Goal: Task Accomplishment & Management: Use online tool/utility

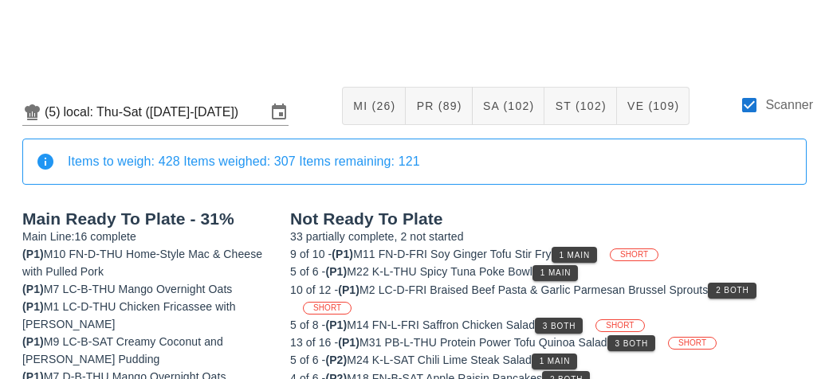
scroll to position [256, 0]
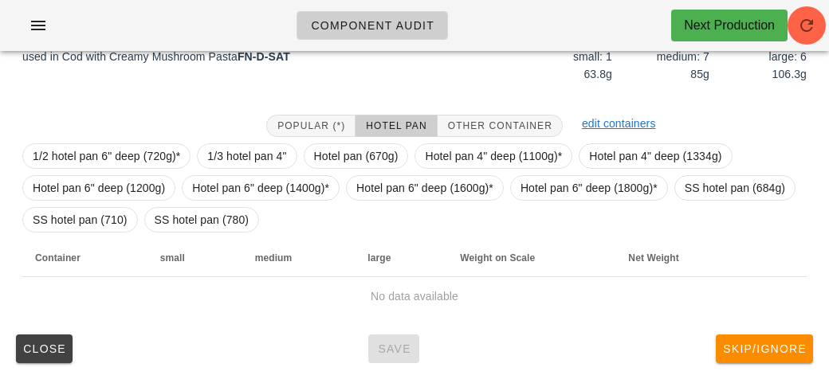
scroll to position [231, 0]
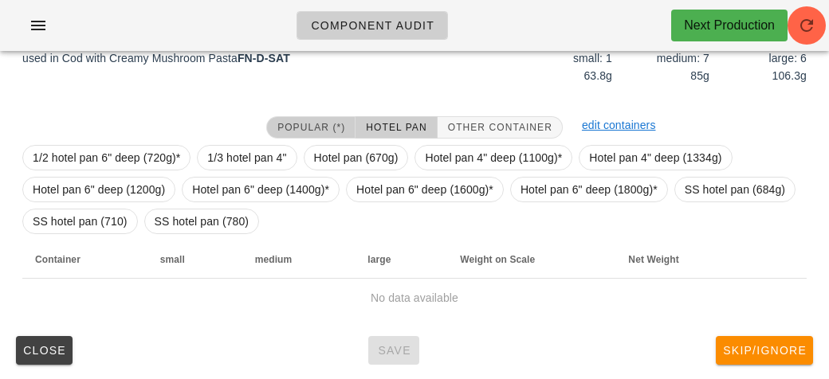
click at [284, 135] on button "Popular (*)" at bounding box center [310, 127] width 89 height 22
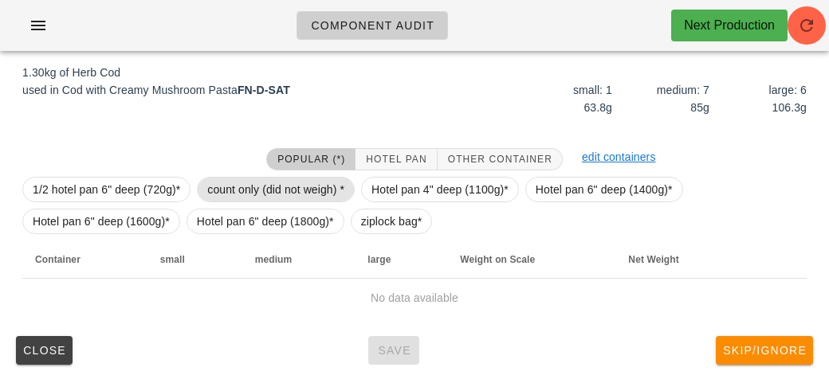
click at [312, 187] on span "count only (did not weigh) *" at bounding box center [275, 190] width 137 height 24
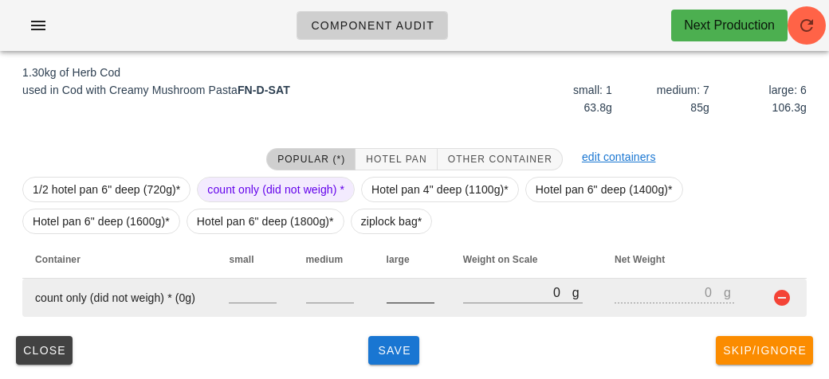
click at [394, 297] on input "number" at bounding box center [410, 292] width 48 height 21
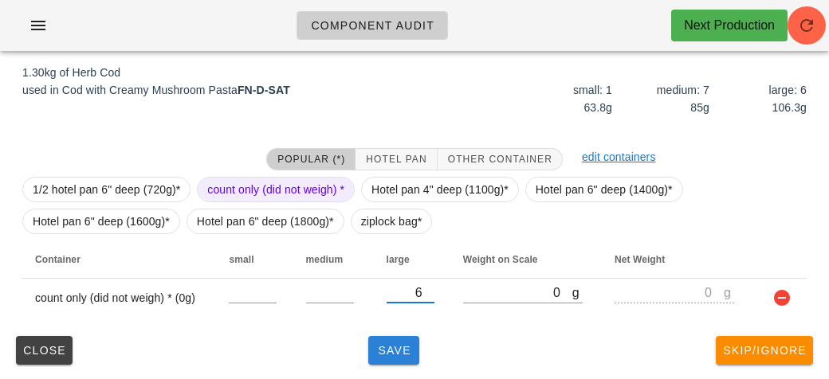
type input "6"
click at [387, 355] on span "Save" at bounding box center [393, 350] width 38 height 13
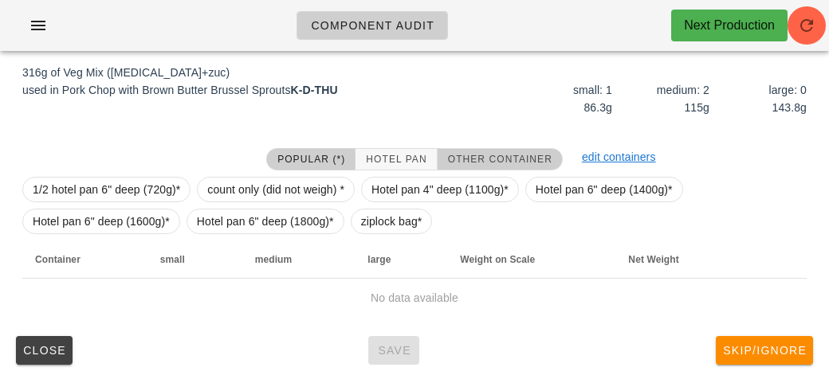
click at [464, 150] on button "Other Container" at bounding box center [499, 159] width 125 height 22
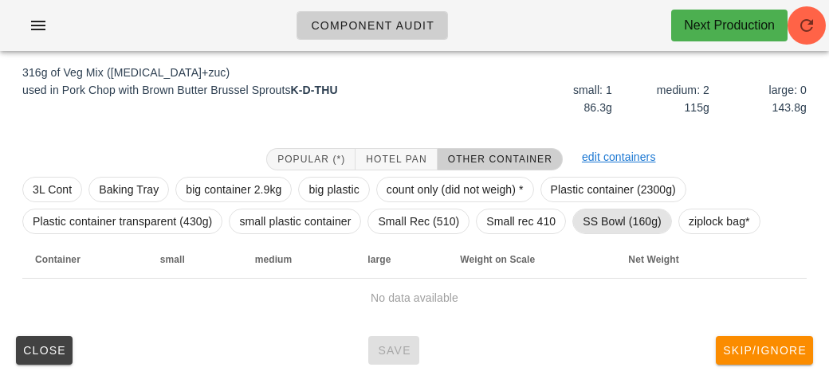
click at [602, 217] on span "SS Bowl (160g)" at bounding box center [621, 222] width 79 height 24
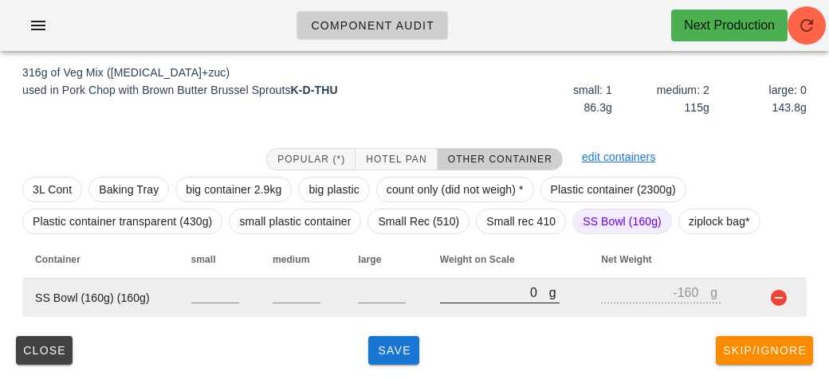
click at [457, 292] on input "0" at bounding box center [494, 292] width 109 height 21
type input "40"
type input "-120"
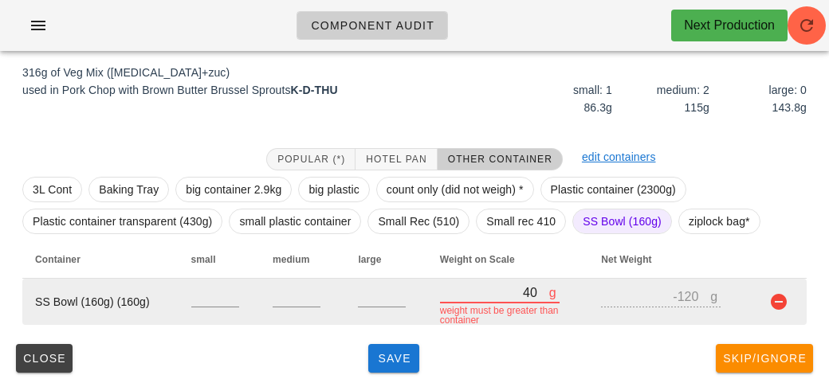
type input "490"
type input "330"
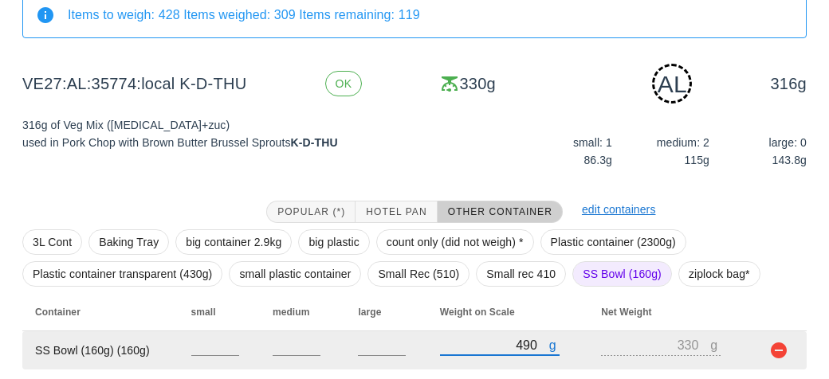
scroll to position [199, 0]
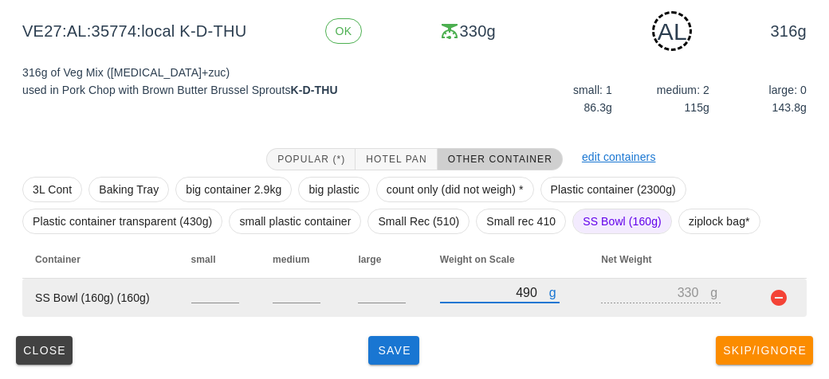
type input "490"
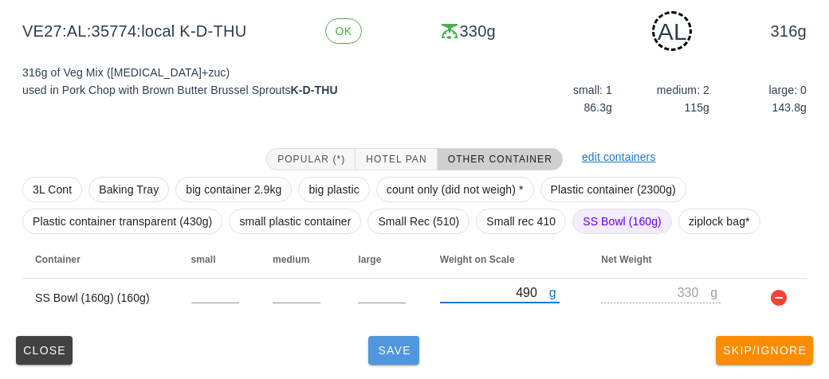
click at [388, 354] on span "Save" at bounding box center [393, 350] width 38 height 13
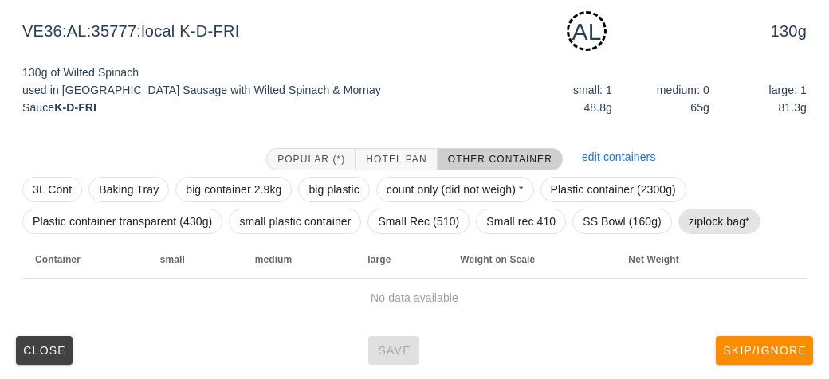
click at [704, 229] on span "ziplock bag*" at bounding box center [718, 222] width 61 height 24
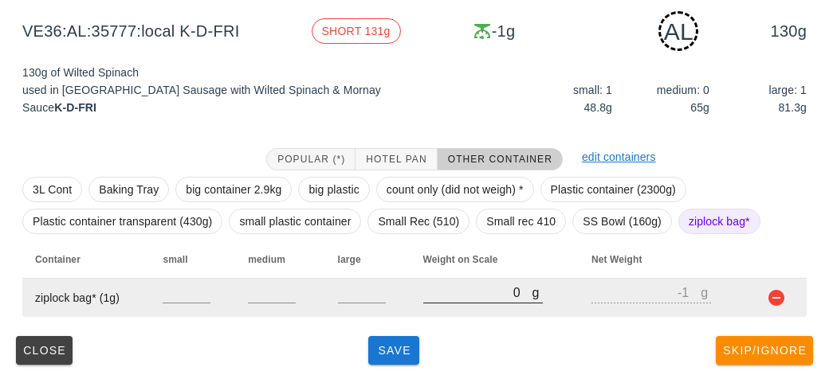
click at [457, 297] on input "0" at bounding box center [477, 292] width 109 height 21
type input "10"
type input "9"
type input "160"
type input "159"
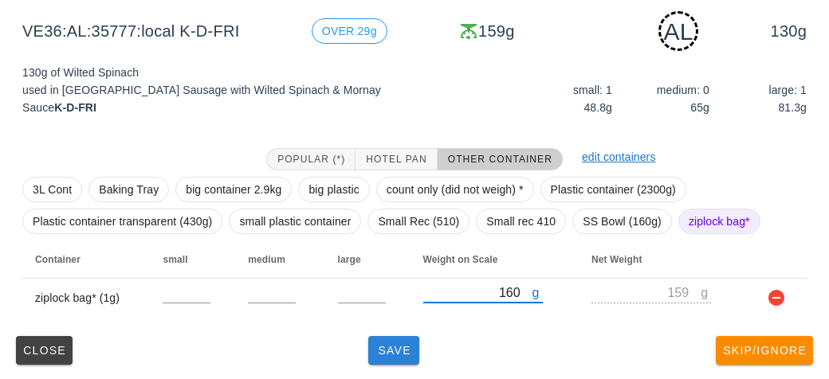
type input "160"
click at [386, 361] on button "Save" at bounding box center [393, 350] width 51 height 29
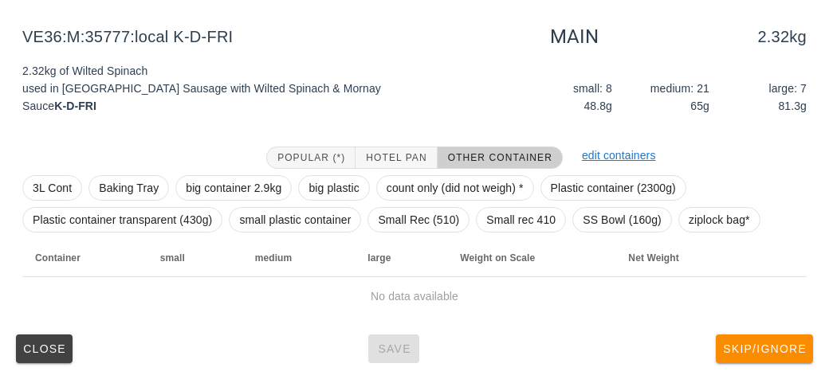
scroll to position [185, 0]
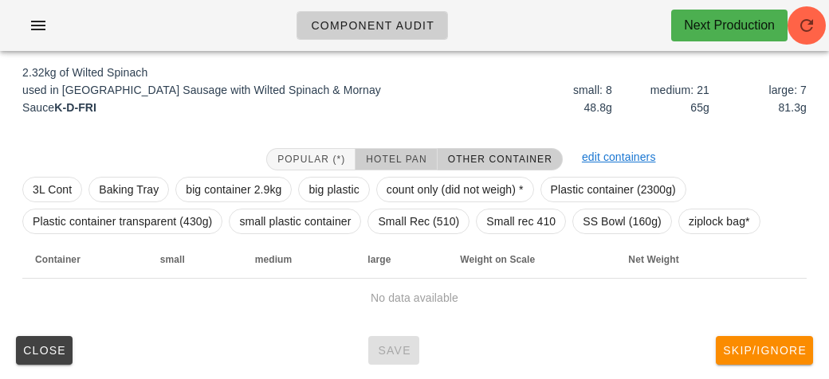
click at [376, 149] on button "Hotel Pan" at bounding box center [395, 159] width 81 height 22
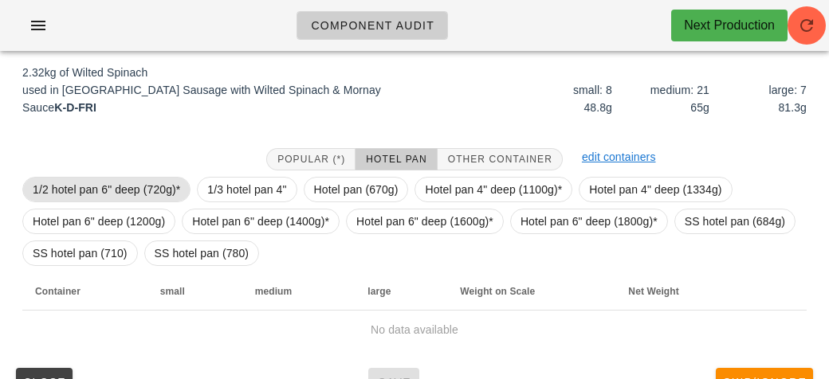
click at [116, 180] on span "1/2 hotel pan 6" deep (720g)*" at bounding box center [106, 190] width 147 height 24
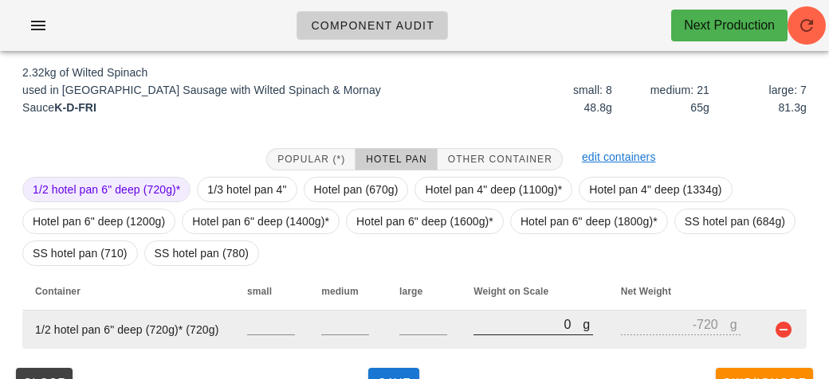
click at [484, 319] on input "0" at bounding box center [527, 324] width 109 height 21
type input "310"
type input "-410"
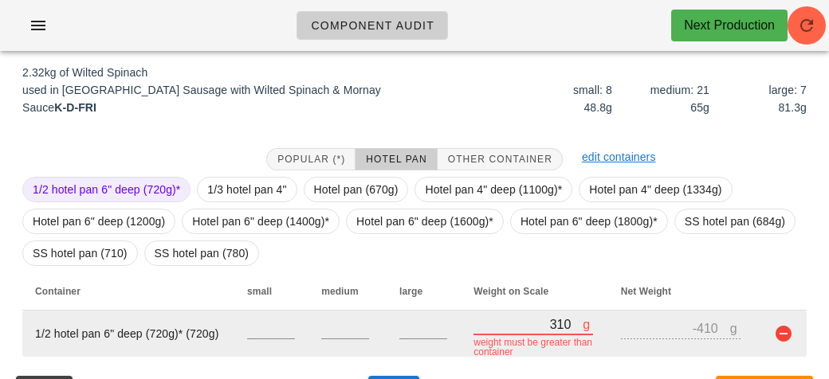
type input "3180"
type input "2460"
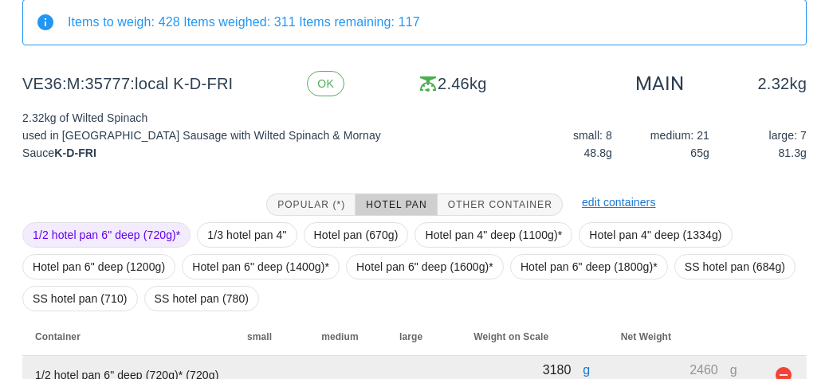
scroll to position [217, 0]
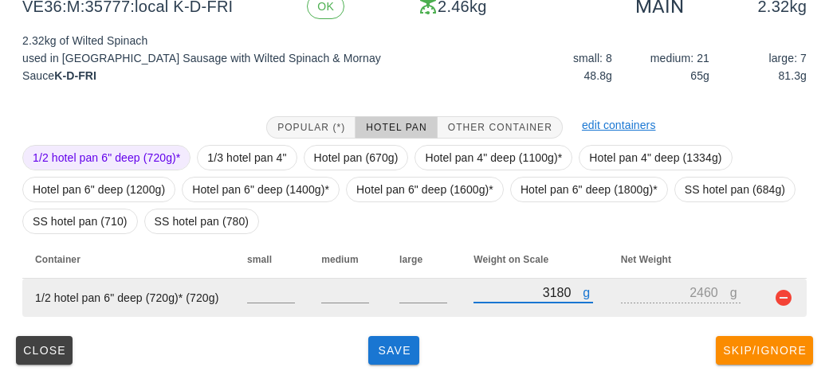
type input "3180"
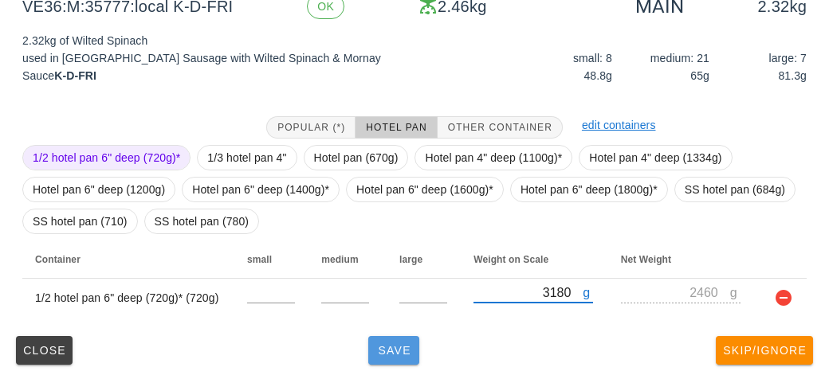
click at [381, 348] on span "Save" at bounding box center [393, 350] width 38 height 13
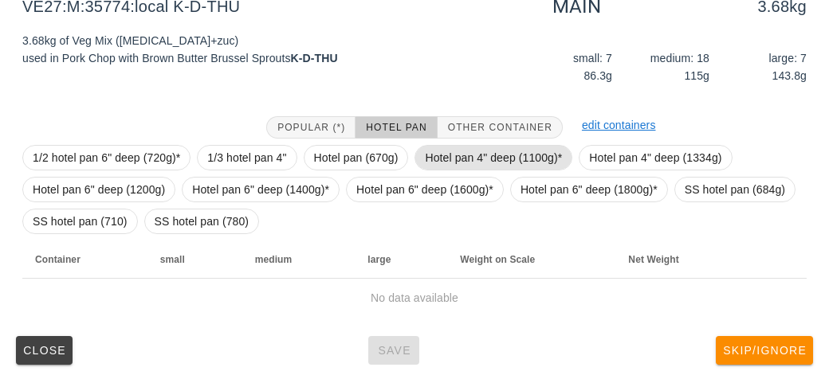
click at [448, 156] on span "Hotel pan 4" deep (1100g)*" at bounding box center [493, 158] width 137 height 24
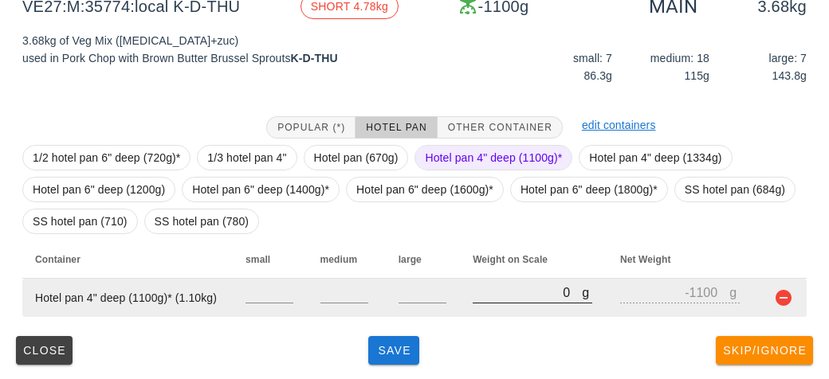
click at [495, 299] on input "0" at bounding box center [526, 292] width 109 height 21
type input "50"
type input "-1050"
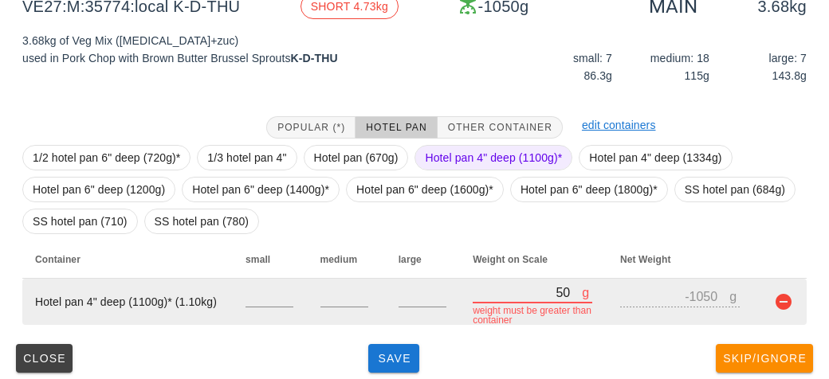
type input "530"
type input "-570"
type input "5390"
type input "4290"
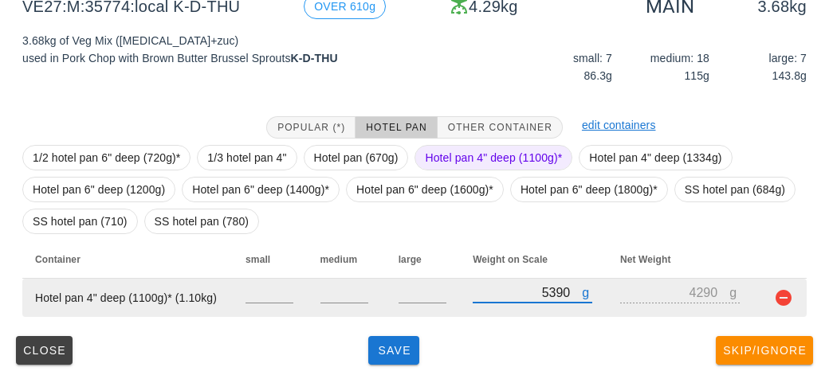
type input "5390"
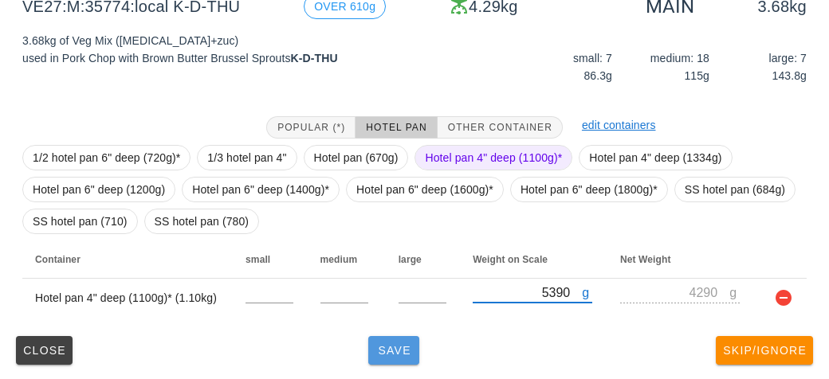
click at [398, 356] on button "Save" at bounding box center [393, 350] width 51 height 29
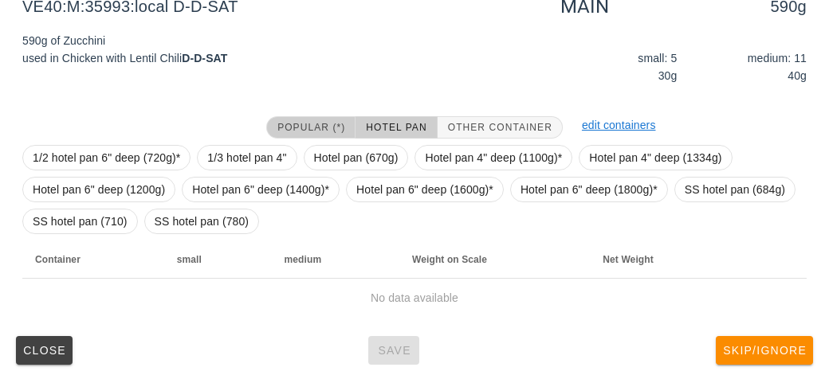
click at [319, 117] on button "Popular (*)" at bounding box center [310, 127] width 89 height 22
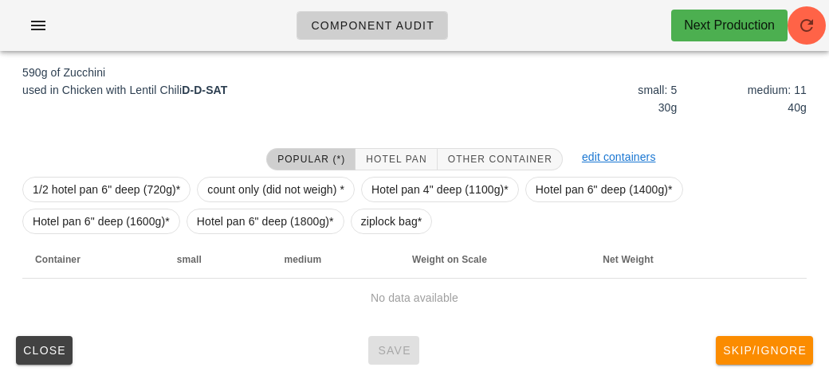
click at [518, 139] on div "Popular (*) Hotel Pan Other Container" at bounding box center [415, 159] width 316 height 41
click at [480, 154] on span "Other Container" at bounding box center [499, 159] width 105 height 11
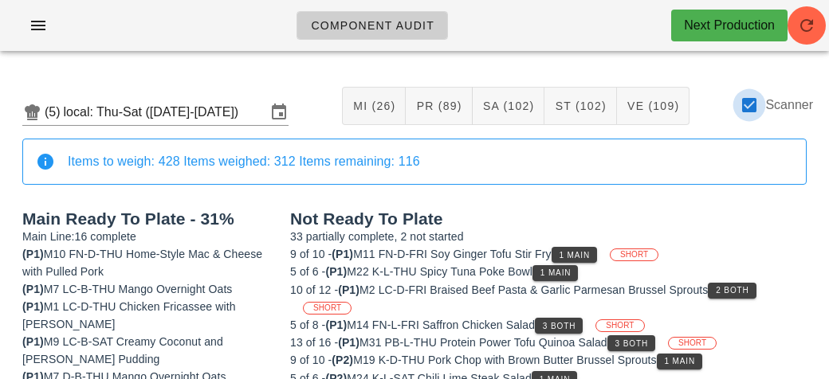
click at [762, 106] on div at bounding box center [748, 105] width 27 height 27
checkbox input "false"
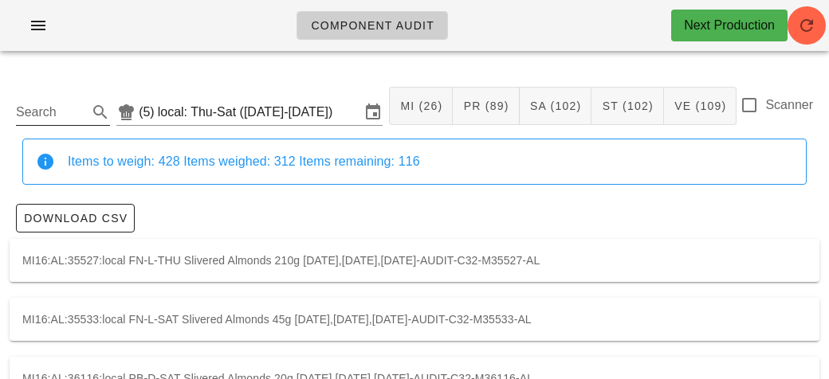
click at [71, 117] on input "Search" at bounding box center [50, 112] width 69 height 25
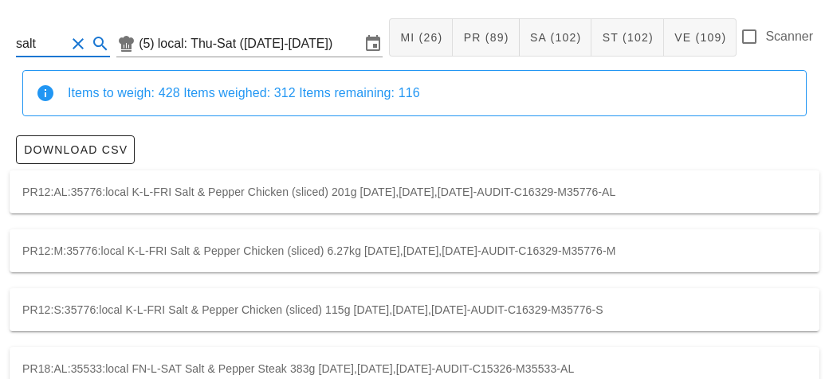
scroll to position [111, 0]
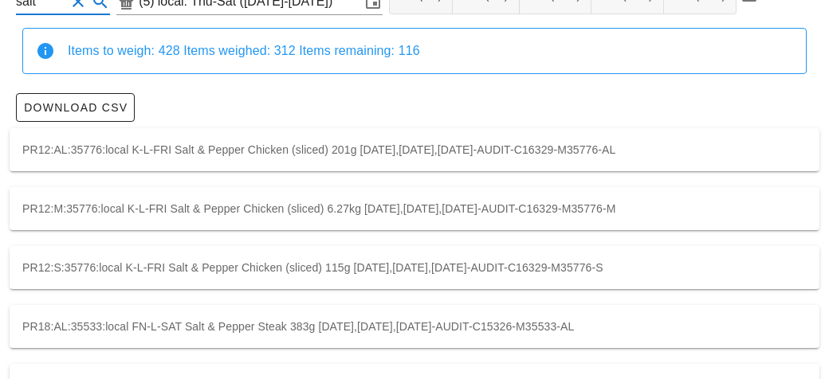
click at [662, 194] on div "PR12:M:35776:local K-L-FRI Salt & Pepper Chicken (sliced) 6.27kg [DATE],[DATE],…" at bounding box center [414, 208] width 809 height 43
type input "PR12:M:35776:local"
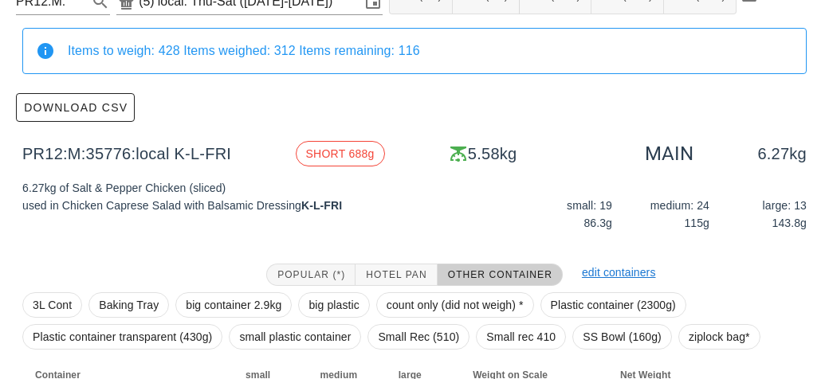
scroll to position [226, 0]
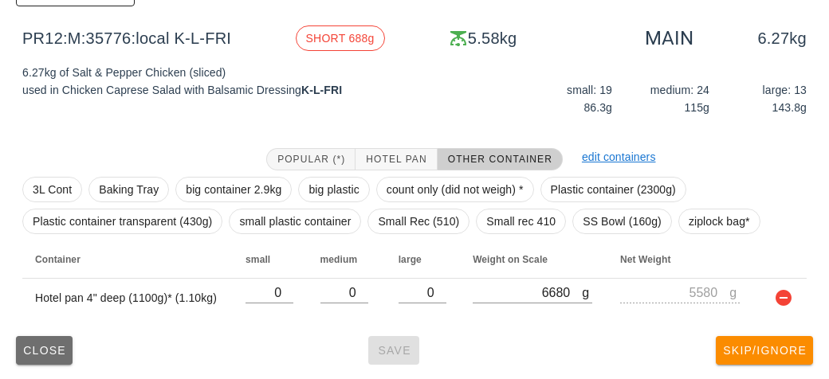
click at [49, 351] on span "Close" at bounding box center [44, 350] width 44 height 13
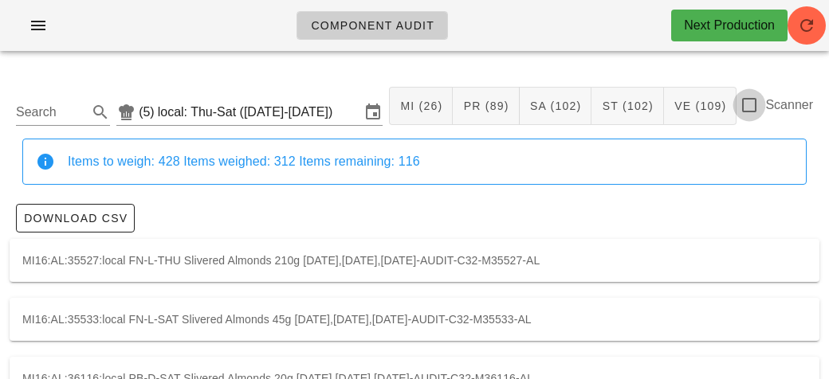
click at [760, 99] on div at bounding box center [748, 105] width 27 height 27
checkbox input "true"
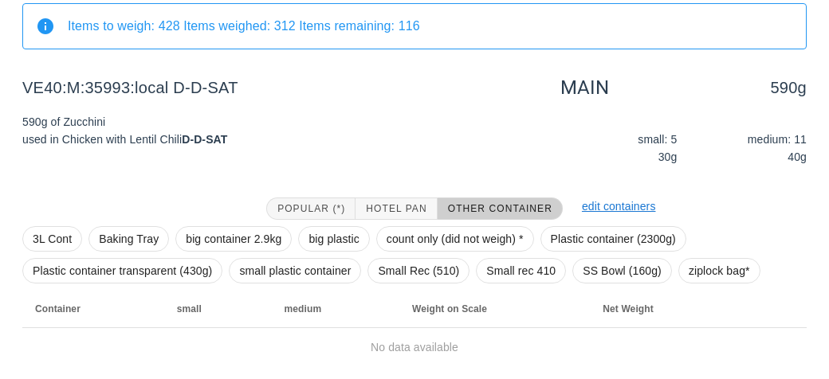
scroll to position [185, 0]
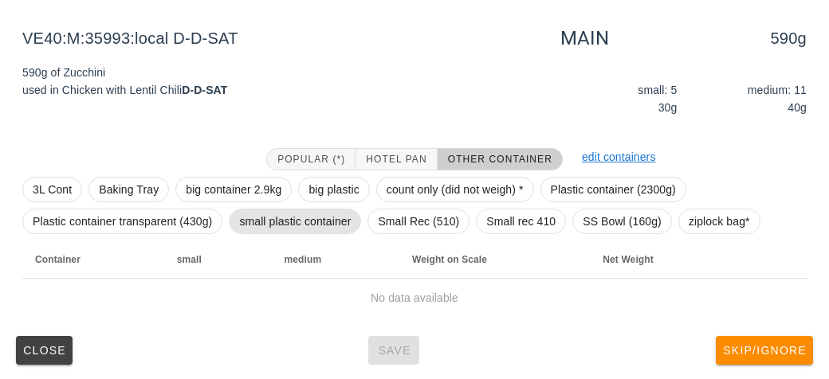
click at [261, 210] on span "small plastic container" at bounding box center [295, 222] width 112 height 24
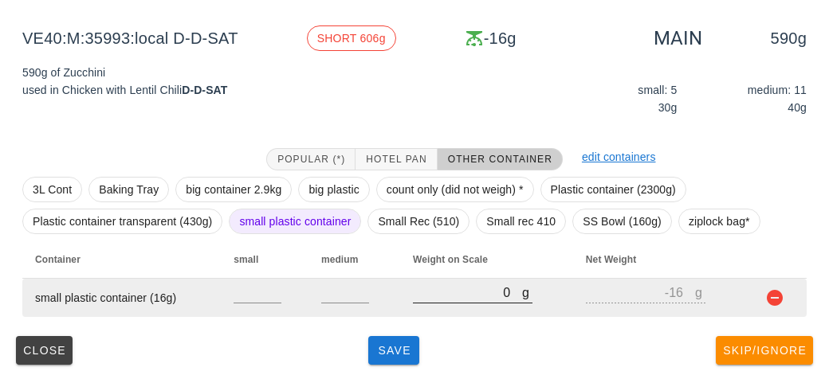
click at [430, 289] on input "0" at bounding box center [467, 292] width 109 height 21
type input "10"
type input "-6"
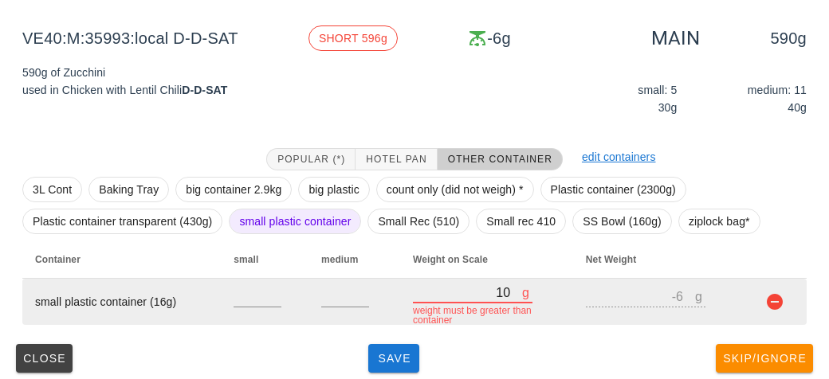
type input "110"
type input "94"
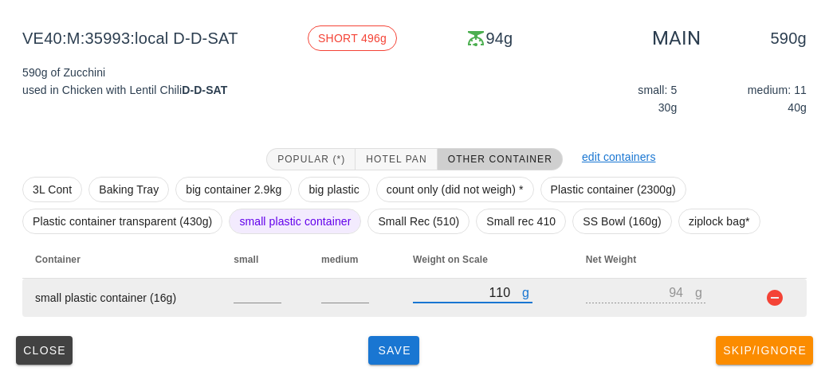
type input "1140"
type input "1124"
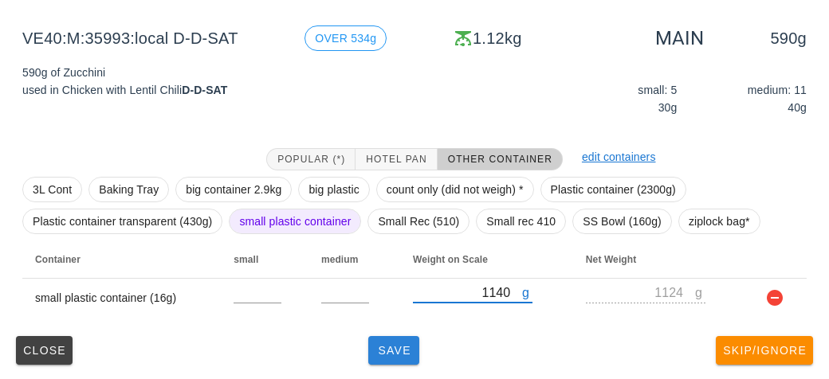
type input "1140"
click at [394, 344] on span "Save" at bounding box center [393, 350] width 38 height 13
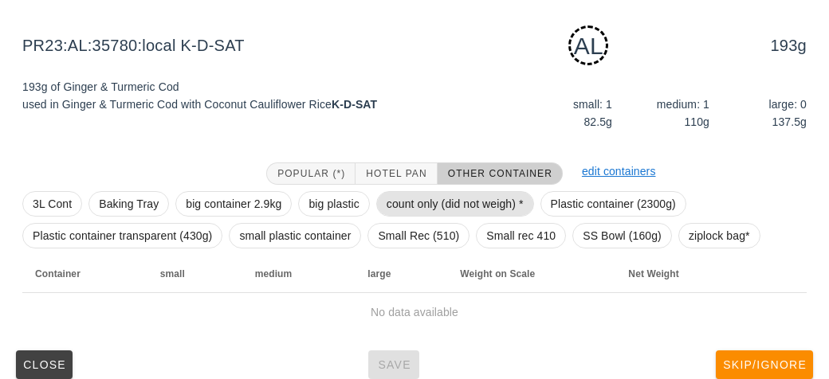
click at [424, 194] on span "count only (did not weigh) *" at bounding box center [454, 204] width 137 height 24
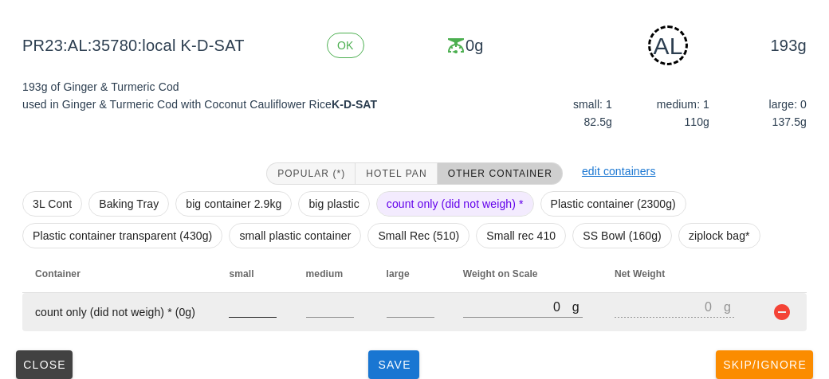
click at [238, 298] on input "number" at bounding box center [253, 306] width 48 height 21
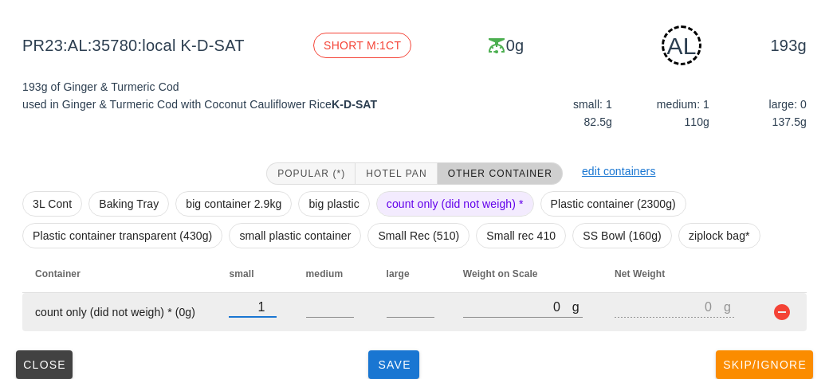
type input "1"
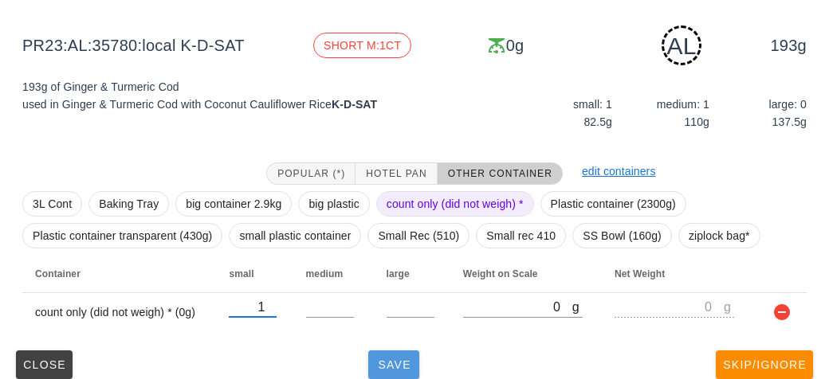
click at [384, 362] on span "Save" at bounding box center [393, 365] width 38 height 13
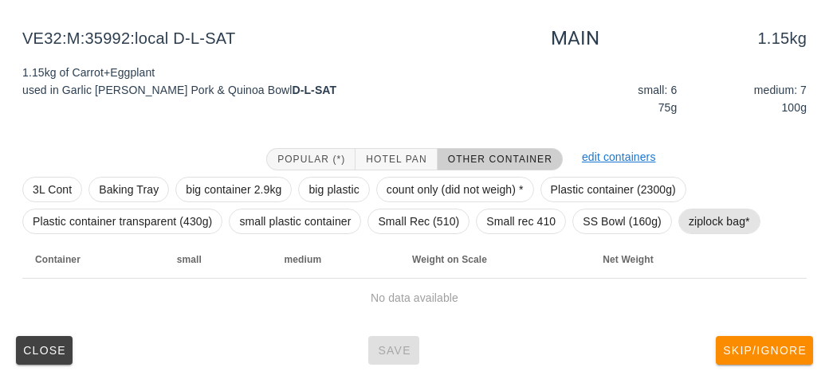
click at [719, 225] on span "ziplock bag*" at bounding box center [718, 222] width 61 height 24
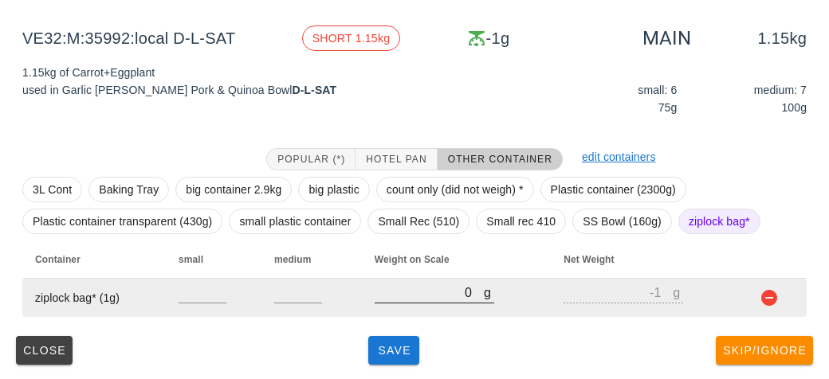
click at [425, 288] on input "0" at bounding box center [428, 292] width 109 height 21
type input "10"
type input "9"
type input "150"
type input "149"
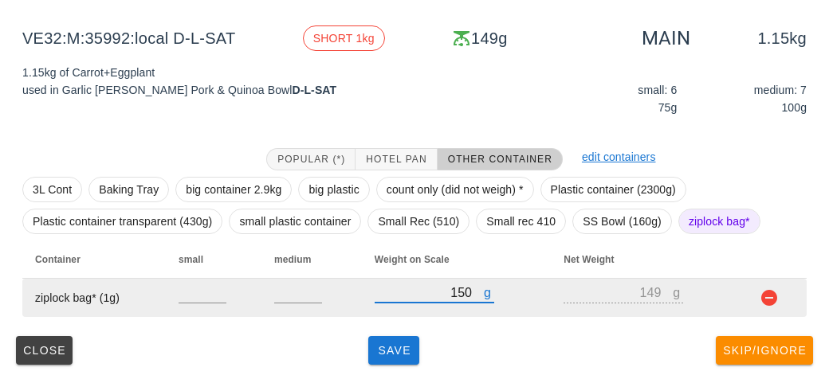
type input "1500"
type input "1499"
type input "1500"
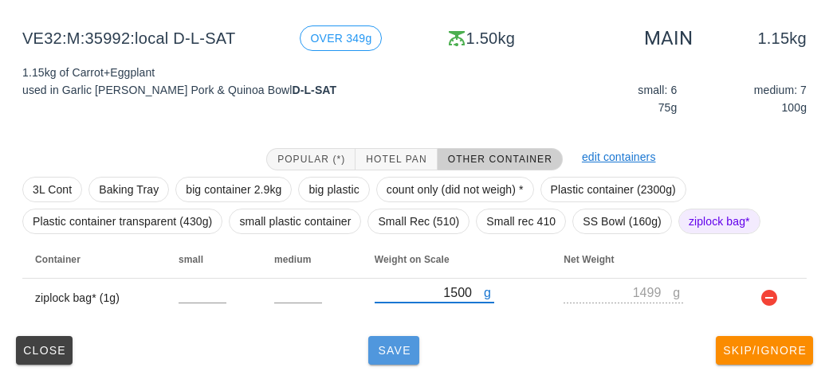
click at [386, 349] on span "Save" at bounding box center [393, 350] width 38 height 13
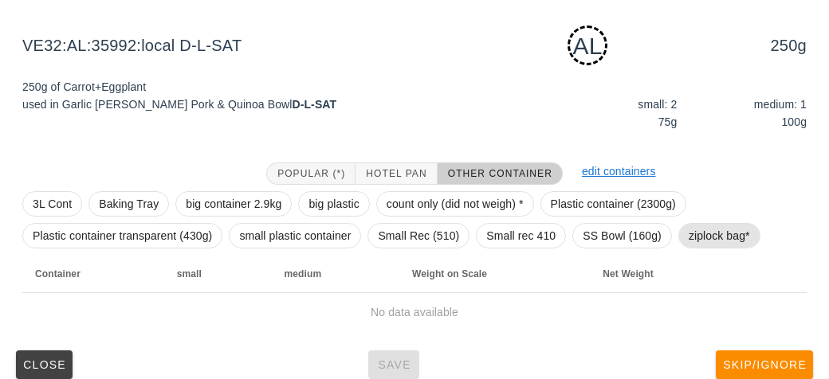
click at [696, 237] on span "ziplock bag*" at bounding box center [718, 236] width 61 height 24
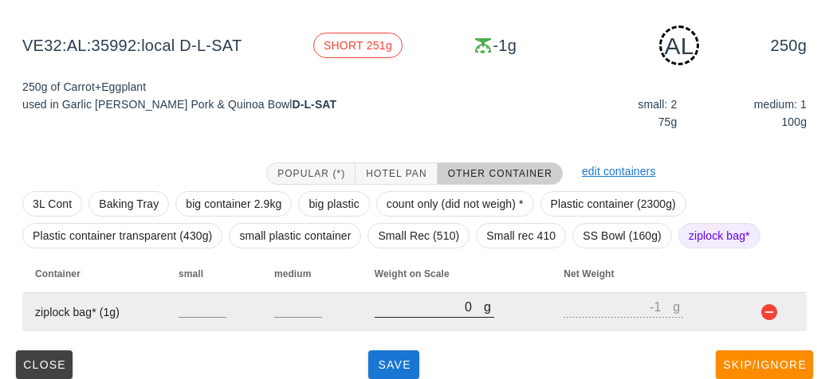
click at [404, 307] on input "0" at bounding box center [428, 306] width 109 height 21
type input "40"
type input "39"
type input "420"
type input "419"
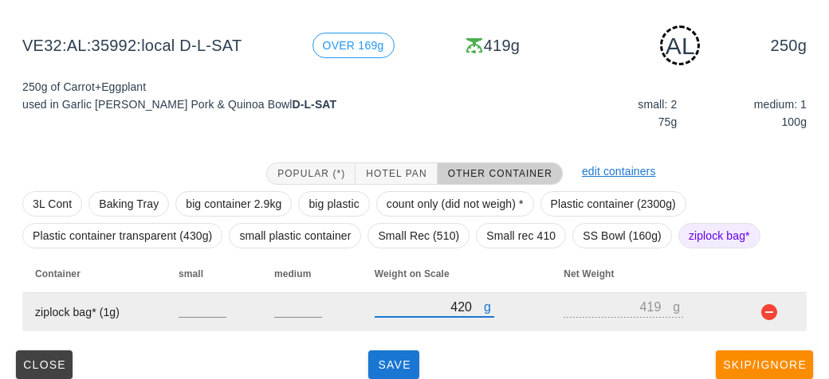
type input "420"
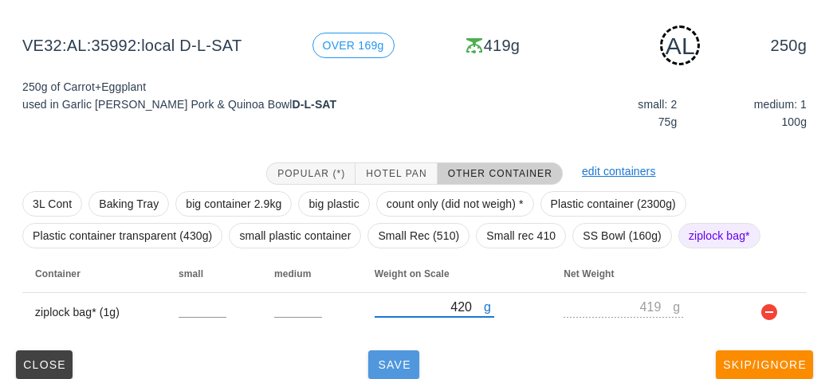
click at [389, 369] on span "Save" at bounding box center [393, 365] width 38 height 13
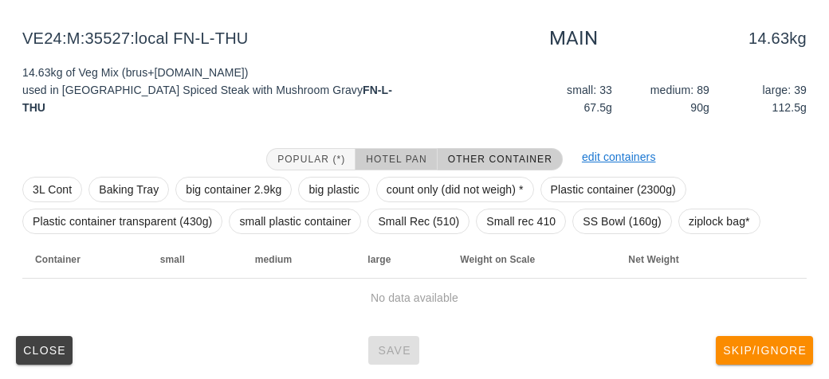
click at [394, 155] on span "Hotel Pan" at bounding box center [395, 159] width 61 height 11
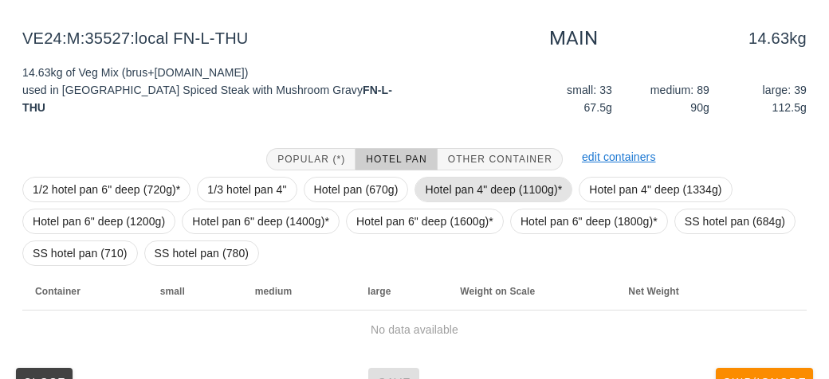
click at [430, 182] on span "Hotel pan 4" deep (1100g)*" at bounding box center [493, 190] width 137 height 24
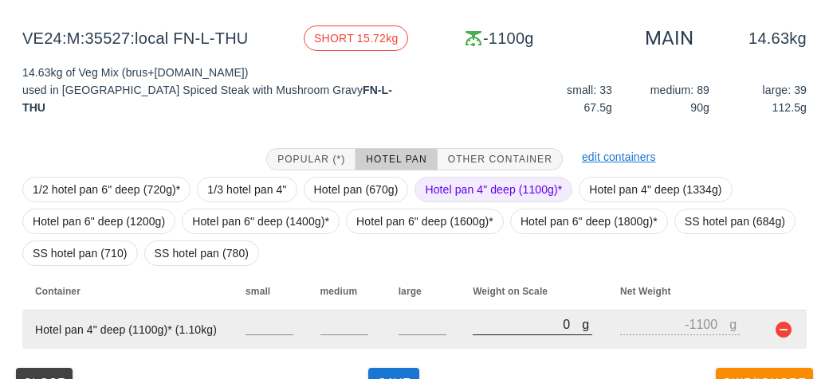
click at [480, 340] on div at bounding box center [532, 343] width 120 height 11
click at [474, 326] on input "0" at bounding box center [526, 324] width 109 height 21
type input "80"
type input "-1020"
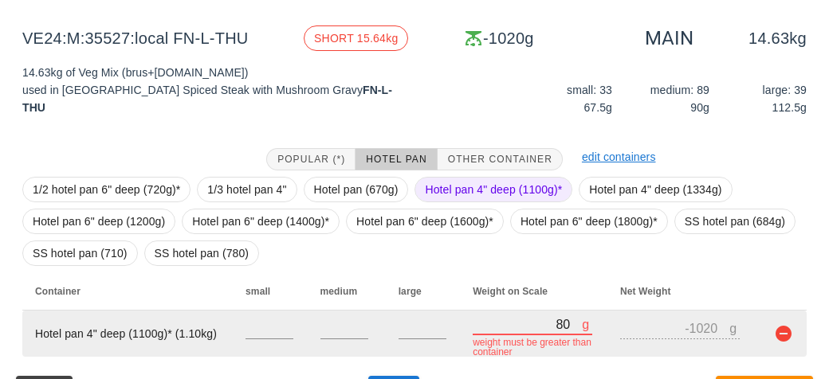
type input "880"
type input "-220"
type input "8800"
type input "7700"
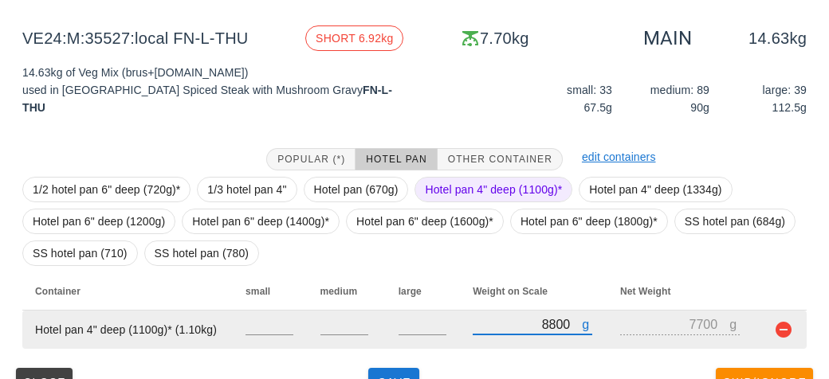
type input "8800"
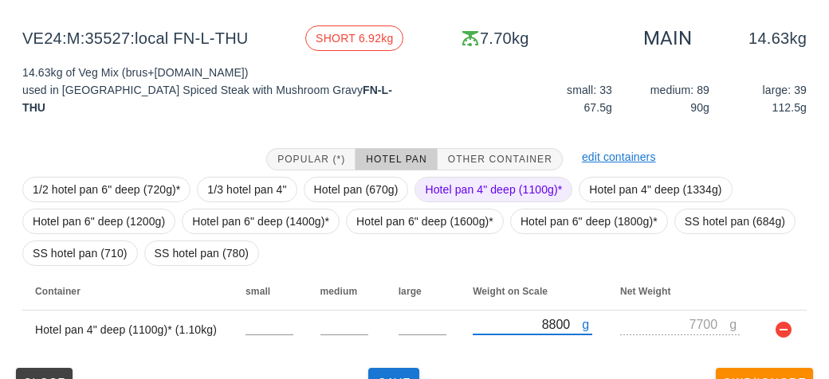
click at [480, 182] on span "Hotel pan 4" deep (1100g)*" at bounding box center [493, 190] width 137 height 24
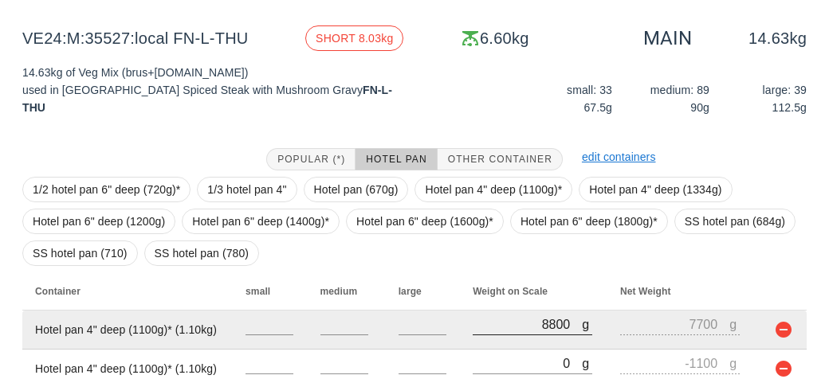
click at [519, 347] on div at bounding box center [532, 343] width 120 height 11
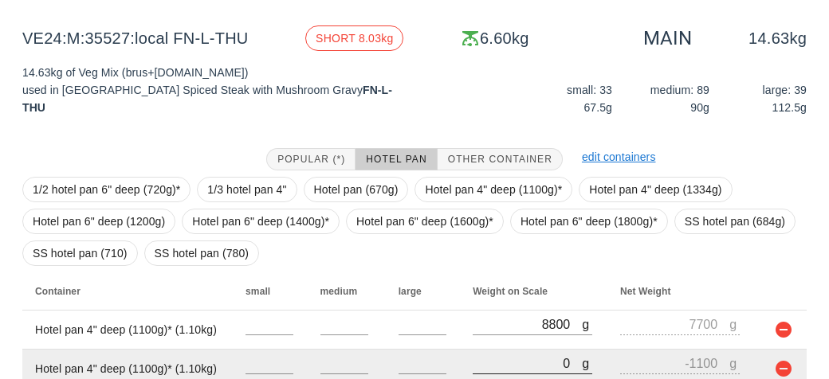
click at [501, 355] on input "0" at bounding box center [526, 363] width 109 height 21
type input "80"
type input "-1020"
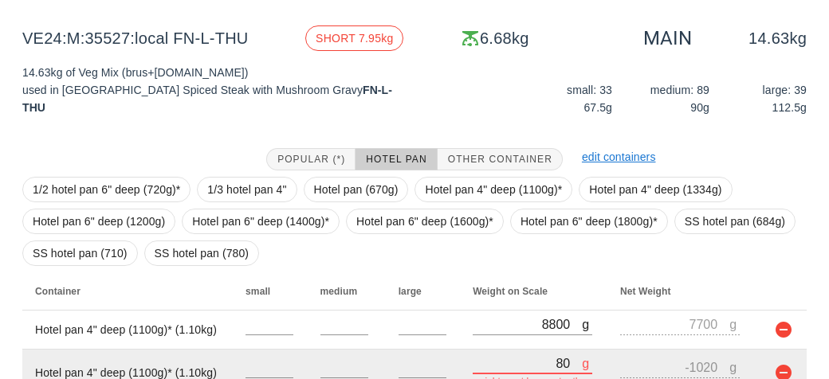
type input "850"
type input "-250"
type input "8530"
type input "7430"
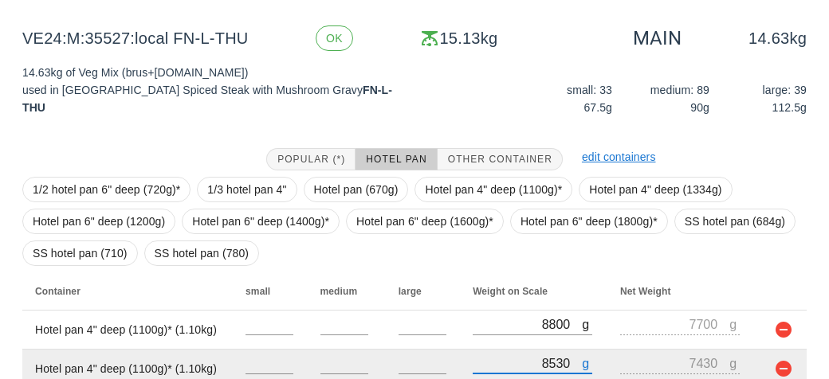
scroll to position [256, 0]
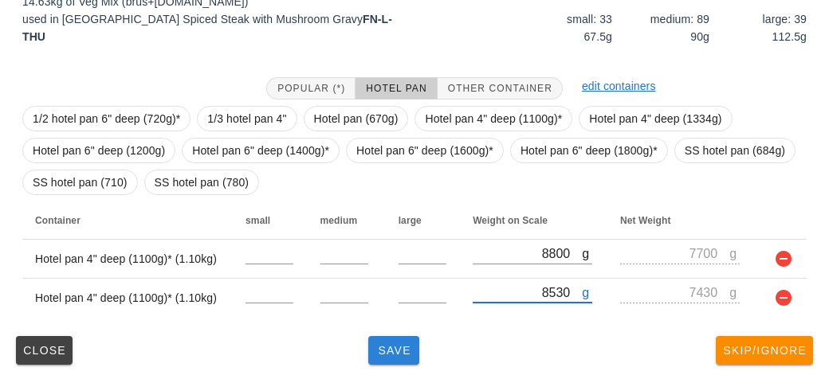
type input "8530"
click at [391, 363] on button "Save" at bounding box center [393, 350] width 51 height 29
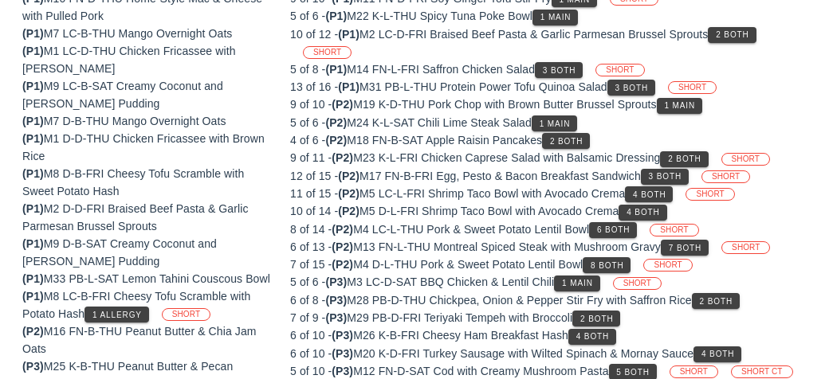
scroll to position [231, 0]
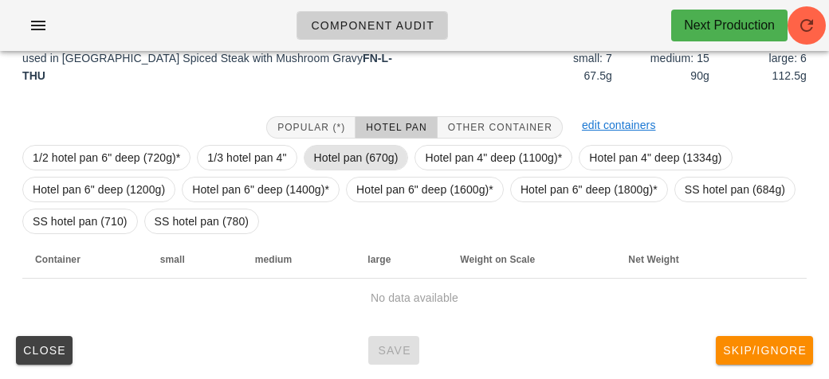
click at [351, 154] on span "Hotel pan (670g)" at bounding box center [356, 158] width 84 height 24
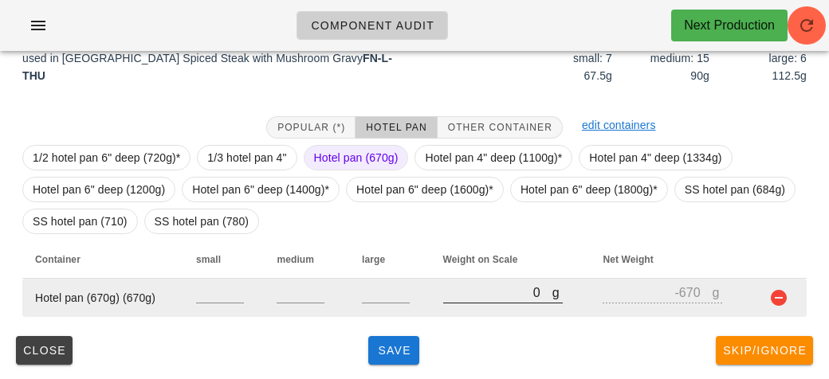
click at [472, 296] on input "0" at bounding box center [497, 292] width 109 height 21
type input "30"
type input "-640"
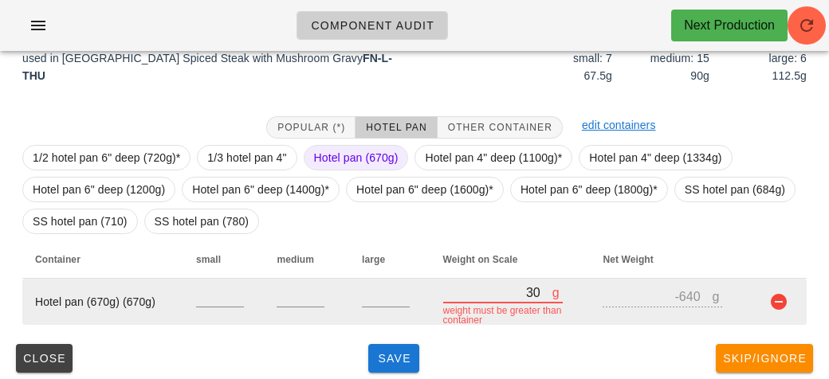
type input "350"
type input "-320"
type input "3510"
type input "2840"
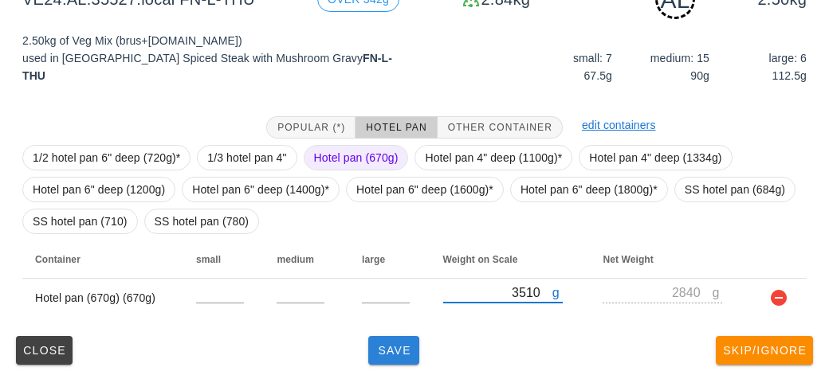
type input "3510"
click at [386, 351] on span "Save" at bounding box center [393, 350] width 38 height 13
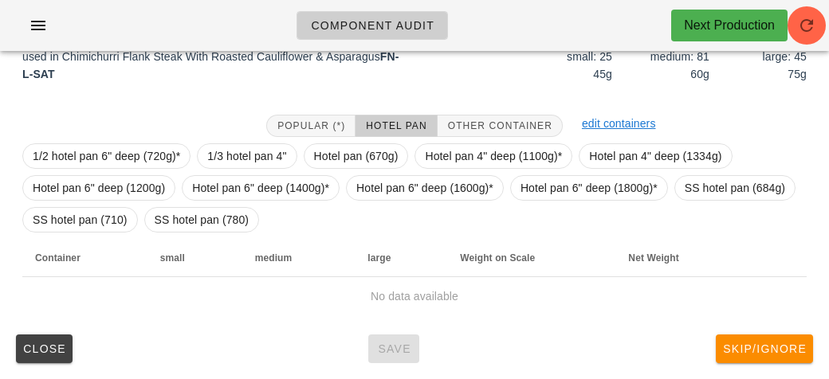
scroll to position [217, 0]
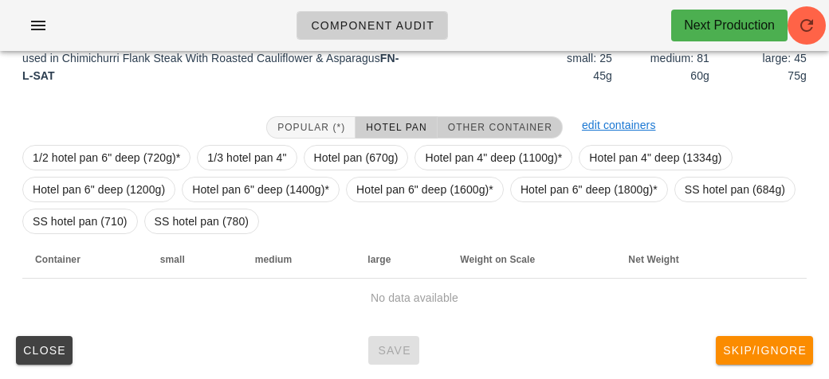
click at [482, 122] on span "Other Container" at bounding box center [499, 127] width 105 height 11
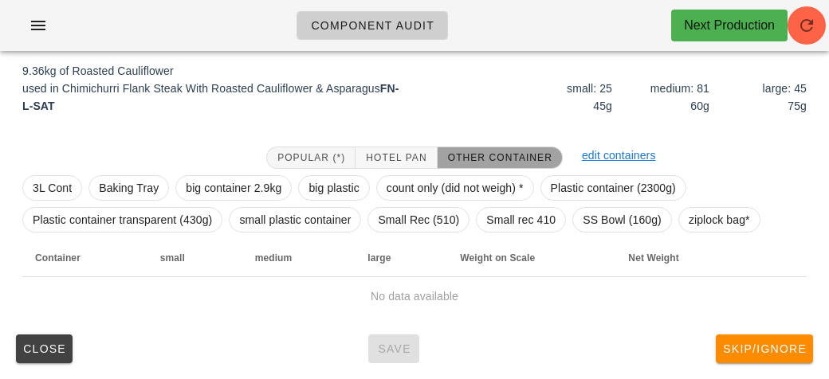
scroll to position [185, 0]
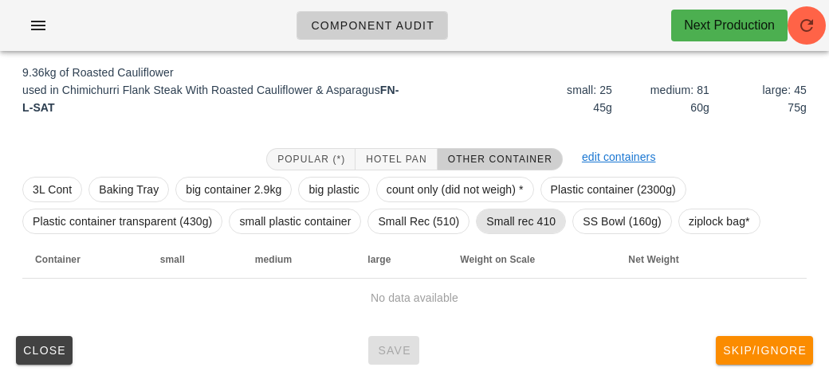
click at [539, 222] on span "Small rec 410" at bounding box center [520, 222] width 69 height 24
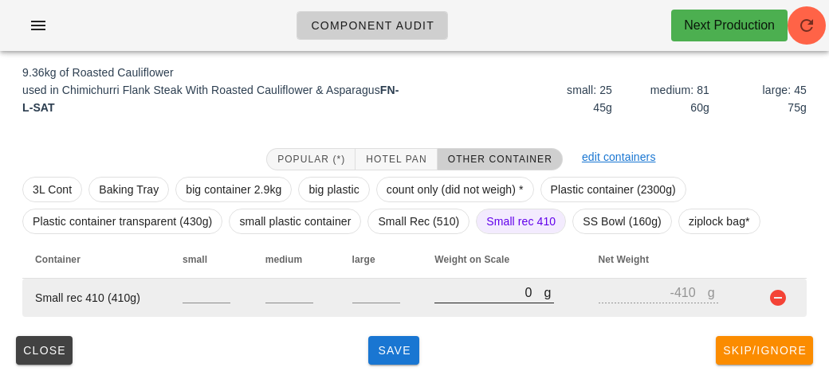
click at [478, 294] on input "0" at bounding box center [488, 292] width 109 height 21
type input "20"
type input "-390"
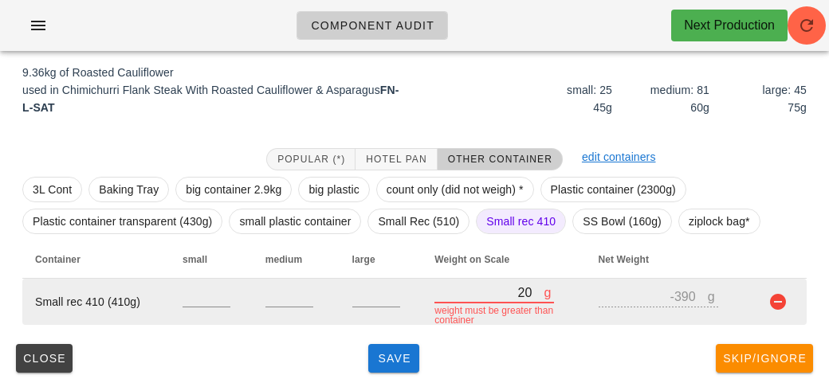
type input "240"
type input "-170"
type input "2490"
type input "2080"
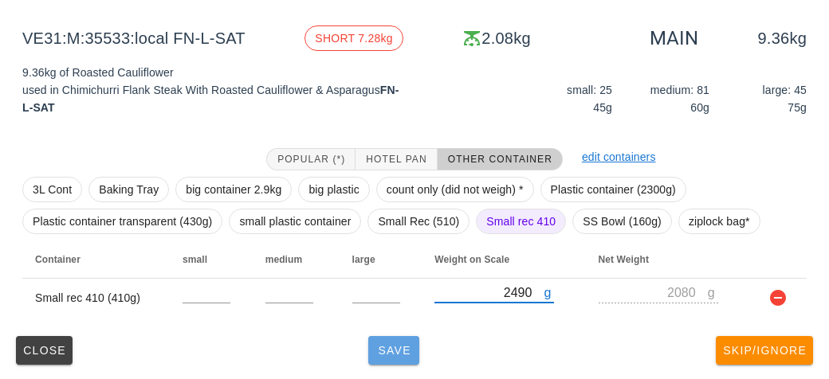
type input "2490"
click at [379, 347] on span "Save" at bounding box center [393, 350] width 38 height 13
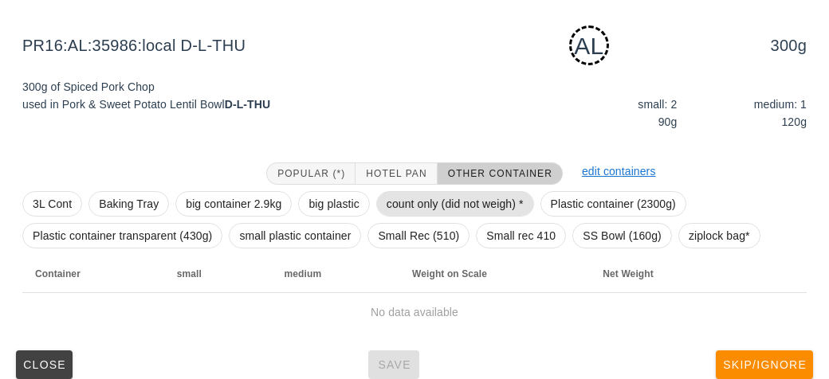
click at [426, 199] on span "count only (did not weigh) *" at bounding box center [454, 204] width 137 height 24
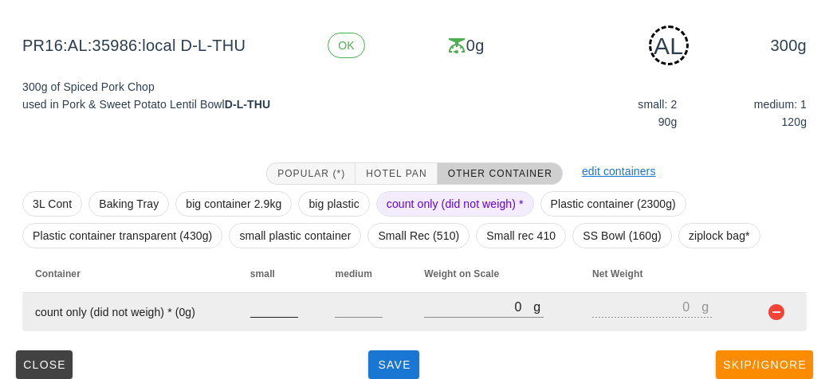
click at [264, 300] on input "number" at bounding box center [274, 306] width 48 height 21
type input "2"
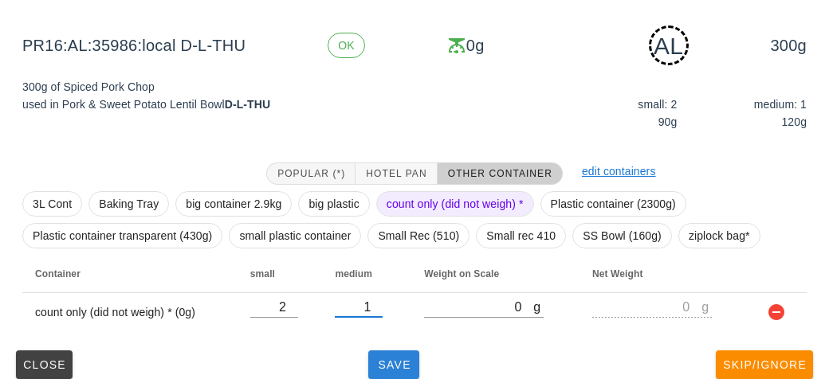
type input "1"
click at [377, 368] on span "Save" at bounding box center [393, 365] width 38 height 13
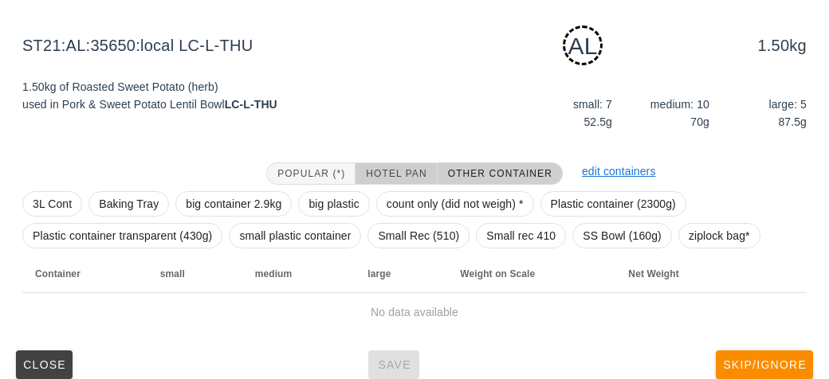
click at [373, 163] on button "Hotel Pan" at bounding box center [395, 174] width 81 height 22
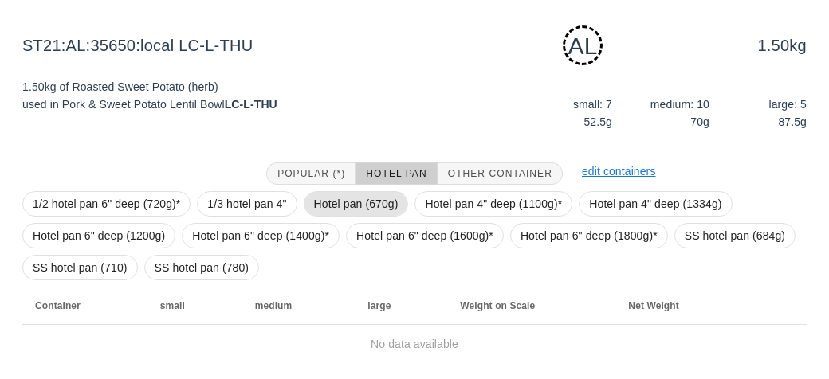
click at [348, 201] on span "Hotel pan (670g)" at bounding box center [356, 204] width 84 height 24
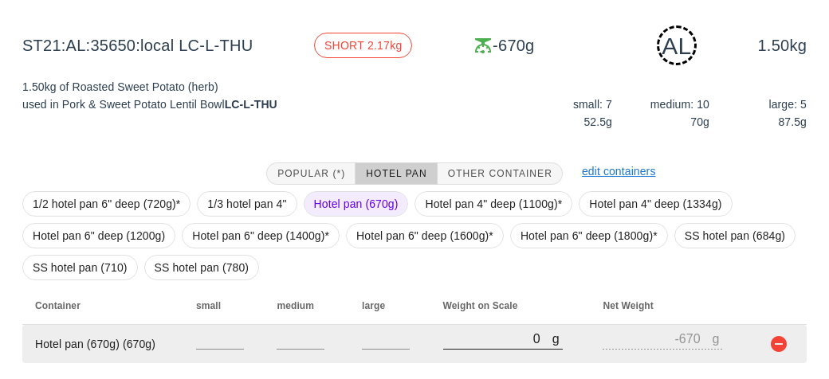
click at [461, 343] on input "0" at bounding box center [497, 338] width 109 height 21
type input "30"
type input "-640"
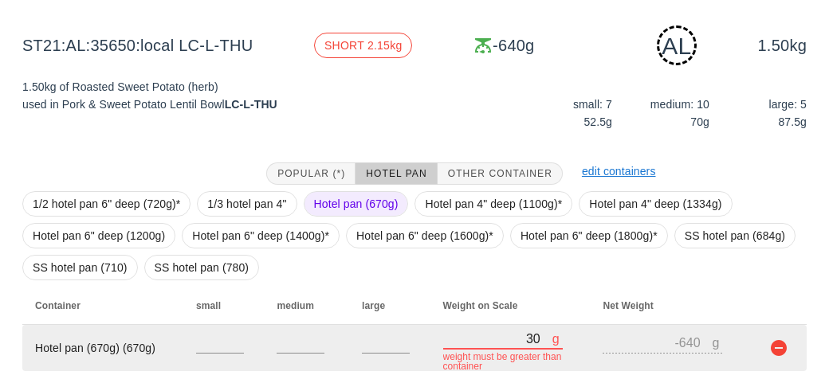
type input "310"
type input "-360"
type input "3100"
type input "2430"
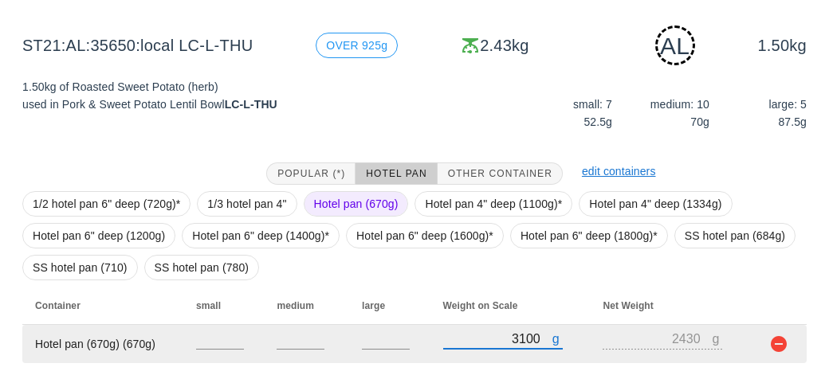
scroll to position [231, 0]
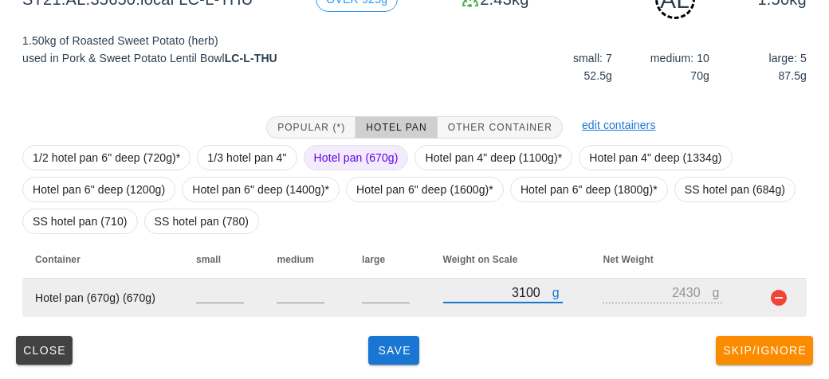
type input "3100"
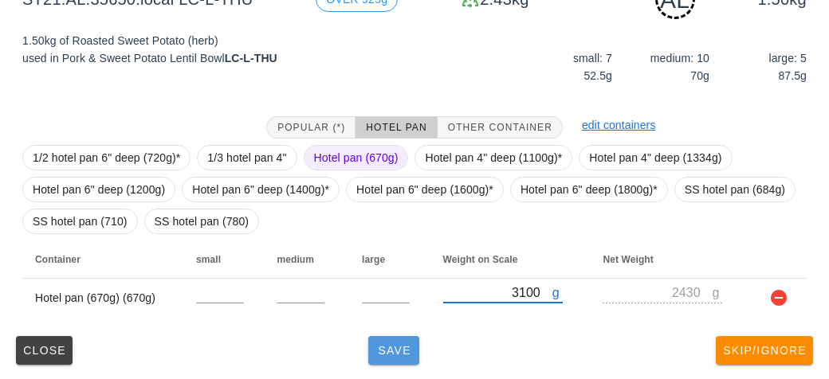
click at [406, 355] on span "Save" at bounding box center [393, 350] width 38 height 13
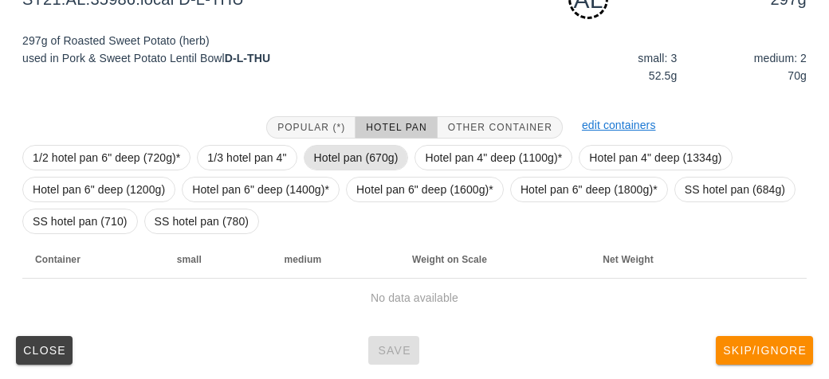
click at [319, 153] on span "Hotel pan (670g)" at bounding box center [356, 158] width 84 height 24
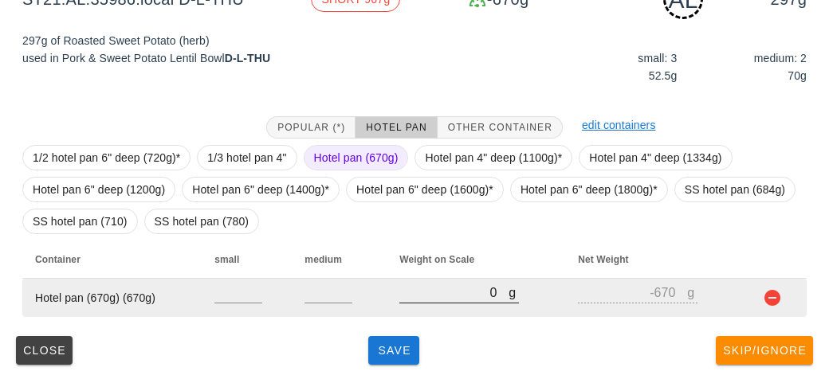
click at [455, 309] on div at bounding box center [459, 311] width 120 height 11
click at [404, 286] on input "0" at bounding box center [453, 292] width 109 height 21
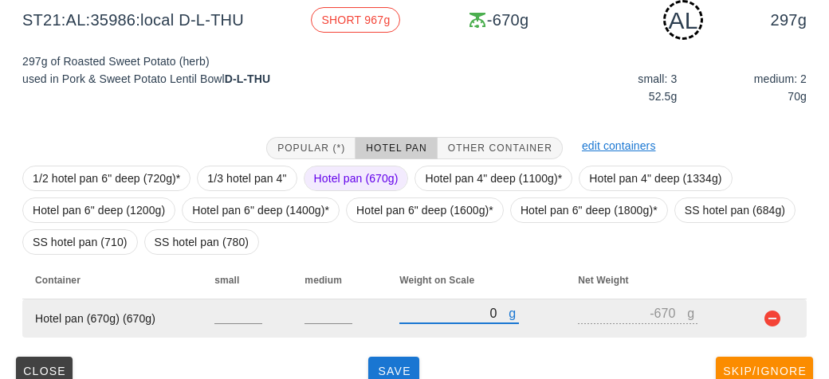
scroll to position [219, 0]
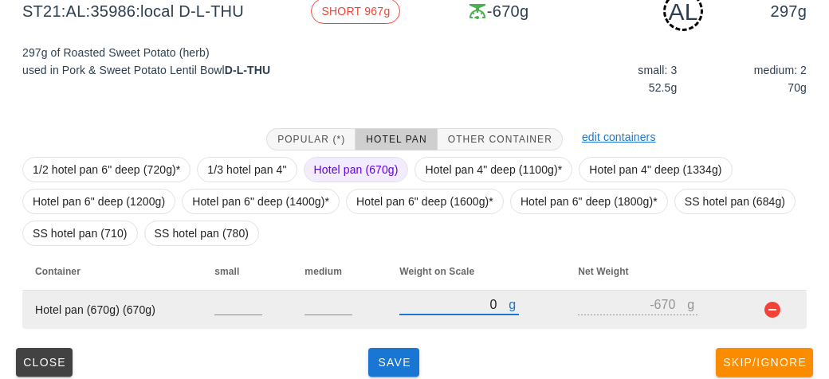
type input "90"
type input "-580"
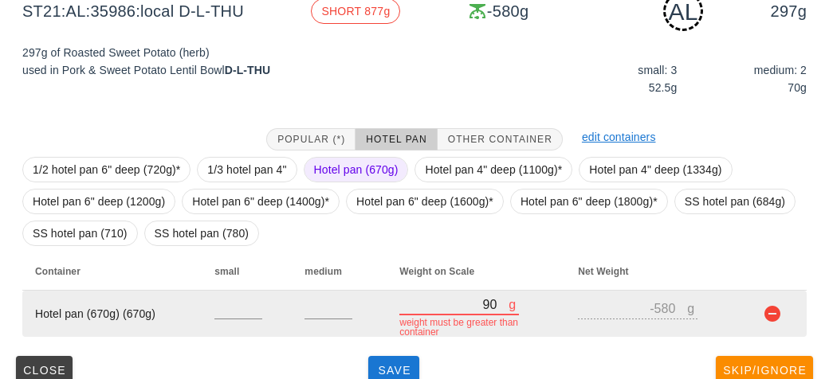
type input "960"
type input "290"
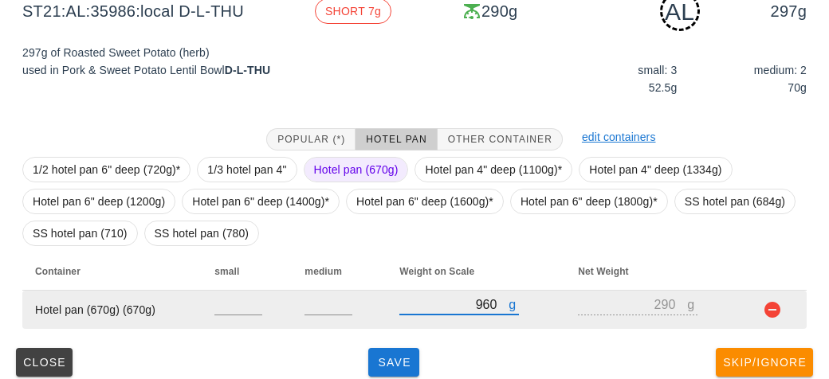
type input "9670"
type input "9000"
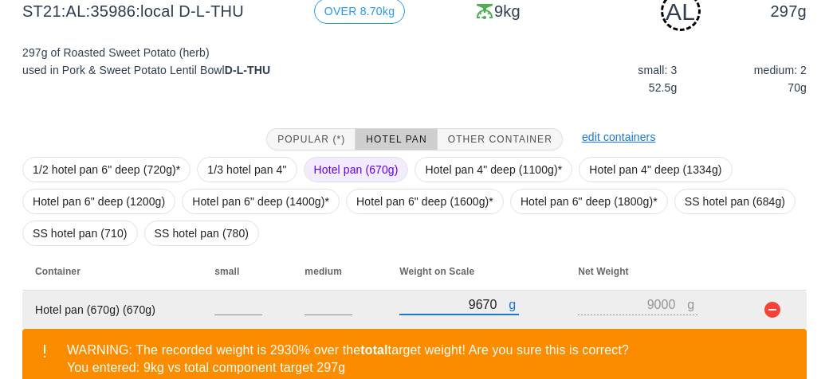
type input "967"
type input "297"
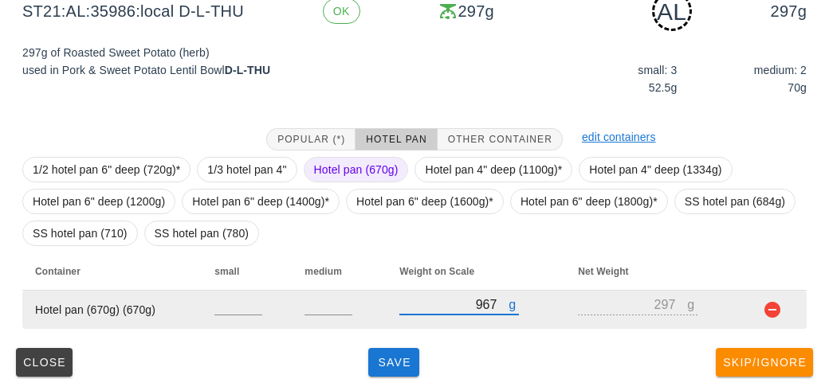
scroll to position [231, 0]
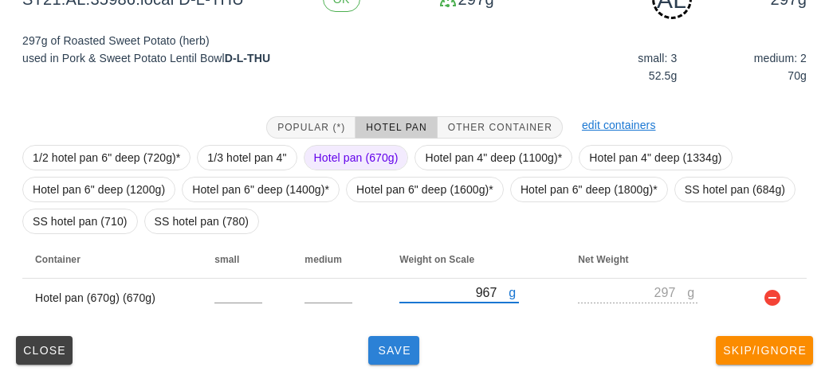
type input "967"
click at [418, 355] on button "Save" at bounding box center [393, 350] width 51 height 29
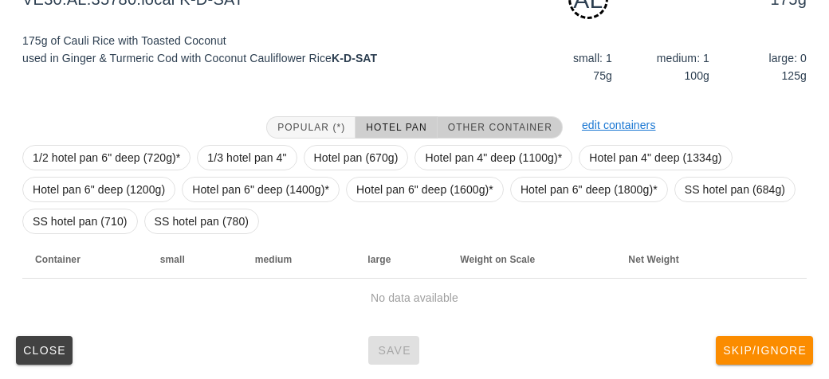
click at [484, 125] on span "Other Container" at bounding box center [499, 127] width 105 height 11
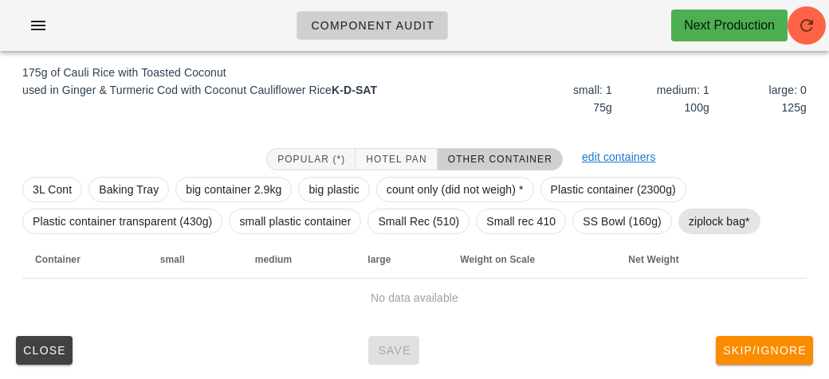
click at [688, 221] on span "ziplock bag*" at bounding box center [718, 222] width 61 height 24
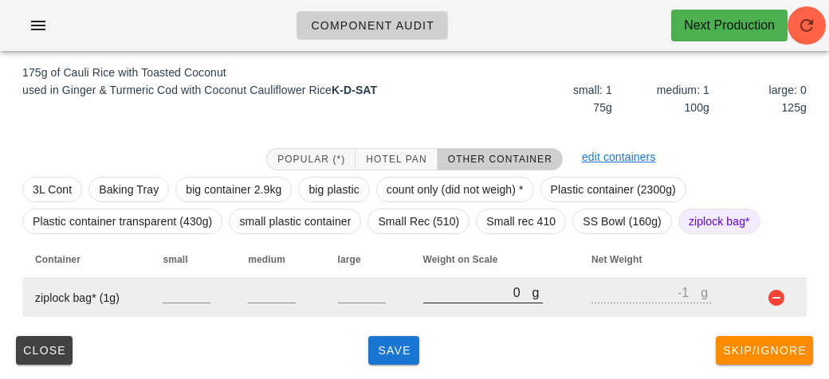
click at [445, 301] on input "0" at bounding box center [477, 292] width 109 height 21
type input "30"
type input "29"
type input "390"
type input "389"
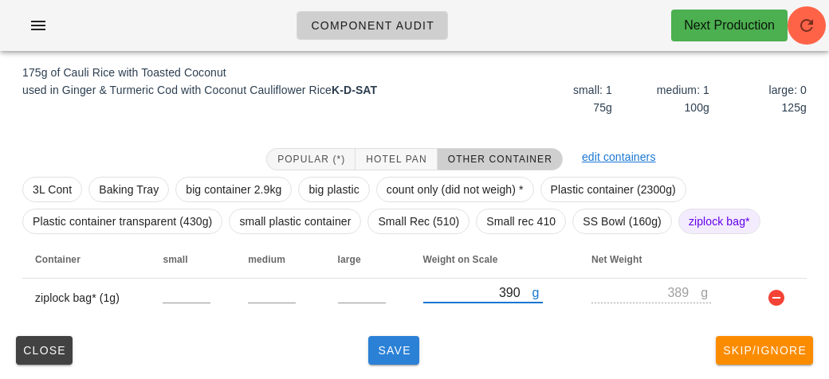
type input "390"
click at [412, 347] on span "Save" at bounding box center [393, 350] width 38 height 13
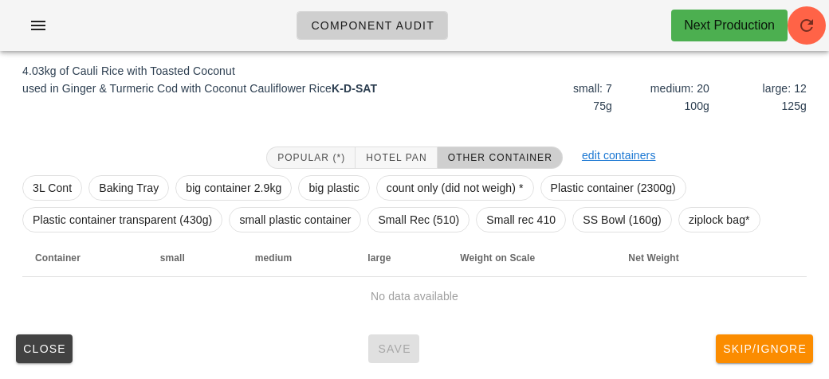
scroll to position [185, 0]
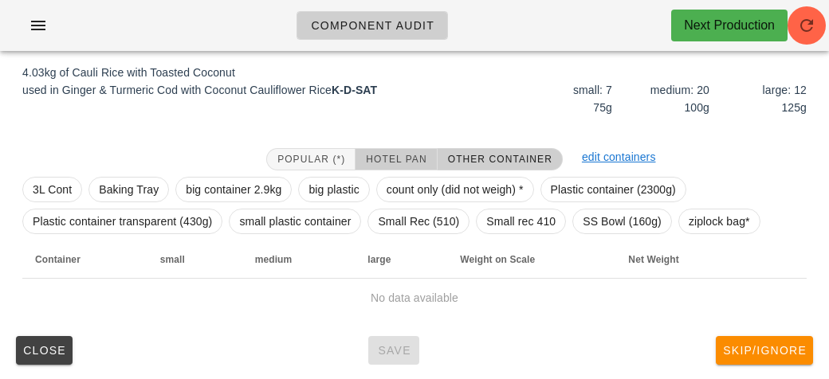
click at [386, 154] on span "Hotel Pan" at bounding box center [395, 159] width 61 height 11
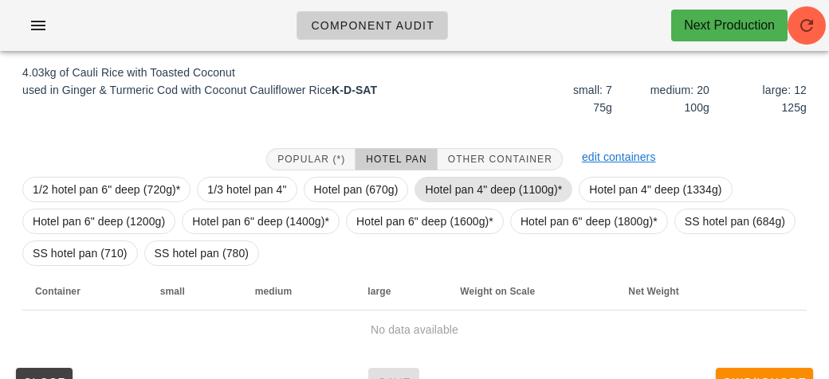
click at [430, 186] on span "Hotel pan 4" deep (1100g)*" at bounding box center [493, 190] width 137 height 24
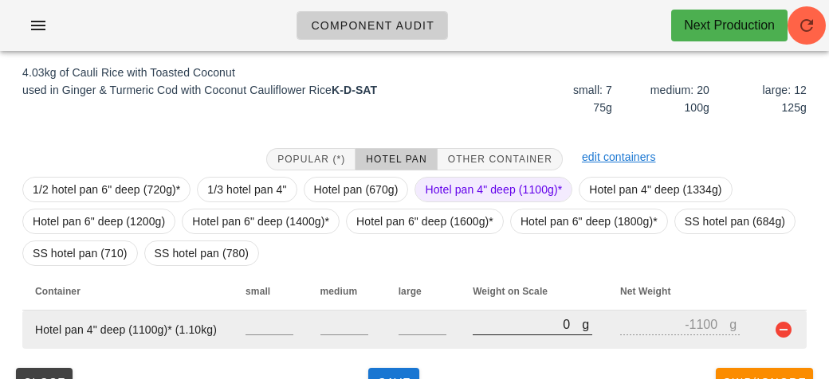
click at [513, 328] on input "0" at bounding box center [526, 324] width 109 height 21
type input "50"
type input "-1050"
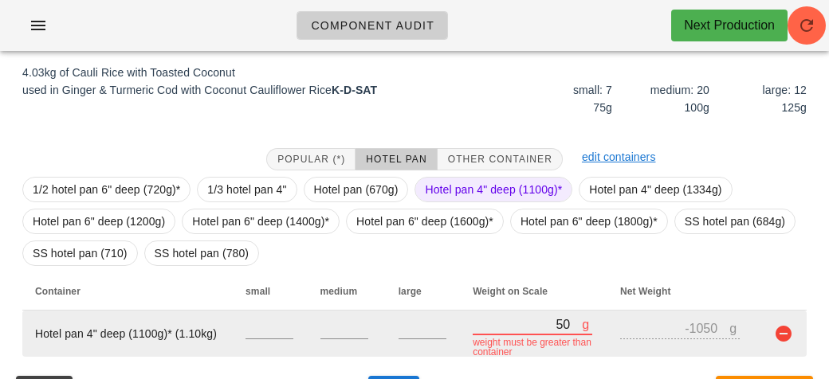
type input "580"
type input "-520"
type input "5830"
type input "4730"
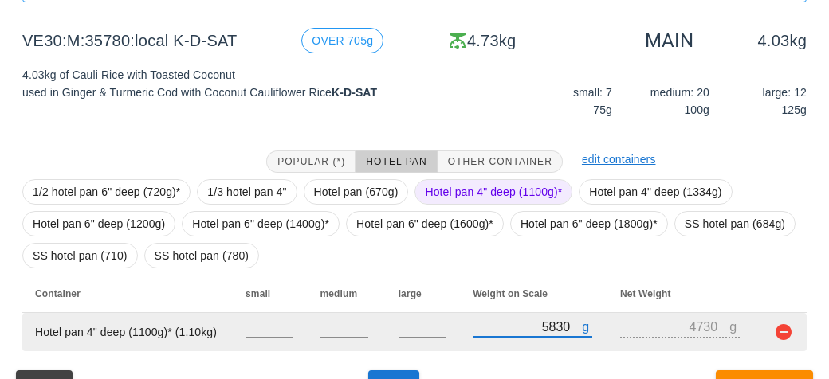
scroll to position [217, 0]
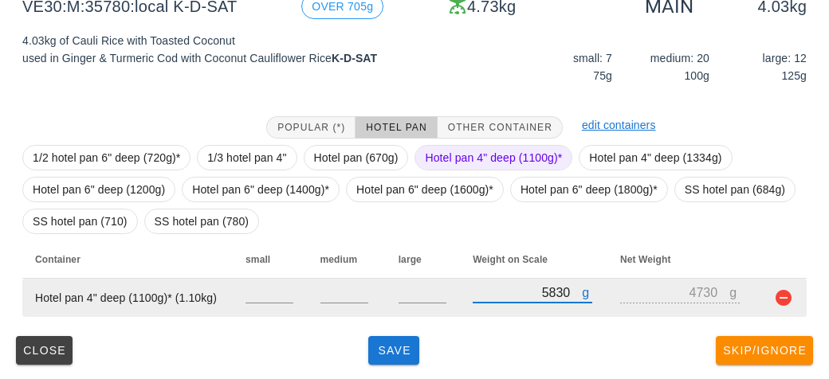
type input "5830"
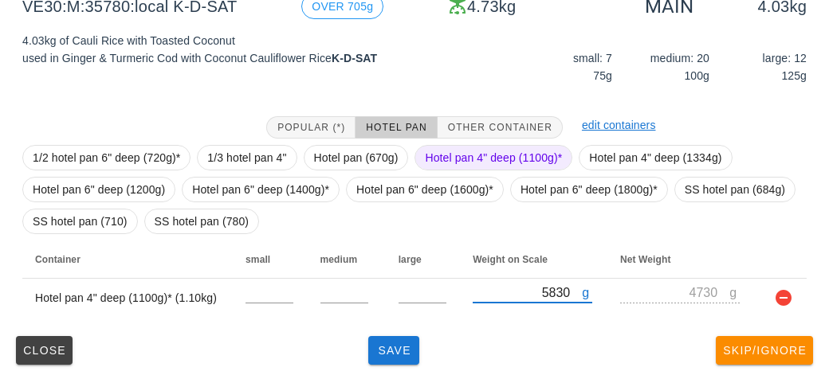
click at [364, 361] on div "Close Save Skip/Ignore" at bounding box center [414, 350] width 809 height 41
click at [411, 359] on button "Save" at bounding box center [393, 350] width 51 height 29
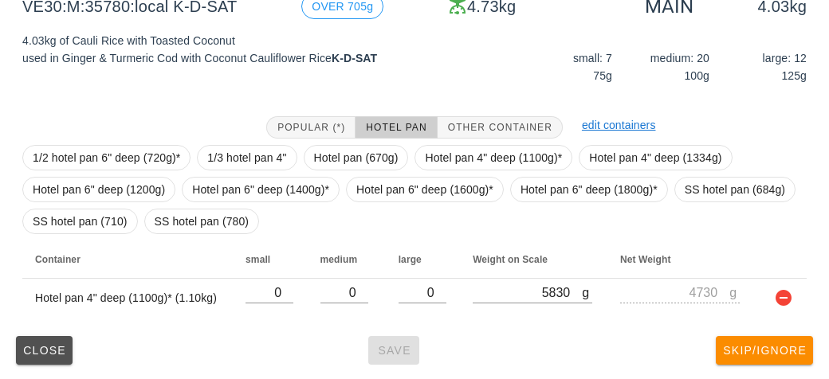
click at [37, 354] on span "Close" at bounding box center [44, 350] width 44 height 13
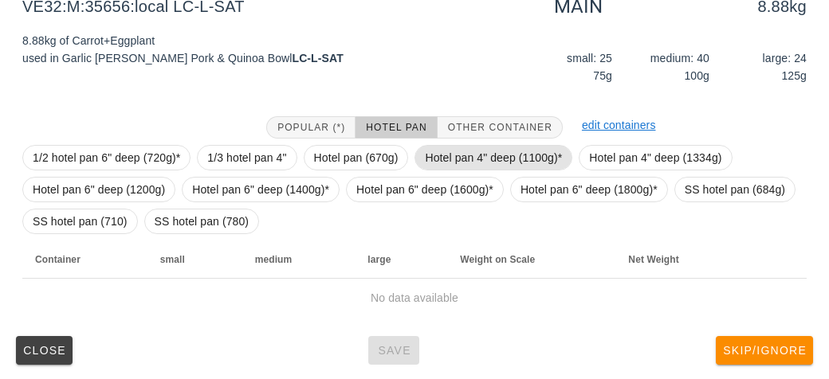
click at [441, 152] on span "Hotel pan 4" deep (1100g)*" at bounding box center [493, 158] width 137 height 24
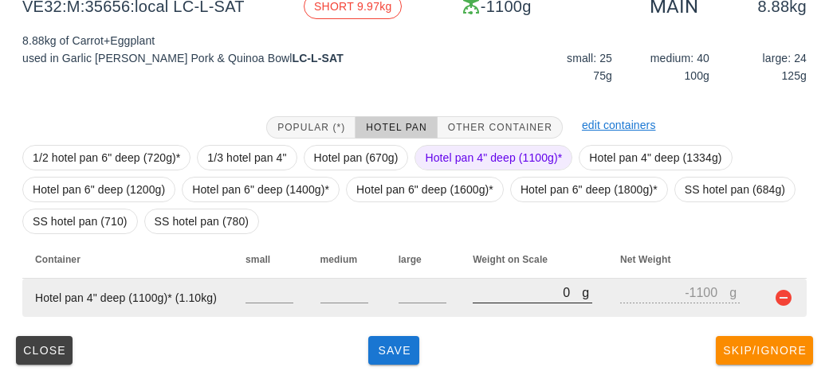
click at [510, 289] on input "0" at bounding box center [526, 292] width 109 height 21
type input "90"
type input "-1010"
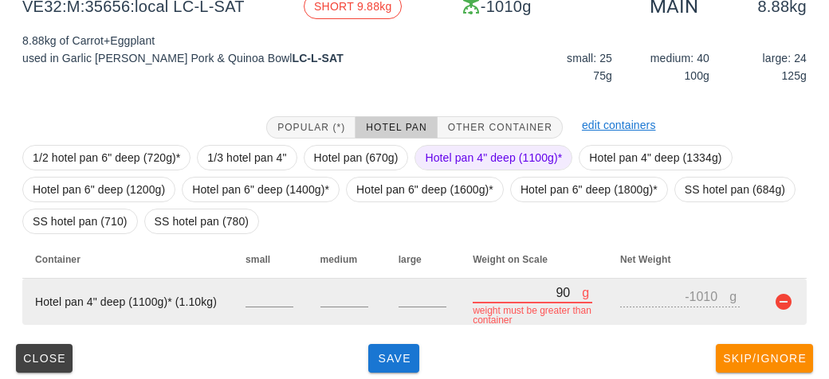
type input "930"
type input "-170"
type input "9330"
type input "8230"
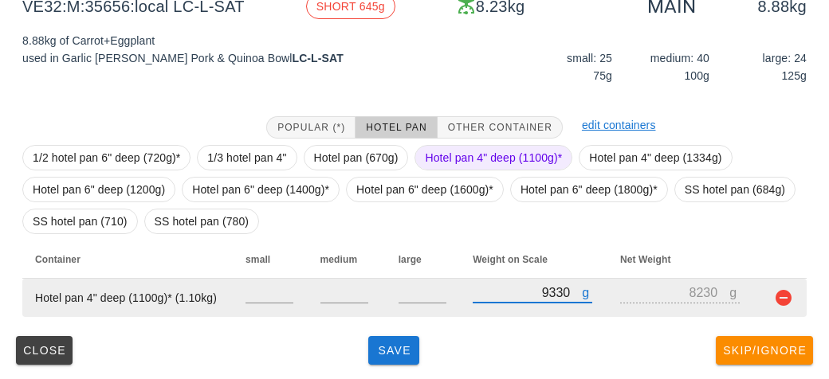
type input "9330"
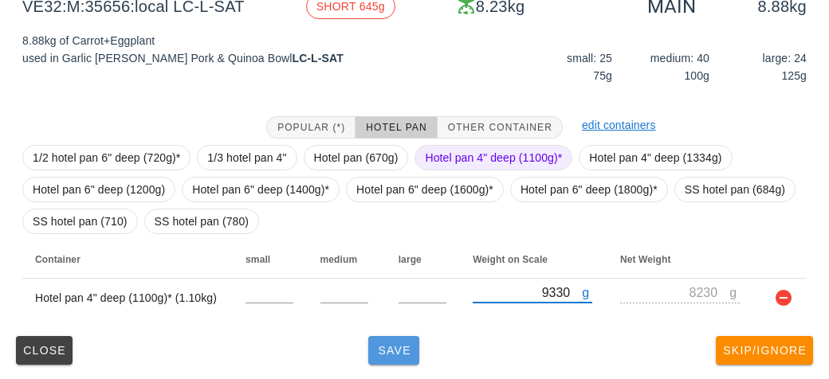
click at [393, 344] on span "Save" at bounding box center [393, 350] width 38 height 13
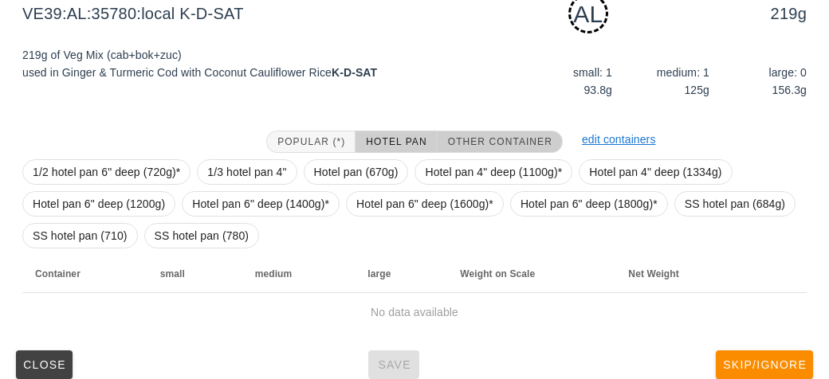
click at [469, 142] on span "Other Container" at bounding box center [499, 141] width 105 height 11
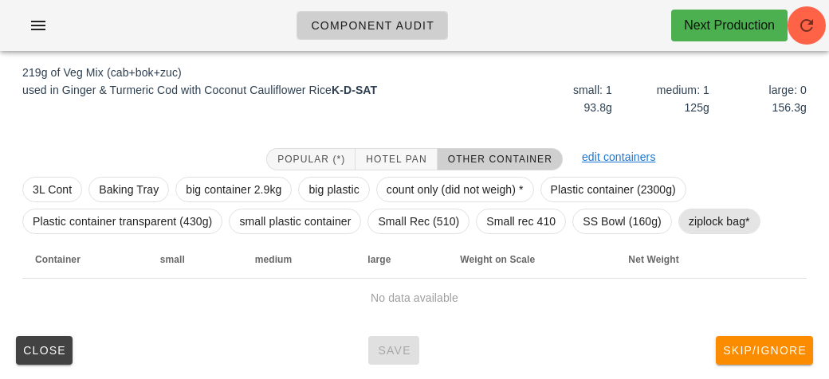
click at [694, 219] on span "ziplock bag*" at bounding box center [718, 222] width 61 height 24
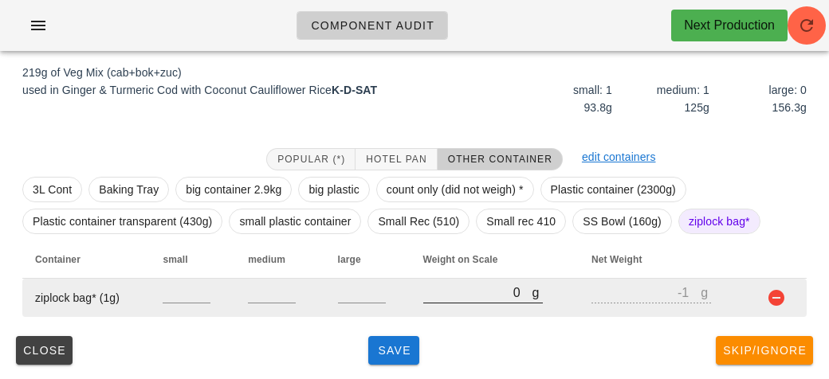
click at [424, 288] on input "0" at bounding box center [477, 292] width 109 height 21
type input "40"
type input "39"
type input "400"
type input "399"
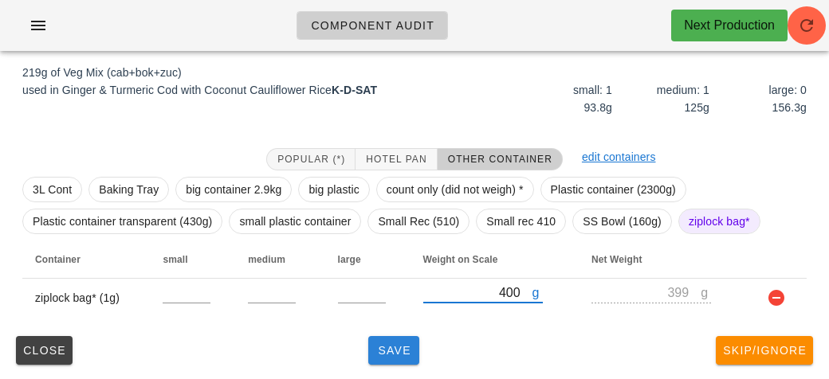
type input "400"
click at [404, 338] on button "Save" at bounding box center [393, 350] width 51 height 29
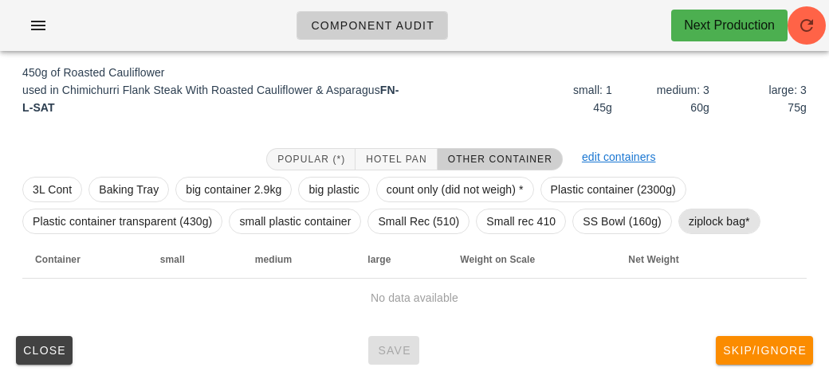
click at [724, 225] on span "ziplock bag*" at bounding box center [718, 222] width 61 height 24
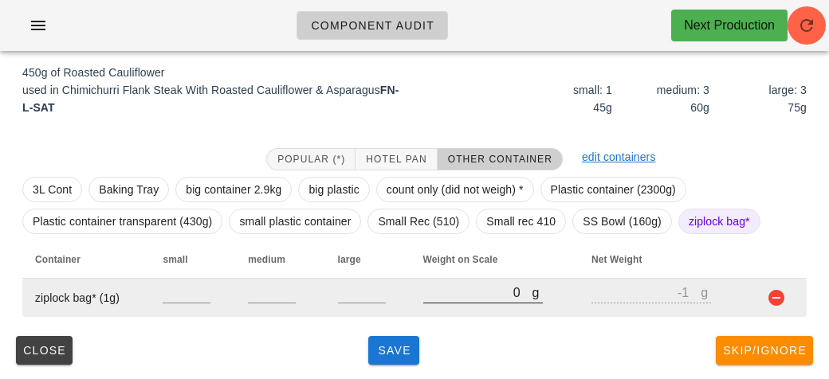
click at [481, 289] on input "0" at bounding box center [477, 292] width 109 height 21
type input "90"
type input "89"
type input "920"
type input "919"
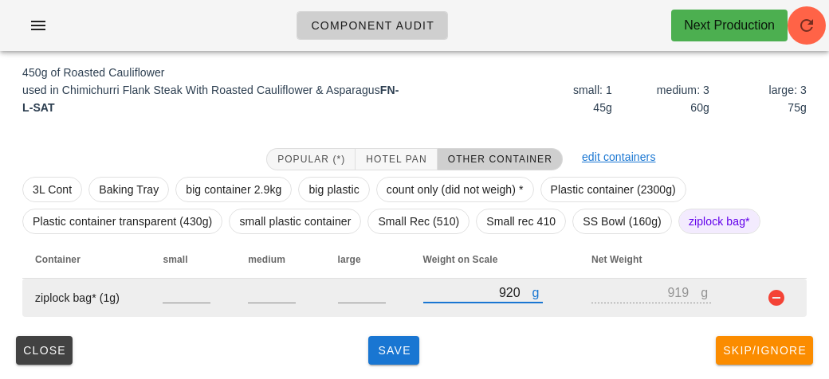
type input "920"
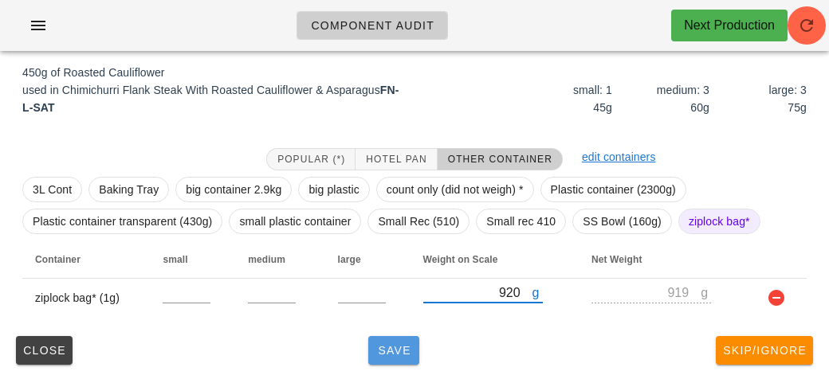
click at [400, 358] on button "Save" at bounding box center [393, 350] width 51 height 29
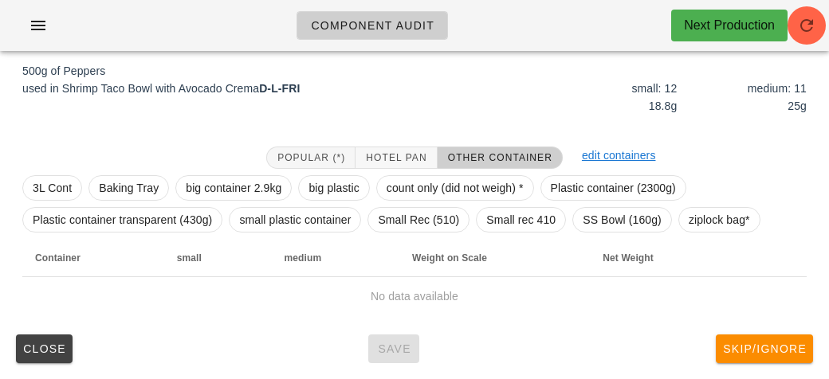
scroll to position [185, 0]
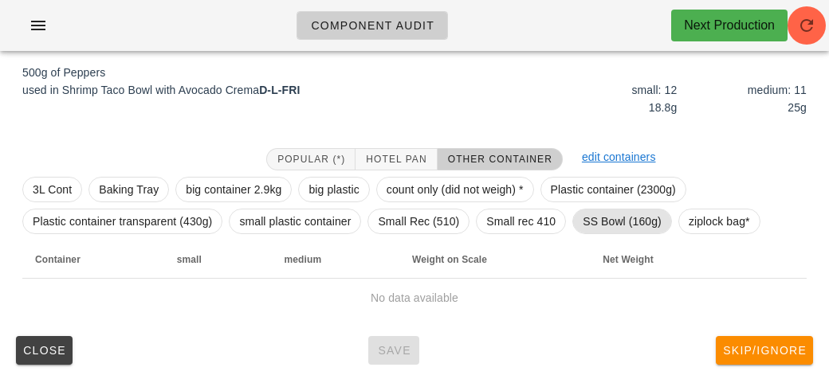
click at [597, 229] on span "SS Bowl (160g)" at bounding box center [621, 222] width 79 height 24
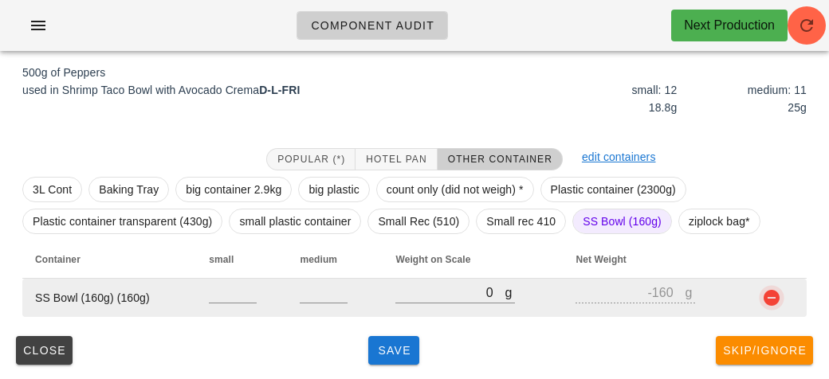
click at [774, 295] on button "button" at bounding box center [771, 297] width 19 height 19
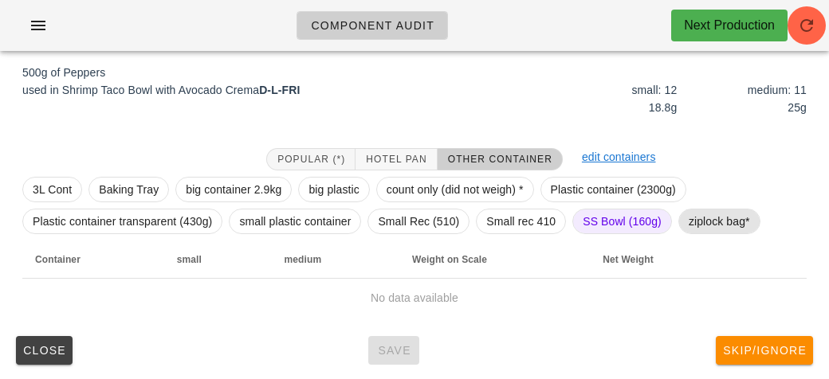
click at [724, 216] on span "ziplock bag*" at bounding box center [718, 222] width 61 height 24
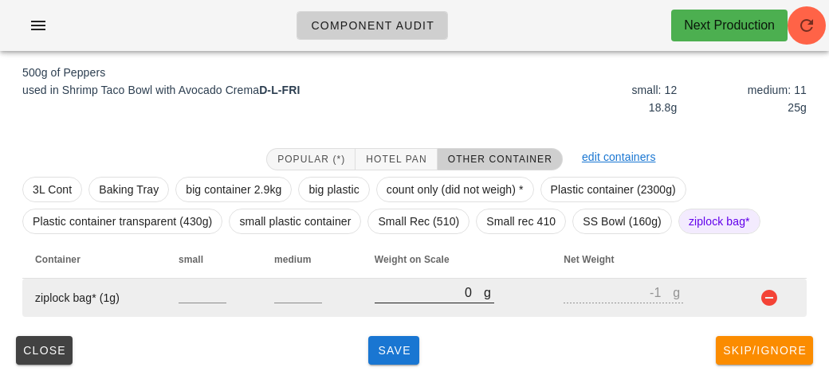
click at [439, 292] on input "0" at bounding box center [428, 292] width 109 height 21
type input "60"
type input "59"
type input "620"
type input "619"
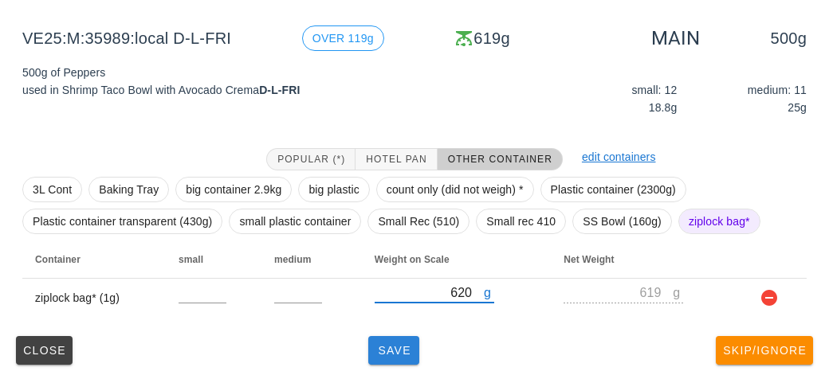
type input "620"
click at [389, 353] on span "Save" at bounding box center [393, 350] width 38 height 13
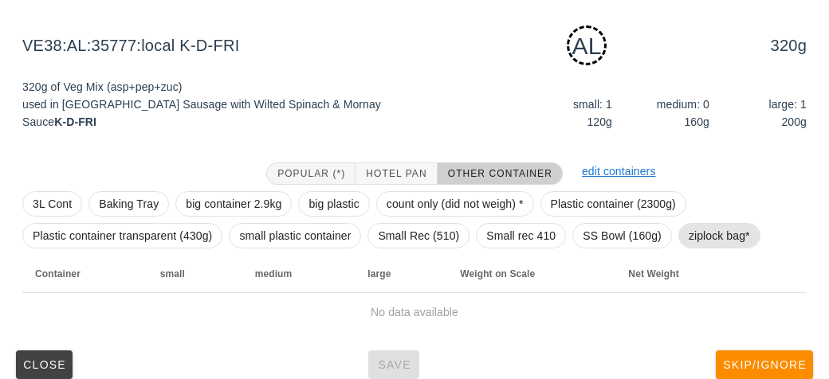
click at [707, 227] on span "ziplock bag*" at bounding box center [718, 236] width 61 height 24
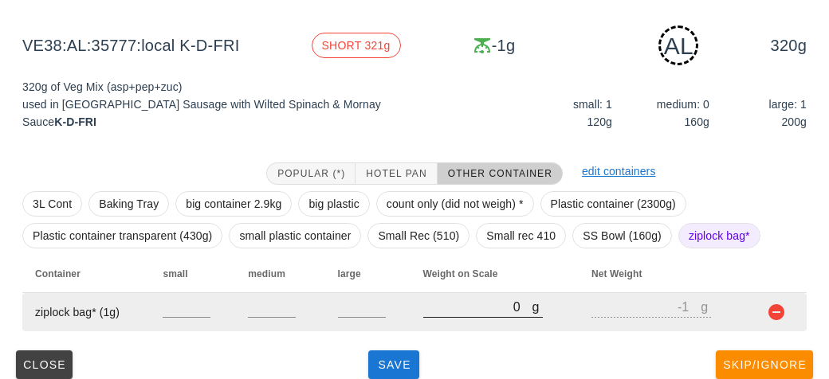
click at [460, 310] on input "0" at bounding box center [477, 306] width 109 height 21
type input "50"
type input "49"
type input "550"
type input "549"
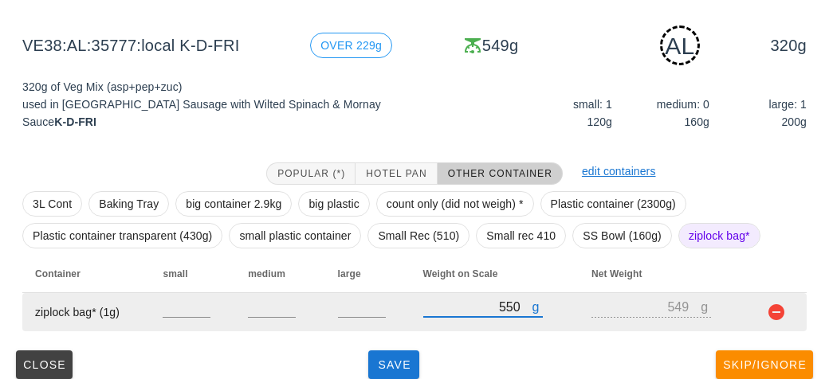
type input "550"
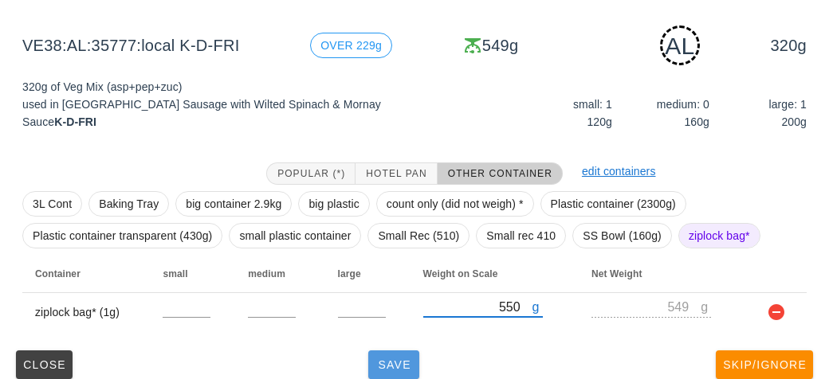
click at [396, 366] on span "Save" at bounding box center [393, 365] width 38 height 13
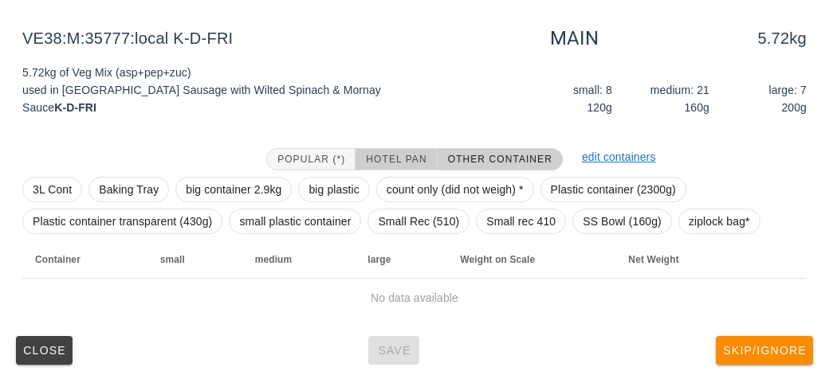
click at [378, 154] on span "Hotel Pan" at bounding box center [395, 159] width 61 height 11
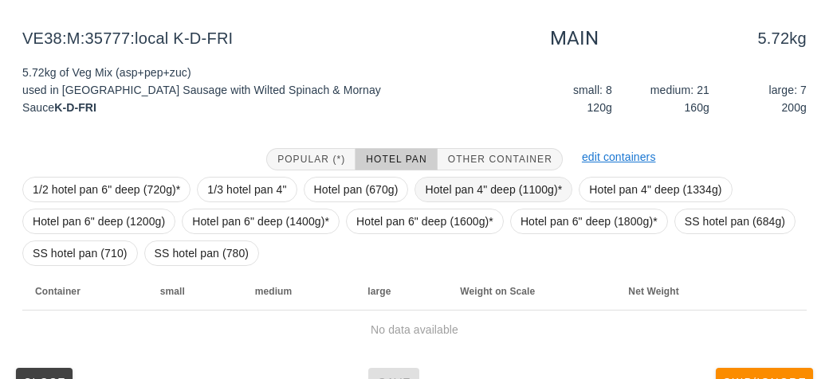
click at [434, 184] on span "Hotel pan 4" deep (1100g)*" at bounding box center [493, 190] width 137 height 24
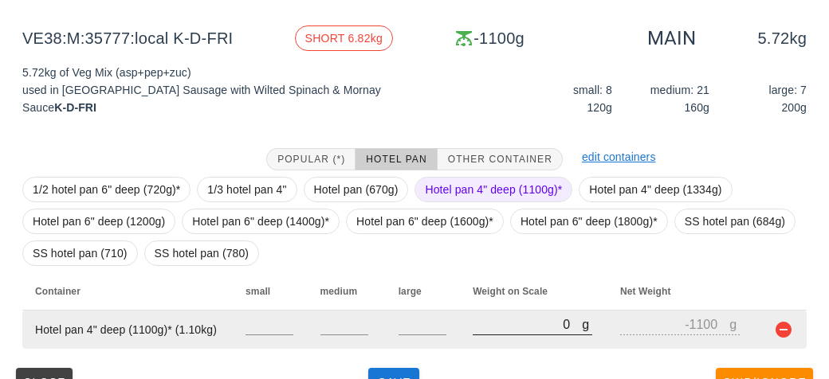
click at [497, 323] on input "0" at bounding box center [526, 324] width 109 height 21
type input "60"
type input "-1040"
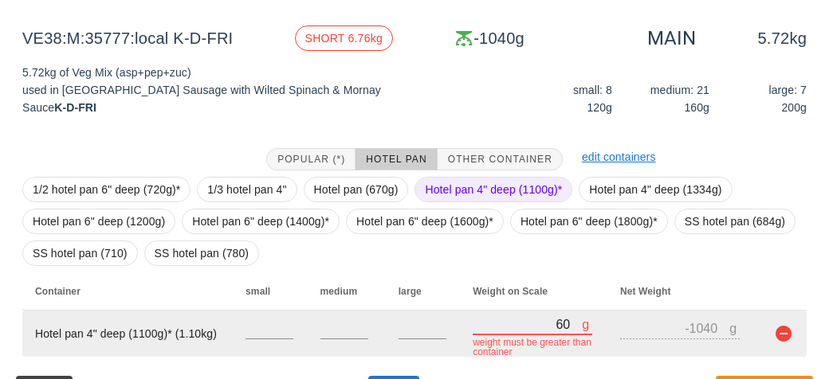
type input "690"
type input "-410"
type input "6940"
type input "5840"
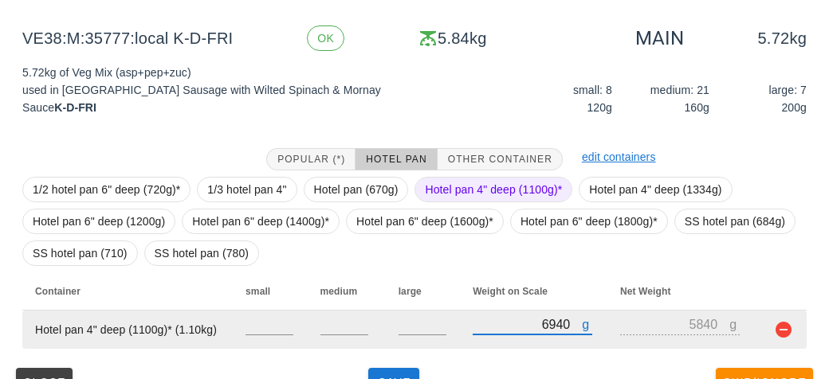
scroll to position [217, 0]
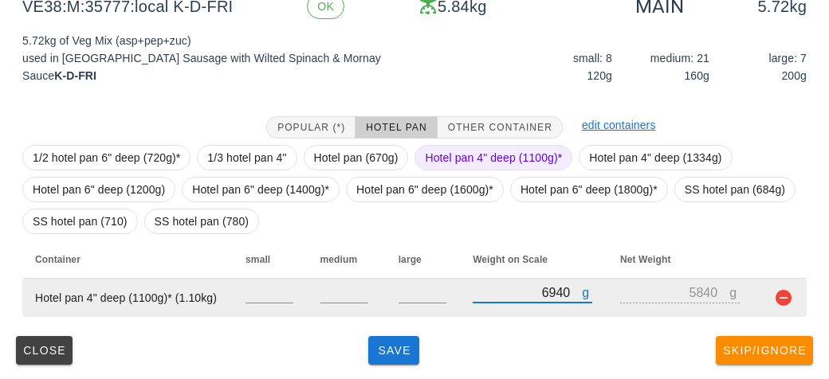
type input "6940"
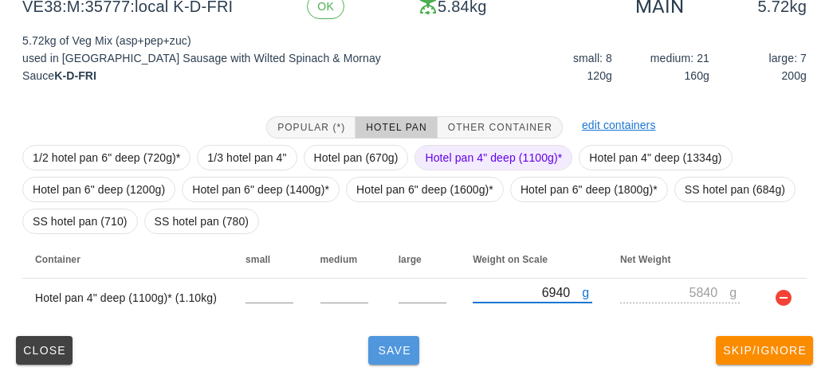
click at [384, 355] on span "Save" at bounding box center [393, 350] width 38 height 13
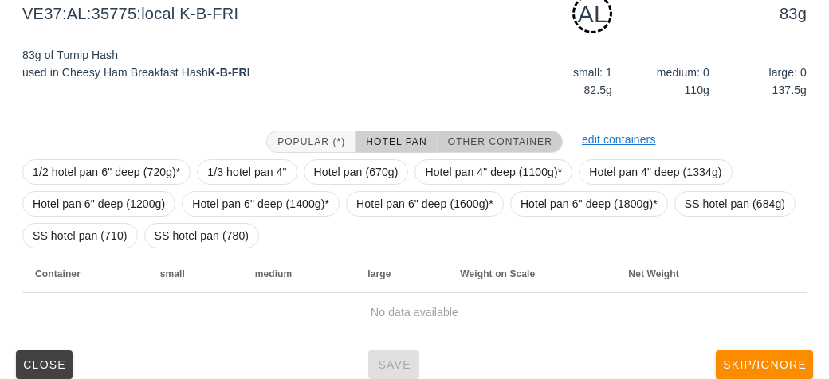
click at [464, 136] on span "Other Container" at bounding box center [499, 141] width 105 height 11
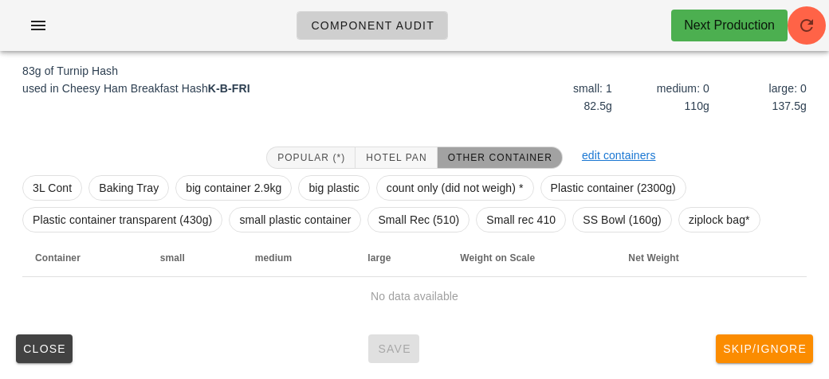
scroll to position [199, 0]
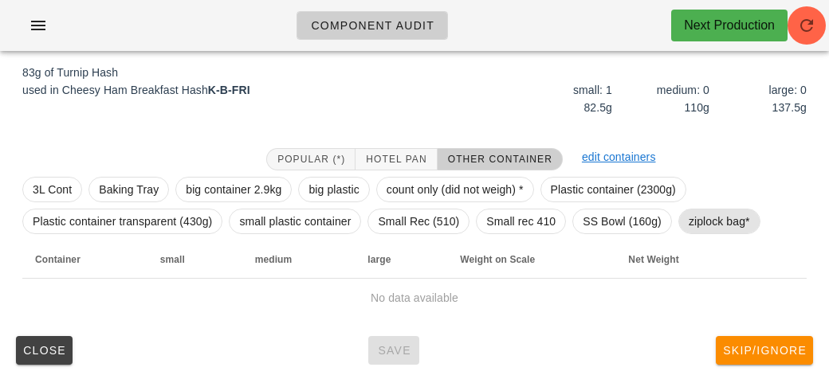
click at [708, 233] on span "ziplock bag*" at bounding box center [718, 222] width 61 height 24
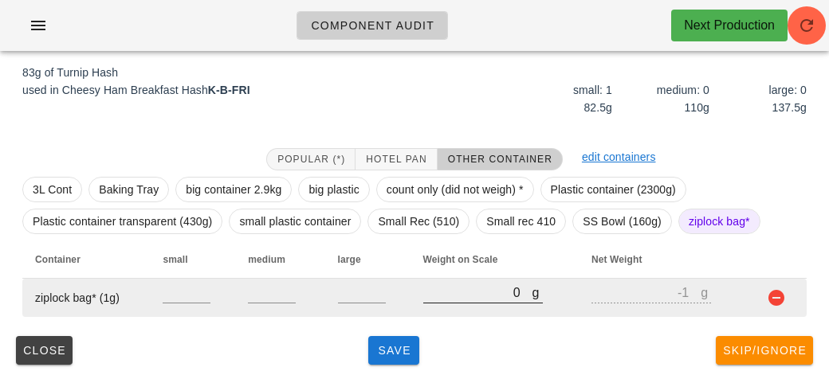
click at [442, 296] on input "0" at bounding box center [477, 292] width 109 height 21
type input "20"
type input "19"
type input "0"
type input "-1"
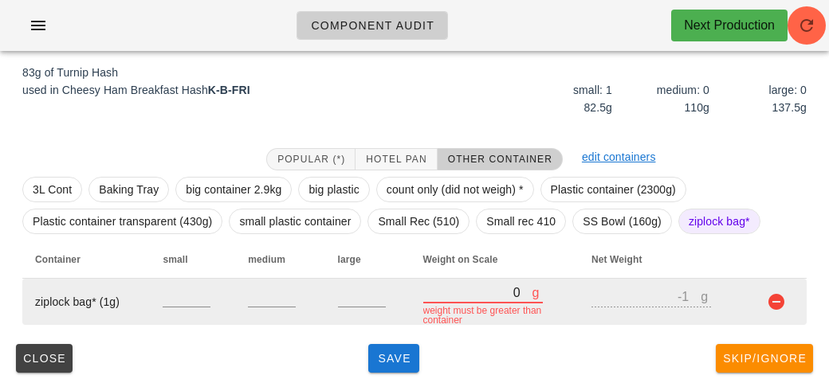
type input "10"
type input "9"
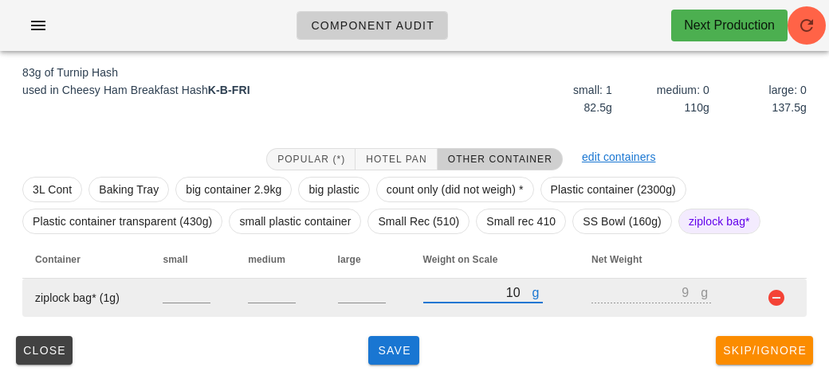
type input "140"
type input "139"
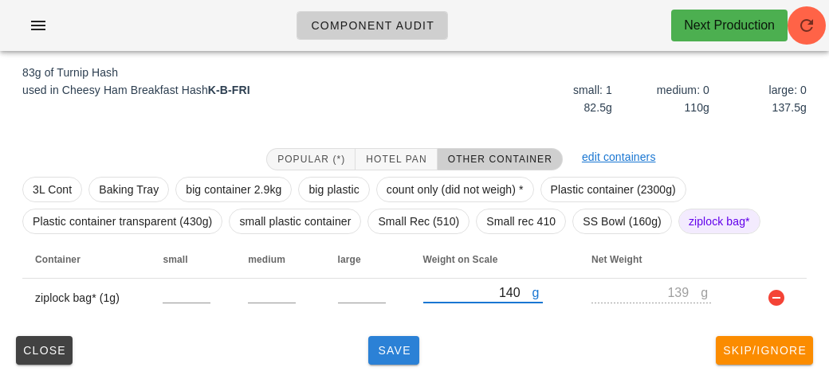
type input "140"
click at [402, 361] on button "Save" at bounding box center [393, 350] width 51 height 29
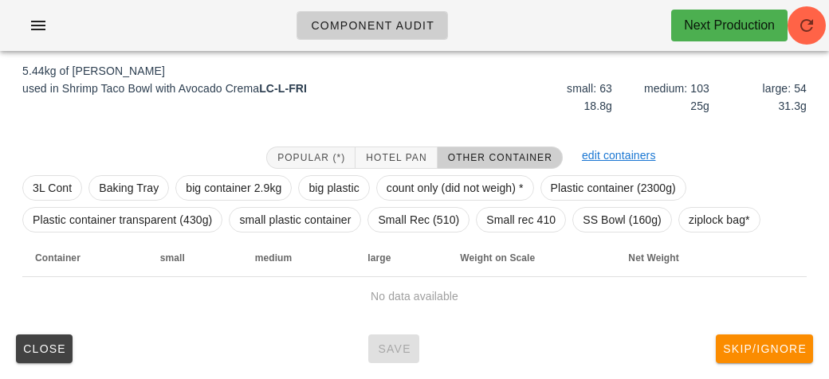
scroll to position [185, 0]
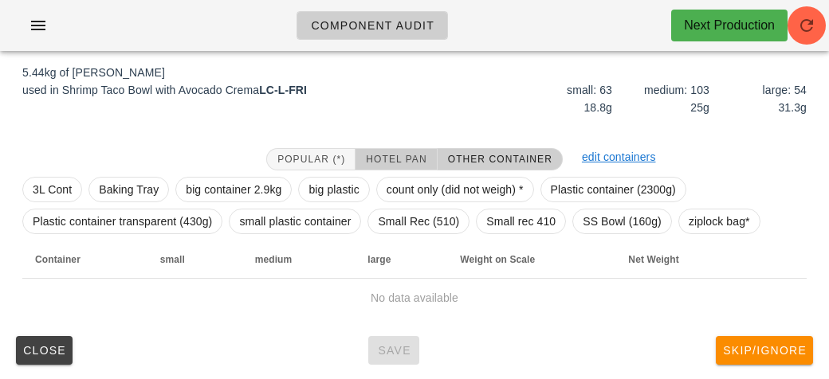
click at [377, 155] on span "Hotel Pan" at bounding box center [395, 159] width 61 height 11
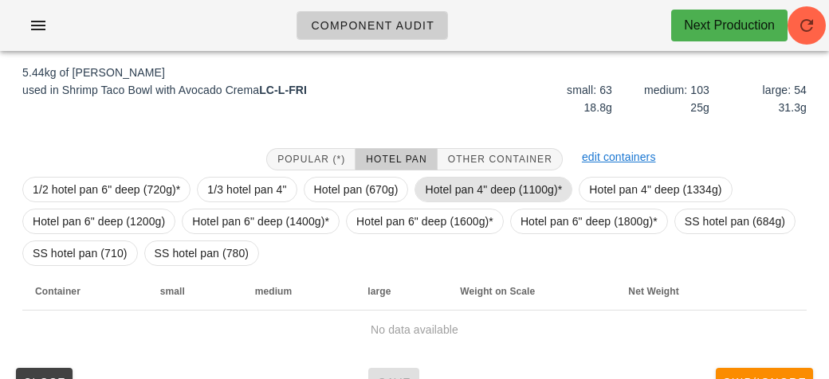
click at [441, 182] on span "Hotel pan 4" deep (1100g)*" at bounding box center [493, 190] width 137 height 24
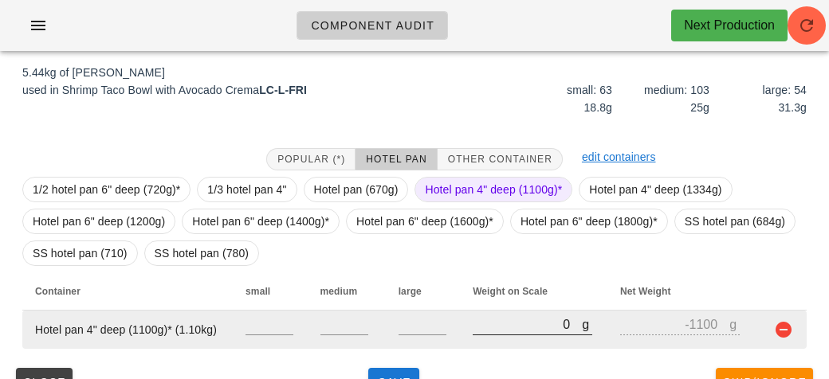
click at [505, 327] on input "0" at bounding box center [526, 324] width 109 height 21
type input "60"
type input "-1040"
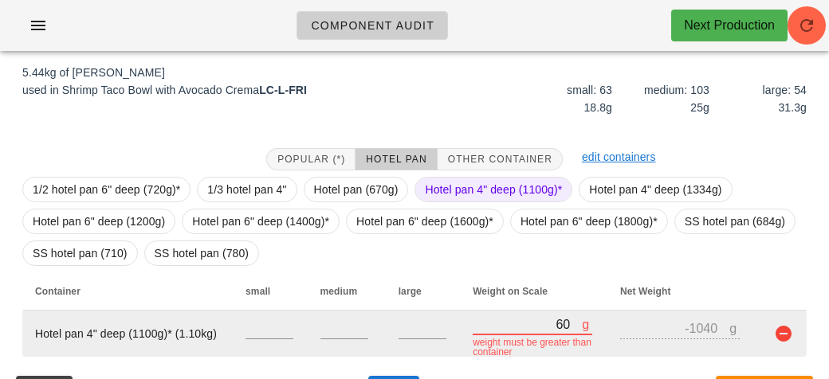
type input "680"
type input "-420"
type input "6860"
type input "5760"
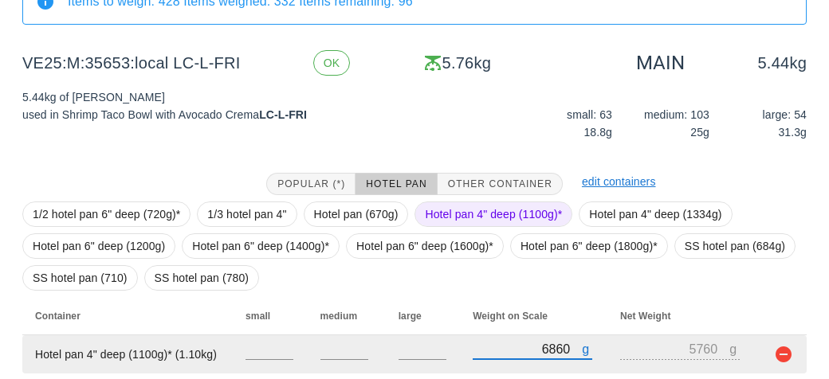
scroll to position [217, 0]
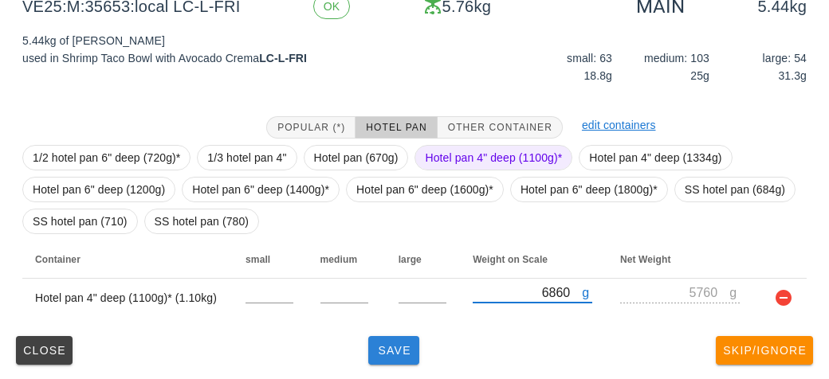
type input "6860"
click at [394, 336] on button "Save" at bounding box center [393, 350] width 51 height 29
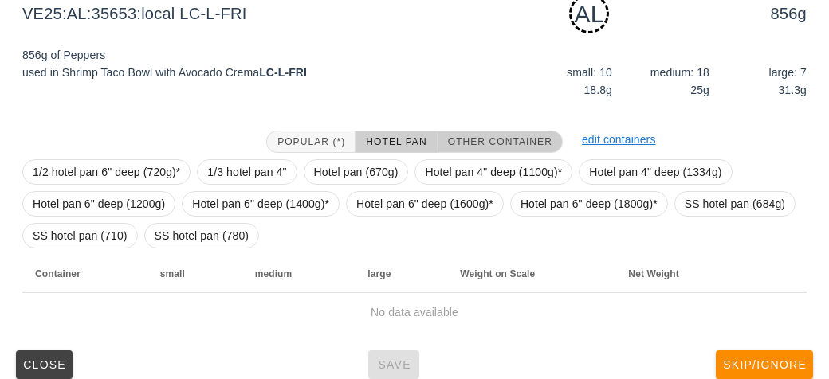
click at [466, 131] on button "Other Container" at bounding box center [499, 142] width 125 height 22
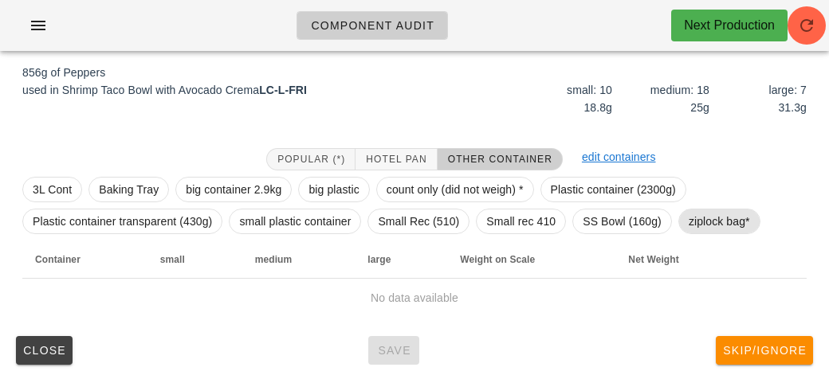
click at [700, 213] on span "ziplock bag*" at bounding box center [718, 222] width 61 height 24
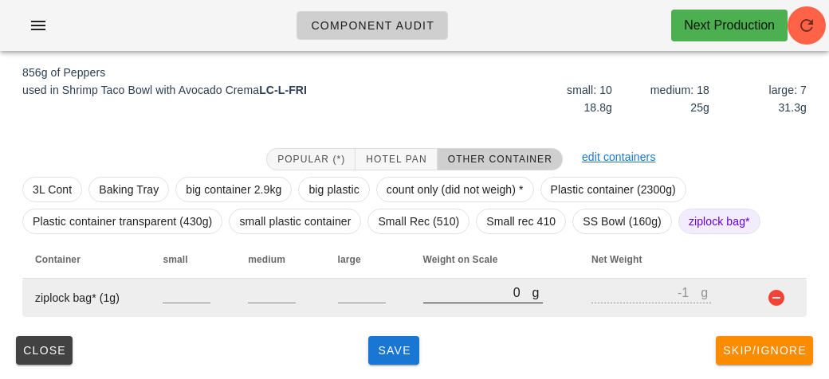
click at [437, 296] on input "0" at bounding box center [477, 292] width 109 height 21
type input "90"
type input "89"
type input "950"
type input "949"
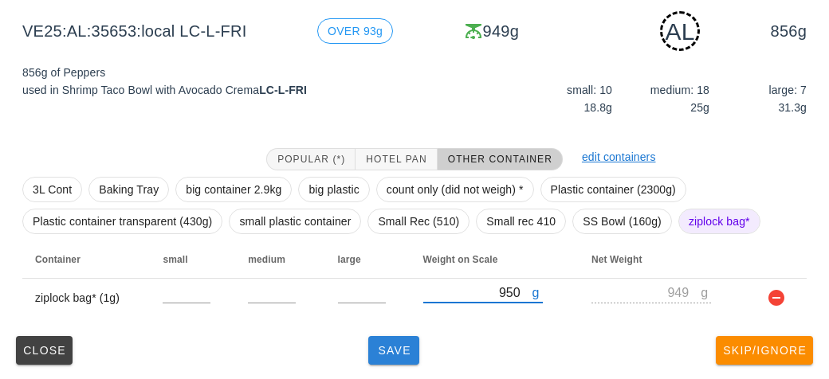
type input "950"
click at [394, 349] on span "Save" at bounding box center [393, 350] width 38 height 13
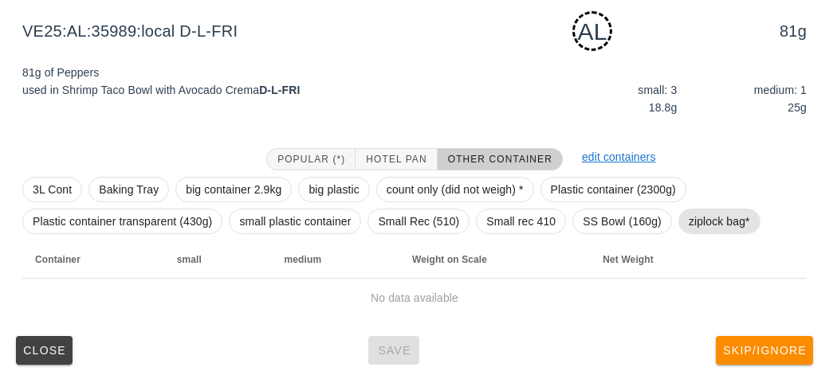
click at [712, 223] on span "ziplock bag*" at bounding box center [718, 222] width 61 height 24
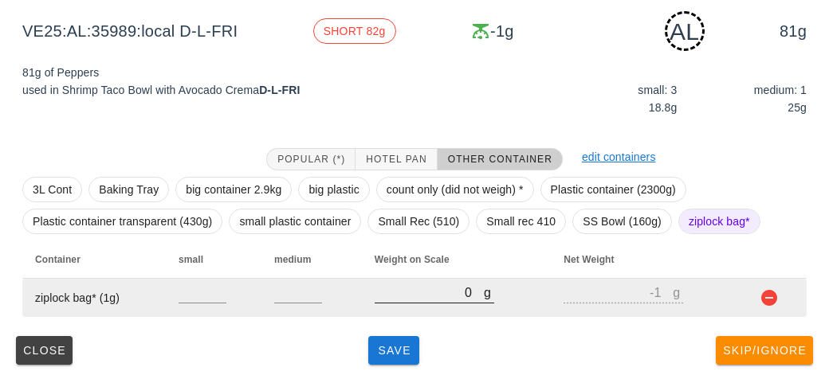
click at [445, 297] on input "0" at bounding box center [428, 292] width 109 height 21
type input "10"
type input "9"
type input "140"
type input "139"
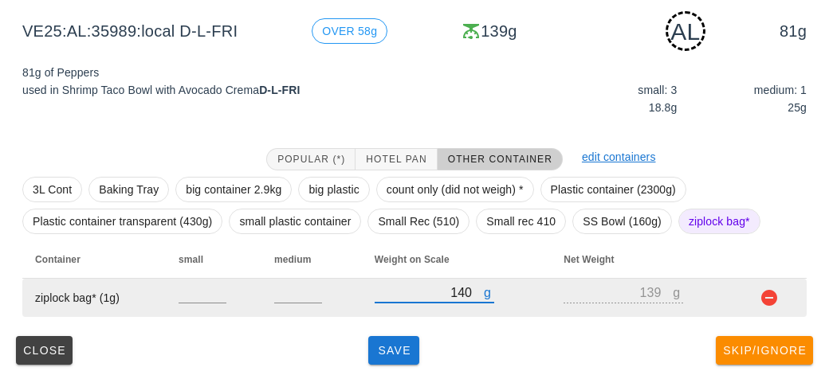
type input "140"
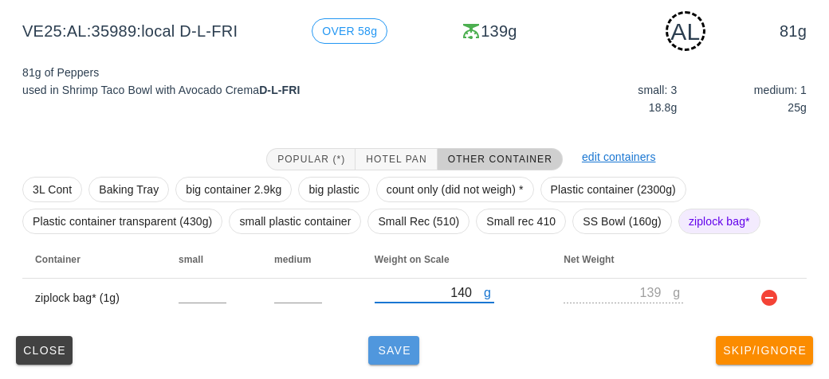
click at [370, 347] on button "Save" at bounding box center [393, 350] width 51 height 29
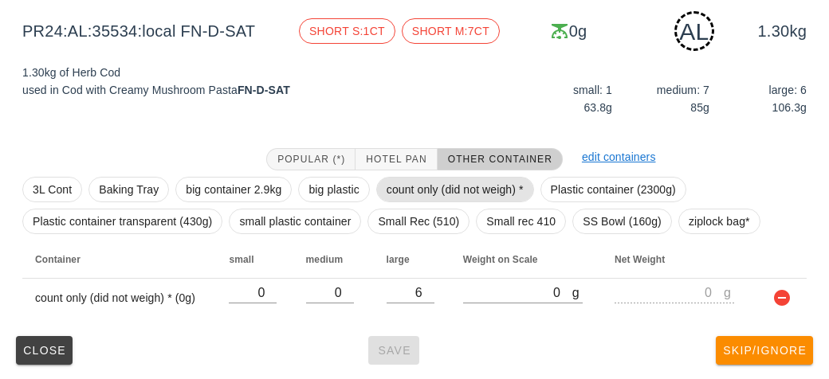
click at [400, 189] on span "count only (did not weigh) *" at bounding box center [454, 190] width 137 height 24
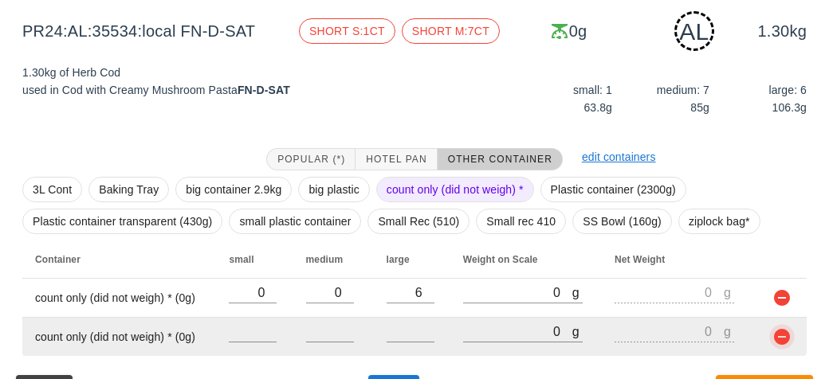
click at [780, 344] on button "button" at bounding box center [781, 336] width 19 height 19
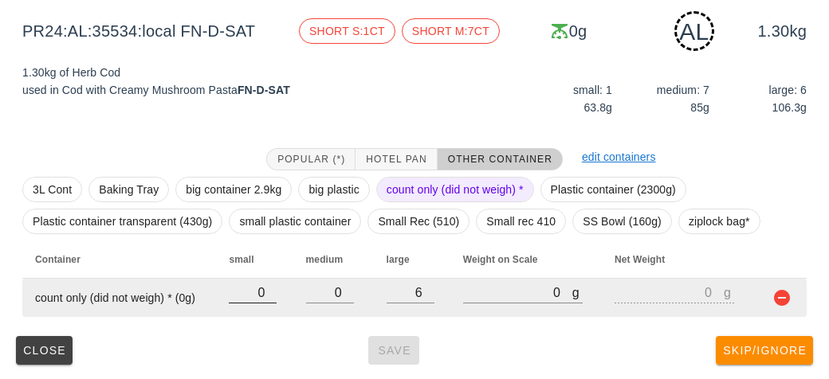
click at [267, 298] on input "0" at bounding box center [253, 292] width 48 height 21
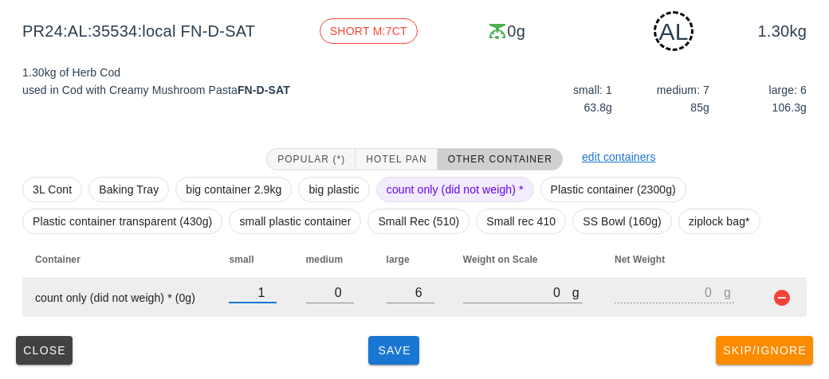
type input "1"
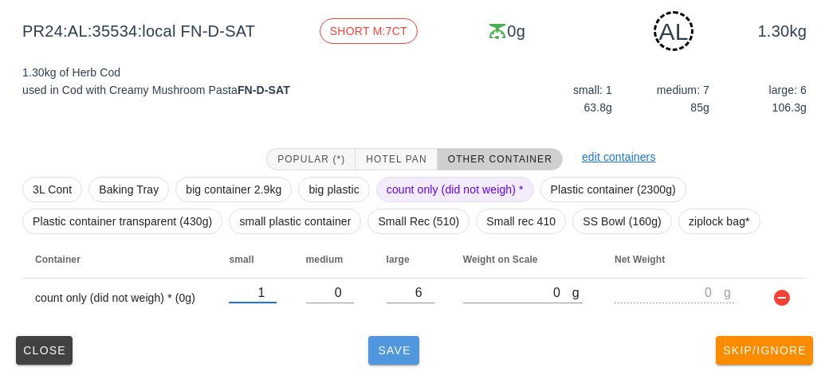
click at [391, 360] on button "Save" at bounding box center [393, 350] width 51 height 29
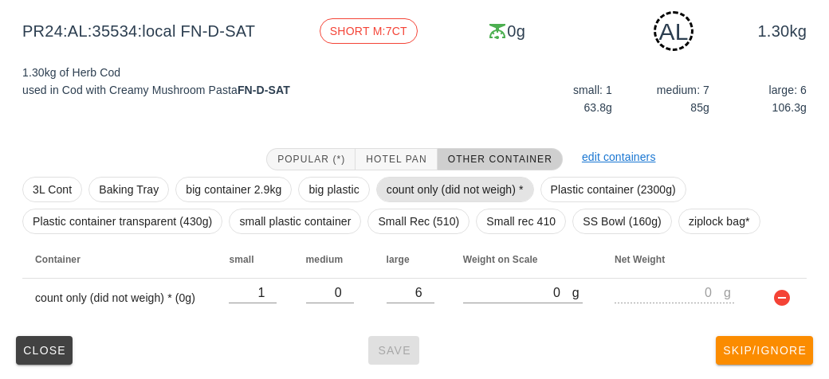
click at [398, 197] on span "count only (did not weigh) *" at bounding box center [454, 190] width 137 height 24
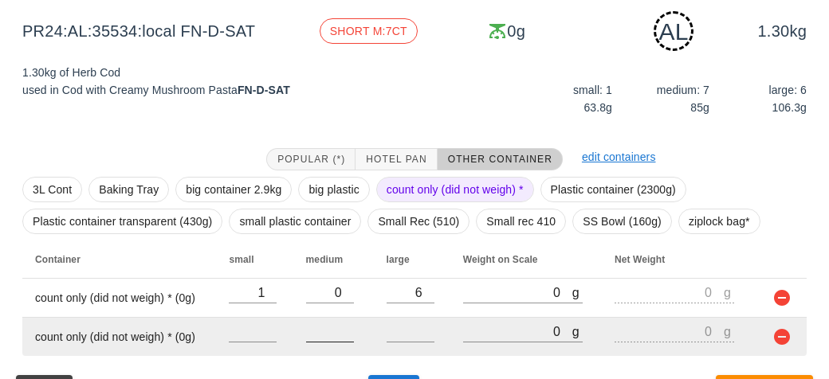
click at [329, 337] on input "number" at bounding box center [330, 331] width 48 height 21
click at [777, 342] on button "button" at bounding box center [781, 336] width 19 height 19
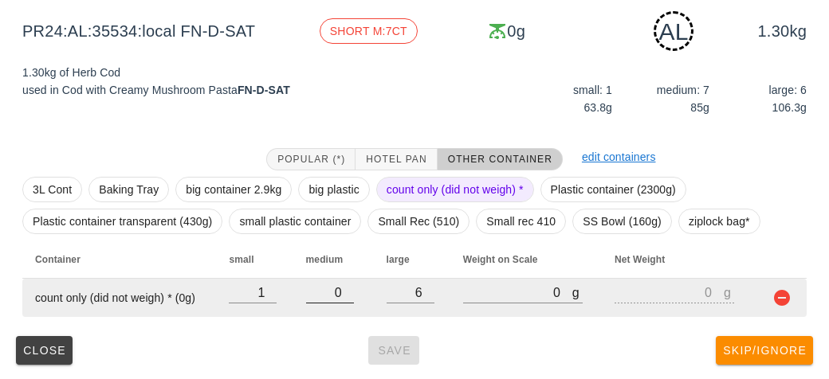
click at [343, 294] on input "0" at bounding box center [330, 292] width 48 height 21
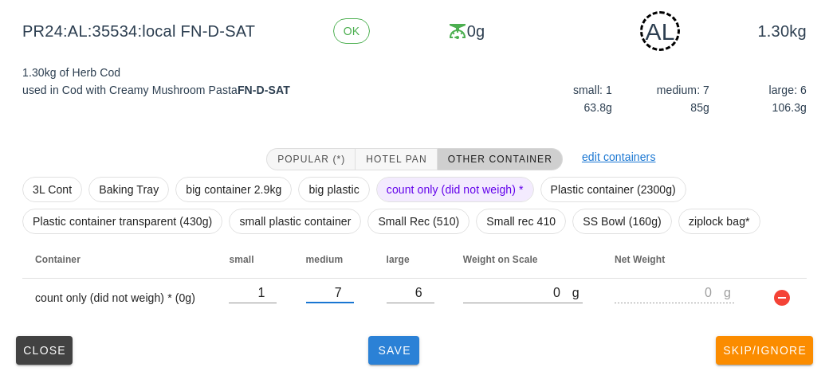
type input "7"
click at [398, 345] on span "Save" at bounding box center [393, 350] width 38 height 13
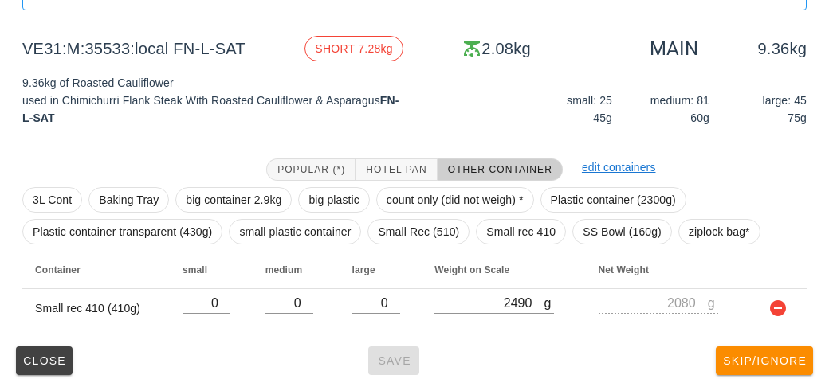
scroll to position [185, 0]
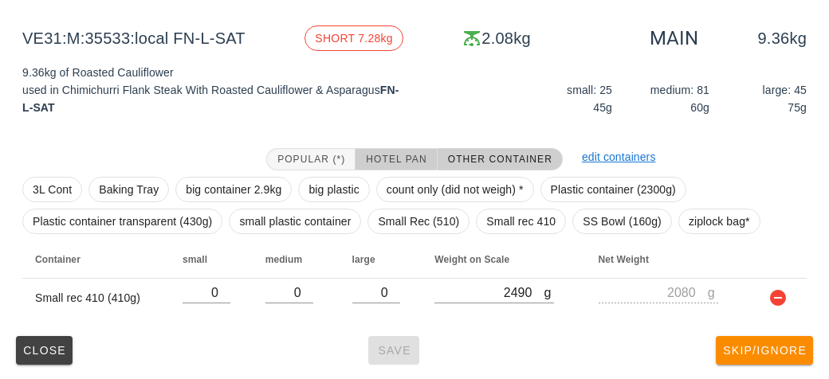
click at [374, 158] on span "Hotel Pan" at bounding box center [395, 159] width 61 height 11
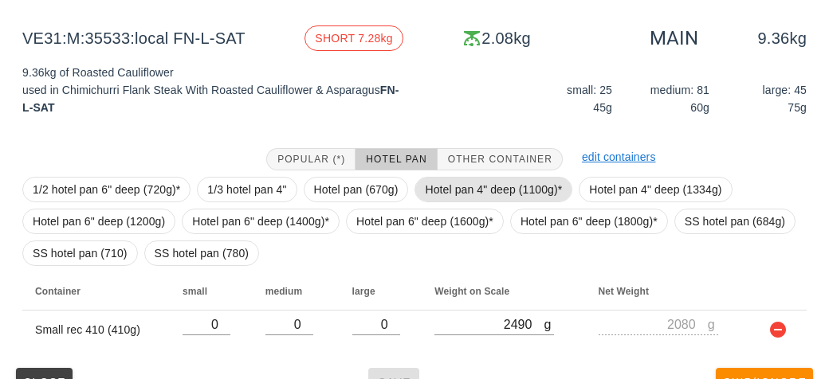
click at [442, 182] on span "Hotel pan 4" deep (1100g)*" at bounding box center [493, 190] width 137 height 24
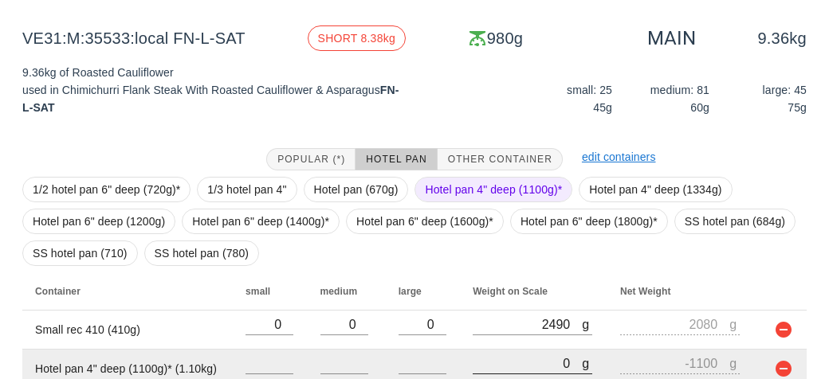
click at [487, 360] on input "0" at bounding box center [526, 363] width 109 height 21
type input "90"
type input "-1010"
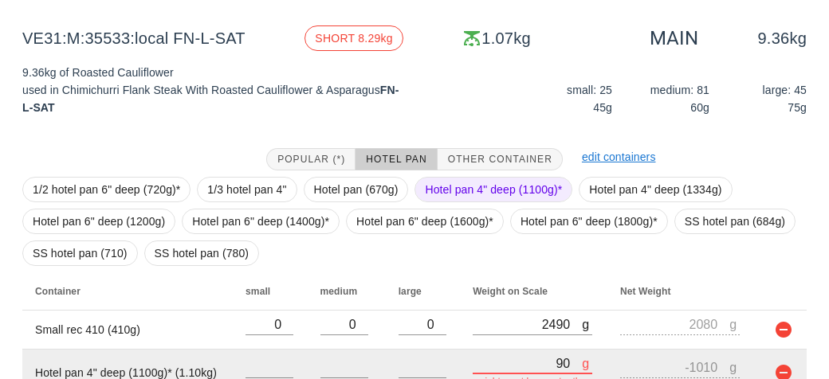
type input "950"
type input "-150"
type input "9550"
type input "8450"
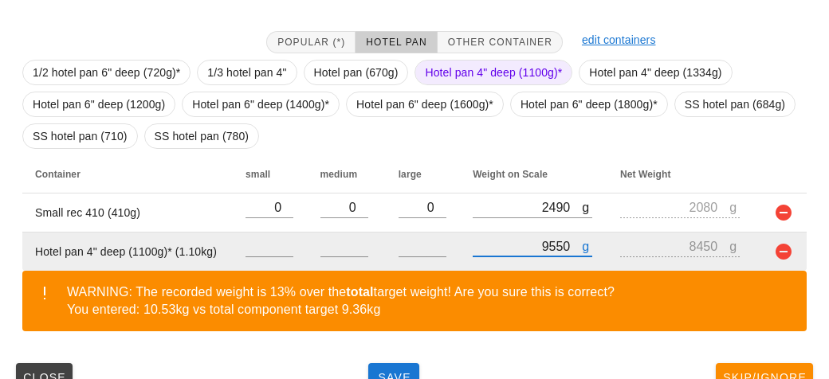
scroll to position [329, 0]
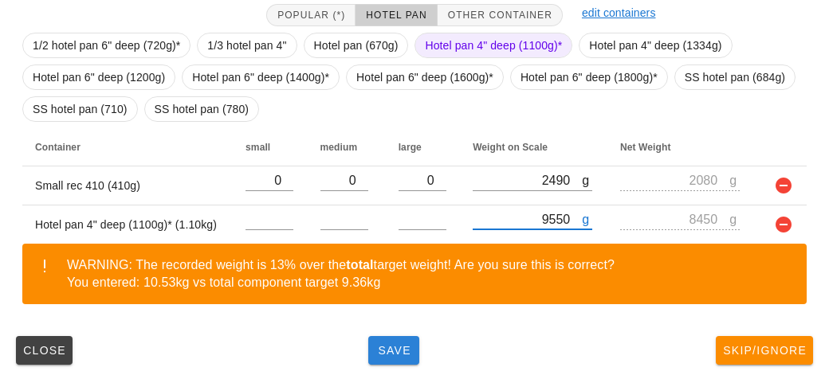
type input "9550"
click at [383, 340] on button "Save" at bounding box center [393, 350] width 51 height 29
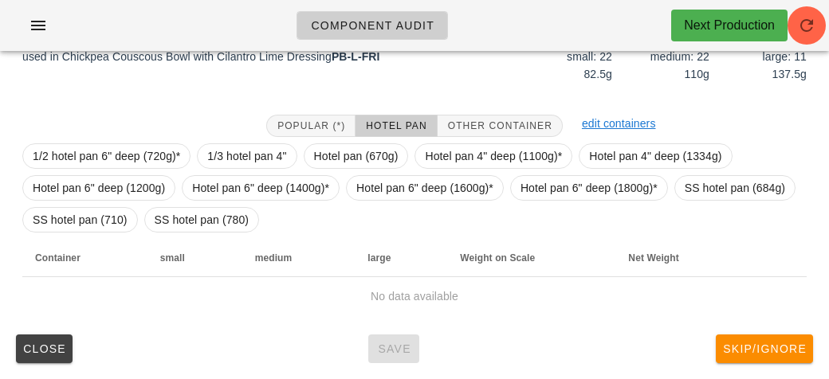
scroll to position [217, 0]
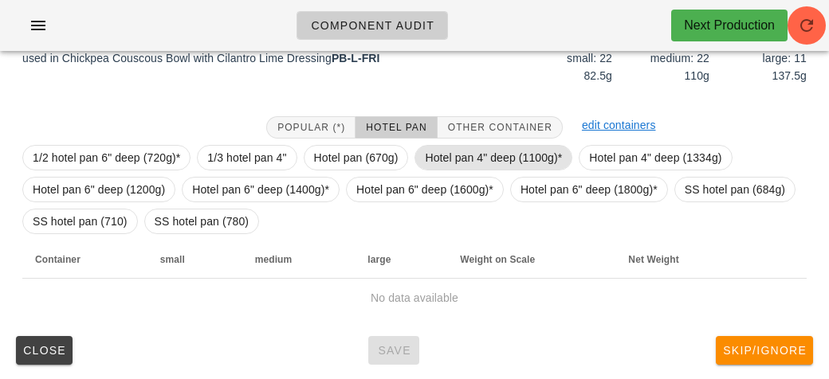
click at [444, 159] on span "Hotel pan 4" deep (1100g)*" at bounding box center [493, 158] width 137 height 24
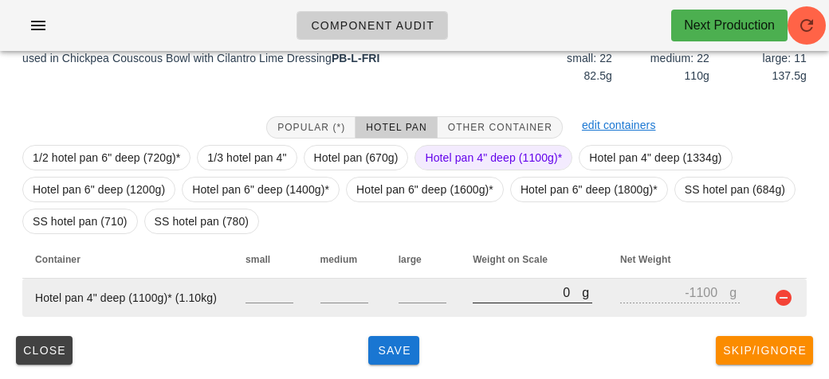
click at [496, 295] on input "0" at bounding box center [526, 292] width 109 height 21
type input "60"
type input "-1040"
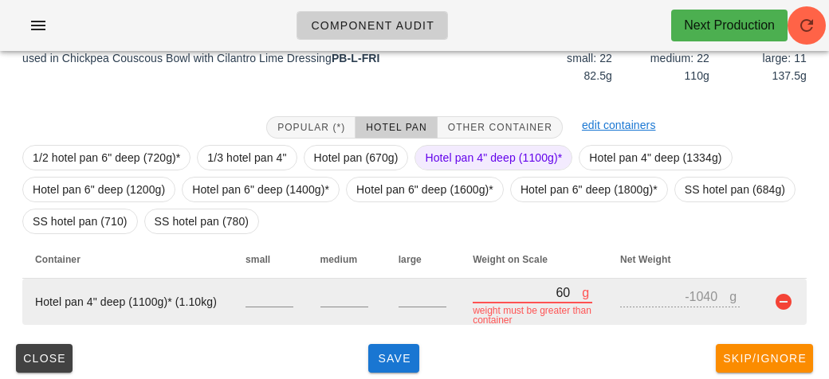
type input "690"
type input "-410"
type input "6950"
type input "5850"
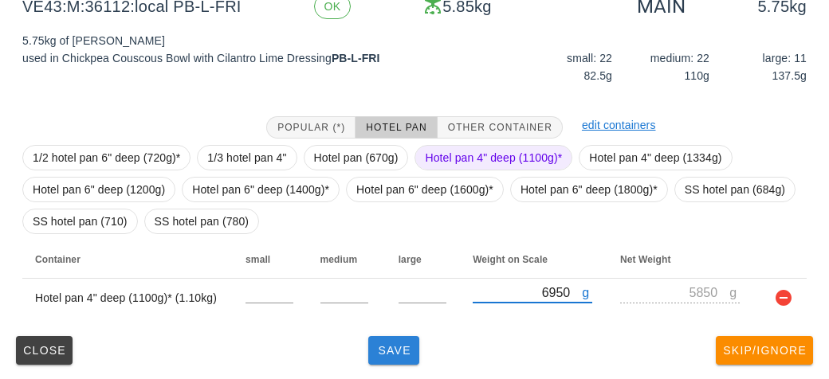
type input "6950"
click at [394, 351] on span "Save" at bounding box center [393, 350] width 38 height 13
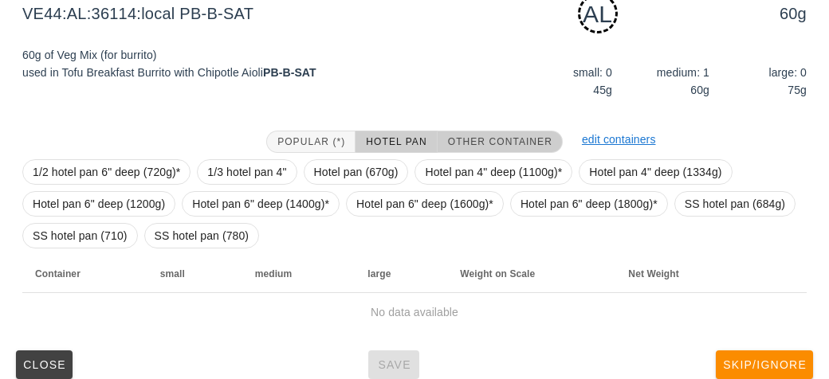
click at [491, 141] on span "Other Container" at bounding box center [499, 141] width 105 height 11
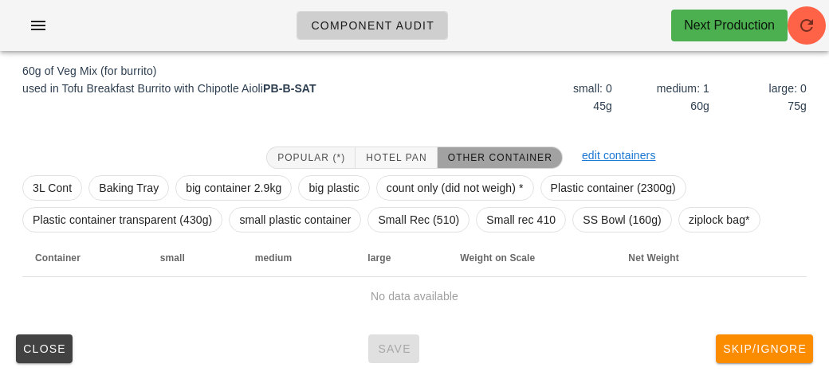
scroll to position [199, 0]
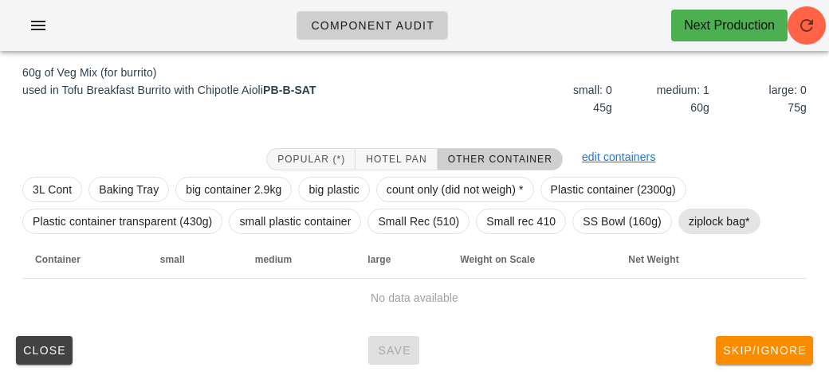
click at [703, 226] on span "ziplock bag*" at bounding box center [718, 222] width 61 height 24
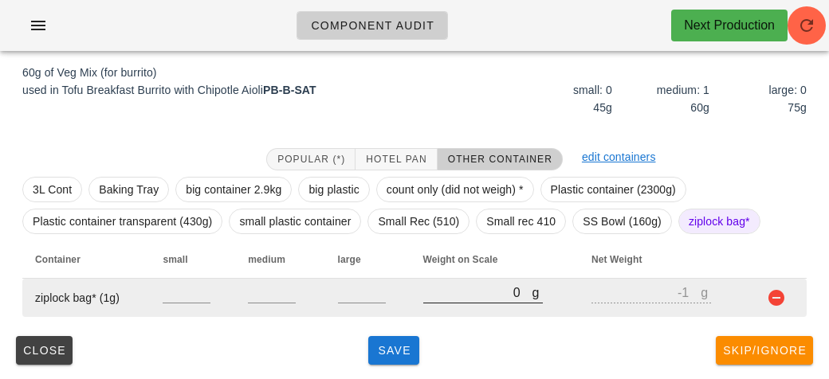
click at [445, 300] on input "0" at bounding box center [477, 292] width 109 height 21
type input "10"
type input "9"
type input "110"
type input "109"
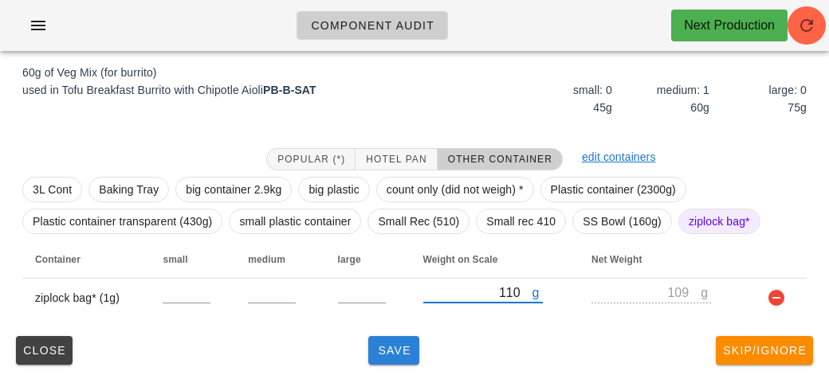
type input "110"
click at [398, 355] on span "Save" at bounding box center [393, 350] width 38 height 13
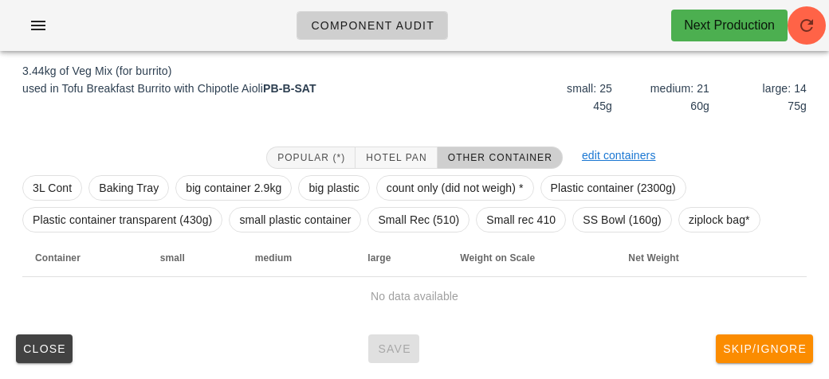
scroll to position [185, 0]
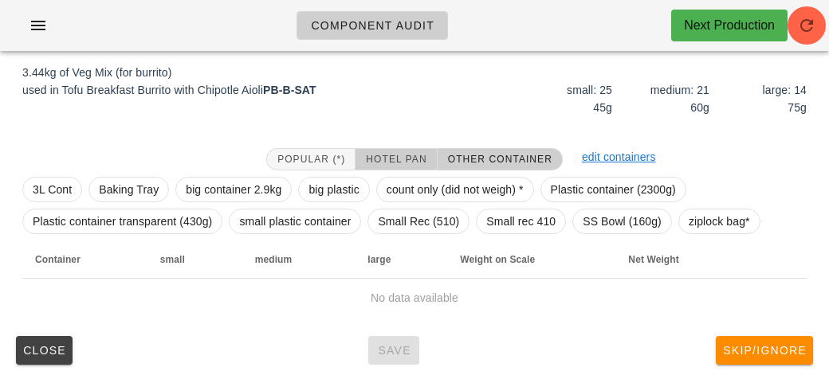
click at [383, 154] on span "Hotel Pan" at bounding box center [395, 159] width 61 height 11
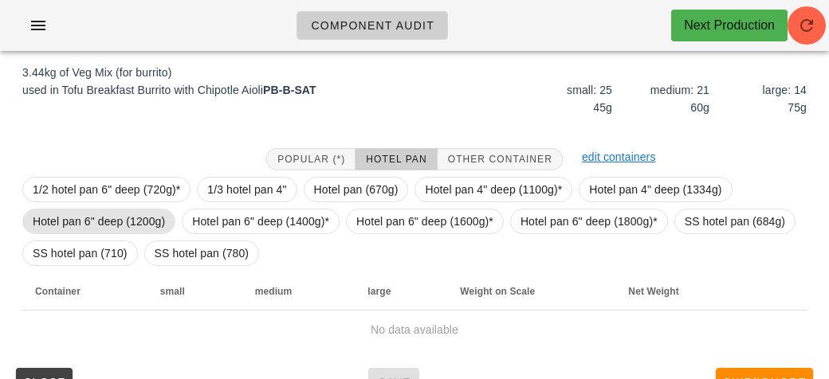
click at [144, 218] on span "Hotel pan 6" deep (1200g)" at bounding box center [99, 222] width 132 height 24
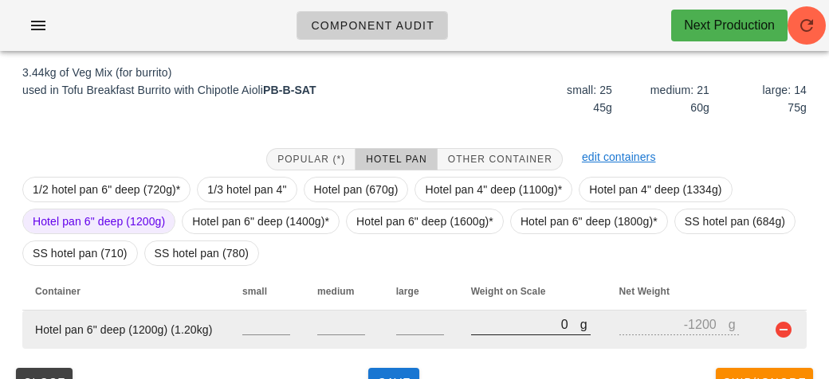
click at [529, 328] on input "0" at bounding box center [525, 324] width 109 height 21
type input "40"
type input "-1160"
type input "460"
type input "-740"
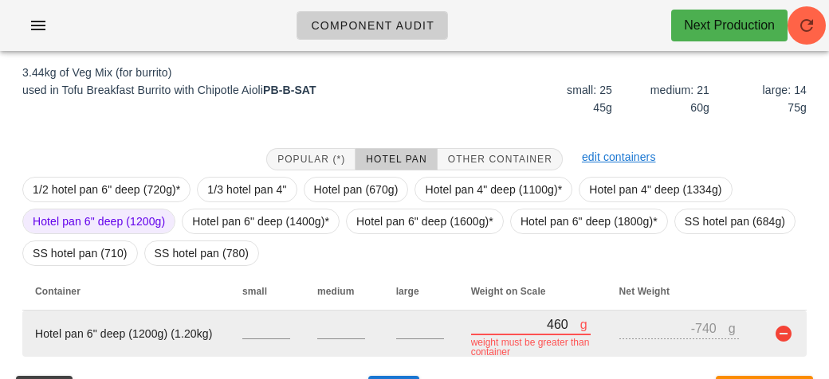
type input "4670"
type input "3470"
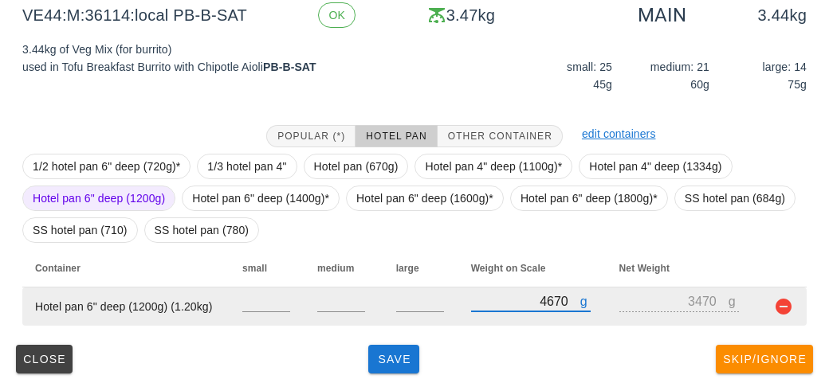
scroll to position [217, 0]
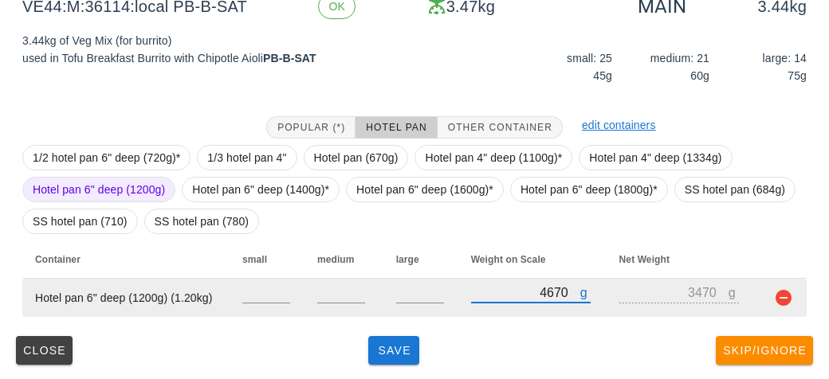
type input "4670"
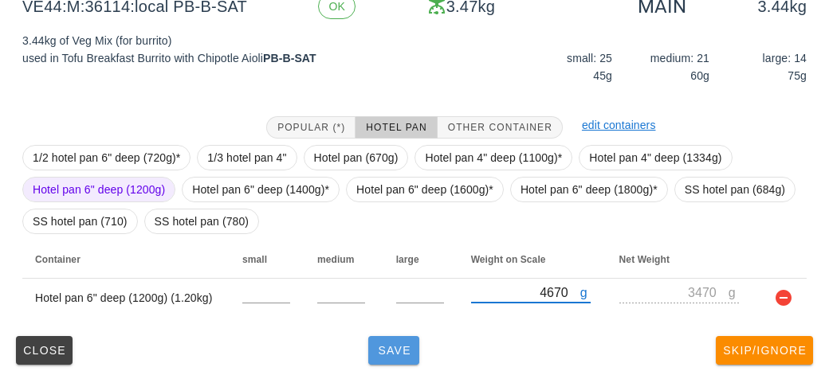
click at [409, 359] on button "Save" at bounding box center [393, 350] width 51 height 29
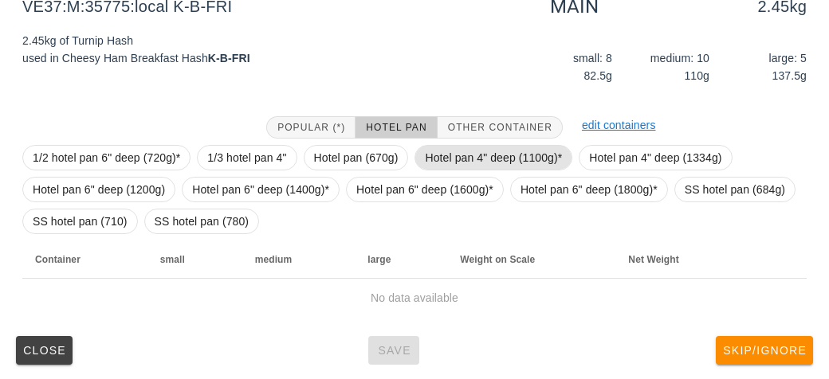
click at [445, 158] on span "Hotel pan 4" deep (1100g)*" at bounding box center [493, 158] width 137 height 24
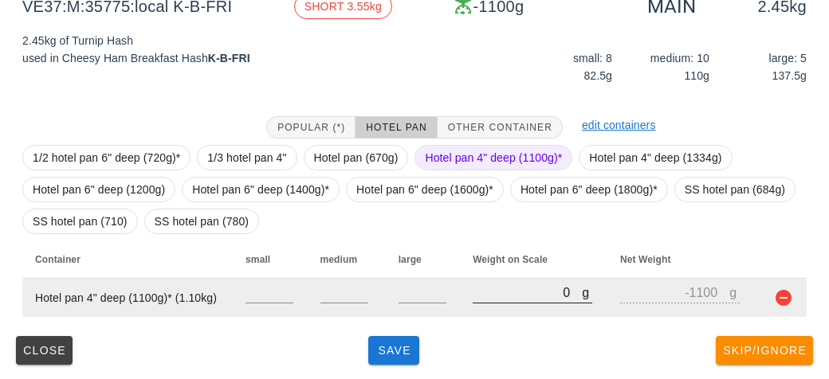
click at [488, 299] on input "0" at bounding box center [526, 292] width 109 height 21
type input "40"
type input "-1060"
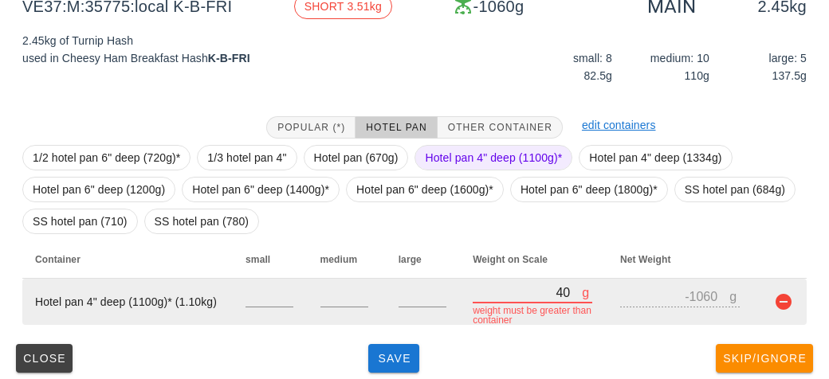
type input "470"
type input "-630"
type input "4790"
type input "3690"
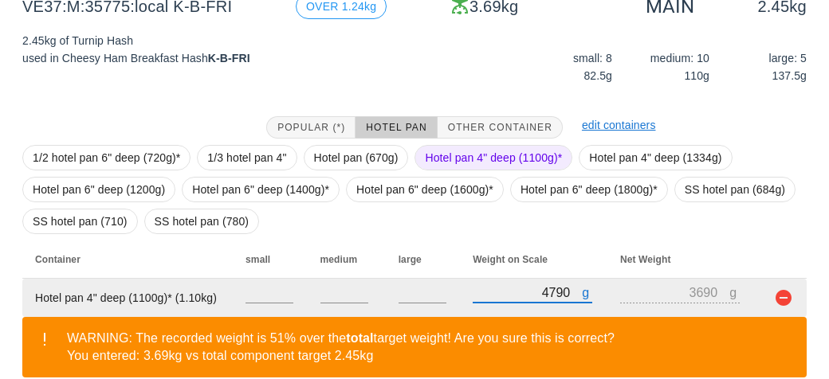
scroll to position [290, 0]
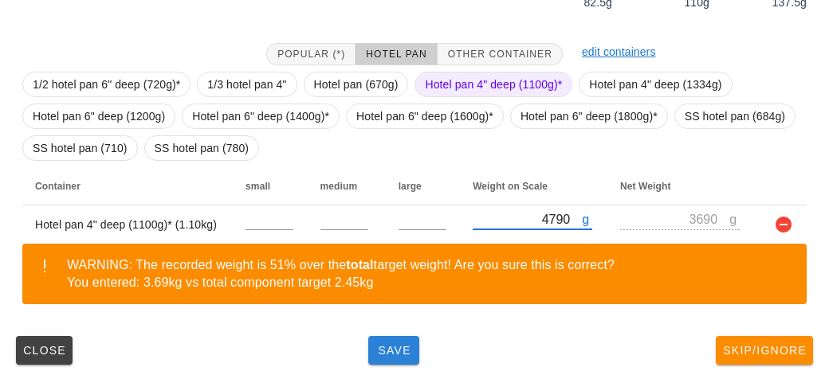
type input "4790"
click at [410, 353] on span "Save" at bounding box center [393, 350] width 38 height 13
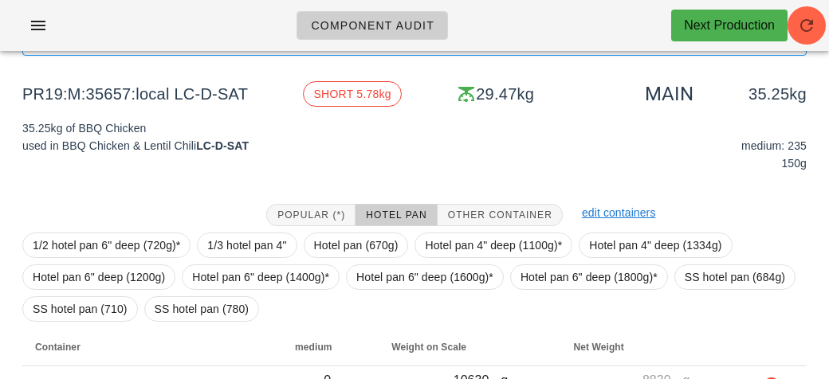
scroll to position [127, 0]
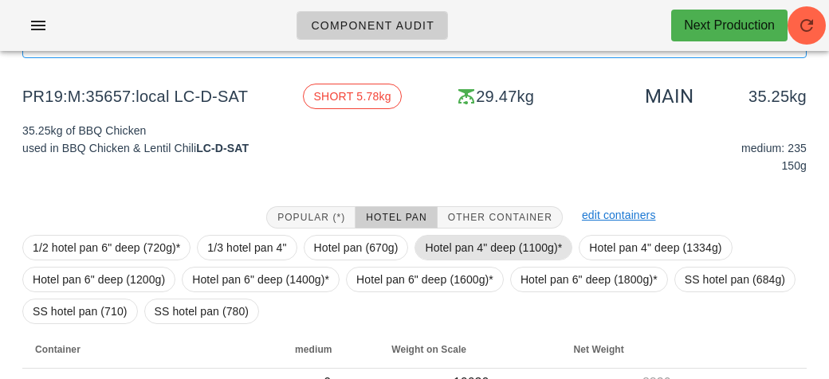
click at [447, 244] on span "Hotel pan 4" deep (1100g)*" at bounding box center [493, 248] width 137 height 24
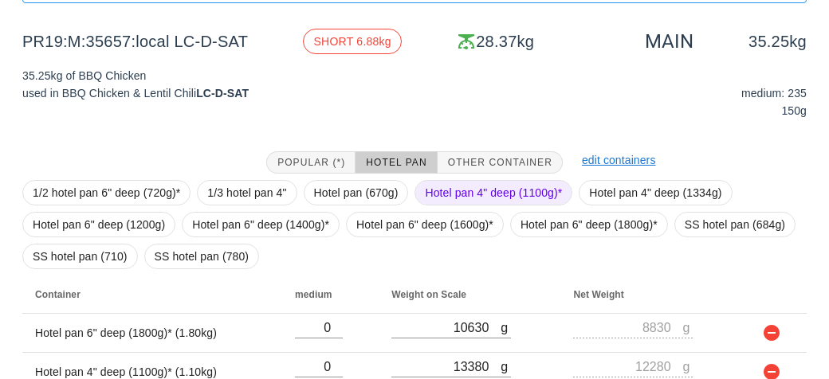
scroll to position [333, 0]
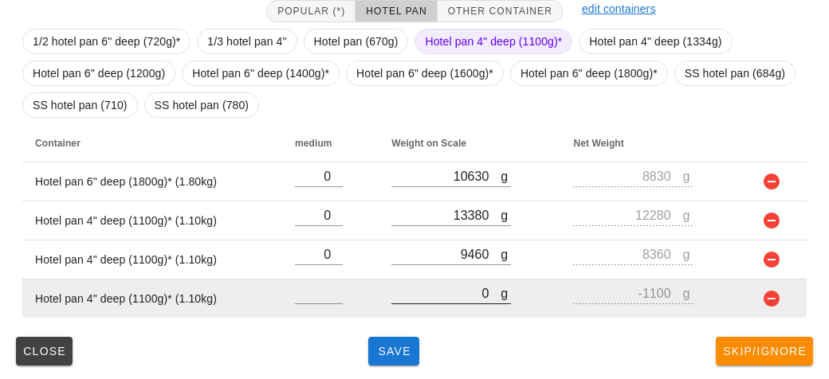
click at [453, 293] on input "0" at bounding box center [445, 293] width 109 height 21
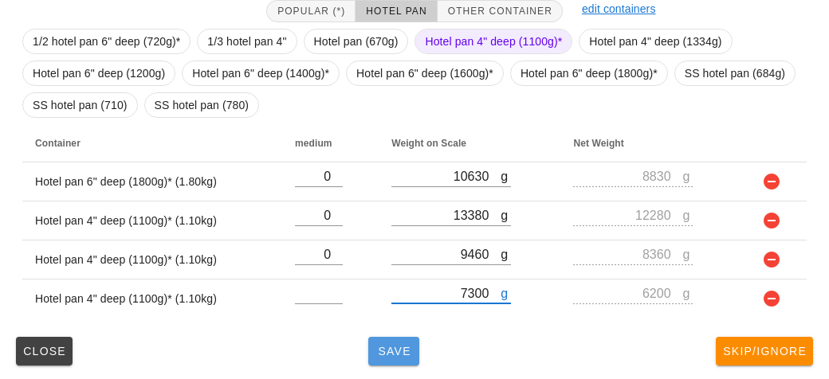
click at [379, 355] on span "Save" at bounding box center [393, 351] width 38 height 13
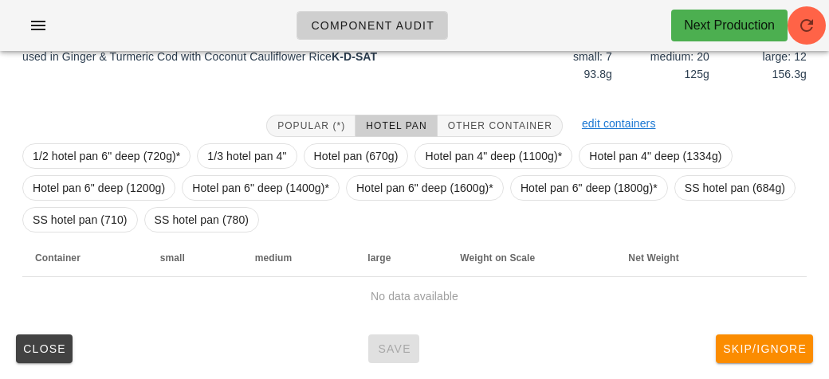
scroll to position [217, 0]
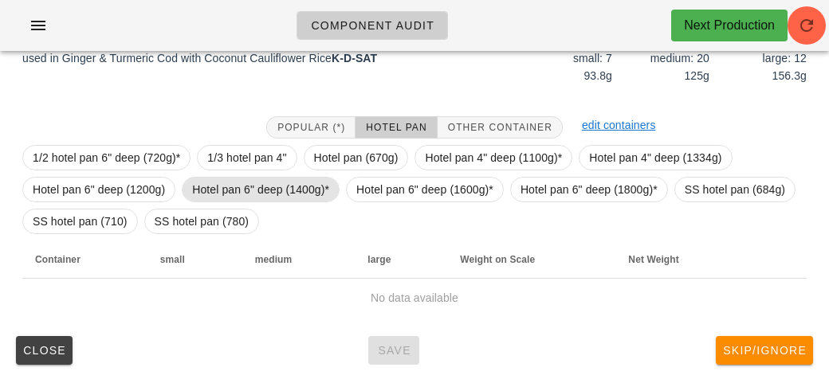
click at [257, 187] on span "Hotel pan 6" deep (1400g)*" at bounding box center [260, 190] width 137 height 24
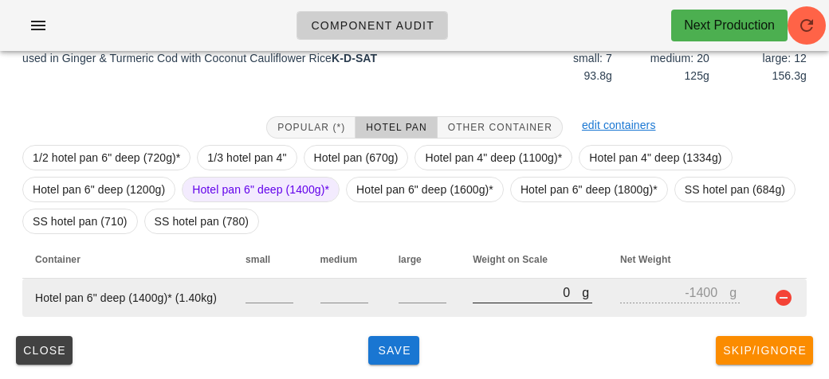
click at [486, 296] on input "0" at bounding box center [526, 292] width 109 height 21
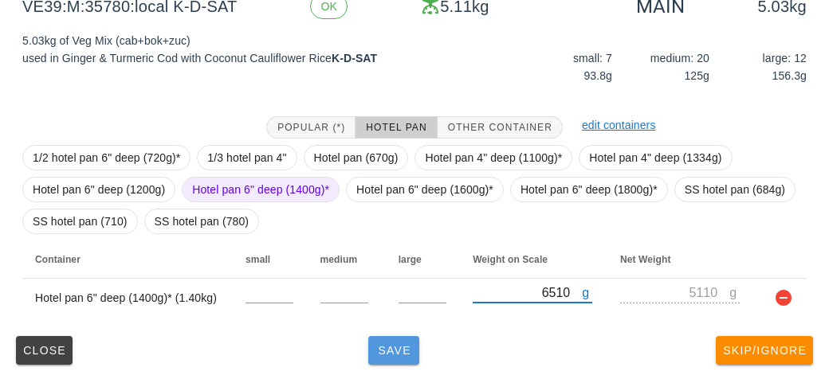
click at [383, 351] on span "Save" at bounding box center [393, 350] width 38 height 13
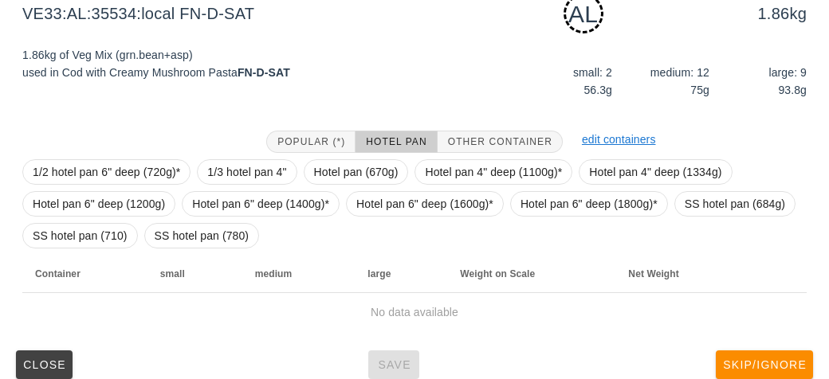
click at [292, 159] on div "1/2 hotel pan 6" deep (720g)* 1/3 hotel pan 4" Hotel pan (670g) Hotel pan 4" de…" at bounding box center [414, 204] width 784 height 102
click at [332, 165] on span "Hotel pan (670g)" at bounding box center [356, 172] width 84 height 24
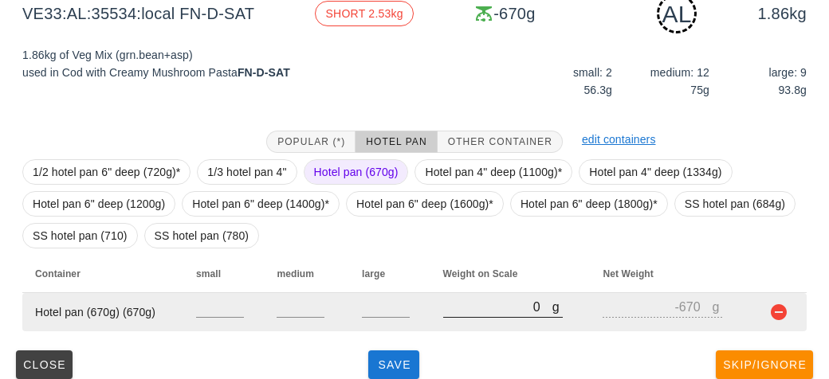
click at [457, 302] on input "0" at bounding box center [497, 306] width 109 height 21
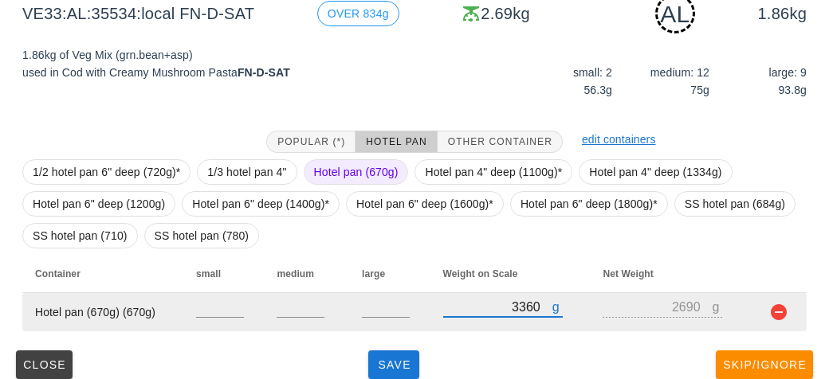
scroll to position [231, 0]
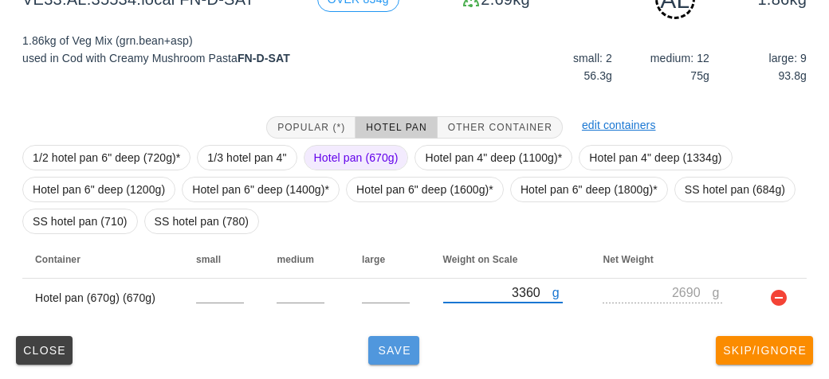
click at [388, 359] on button "Save" at bounding box center [393, 350] width 51 height 29
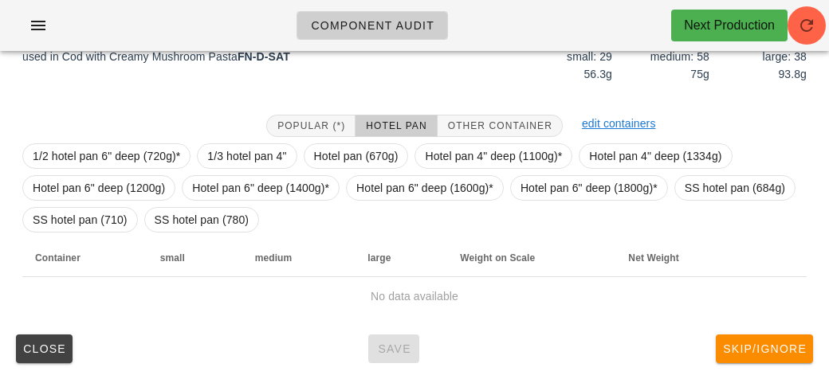
scroll to position [217, 0]
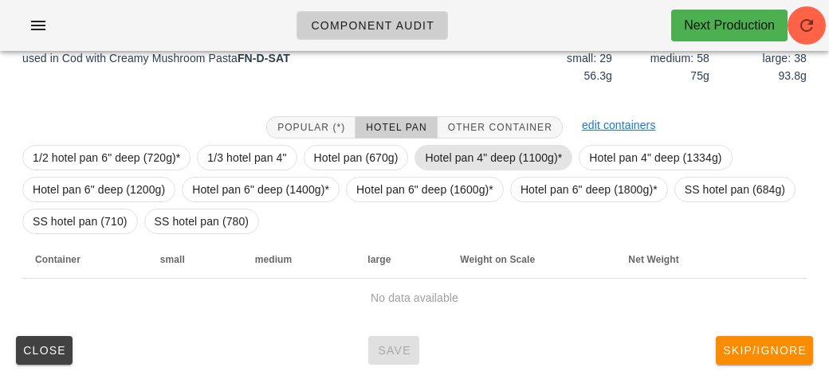
click at [464, 148] on span "Hotel pan 4" deep (1100g)*" at bounding box center [493, 158] width 137 height 24
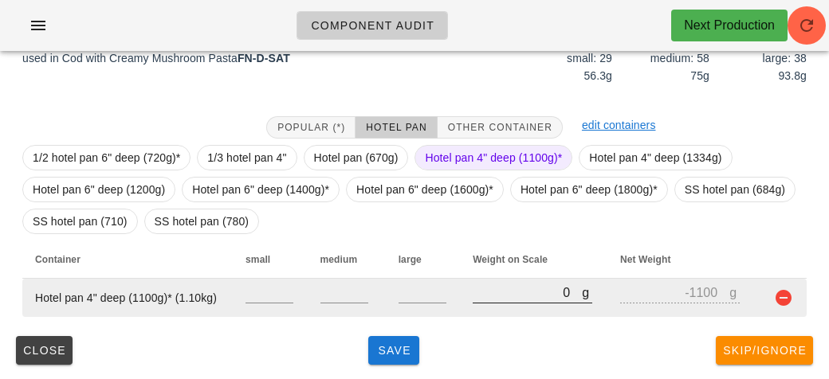
click at [500, 293] on input "0" at bounding box center [526, 292] width 109 height 21
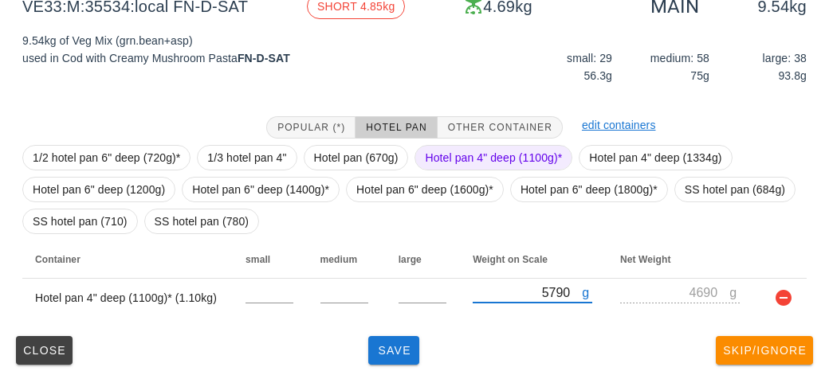
click at [455, 151] on span "Hotel pan 4" deep (1100g)*" at bounding box center [493, 158] width 137 height 24
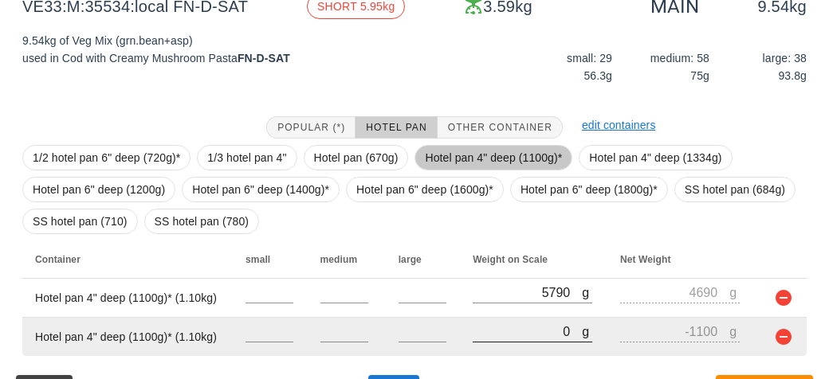
click at [494, 323] on input "0" at bounding box center [526, 331] width 109 height 21
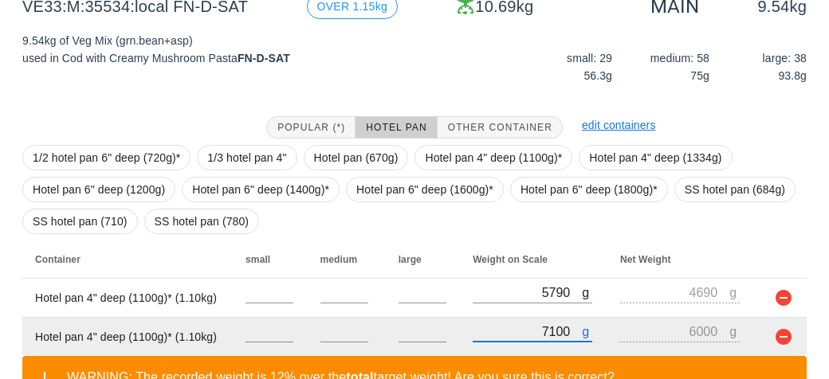
scroll to position [329, 0]
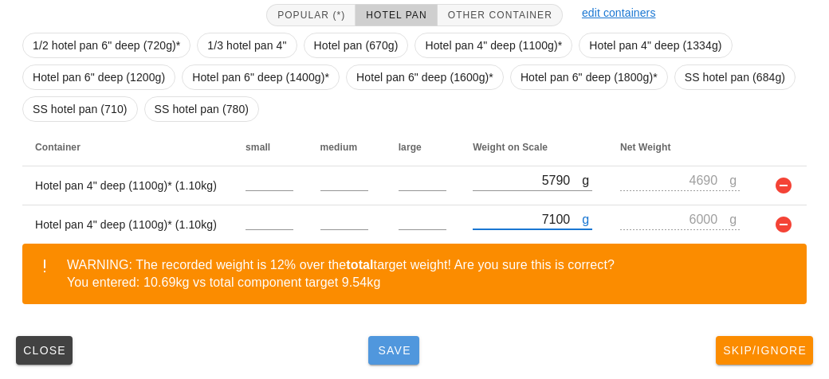
click at [398, 351] on span "Save" at bounding box center [393, 350] width 38 height 13
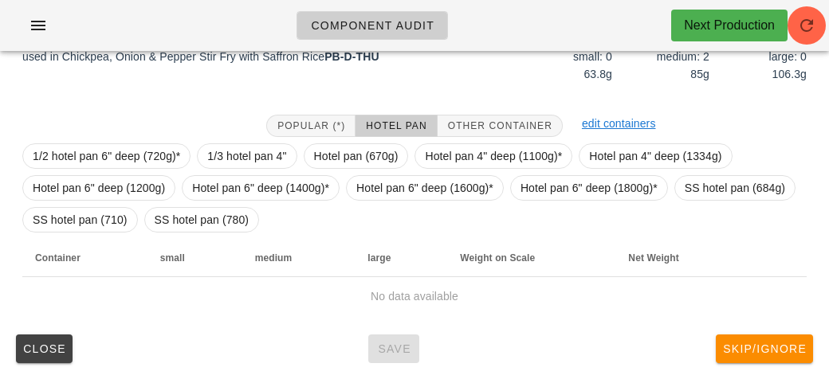
scroll to position [231, 0]
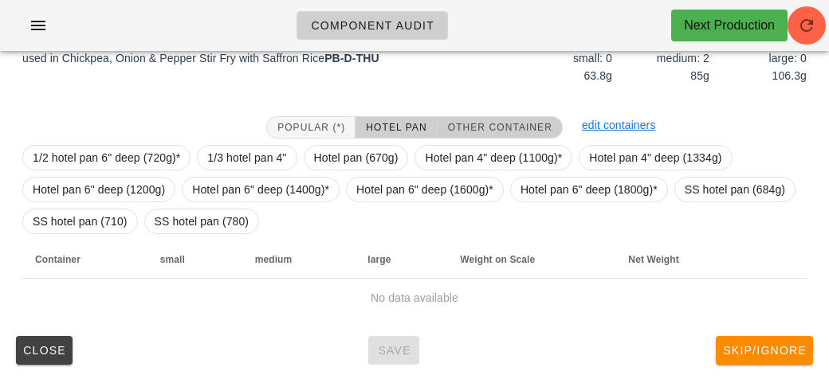
click at [492, 127] on span "Other Container" at bounding box center [499, 127] width 105 height 11
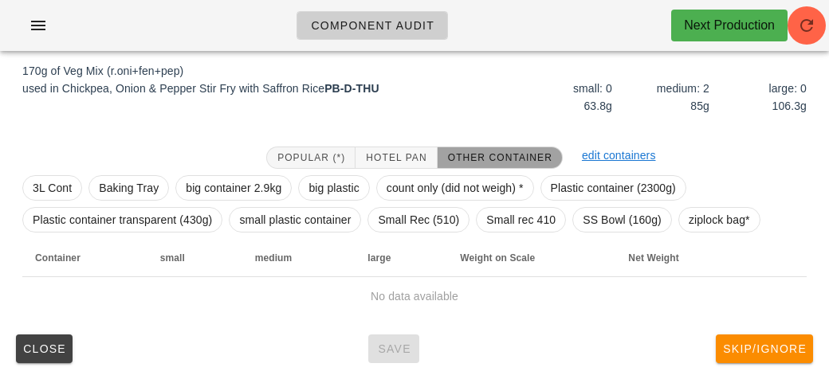
scroll to position [199, 0]
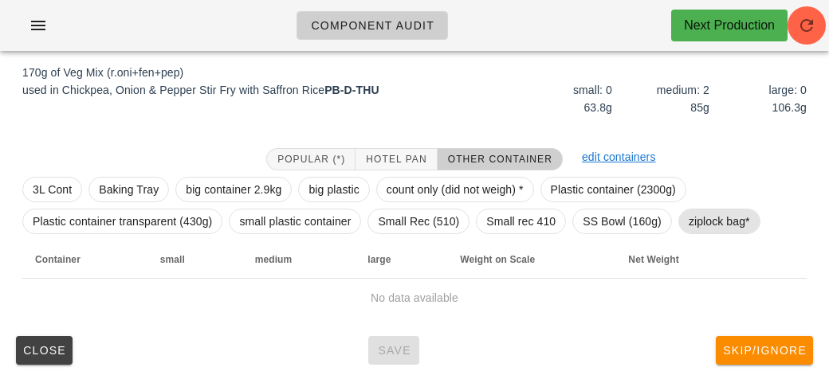
click at [709, 225] on span "ziplock bag*" at bounding box center [718, 222] width 61 height 24
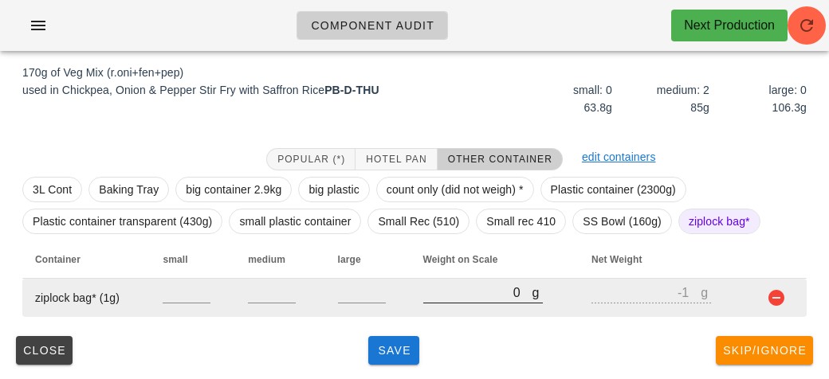
click at [445, 299] on input "0" at bounding box center [477, 292] width 109 height 21
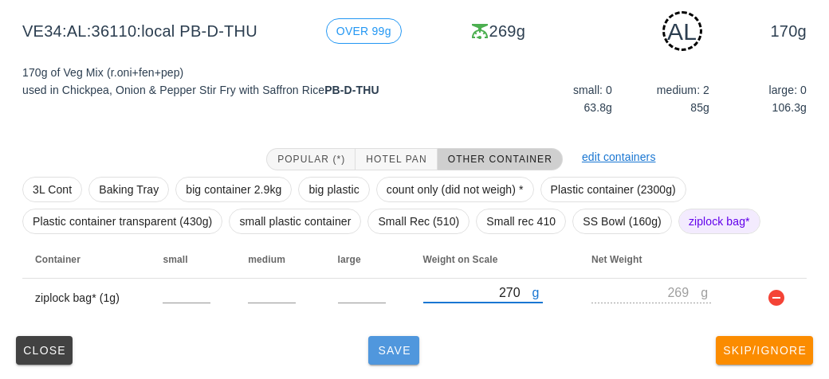
click at [379, 337] on button "Save" at bounding box center [393, 350] width 51 height 29
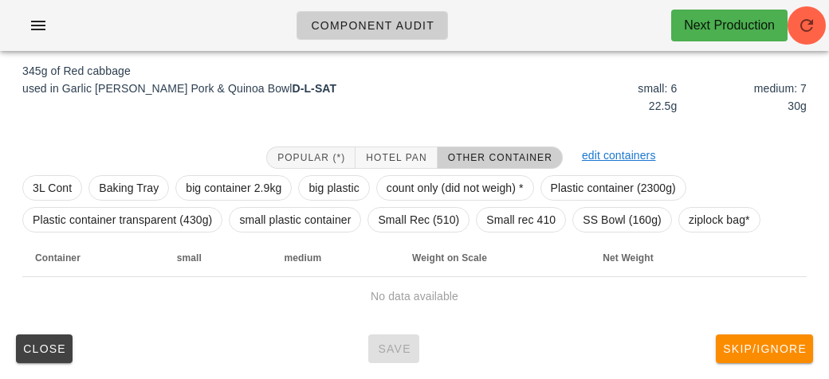
scroll to position [185, 0]
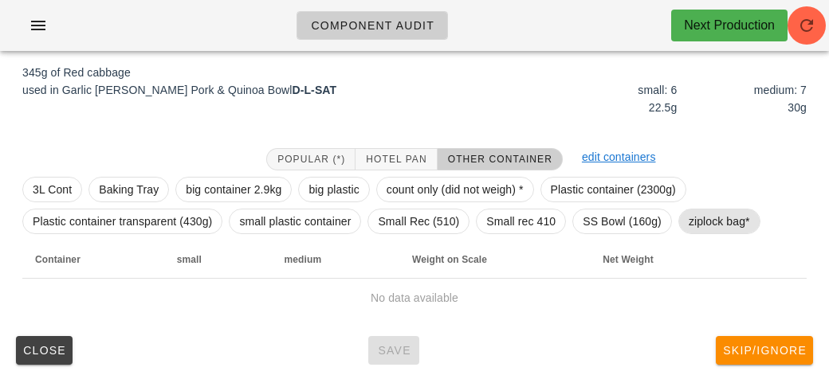
click at [709, 224] on span "ziplock bag*" at bounding box center [718, 222] width 61 height 24
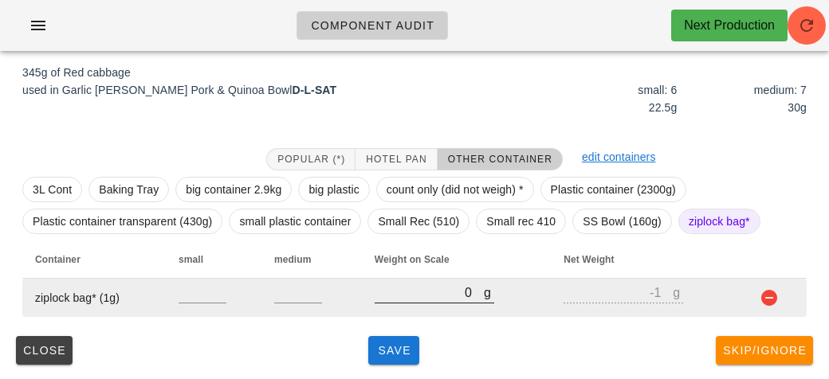
click at [409, 297] on input "0" at bounding box center [428, 292] width 109 height 21
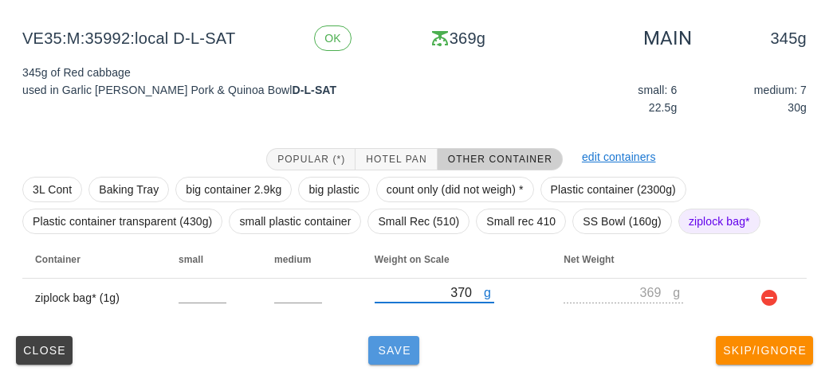
click at [395, 358] on button "Save" at bounding box center [393, 350] width 51 height 29
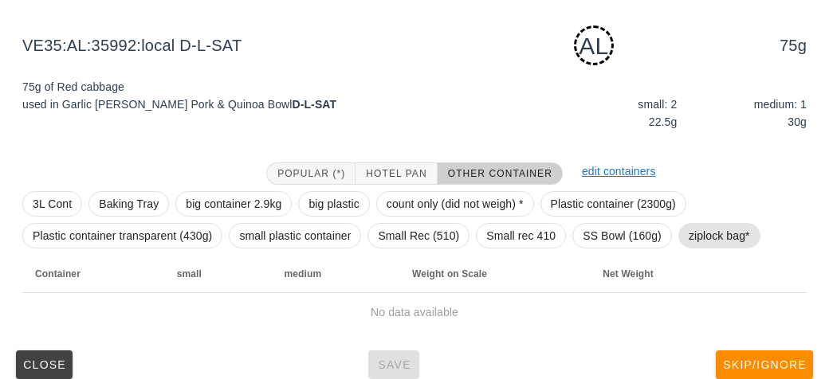
click at [718, 225] on span "ziplock bag*" at bounding box center [718, 236] width 61 height 24
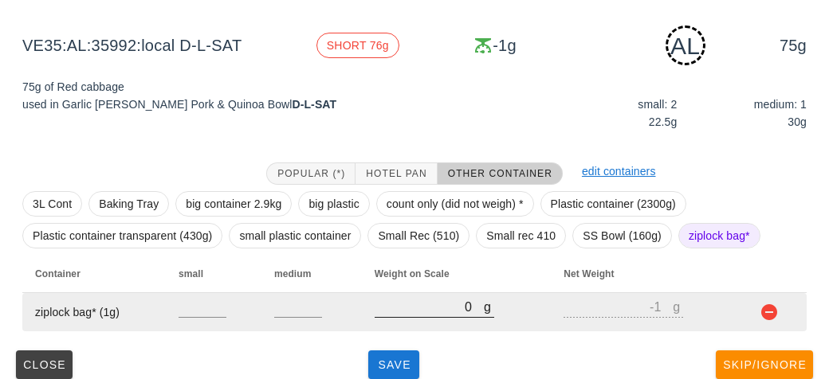
click at [414, 304] on input "0" at bounding box center [428, 306] width 109 height 21
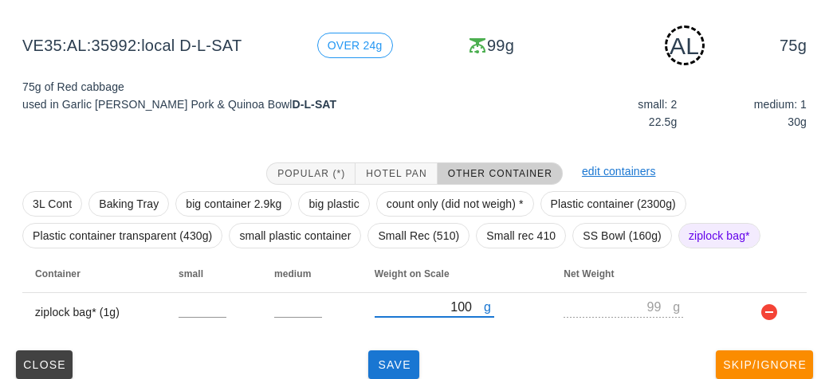
click at [376, 339] on div "Popular (*) Hotel Pan Other Container edit containers 3L Cont Baking Tray big c…" at bounding box center [414, 247] width 809 height 194
click at [391, 359] on span "Save" at bounding box center [393, 365] width 38 height 13
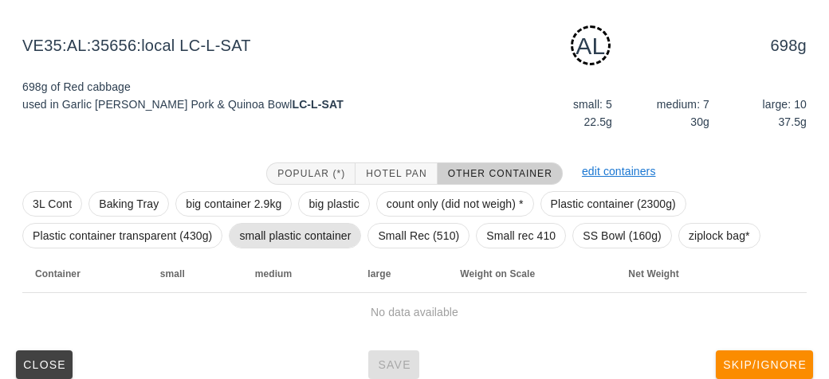
click at [256, 231] on span "small plastic container" at bounding box center [295, 236] width 112 height 24
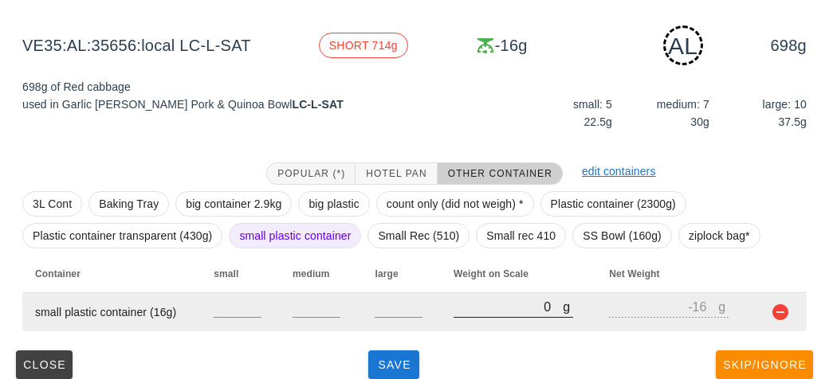
click at [492, 311] on input "0" at bounding box center [507, 306] width 109 height 21
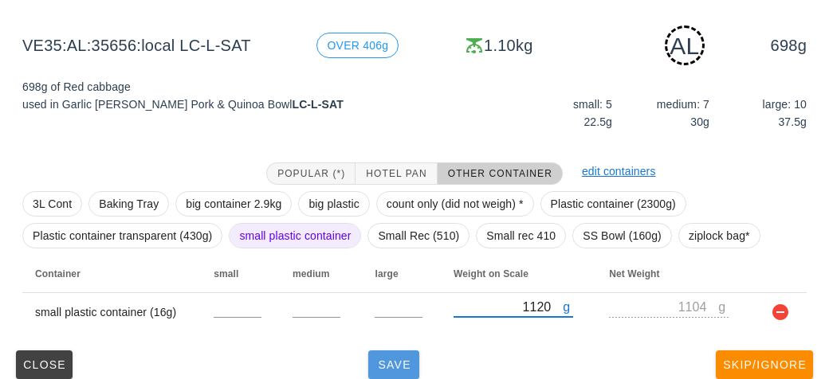
click at [384, 359] on span "Save" at bounding box center [393, 365] width 38 height 13
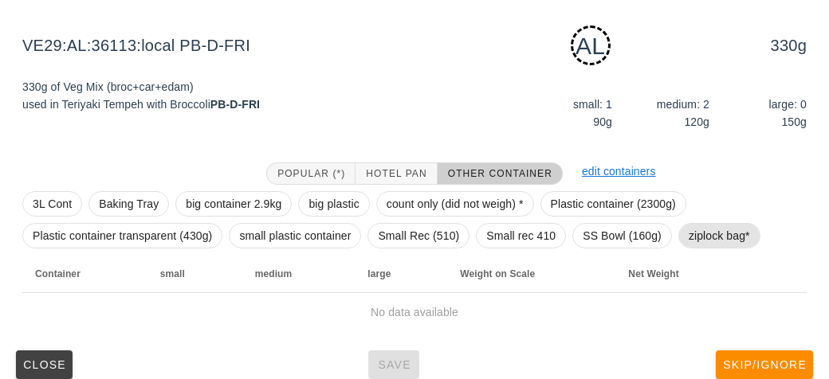
click at [726, 224] on span "ziplock bag*" at bounding box center [718, 236] width 61 height 24
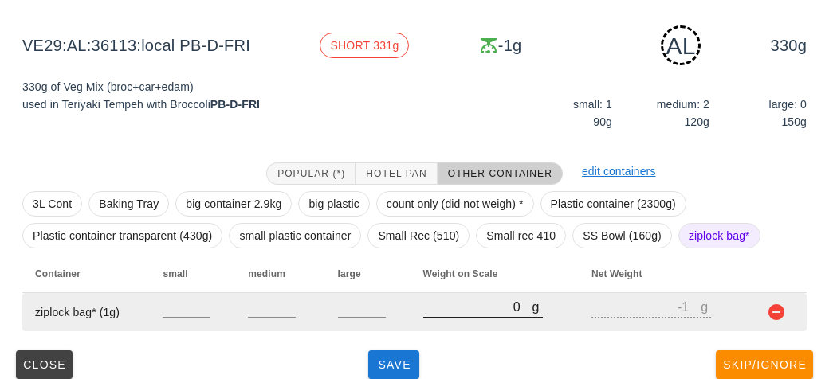
click at [457, 311] on input "0" at bounding box center [477, 306] width 109 height 21
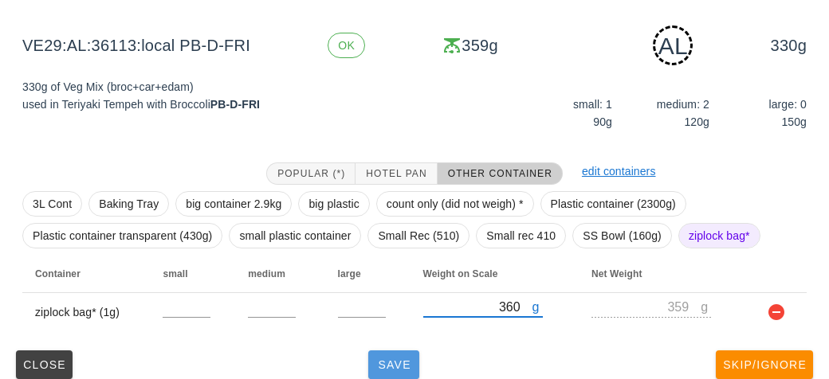
click at [384, 370] on span "Save" at bounding box center [393, 365] width 38 height 13
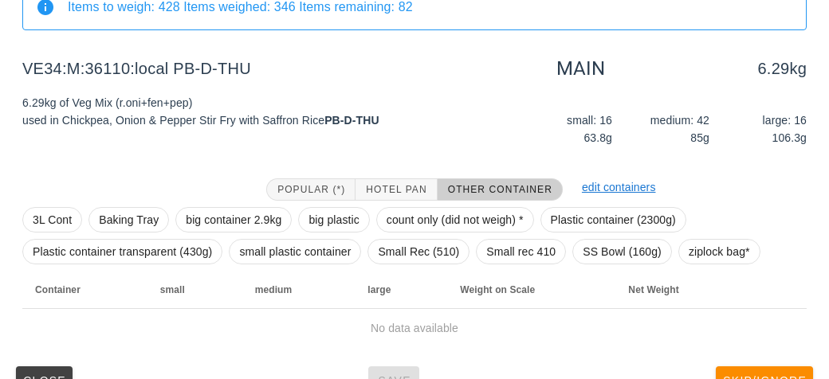
scroll to position [185, 0]
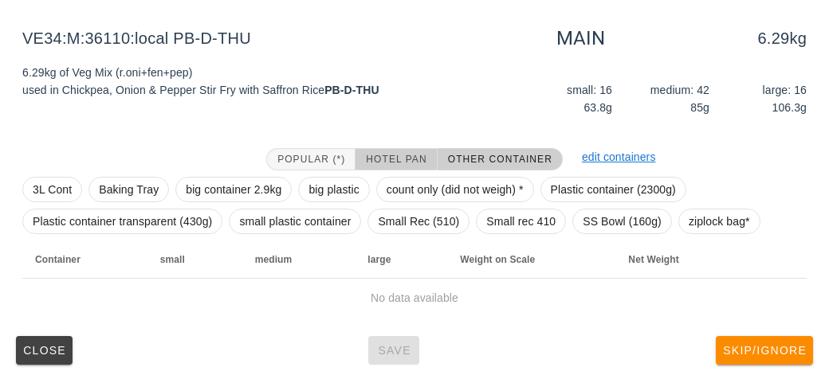
click at [379, 155] on span "Hotel Pan" at bounding box center [395, 159] width 61 height 11
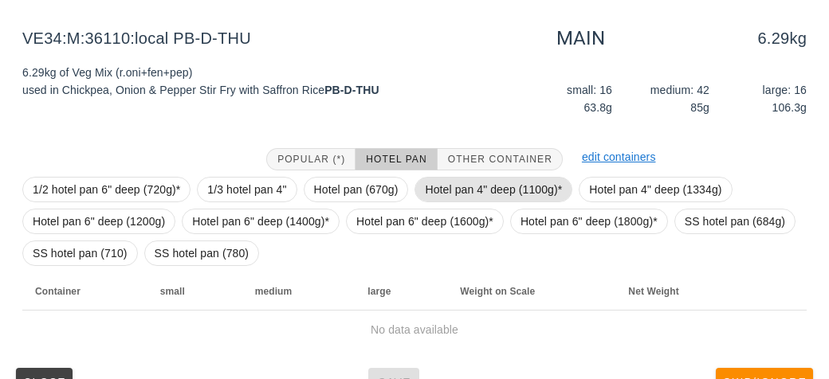
click at [445, 186] on span "Hotel pan 4" deep (1100g)*" at bounding box center [493, 190] width 137 height 24
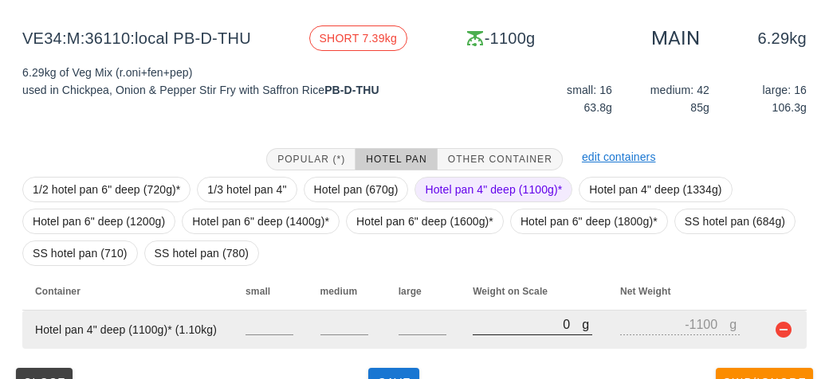
click at [505, 321] on input "0" at bounding box center [526, 324] width 109 height 21
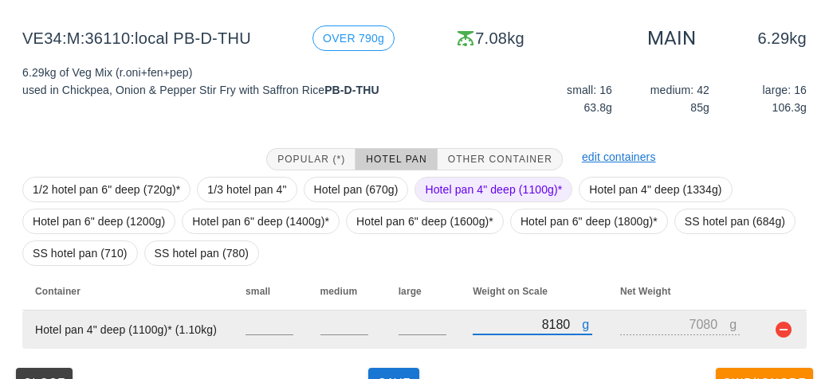
scroll to position [217, 0]
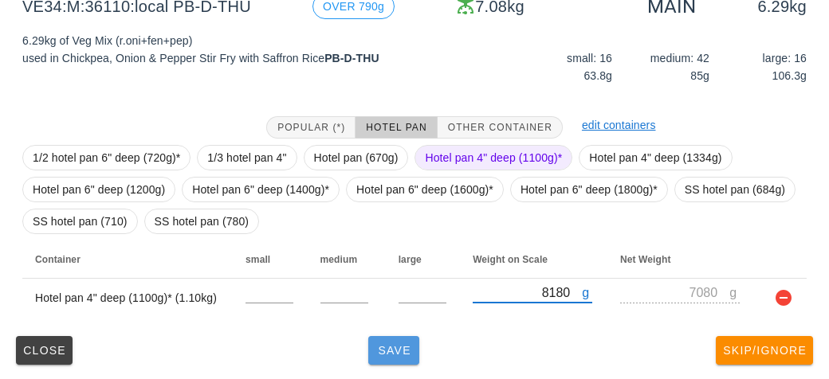
click at [389, 351] on span "Save" at bounding box center [393, 350] width 38 height 13
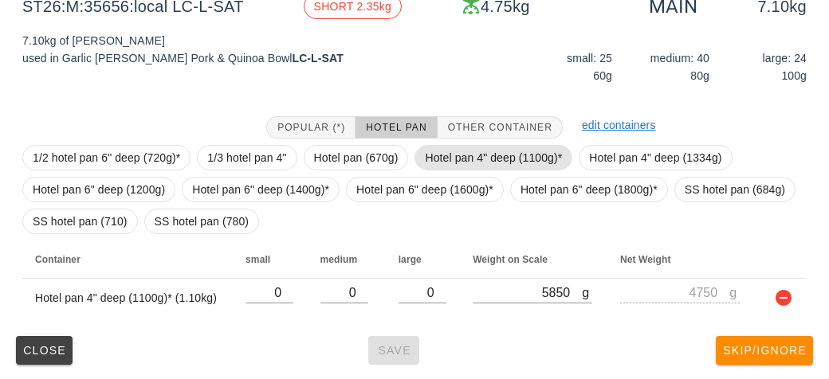
click at [453, 157] on span "Hotel pan 4" deep (1100g)*" at bounding box center [493, 158] width 137 height 24
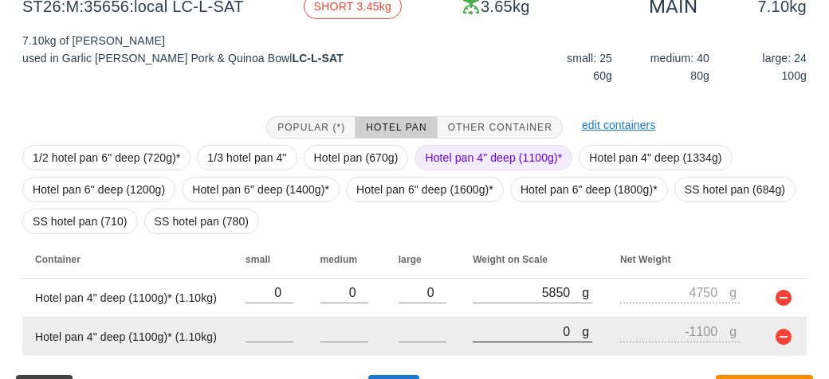
click at [510, 332] on input "0" at bounding box center [526, 331] width 109 height 21
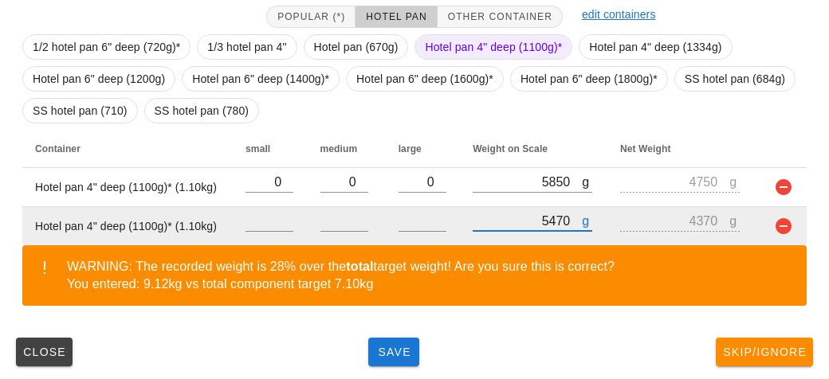
scroll to position [329, 0]
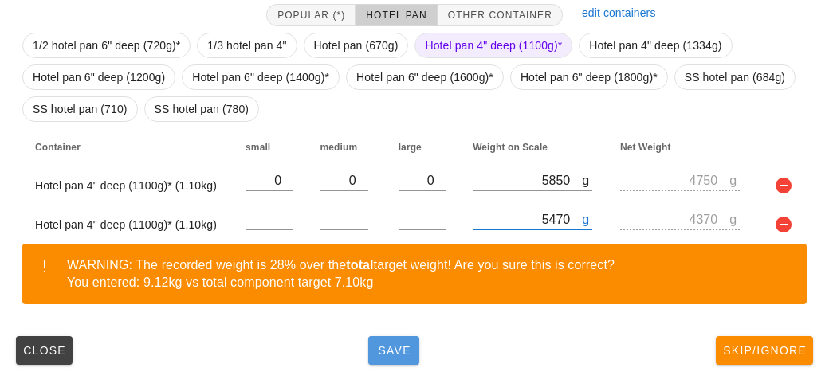
click at [378, 356] on button "Save" at bounding box center [393, 350] width 51 height 29
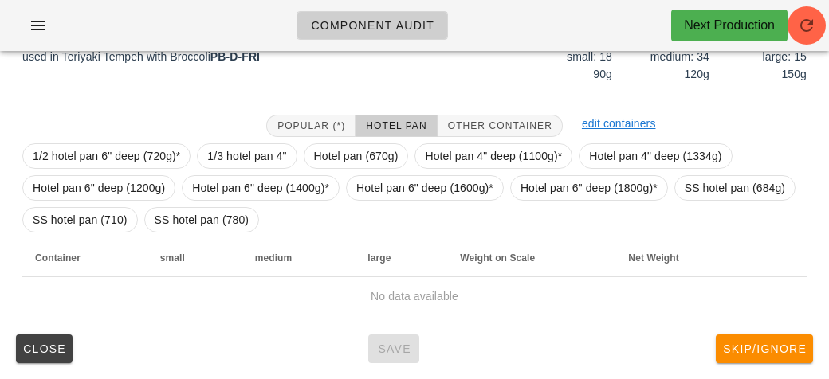
scroll to position [217, 0]
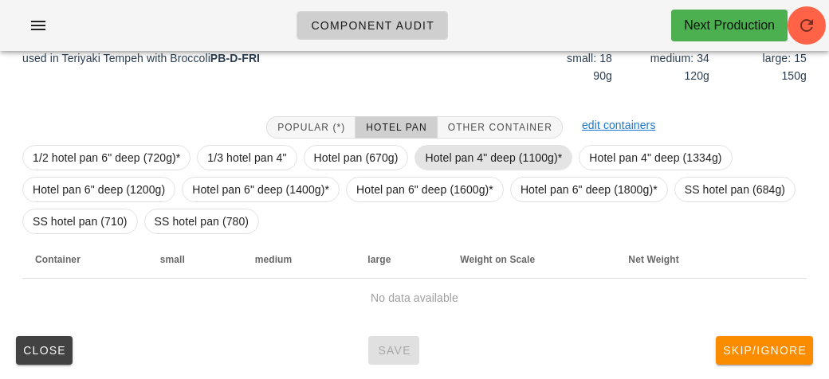
click at [459, 152] on span "Hotel pan 4" deep (1100g)*" at bounding box center [493, 158] width 137 height 24
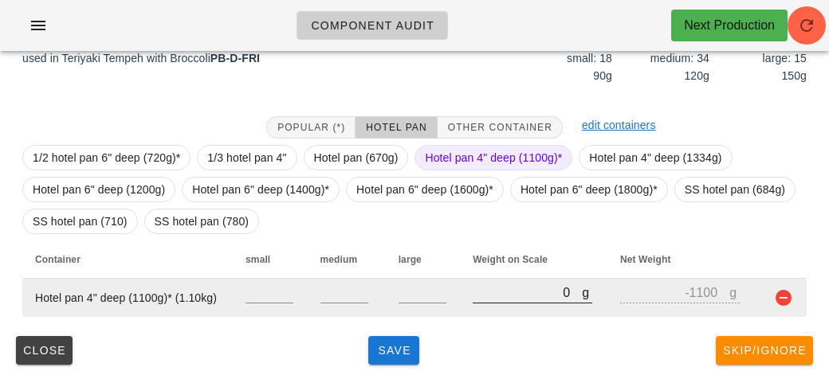
click at [514, 297] on input "0" at bounding box center [526, 292] width 109 height 21
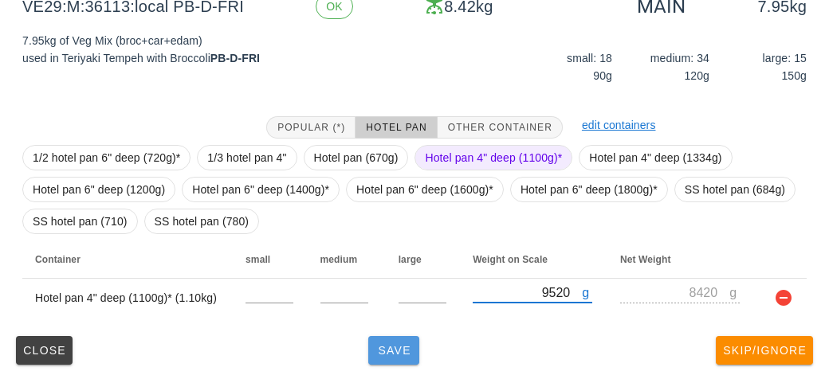
click at [406, 349] on span "Save" at bounding box center [393, 350] width 38 height 13
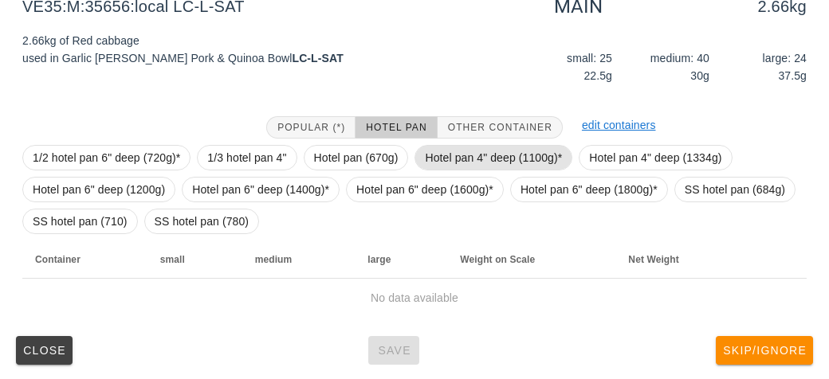
click at [452, 157] on span "Hotel pan 4" deep (1100g)*" at bounding box center [493, 158] width 137 height 24
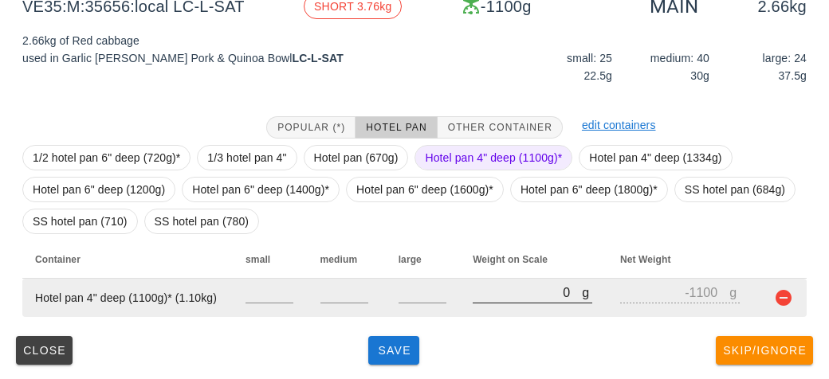
click at [499, 293] on input "0" at bounding box center [526, 292] width 109 height 21
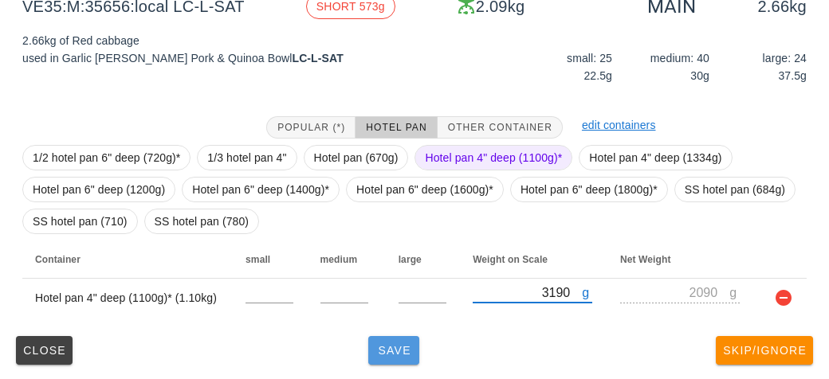
click at [383, 358] on button "Save" at bounding box center [393, 350] width 51 height 29
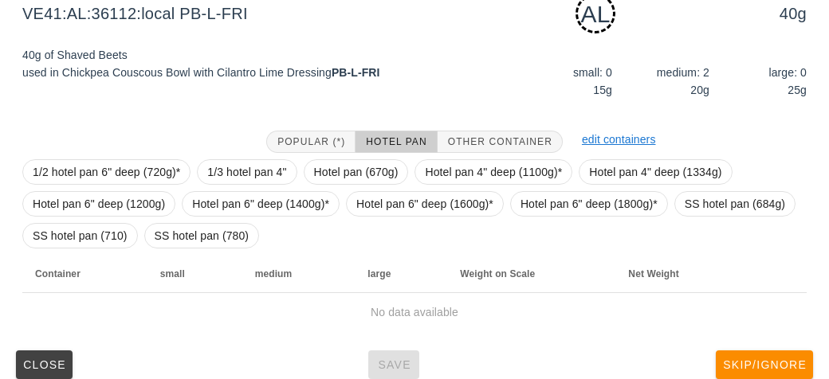
click at [464, 119] on div "Popular (*) Hotel Pan Other Container edit containers 1/2 hotel pan 6" deep (72…" at bounding box center [414, 231] width 809 height 226
click at [479, 131] on button "Other Container" at bounding box center [499, 142] width 125 height 22
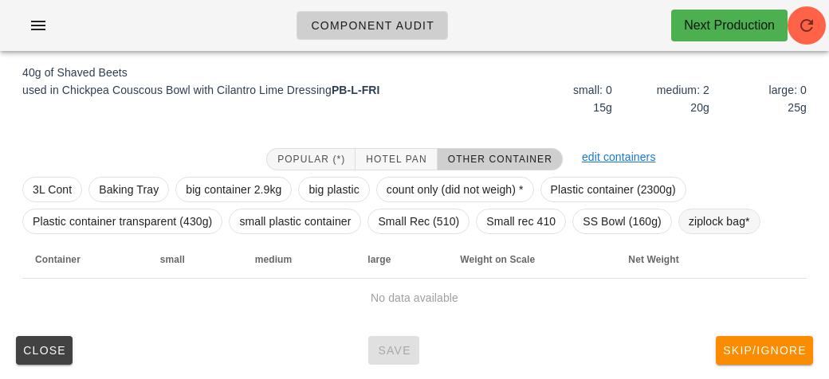
click at [694, 226] on span "ziplock bag*" at bounding box center [718, 222] width 61 height 24
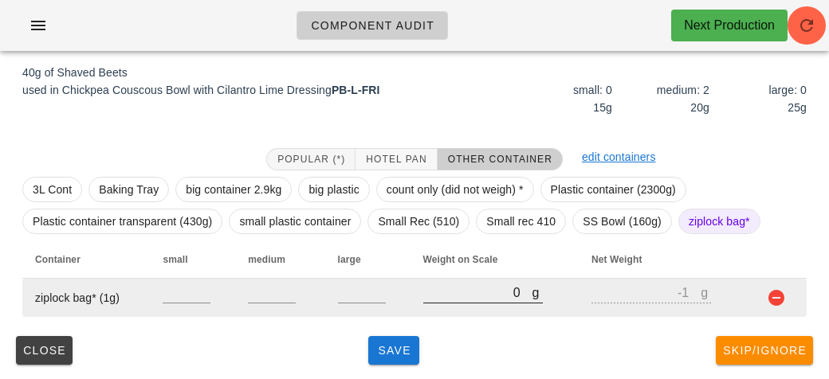
click at [488, 287] on input "0" at bounding box center [477, 292] width 109 height 21
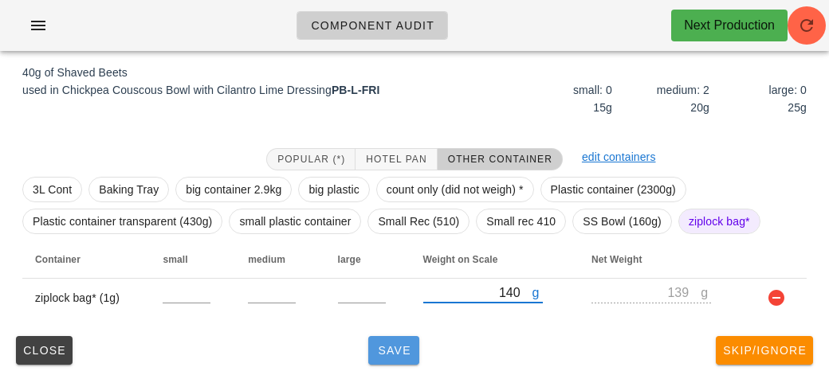
click at [381, 355] on span "Save" at bounding box center [393, 350] width 38 height 13
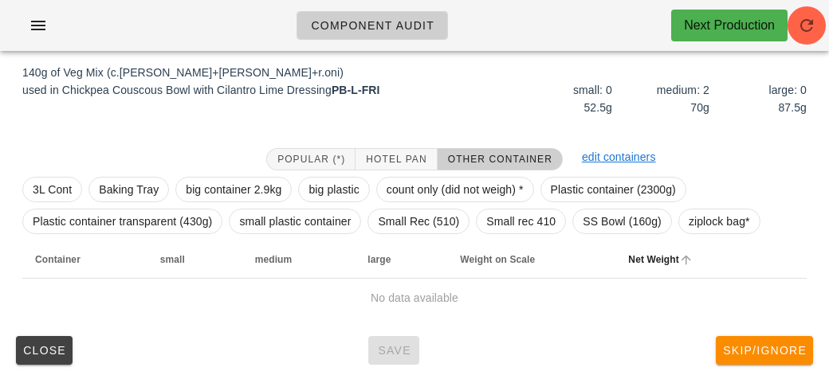
click at [702, 241] on th "Net Weight" at bounding box center [681, 260] width 132 height 38
click at [693, 231] on span "ziplock bag*" at bounding box center [718, 222] width 61 height 24
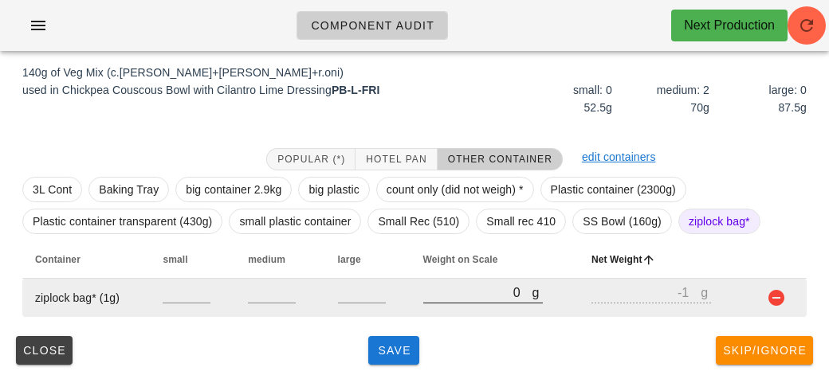
click at [439, 297] on input "0" at bounding box center [477, 292] width 109 height 21
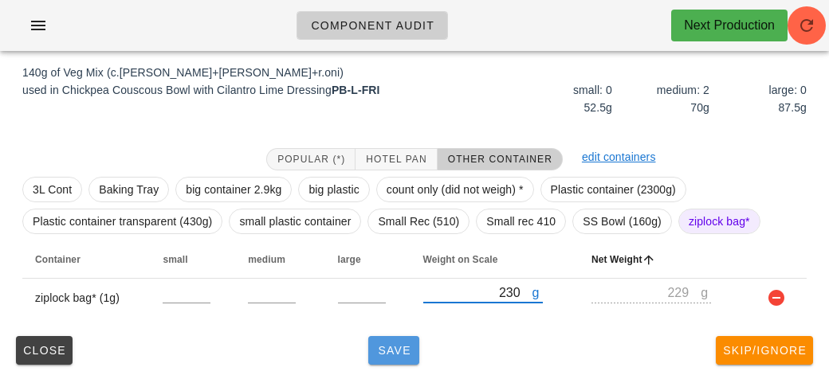
click at [391, 336] on button "Save" at bounding box center [393, 350] width 51 height 29
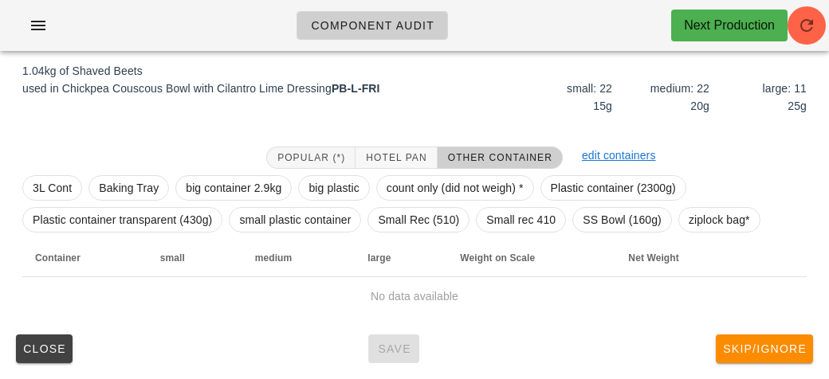
scroll to position [185, 0]
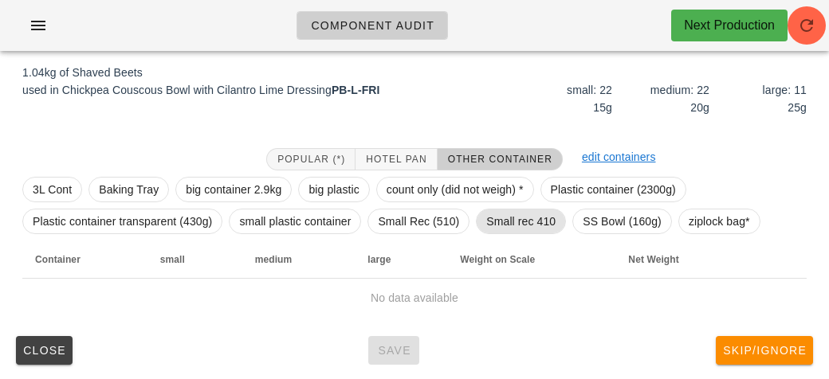
click at [505, 219] on span "Small rec 410" at bounding box center [520, 222] width 69 height 24
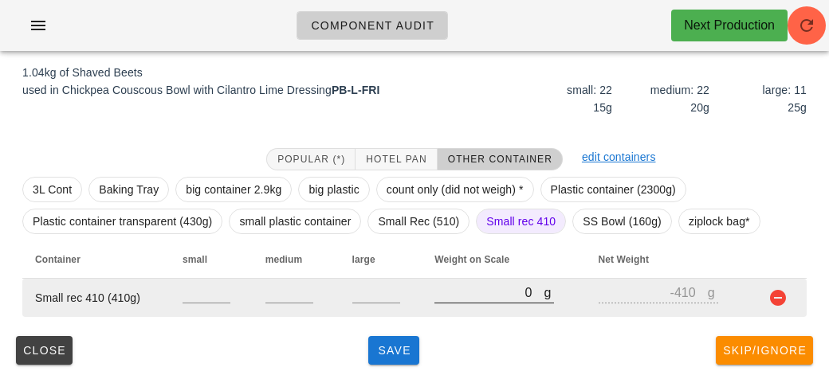
click at [460, 296] on input "0" at bounding box center [488, 292] width 109 height 21
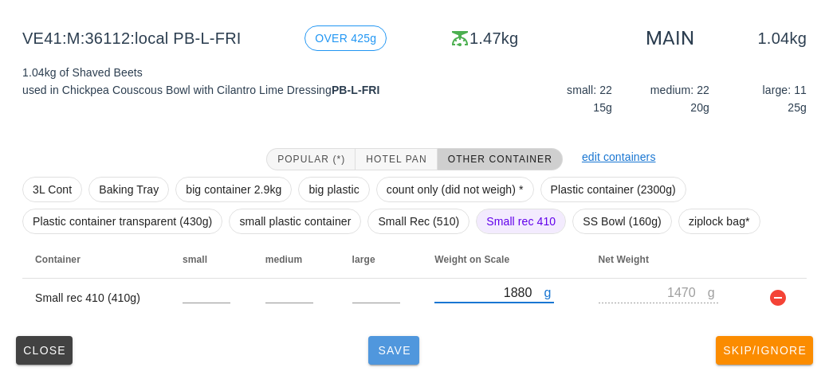
click at [378, 358] on button "Save" at bounding box center [393, 350] width 51 height 29
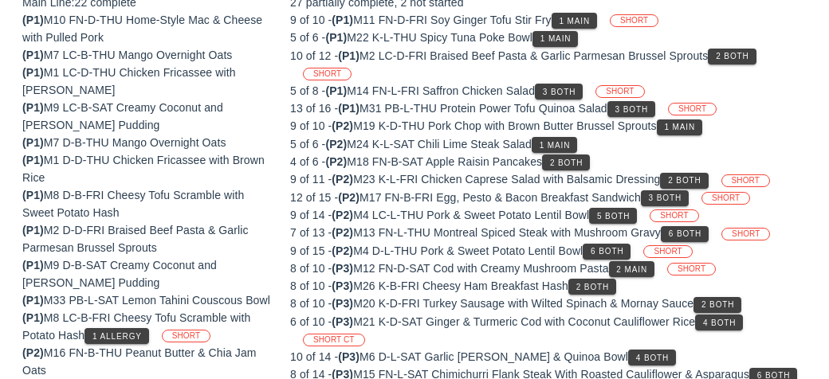
scroll to position [220, 0]
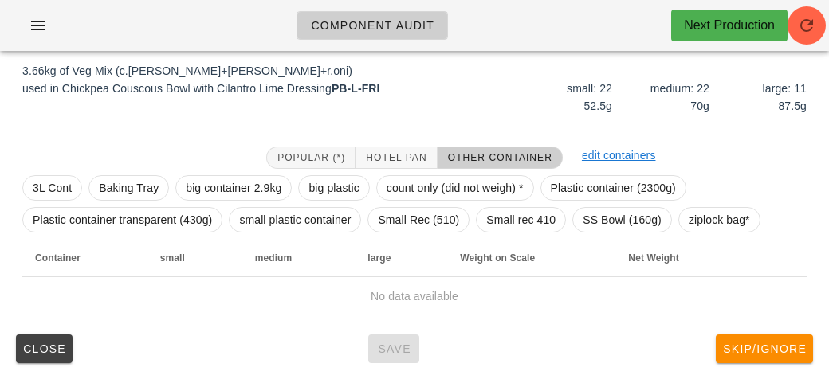
scroll to position [185, 0]
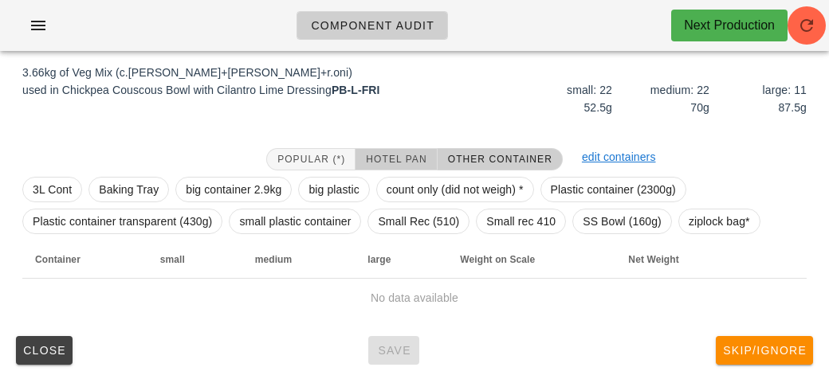
click at [398, 154] on span "Hotel Pan" at bounding box center [395, 159] width 61 height 11
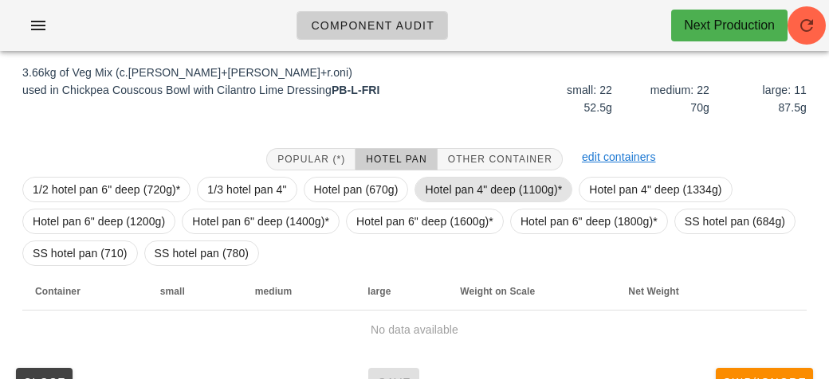
click at [455, 190] on span "Hotel pan 4" deep (1100g)*" at bounding box center [493, 190] width 137 height 24
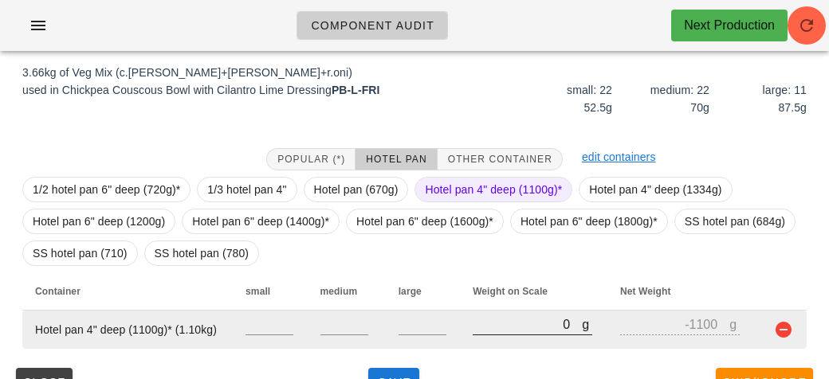
click at [505, 327] on input "0" at bounding box center [526, 324] width 109 height 21
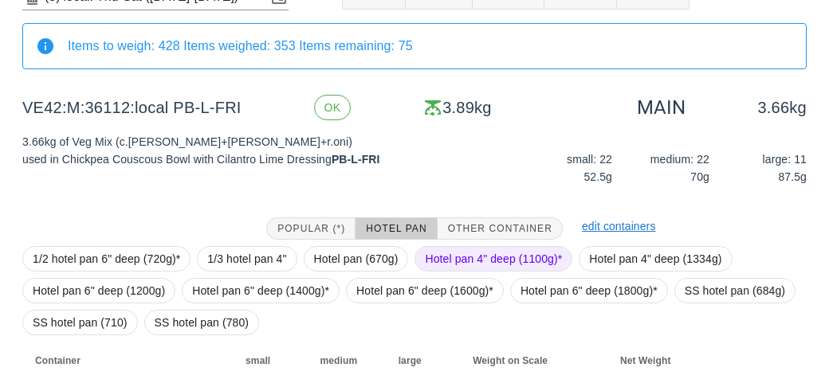
scroll to position [217, 0]
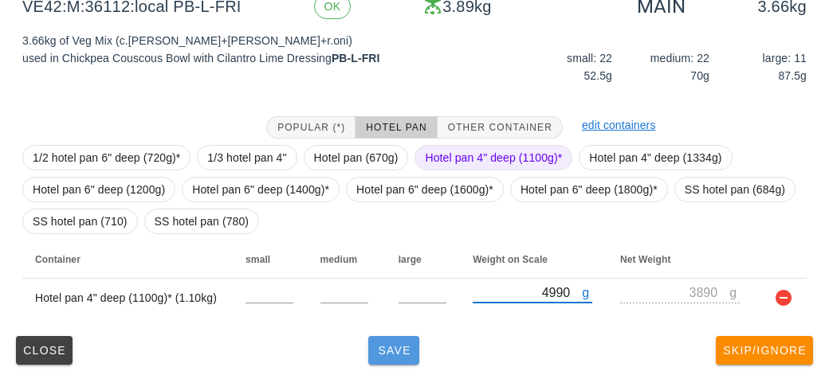
click at [411, 351] on span "Save" at bounding box center [393, 350] width 38 height 13
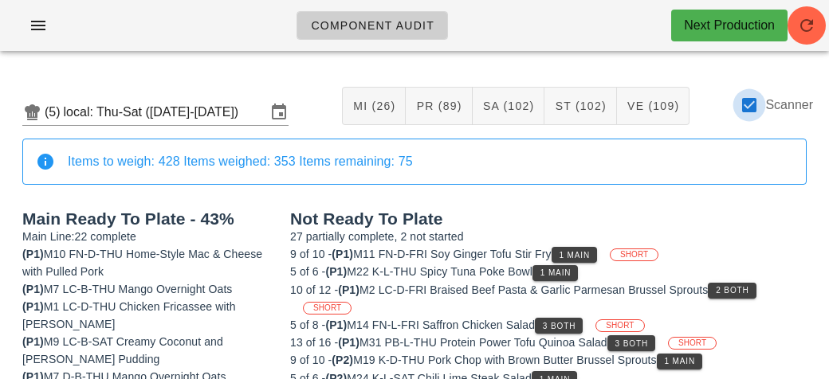
click at [762, 101] on div at bounding box center [748, 105] width 27 height 27
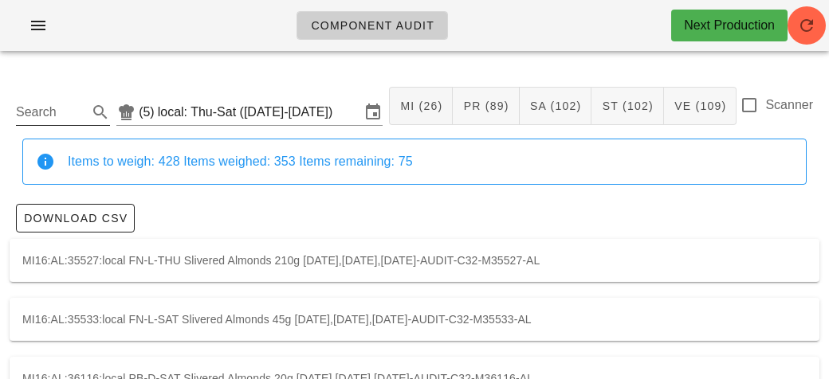
click at [84, 114] on input "Search" at bounding box center [50, 112] width 69 height 25
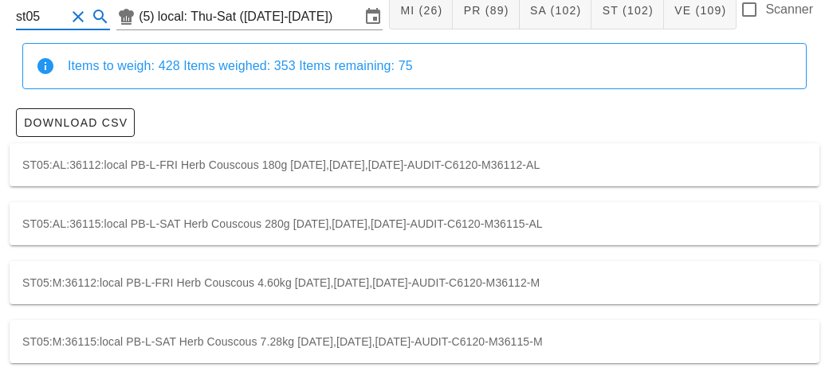
scroll to position [104, 0]
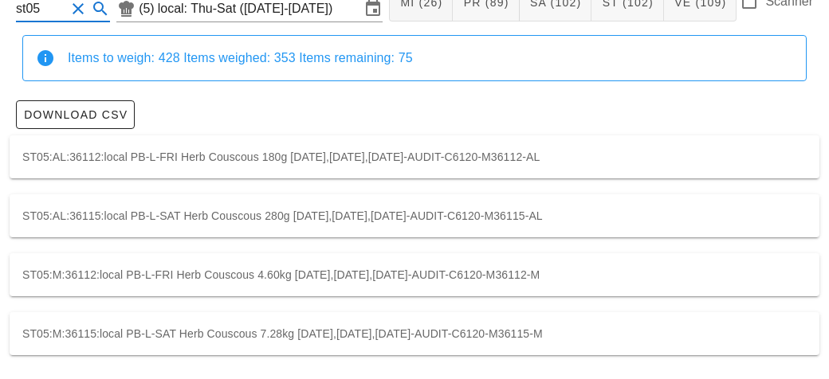
click at [146, 325] on div "ST05:M:36115:local PB-L-SAT Herb Couscous 7.28kg [DATE],[DATE],[DATE]-AUDIT-C61…" at bounding box center [414, 333] width 809 height 43
click at [305, 289] on div "ST05:M:36112:local PB-L-FRI Herb Couscous 4.60kg [DATE],[DATE],[DATE]-AUDIT-C61…" at bounding box center [414, 274] width 809 height 43
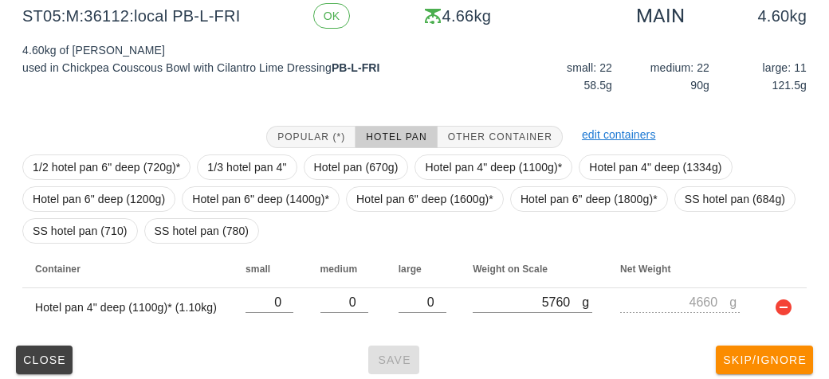
scroll to position [258, 0]
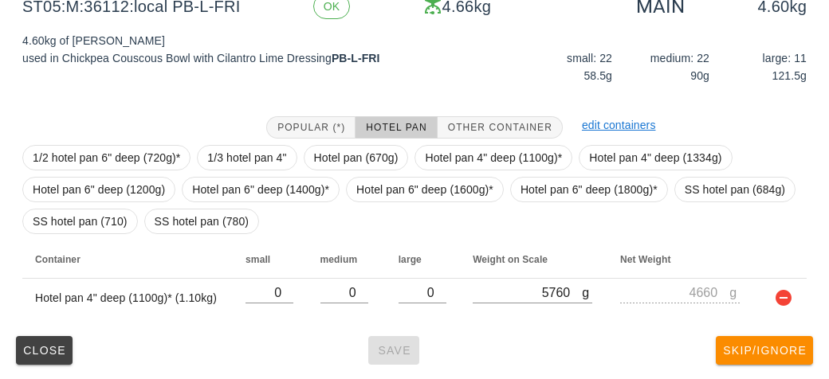
click at [386, 347] on div "Close Save Skip/Ignore" at bounding box center [414, 350] width 809 height 41
click at [33, 353] on span "Close" at bounding box center [44, 350] width 44 height 13
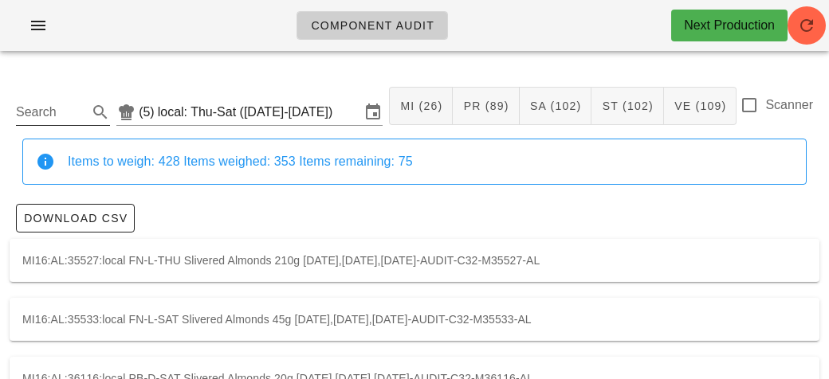
click at [61, 106] on input "Search" at bounding box center [50, 112] width 69 height 25
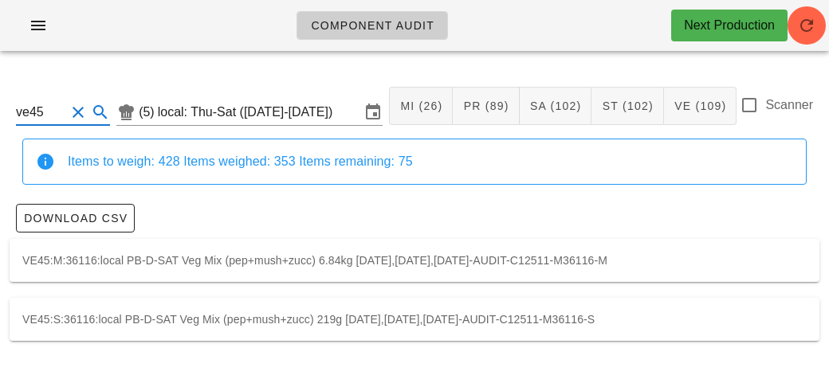
click at [195, 279] on div "VE45:M:36116:local PB-D-SAT Veg Mix (pep+mush+zucc) 6.84kg [DATE],[DATE],[DATE]…" at bounding box center [414, 260] width 809 height 43
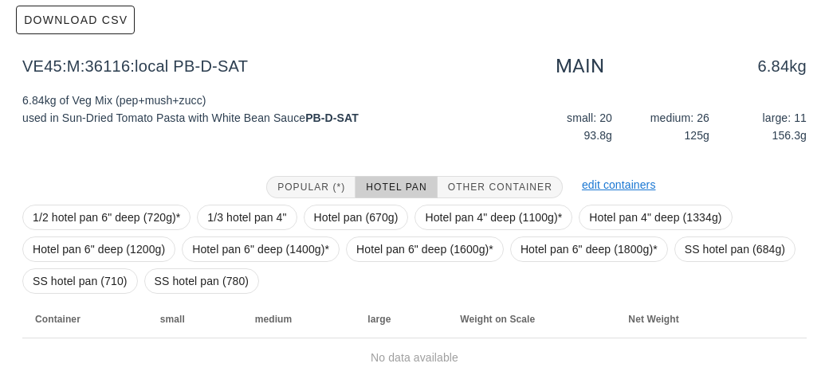
scroll to position [258, 0]
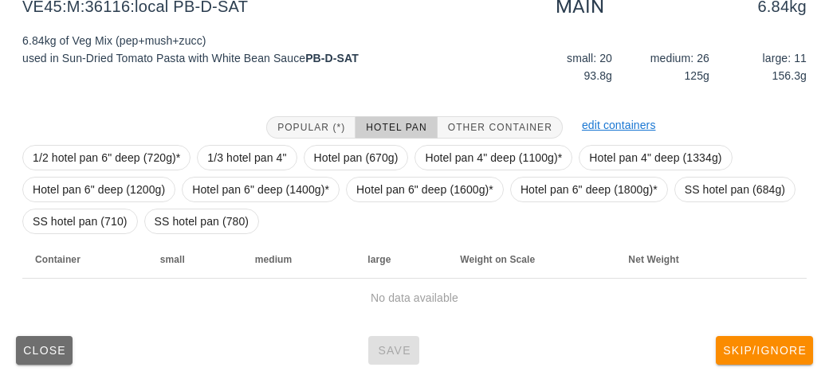
click at [41, 351] on span "Close" at bounding box center [44, 350] width 44 height 13
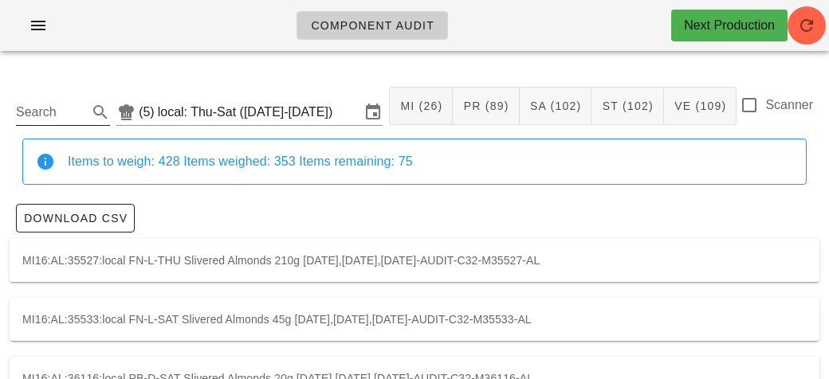
click at [32, 112] on input "Search" at bounding box center [50, 112] width 69 height 25
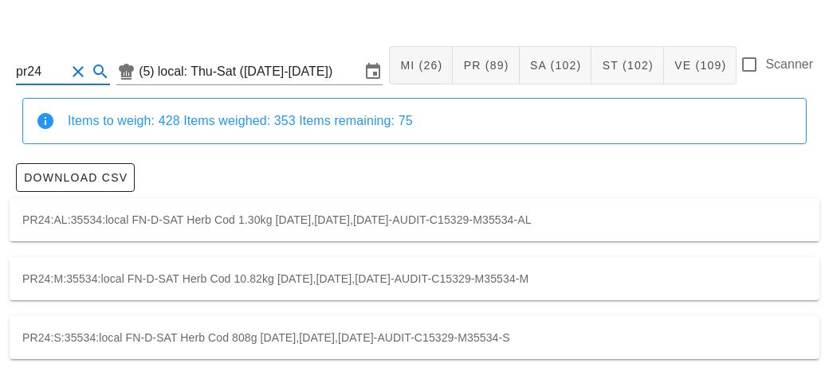
scroll to position [45, 0]
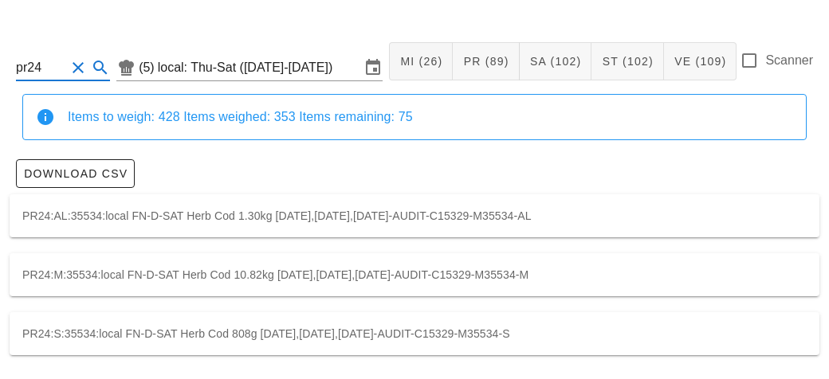
click at [105, 269] on div "PR24:M:35534:local FN-D-SAT Herb Cod 10.82kg [DATE],[DATE],[DATE]-AUDIT-C15329-…" at bounding box center [414, 274] width 809 height 43
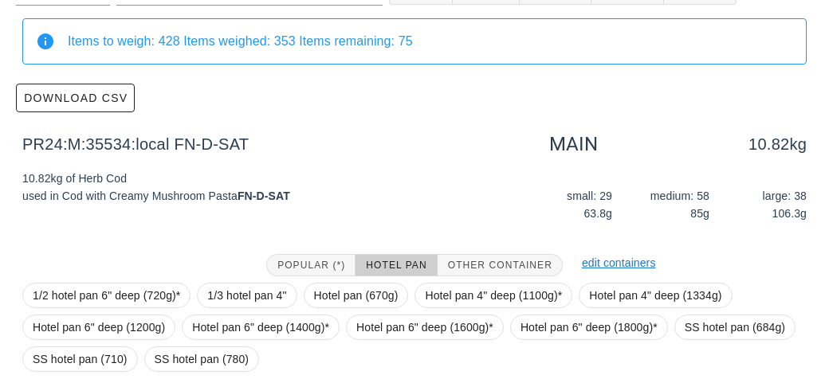
scroll to position [258, 0]
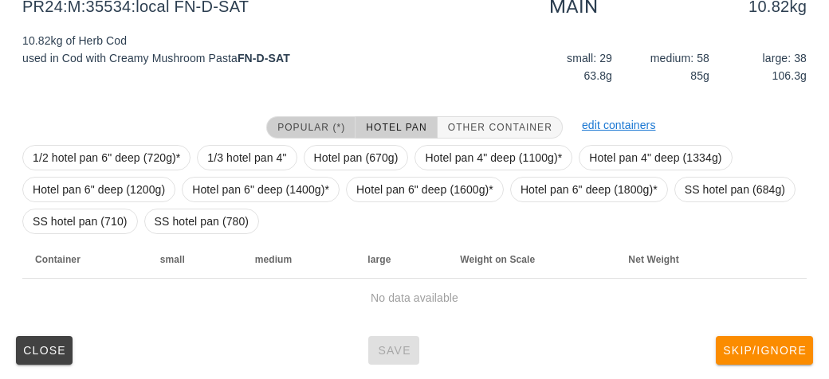
click at [282, 124] on span "Popular (*)" at bounding box center [310, 127] width 69 height 11
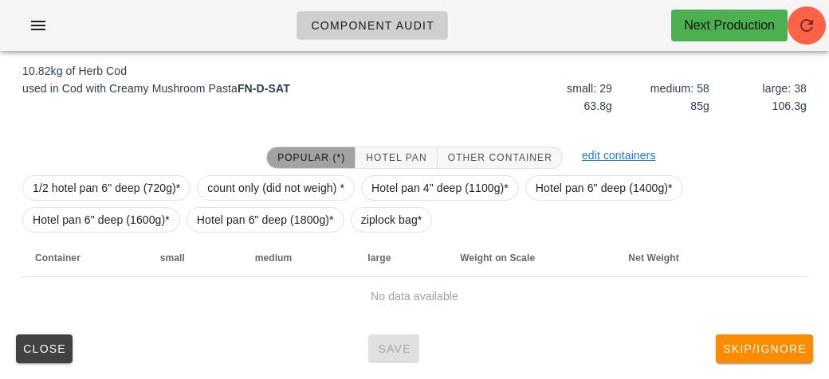
scroll to position [226, 0]
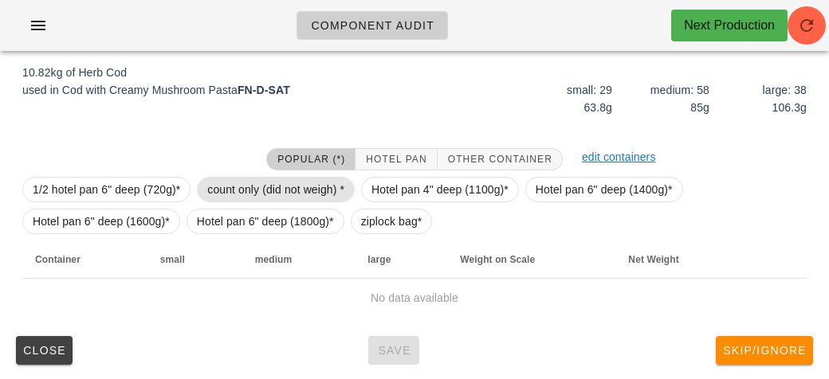
click at [249, 188] on span "count only (did not weigh) *" at bounding box center [275, 190] width 137 height 24
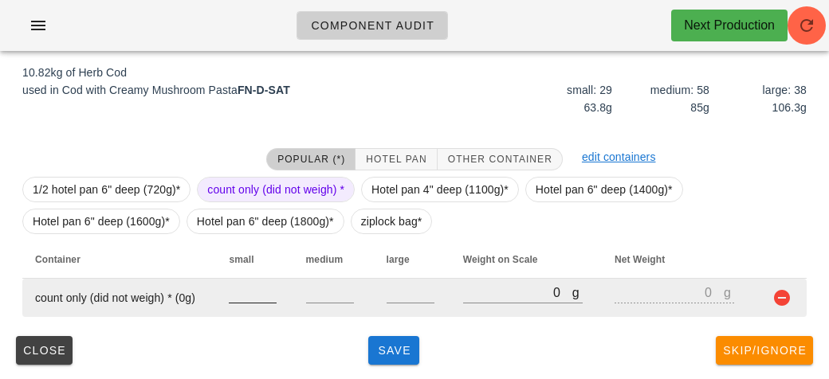
click at [239, 299] on input "number" at bounding box center [253, 292] width 48 height 21
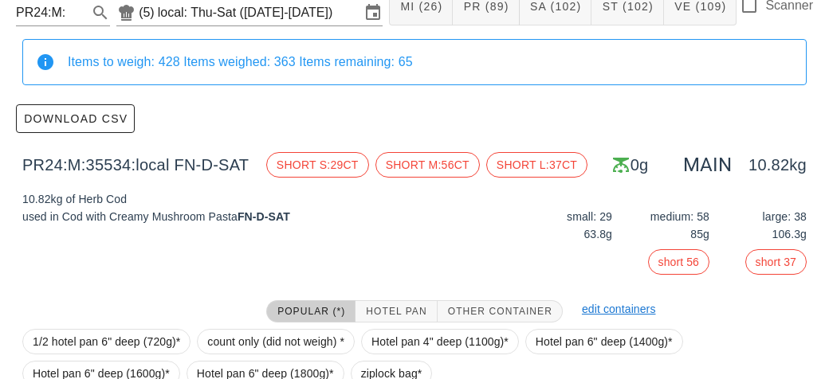
scroll to position [252, 0]
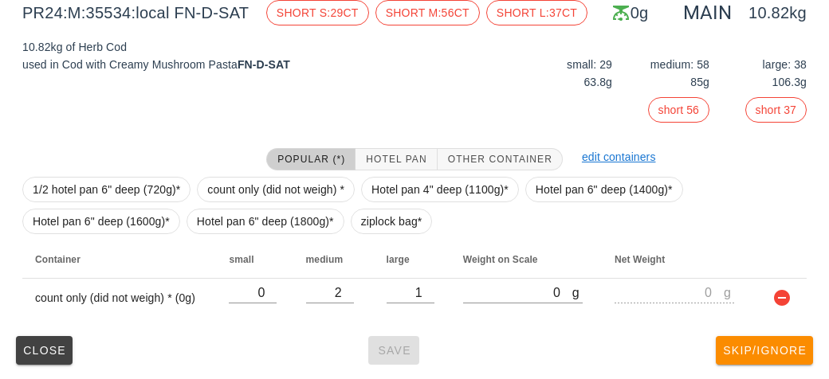
click at [244, 166] on div at bounding box center [135, 159] width 244 height 41
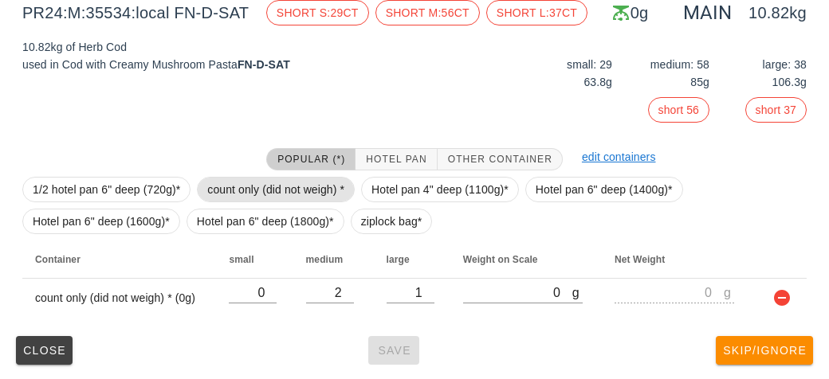
click at [234, 177] on span "count only (did not weigh) *" at bounding box center [276, 189] width 158 height 25
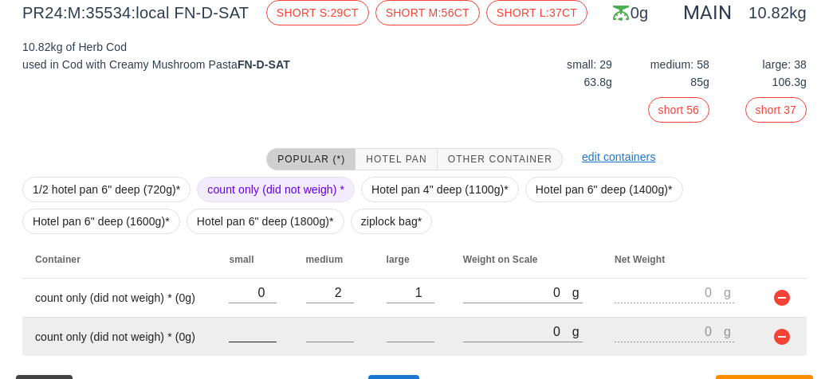
click at [241, 338] on input "number" at bounding box center [253, 331] width 48 height 21
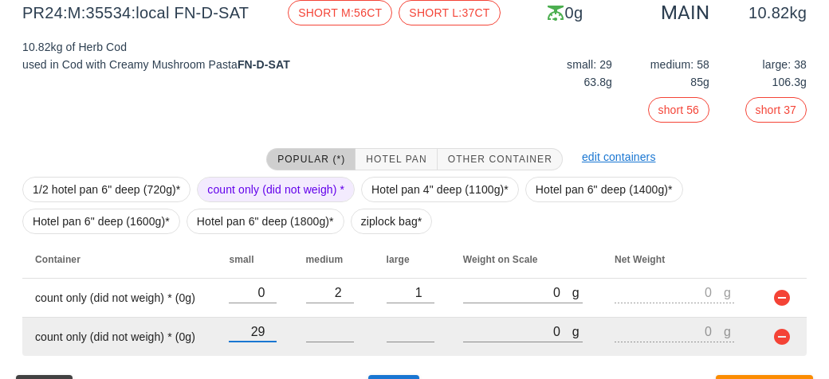
type input "29"
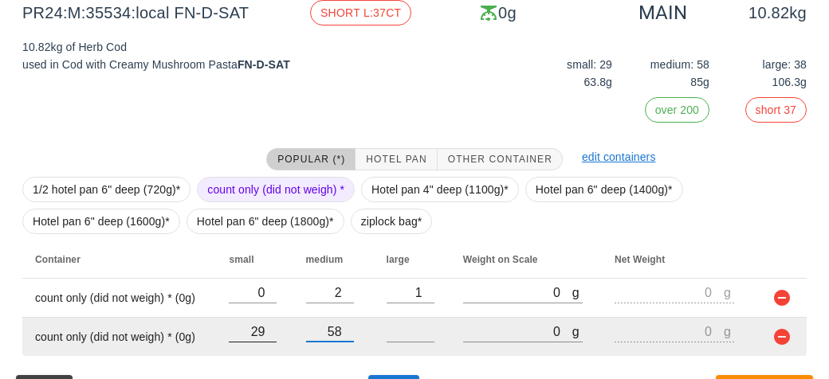
type input "58"
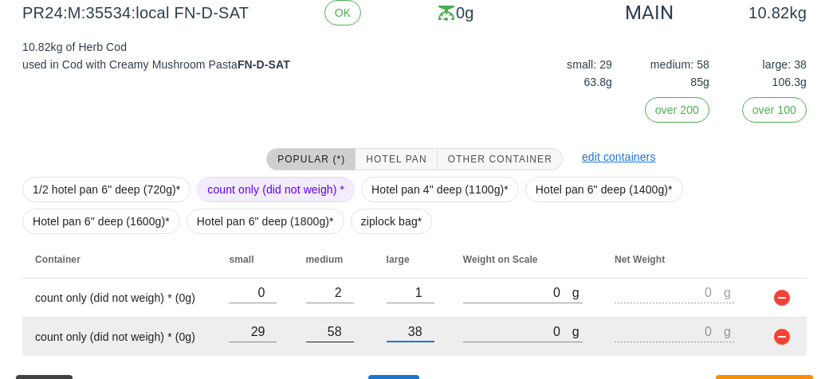
type input "38"
click at [342, 325] on input "58" at bounding box center [330, 331] width 48 height 21
type input "5"
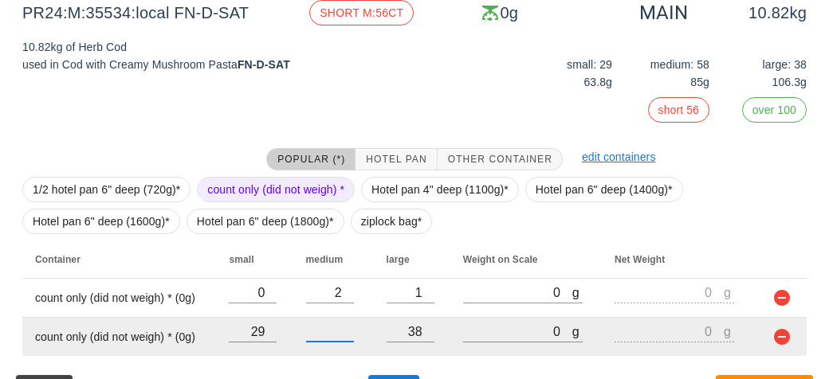
type input "0"
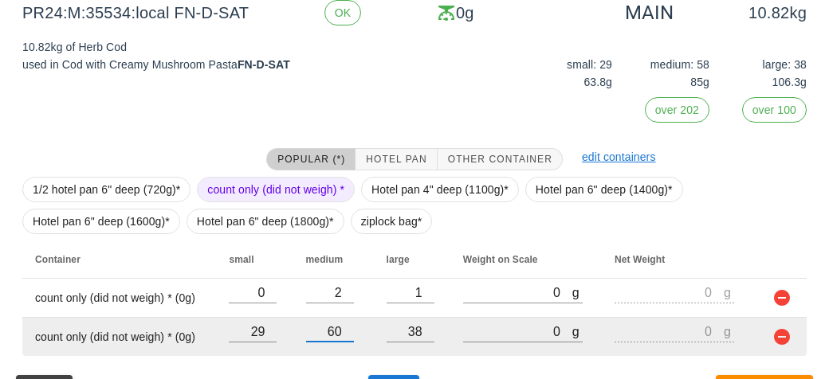
type input "60"
click at [265, 332] on input "29" at bounding box center [253, 331] width 48 height 21
type input "2"
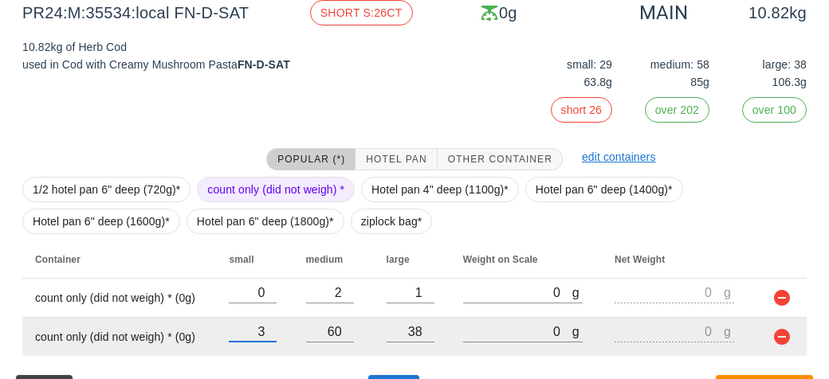
type input "39"
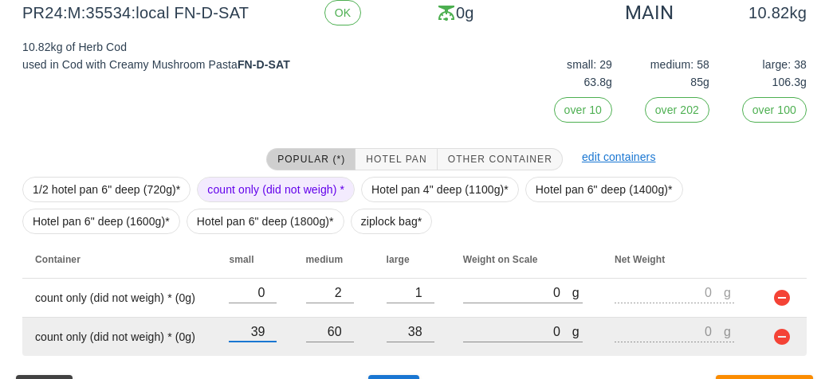
type input "pr24"
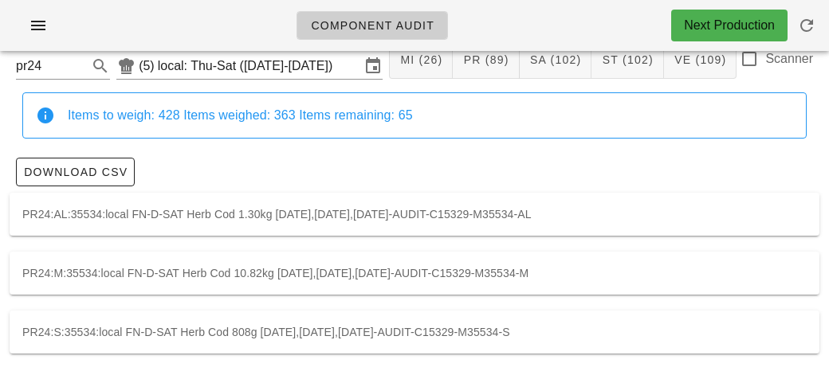
scroll to position [45, 0]
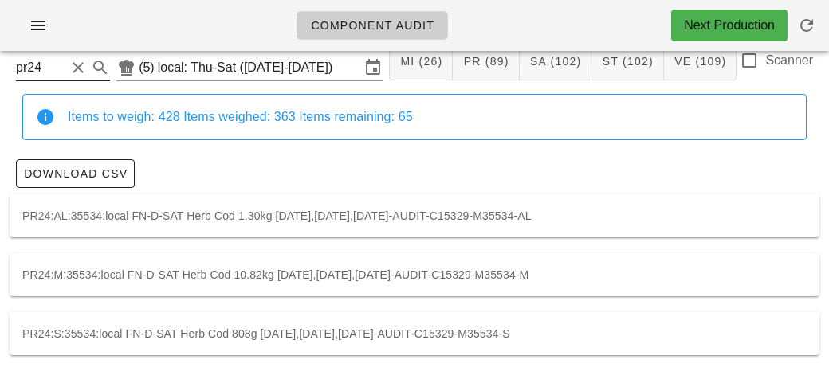
click at [72, 58] on button "Clear Search" at bounding box center [78, 67] width 19 height 19
click at [58, 63] on input "text" at bounding box center [50, 67] width 69 height 25
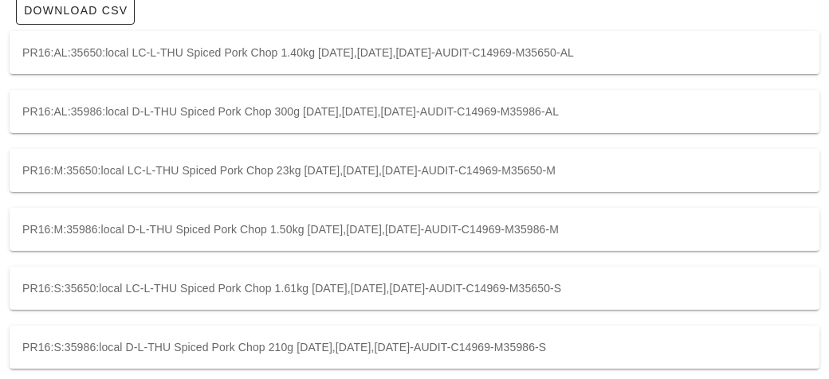
scroll to position [221, 0]
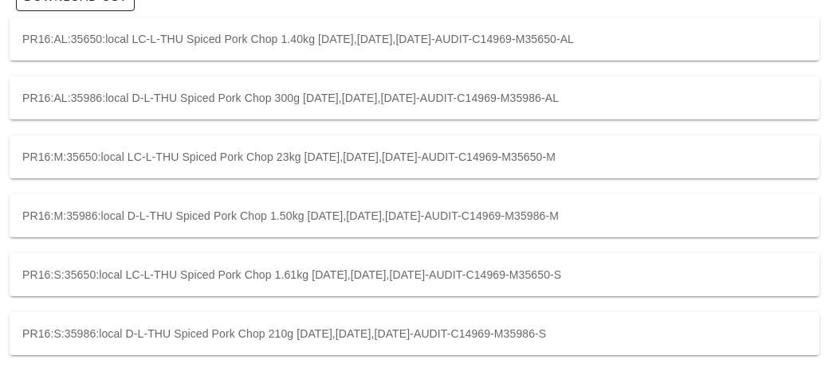
click at [81, 157] on div "PR16:M:35650:local LC-L-THU Spiced Pork Chop 23kg [DATE],[DATE],[DATE]-AUDIT-C1…" at bounding box center [414, 156] width 809 height 43
type input "PR16:M:35650:local"
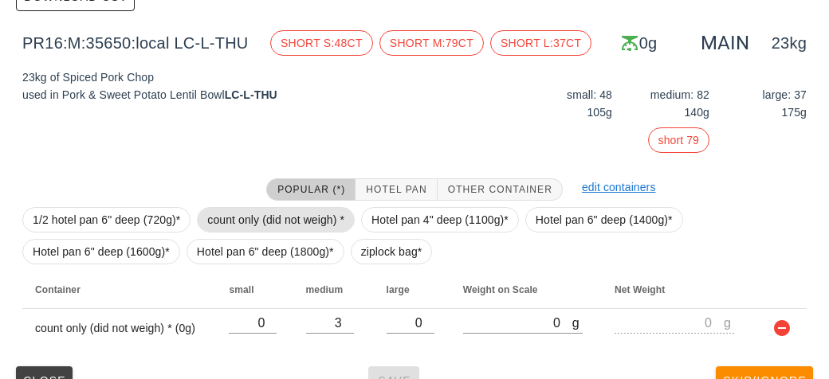
click at [254, 214] on span "count only (did not weigh) *" at bounding box center [275, 220] width 137 height 24
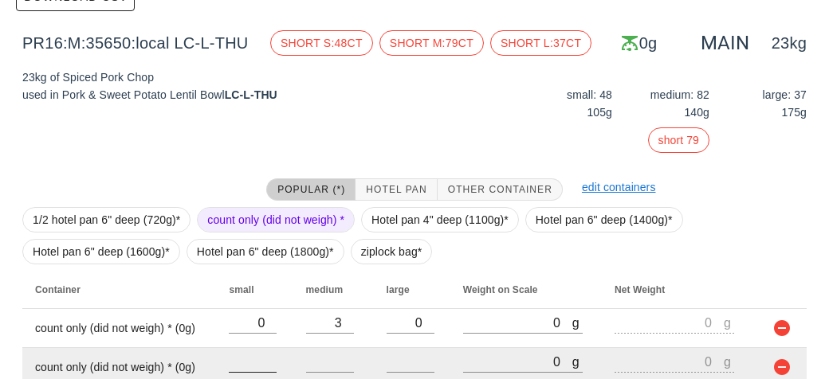
click at [253, 359] on input "number" at bounding box center [253, 361] width 48 height 21
type input "27"
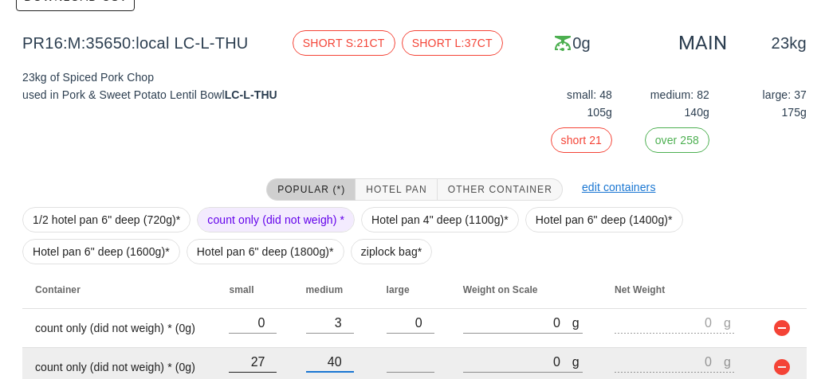
type input "40"
type input "24"
click at [785, 363] on button "button" at bounding box center [781, 367] width 19 height 19
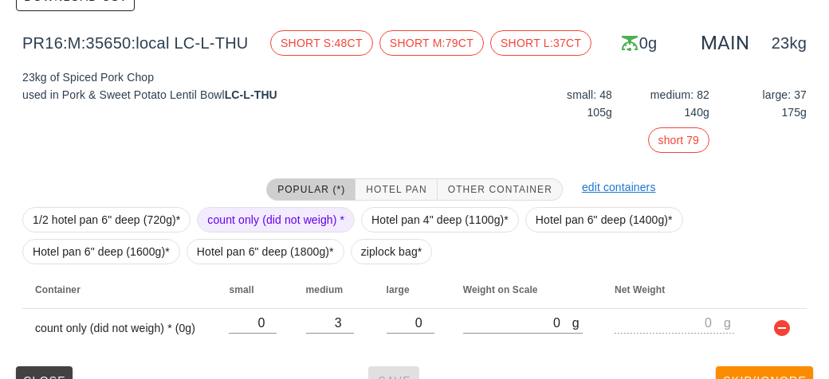
click at [259, 210] on span "count only (did not weigh) *" at bounding box center [275, 220] width 137 height 24
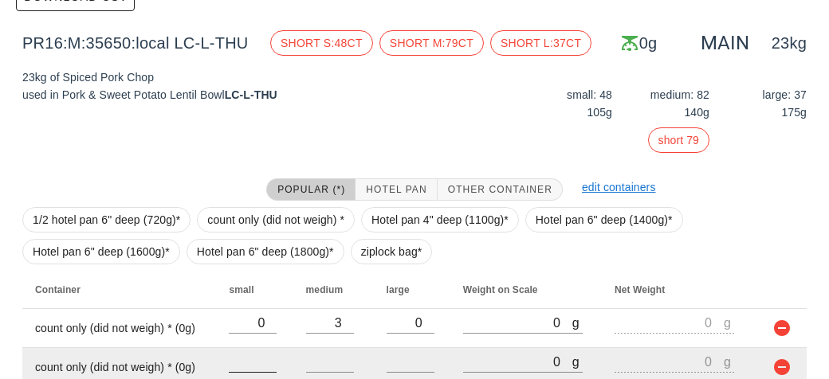
click at [264, 355] on input "number" at bounding box center [253, 361] width 48 height 21
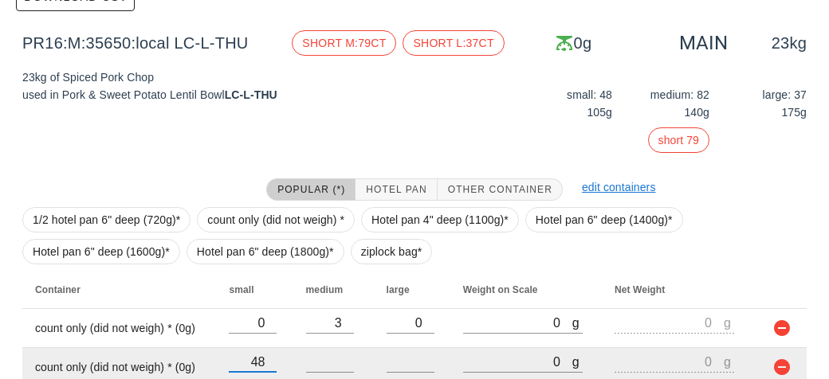
type input "48"
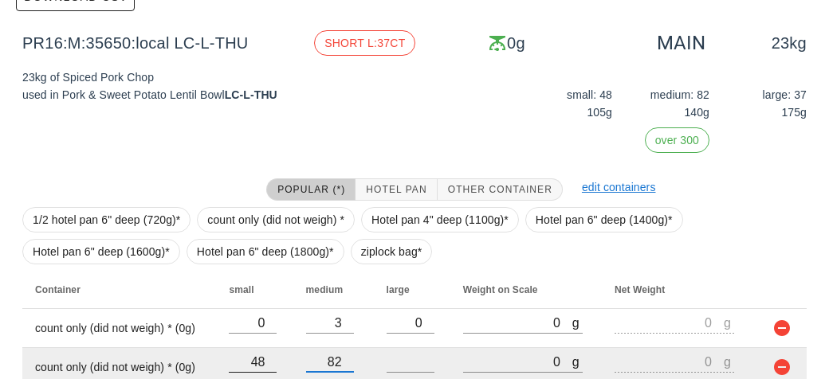
type input "82"
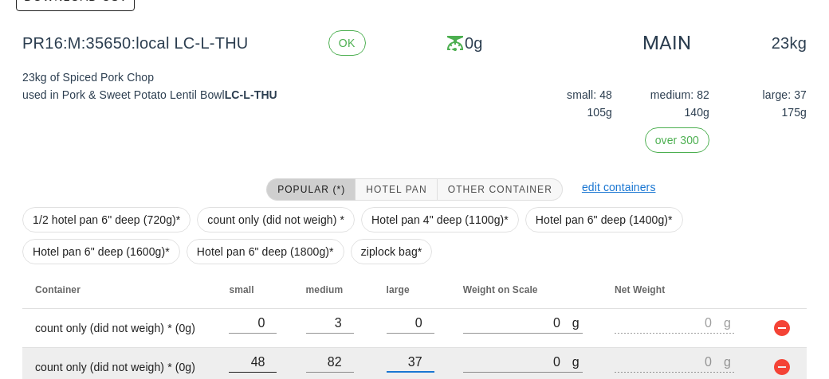
scroll to position [291, 0]
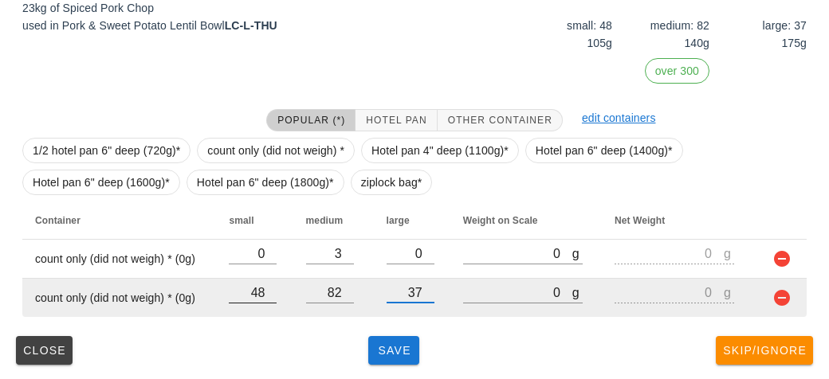
type input "37"
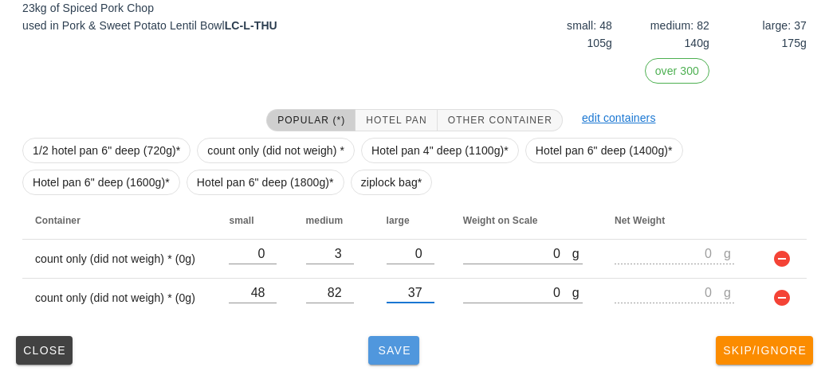
click at [390, 345] on span "Save" at bounding box center [393, 350] width 38 height 13
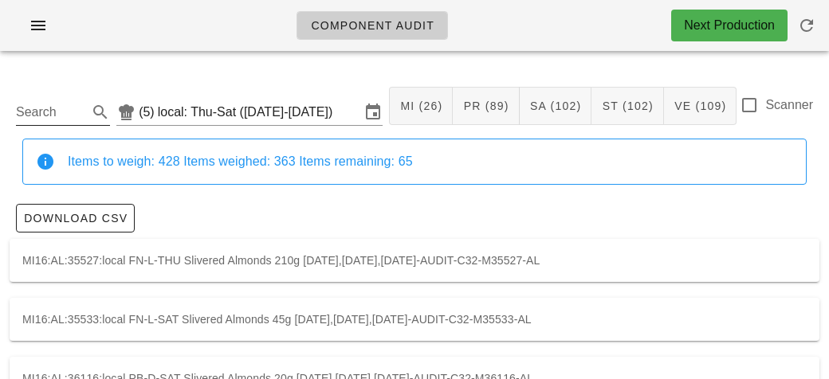
click at [53, 104] on input "Search" at bounding box center [50, 112] width 69 height 25
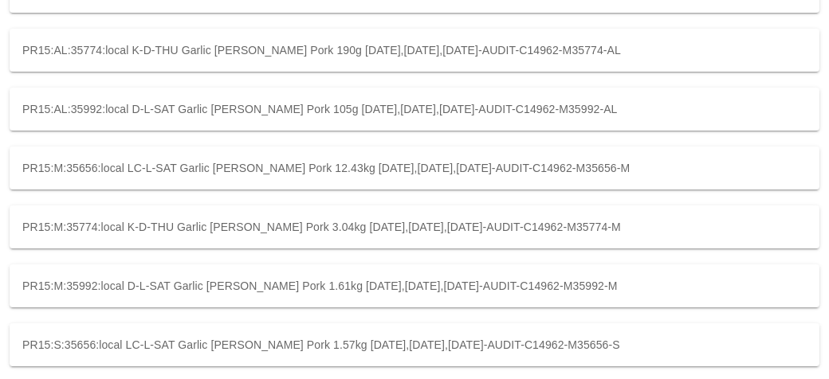
scroll to position [269, 0]
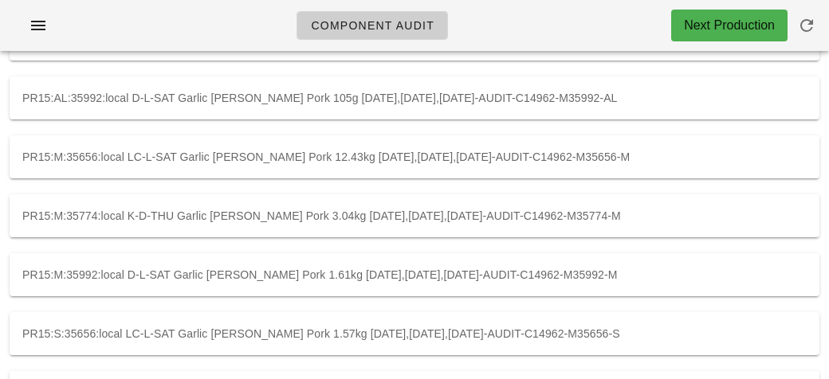
click at [88, 218] on div "PR15:M:35774:local K-D-THU Garlic [PERSON_NAME] Pork 3.04kg [DATE],[DATE],[DATE…" at bounding box center [414, 215] width 809 height 43
type input "PR15:M:35774:local"
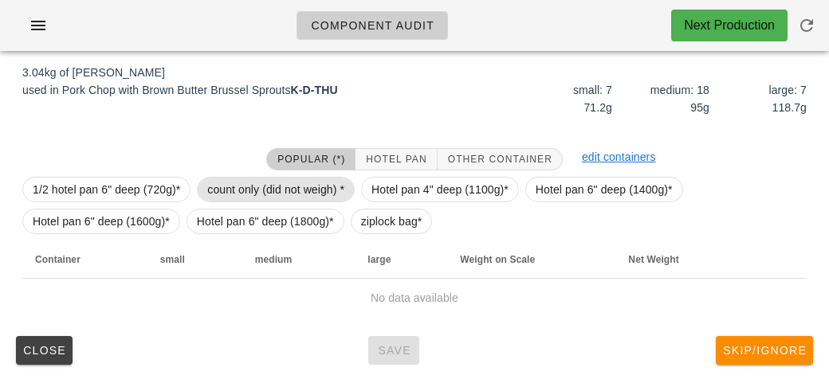
click at [236, 178] on span "count only (did not weigh) *" at bounding box center [275, 190] width 137 height 24
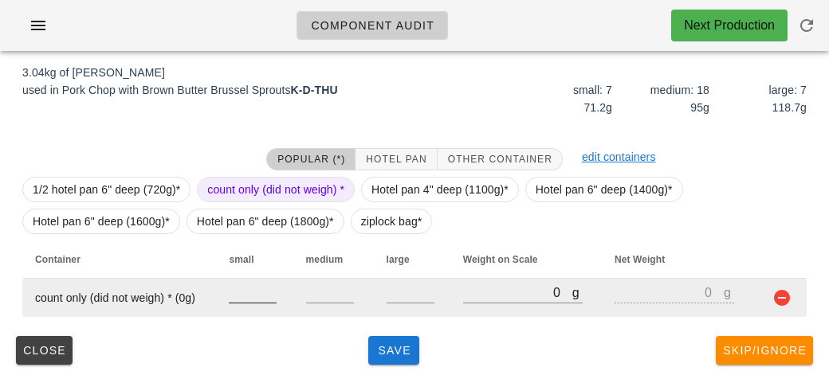
click at [246, 296] on input "number" at bounding box center [253, 292] width 48 height 21
type input "1"
type input "7"
type input "18"
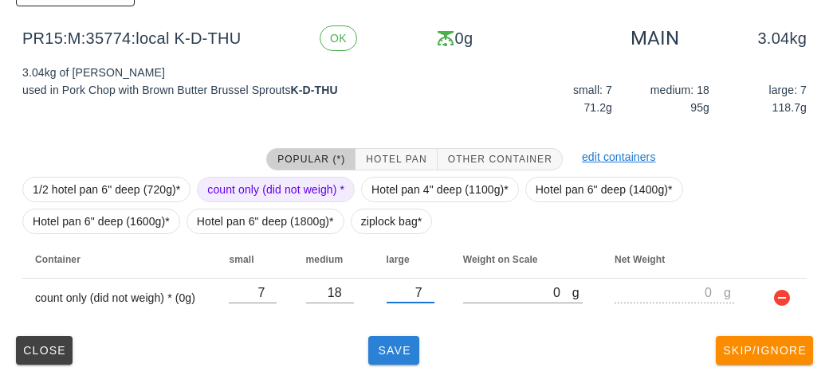
type input "7"
click at [382, 345] on span "Save" at bounding box center [393, 350] width 38 height 13
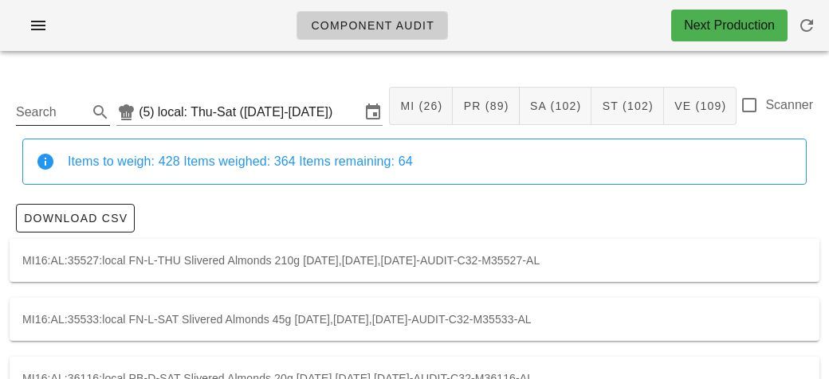
click at [41, 112] on input "Search" at bounding box center [50, 112] width 69 height 25
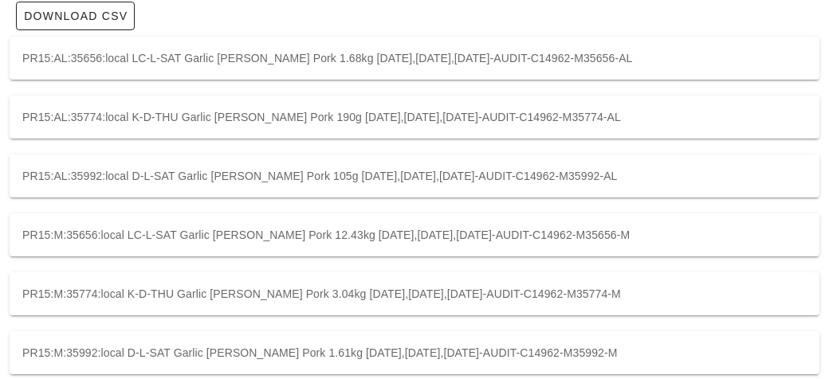
scroll to position [207, 0]
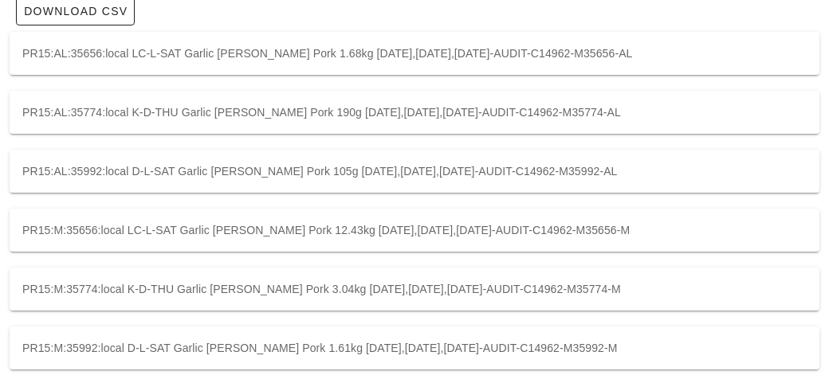
click at [94, 225] on div "PR15:M:35656:local LC-L-SAT Garlic [PERSON_NAME] Pork 12.43kg [DATE],[DATE],[DA…" at bounding box center [414, 230] width 809 height 43
type input "PR15:M:35656:local"
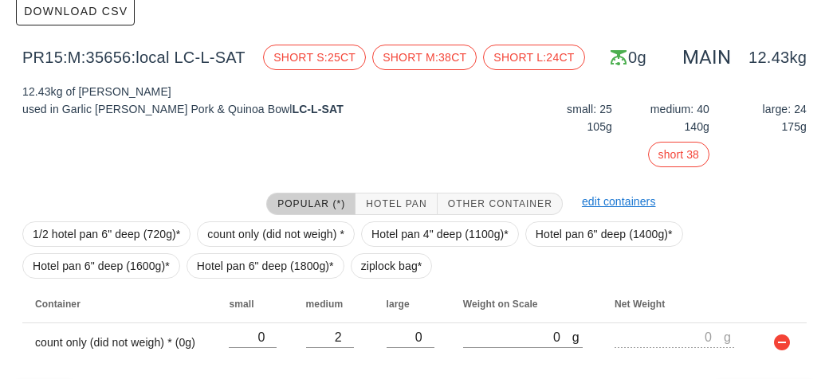
scroll to position [252, 0]
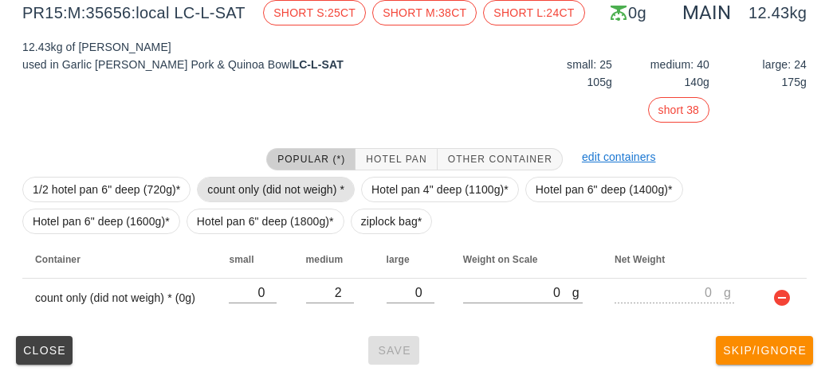
click at [218, 184] on span "count only (did not weigh) *" at bounding box center [275, 190] width 137 height 24
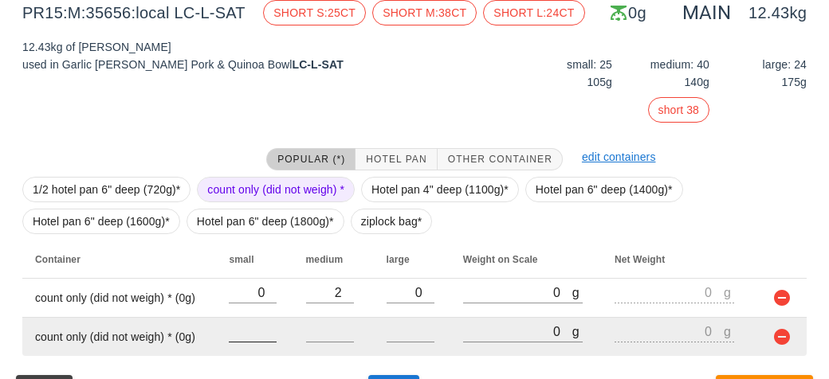
click at [264, 330] on input "number" at bounding box center [253, 331] width 48 height 21
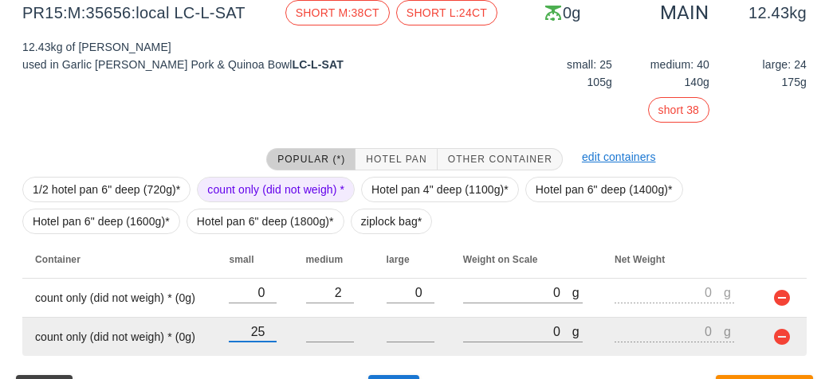
type input "25"
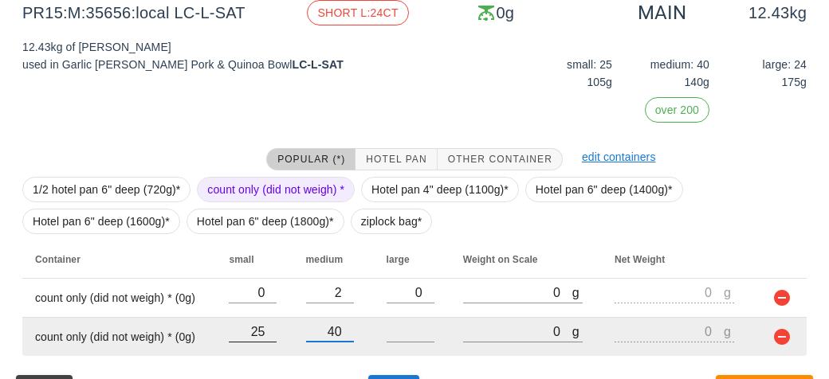
type input "40"
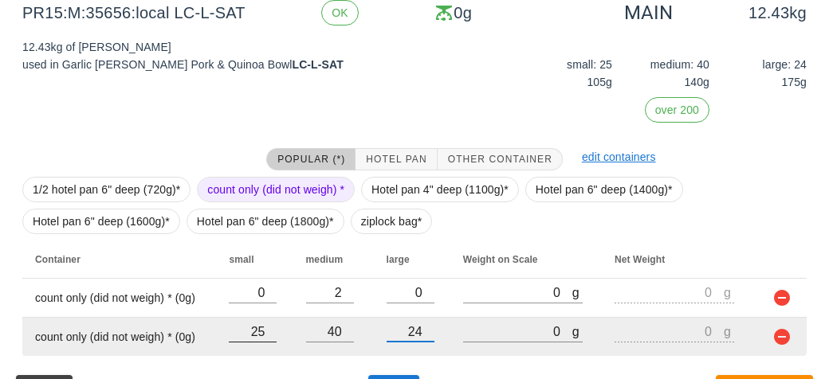
scroll to position [291, 0]
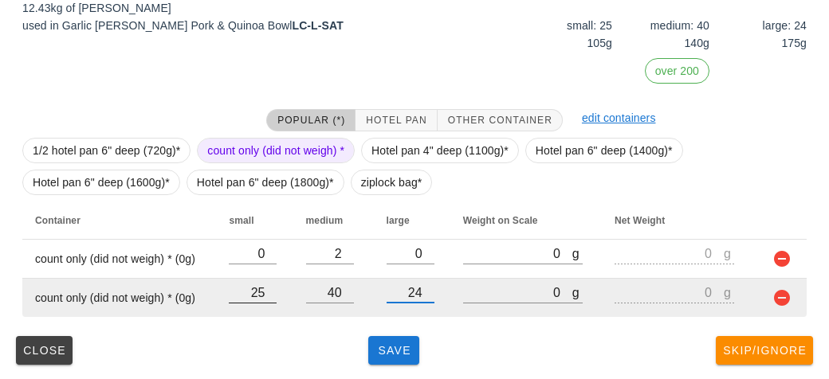
type input "24"
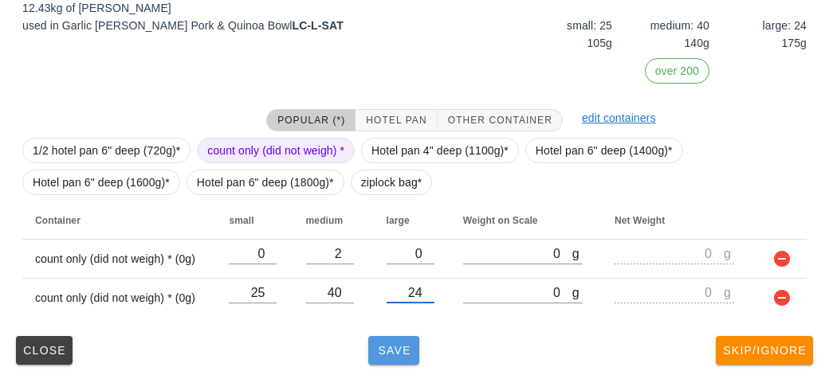
click at [389, 355] on button "Save" at bounding box center [393, 350] width 51 height 29
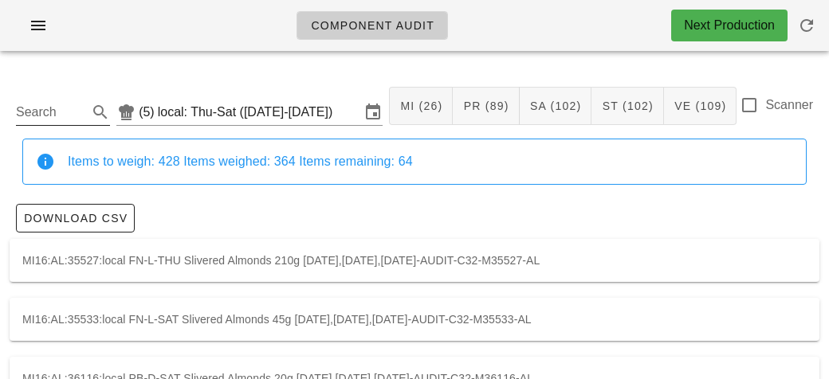
click at [56, 101] on input "Search" at bounding box center [50, 112] width 69 height 25
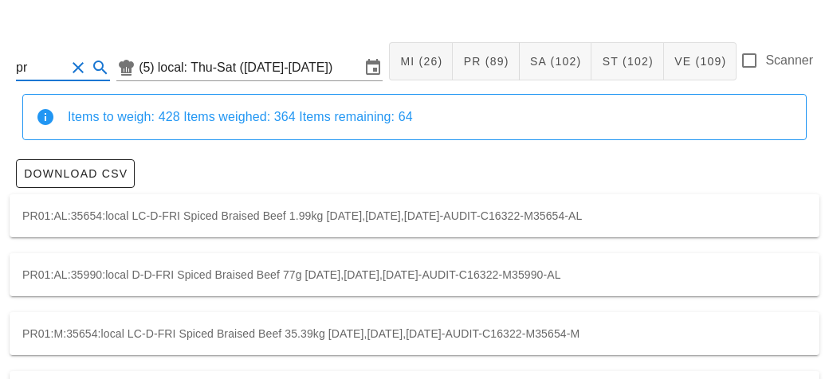
type input "p"
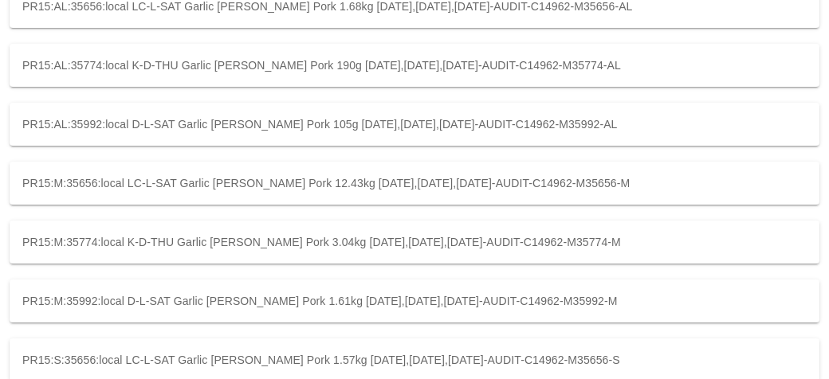
scroll to position [253, 0]
click at [69, 181] on div "PR15:M:35656:local LC-L-SAT Garlic [PERSON_NAME] Pork 12.43kg [DATE],[DATE],[DA…" at bounding box center [414, 184] width 809 height 43
click at [202, 249] on div "PR15:M:35774:local K-D-THU Garlic [PERSON_NAME] Pork 3.04kg [DATE],[DATE],[DATE…" at bounding box center [414, 242] width 809 height 43
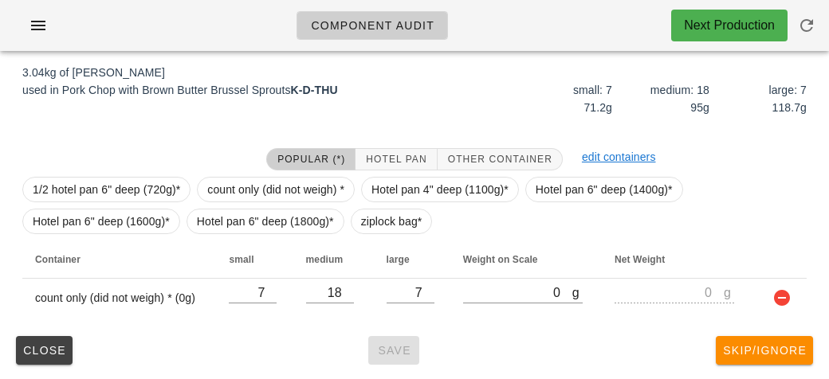
click at [0, 231] on div "PR15:M:35774:local (5) local: Thu-Sat (Sep 18-Sep 20) MI (26) PR (89) SA (102) …" at bounding box center [414, 108] width 829 height 543
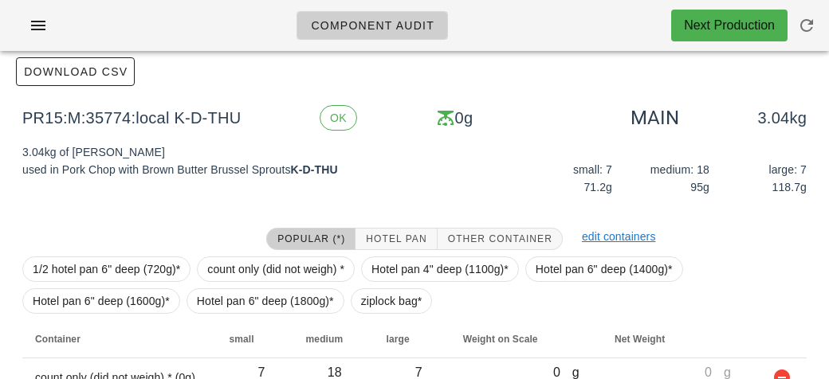
scroll to position [134, 0]
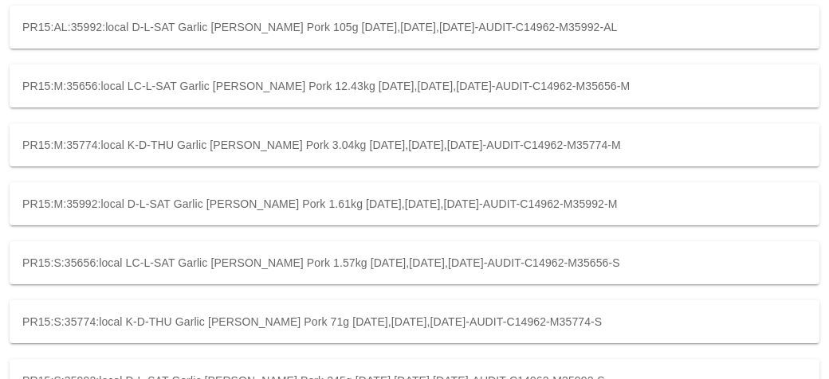
click at [143, 197] on div "PR15:M:35992:local D-L-SAT Garlic [PERSON_NAME] Pork 1.61kg [DATE],[DATE],[DATE…" at bounding box center [414, 203] width 809 height 43
type input "PR15:M:35992:local"
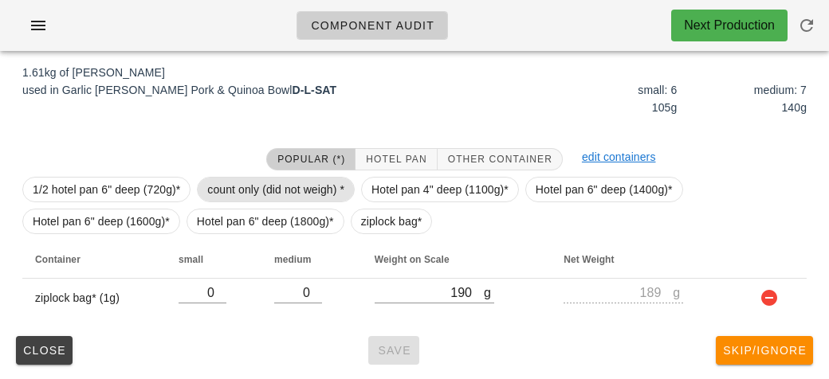
click at [248, 180] on span "count only (did not weigh) *" at bounding box center [275, 190] width 137 height 24
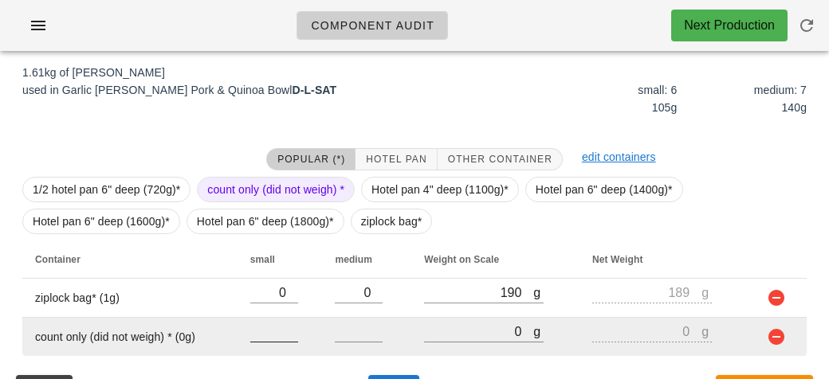
click at [272, 328] on input "number" at bounding box center [274, 331] width 48 height 21
type input "6"
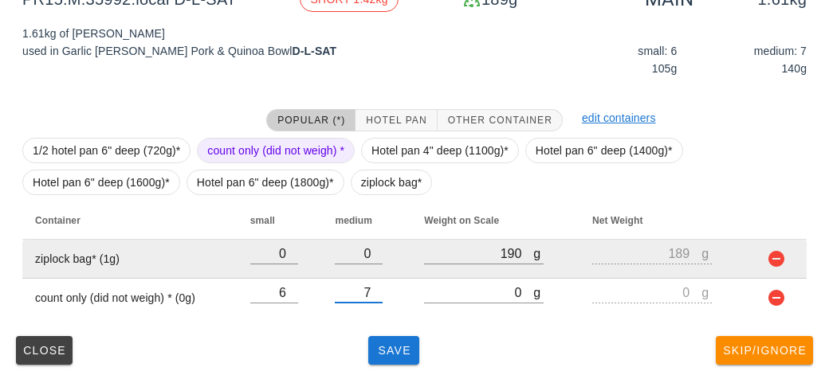
type input "7"
click at [776, 263] on button "button" at bounding box center [775, 258] width 19 height 19
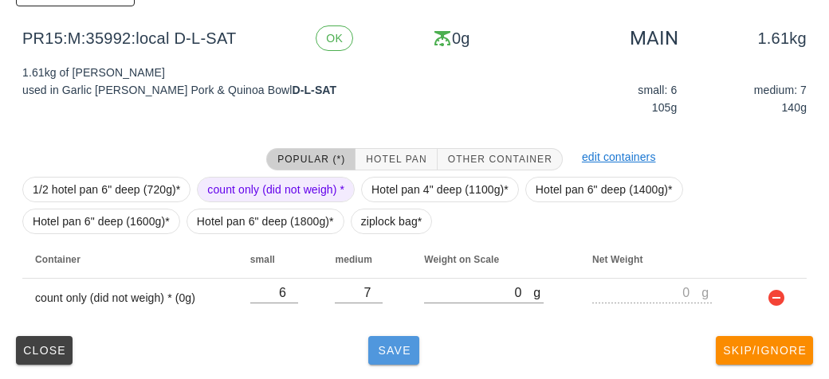
click at [395, 348] on span "Save" at bounding box center [393, 350] width 38 height 13
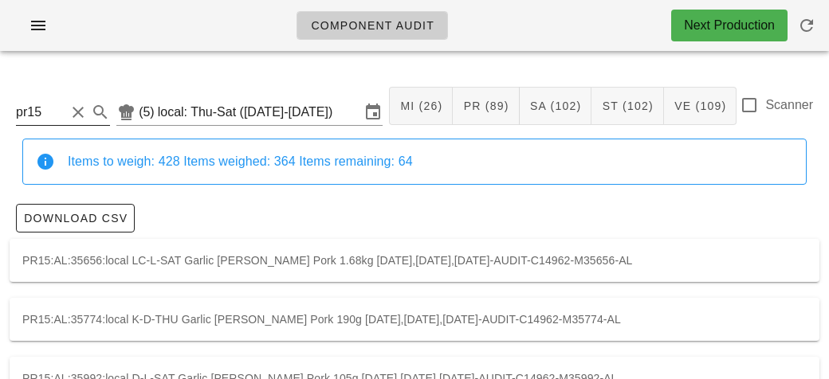
click at [59, 114] on input "pr15" at bounding box center [40, 112] width 49 height 25
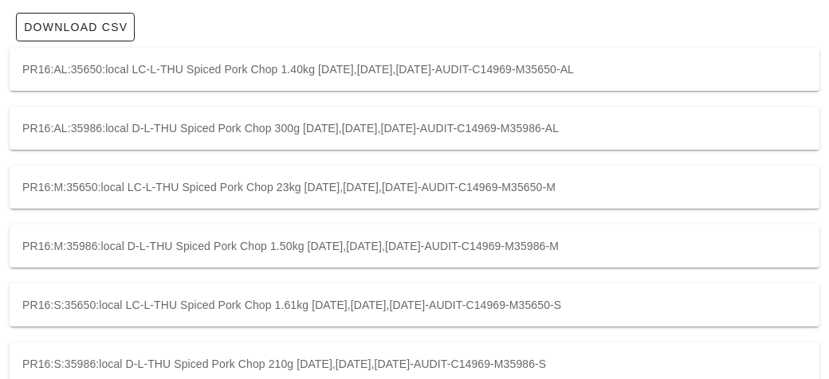
scroll to position [193, 0]
click at [103, 177] on div "PR16:M:35650:local LC-L-THU Spiced Pork Chop 23kg [DATE],[DATE],[DATE]-AUDIT-C1…" at bounding box center [414, 185] width 809 height 43
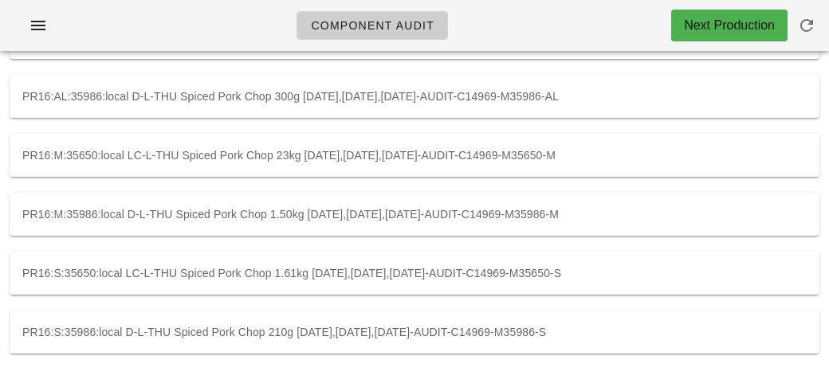
scroll to position [193, 0]
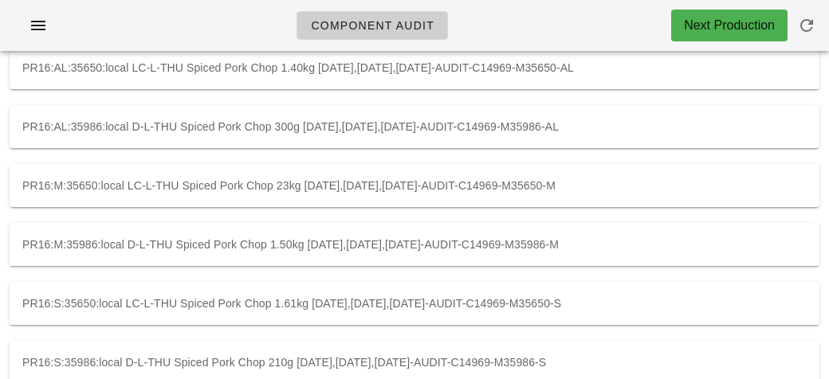
click at [210, 244] on div "PR16:M:35986:local D-L-THU Spiced Pork Chop 1.50kg [DATE],[DATE],[DATE]-AUDIT-C…" at bounding box center [414, 244] width 809 height 43
type input "PR16:M:35986:local"
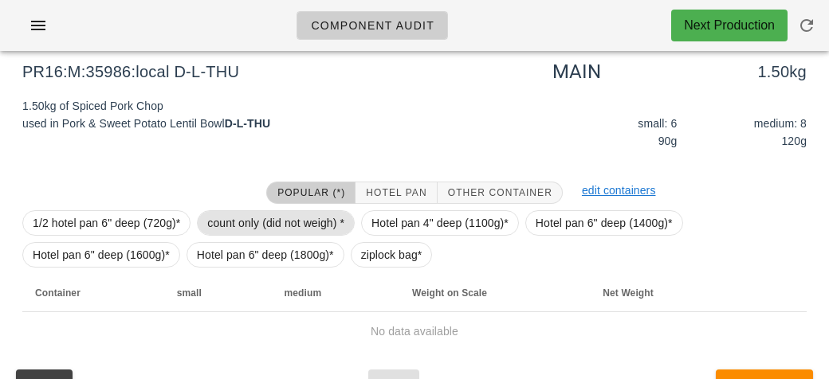
click at [229, 213] on span "count only (did not weigh) *" at bounding box center [275, 223] width 137 height 24
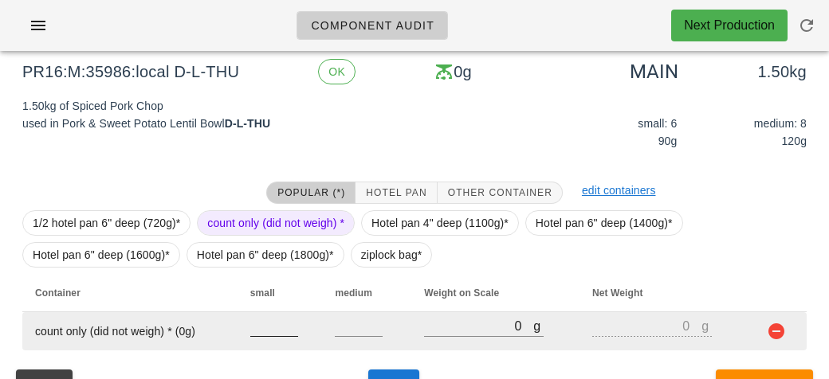
click at [269, 323] on input "number" at bounding box center [274, 326] width 48 height 21
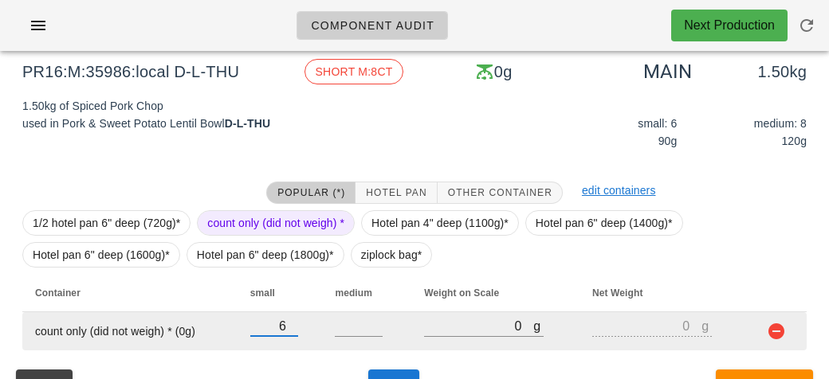
type input "6"
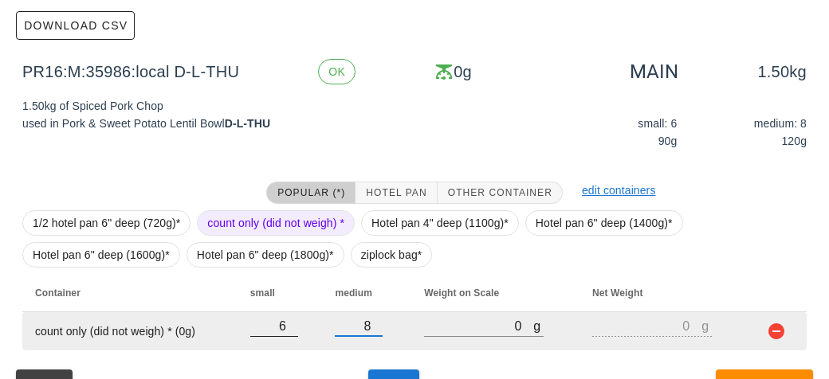
scroll to position [226, 0]
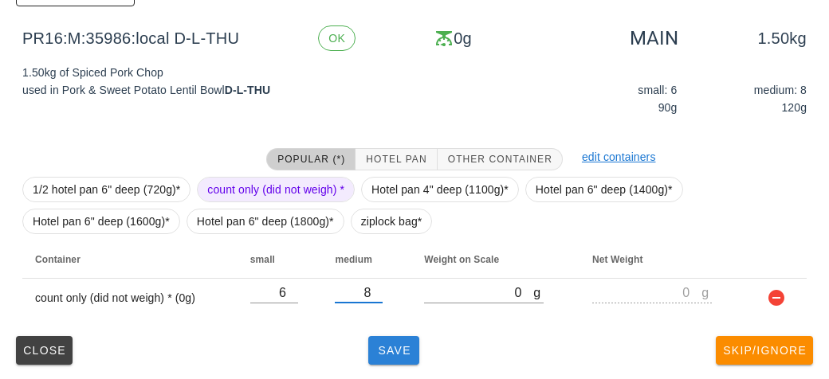
type input "8"
click at [406, 348] on span "Save" at bounding box center [393, 350] width 38 height 13
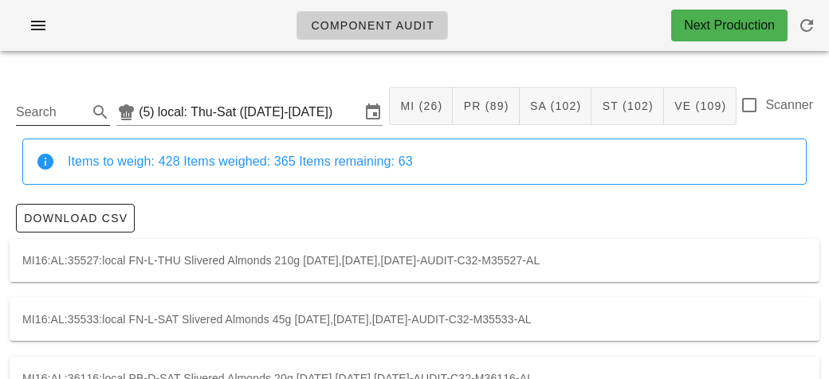
click at [33, 116] on input "Search" at bounding box center [50, 112] width 69 height 25
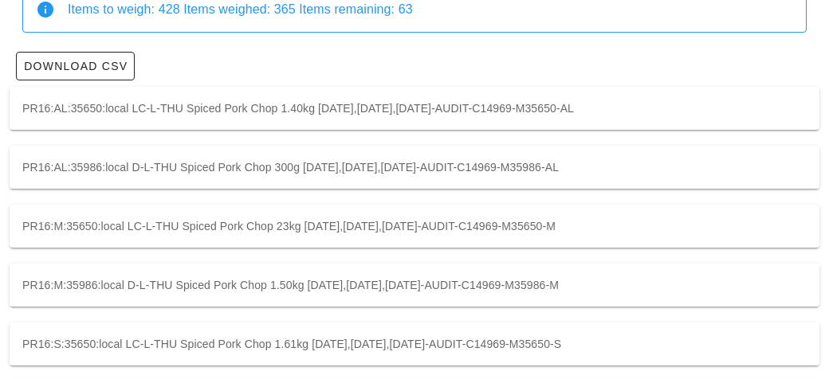
scroll to position [154, 0]
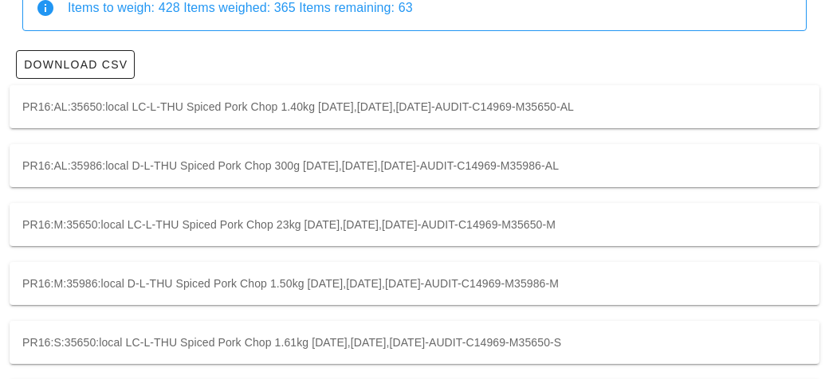
click at [101, 286] on div "PR16:M:35986:local D-L-THU Spiced Pork Chop 1.50kg [DATE],[DATE],[DATE]-AUDIT-C…" at bounding box center [414, 283] width 809 height 43
click at [172, 227] on div "PR16:M:35650:local LC-L-THU Spiced Pork Chop 23kg [DATE],[DATE],[DATE]-AUDIT-C1…" at bounding box center [414, 224] width 809 height 43
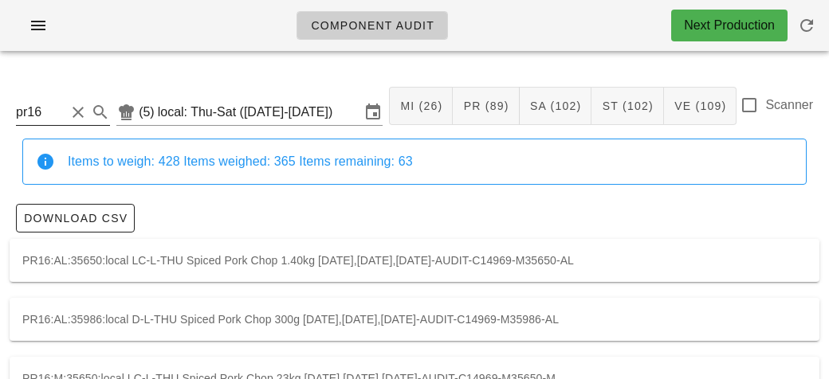
click at [53, 104] on input "pr16" at bounding box center [40, 112] width 49 height 25
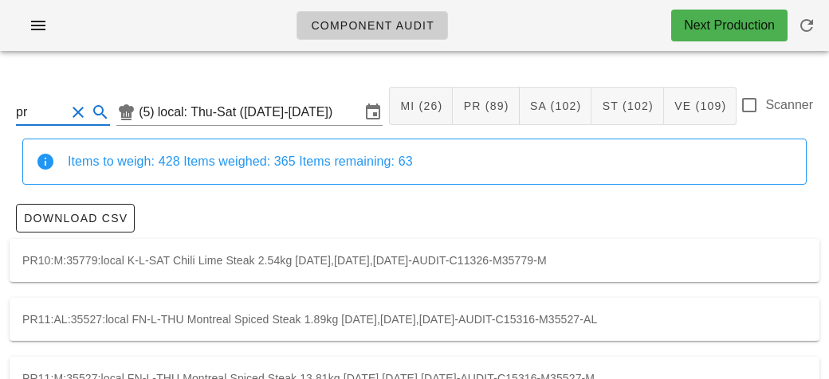
type input "p"
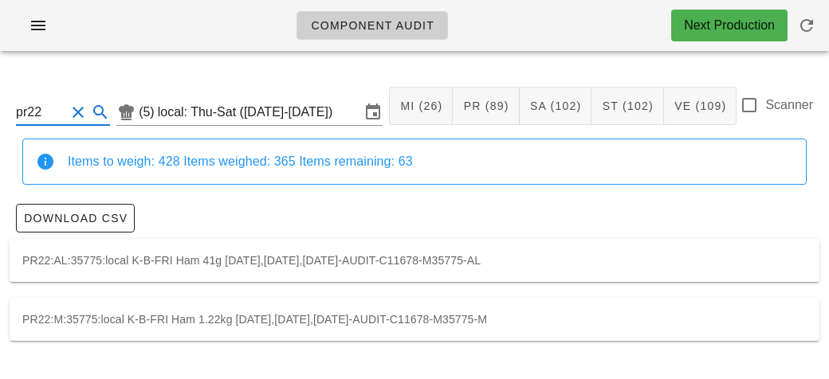
click at [84, 307] on div "PR22:M:35775:local K-B-FRI Ham 1.22kg [DATE],[DATE],[DATE]-AUDIT-C11678-M35775-M" at bounding box center [414, 319] width 809 height 43
type input "PR22:M:35775:local"
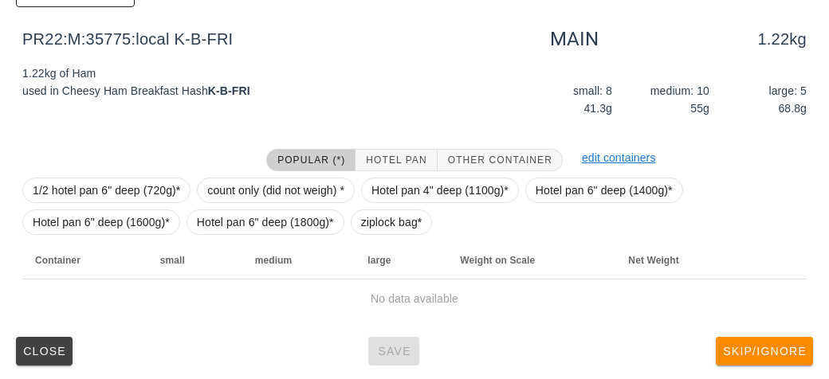
scroll to position [221, 0]
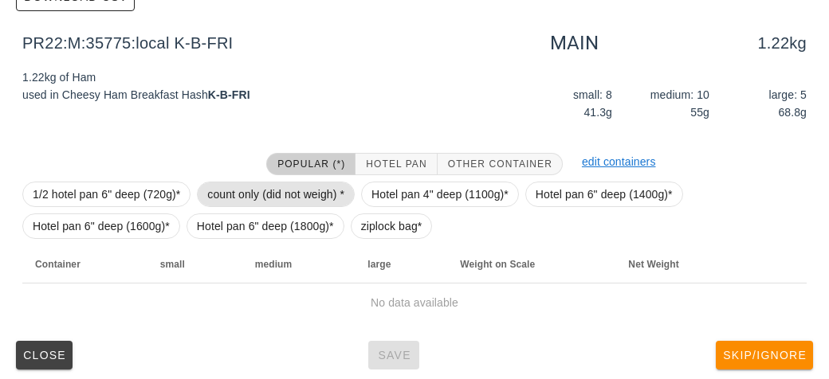
click at [225, 195] on span "count only (did not weigh) *" at bounding box center [275, 194] width 137 height 24
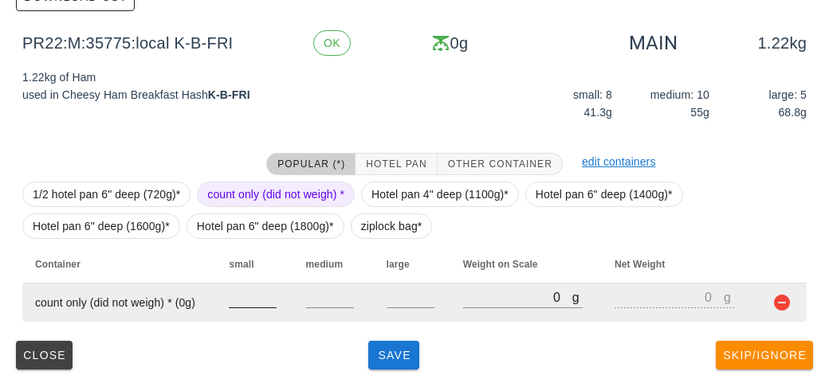
click at [233, 297] on input "number" at bounding box center [253, 297] width 48 height 21
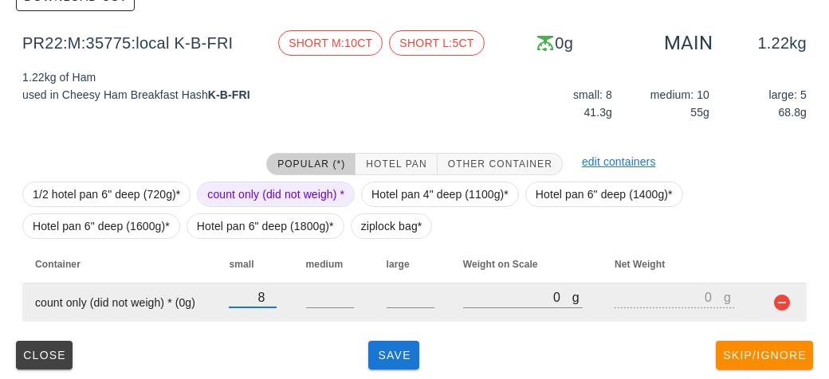
type input "8"
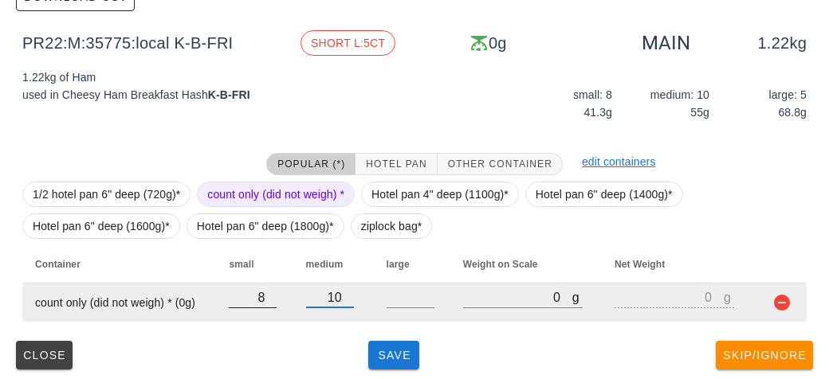
type input "10"
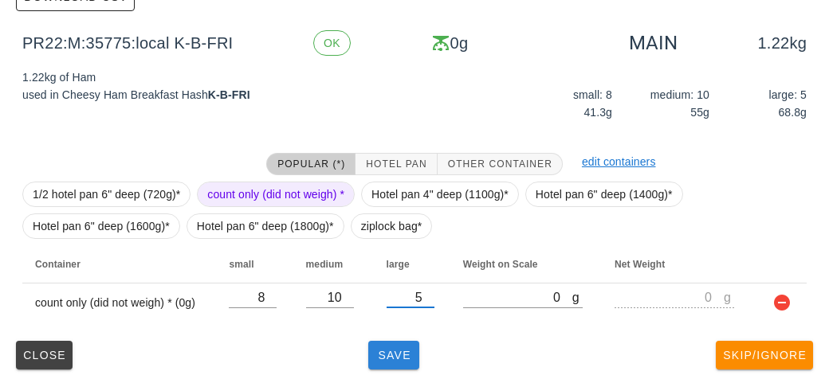
type input "5"
click at [390, 351] on span "Save" at bounding box center [393, 355] width 38 height 13
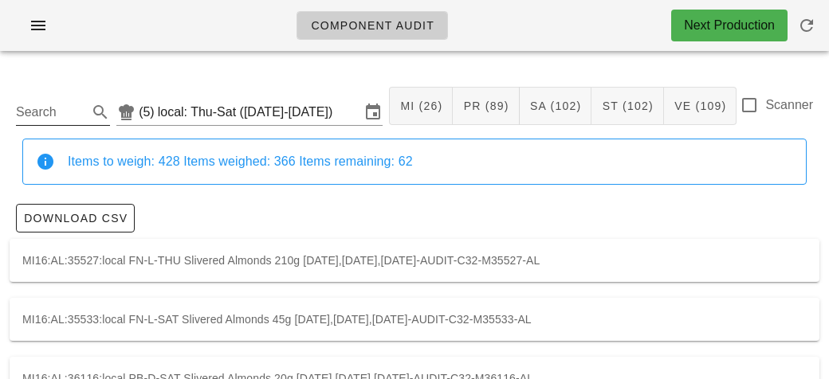
click at [50, 104] on input "Search" at bounding box center [50, 112] width 69 height 25
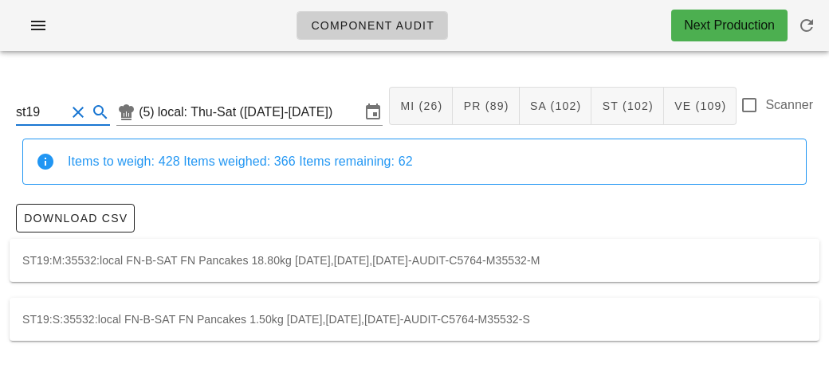
click at [129, 256] on div "ST19:M:35532:local FN-B-SAT FN Pancakes 18.80kg [DATE],[DATE],[DATE]-AUDIT-C576…" at bounding box center [414, 260] width 809 height 43
type input "ST19:M:35532:local"
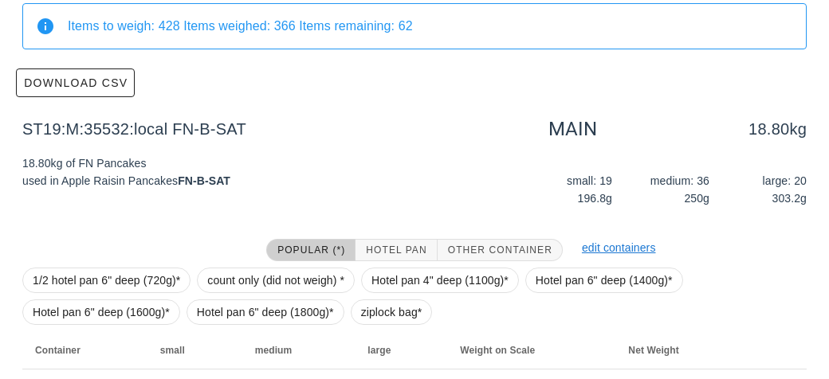
scroll to position [226, 0]
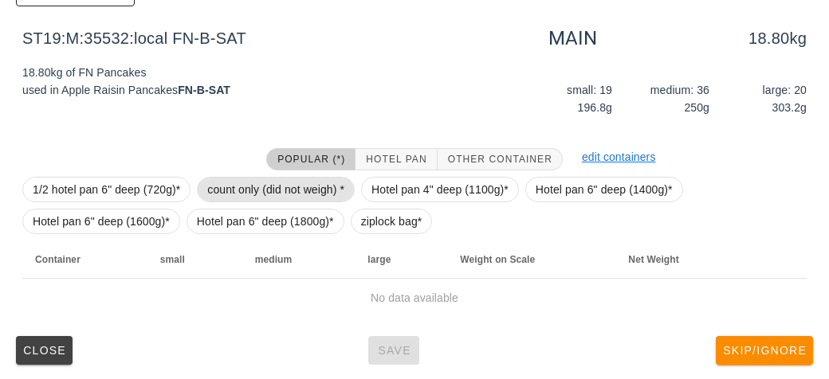
click at [238, 179] on span "count only (did not weigh) *" at bounding box center [275, 190] width 137 height 24
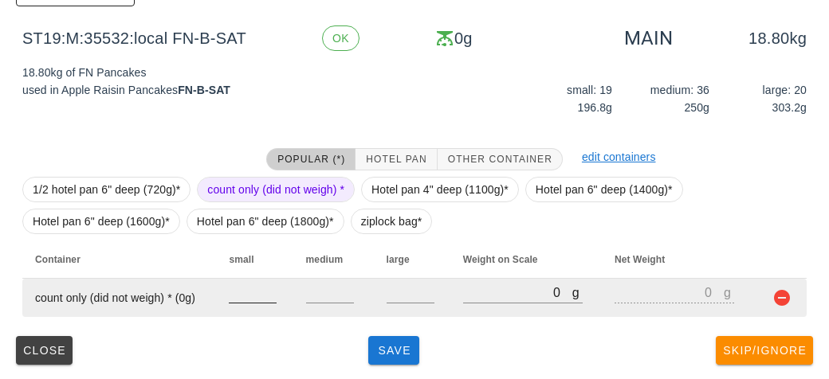
click at [241, 299] on input "number" at bounding box center [253, 292] width 48 height 21
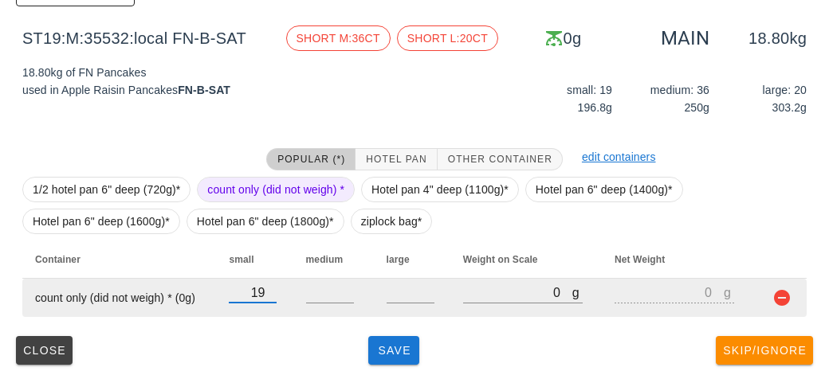
type input "19"
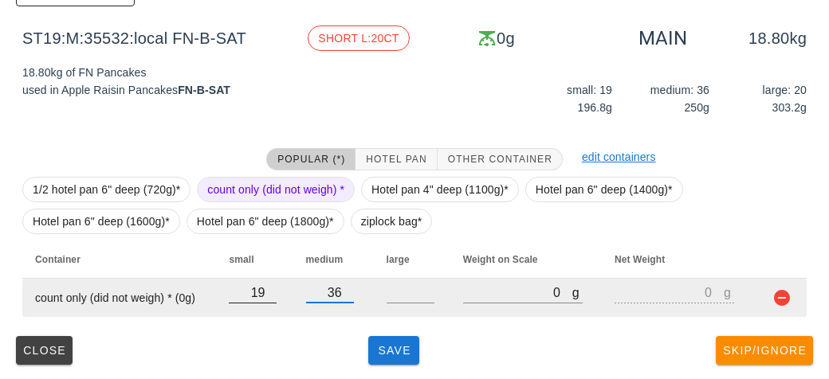
type input "36"
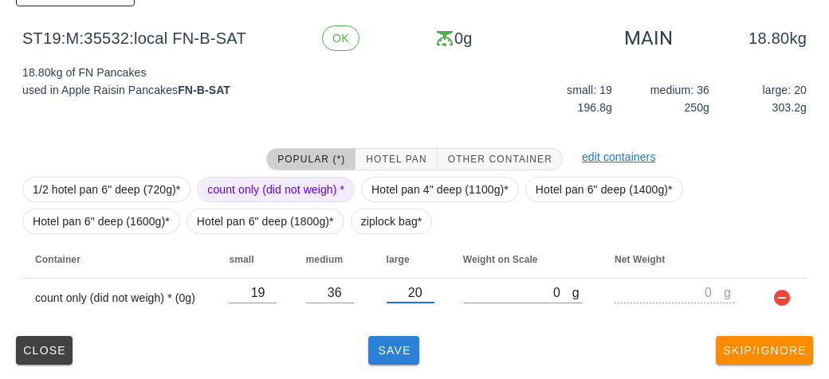
type input "20"
click at [398, 363] on button "Save" at bounding box center [393, 350] width 51 height 29
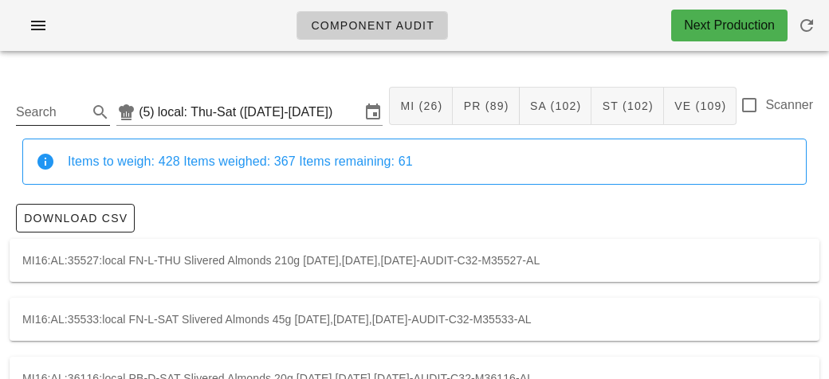
click at [71, 91] on div "Search" at bounding box center [63, 107] width 94 height 35
click at [22, 101] on input "Search" at bounding box center [50, 112] width 69 height 25
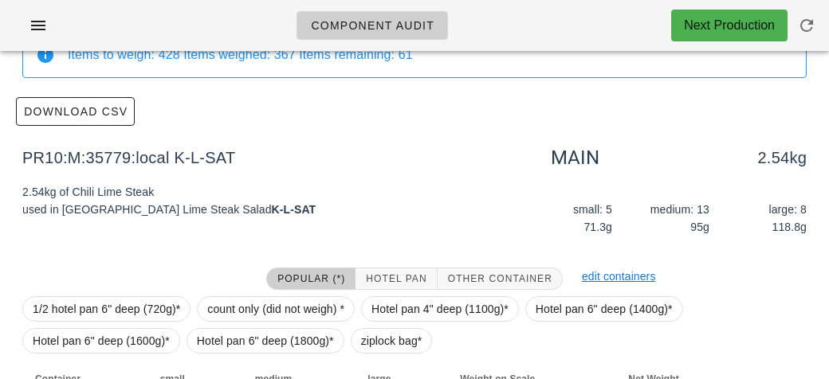
scroll to position [226, 0]
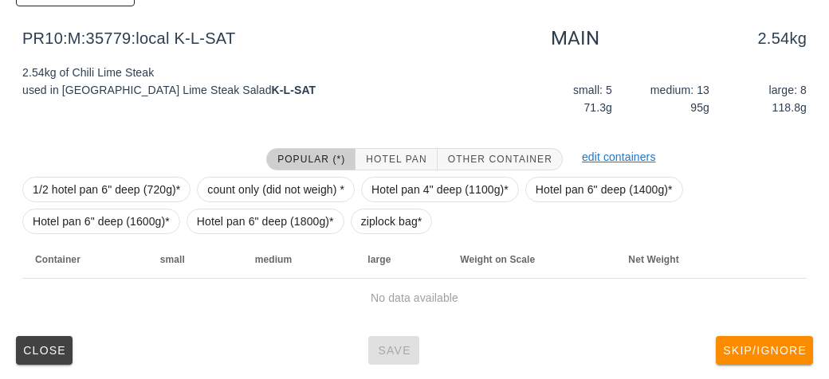
type input "pr10"
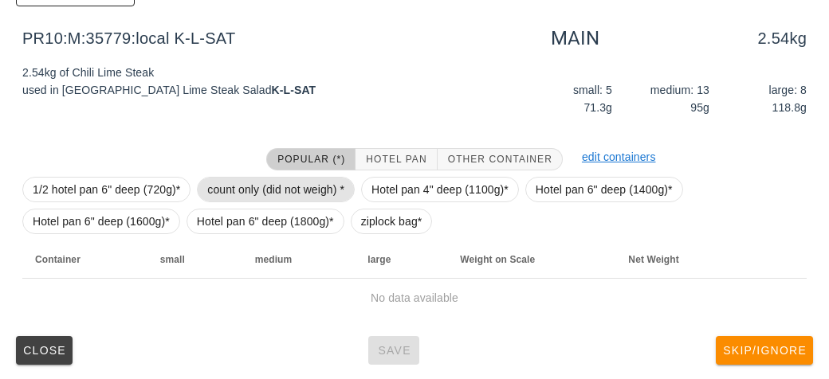
click at [235, 186] on span "count only (did not weigh) *" at bounding box center [275, 190] width 137 height 24
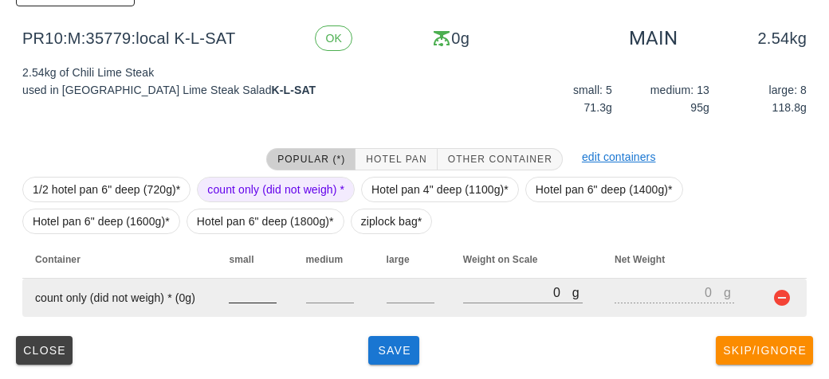
click at [236, 292] on input "number" at bounding box center [253, 292] width 48 height 21
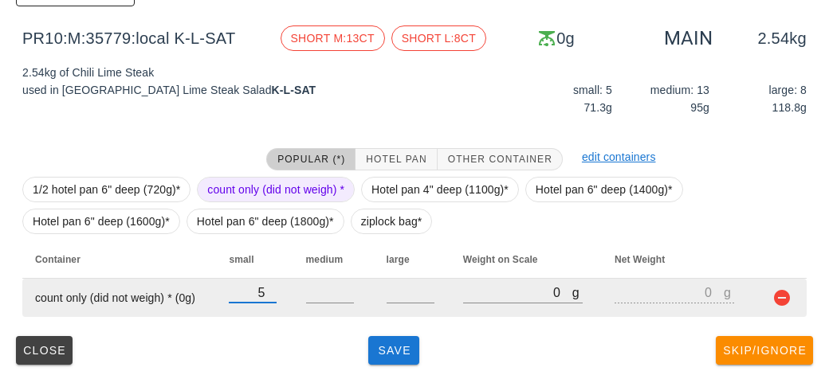
type input "5"
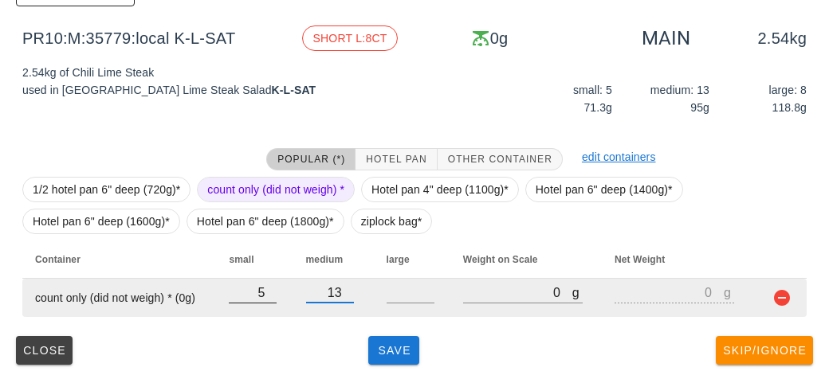
type input "13"
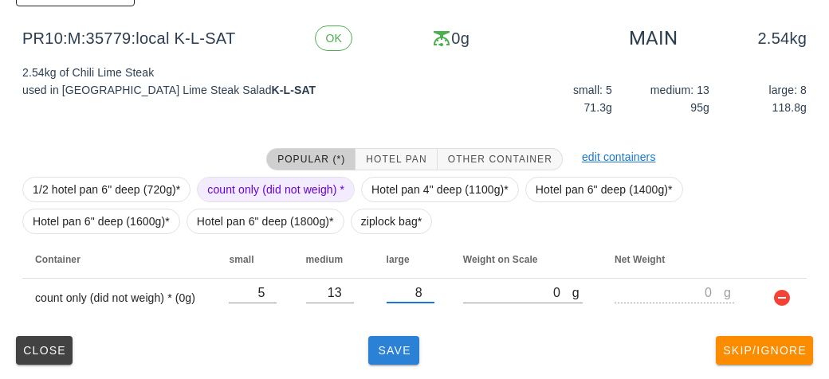
type input "8"
click at [391, 344] on span "Save" at bounding box center [393, 350] width 38 height 13
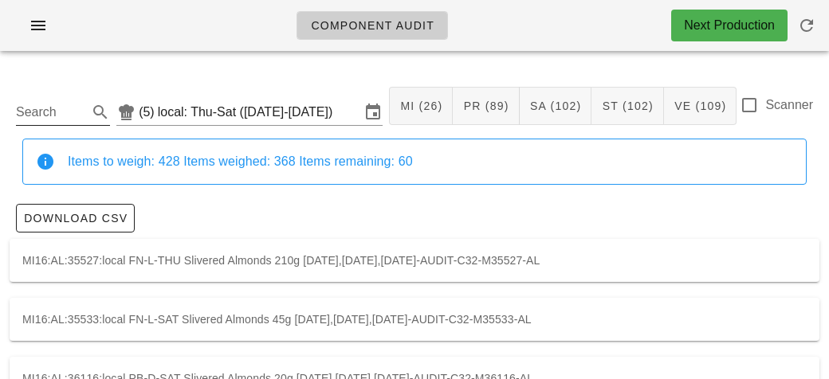
click at [45, 108] on input "Search" at bounding box center [50, 112] width 69 height 25
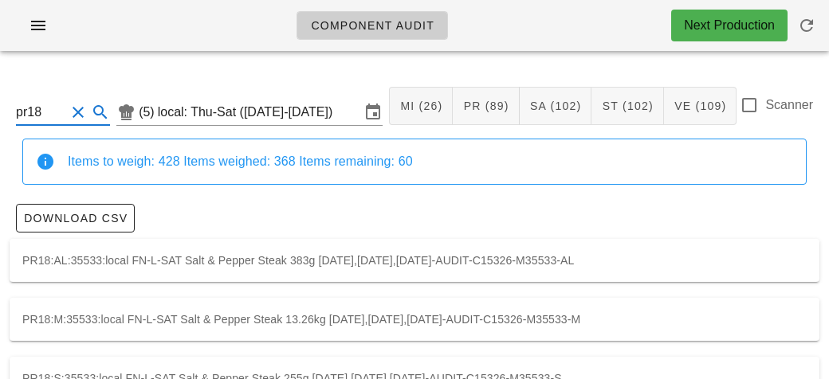
scroll to position [45, 0]
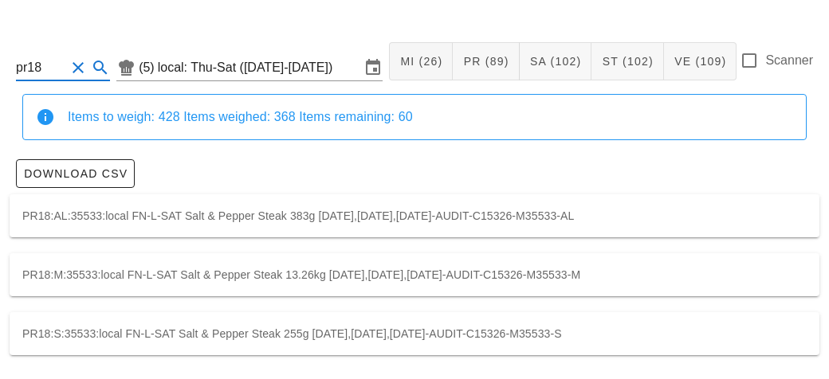
click at [88, 269] on div "PR18:M:35533:local FN-L-SAT Salt & Pepper Steak 13.26kg [DATE],[DATE],[DATE]-AU…" at bounding box center [414, 274] width 809 height 43
type input "PR18:M:35533:local"
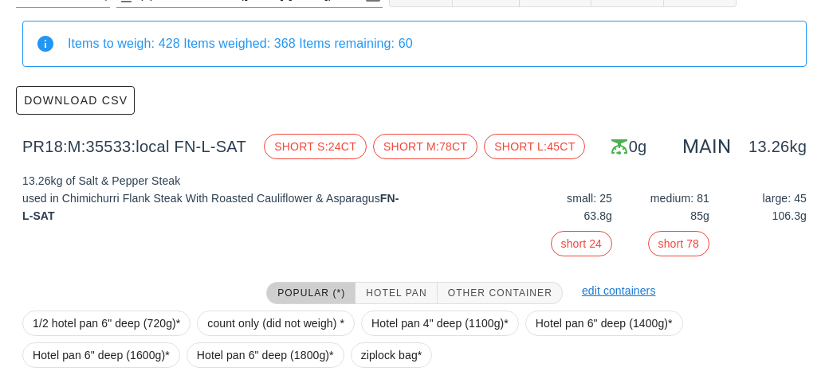
scroll to position [252, 0]
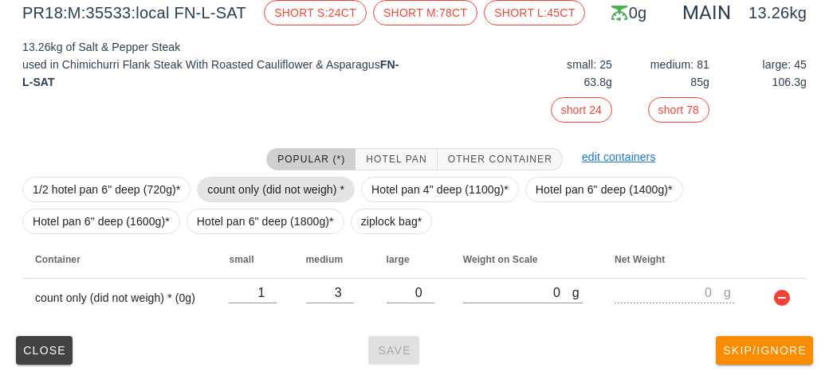
click at [218, 184] on span "count only (did not weigh) *" at bounding box center [275, 190] width 137 height 24
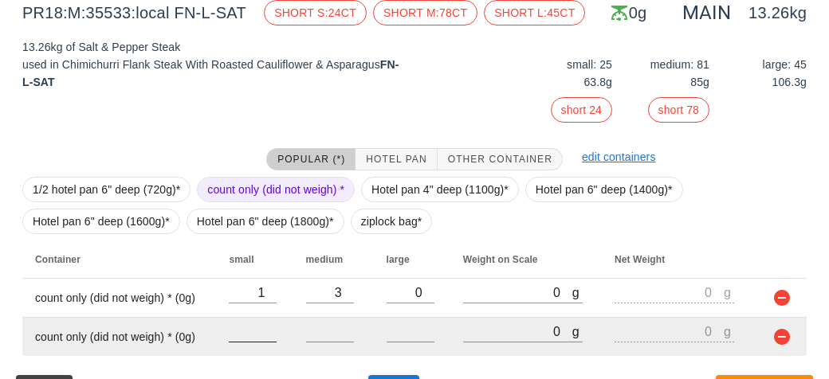
click at [253, 337] on input "number" at bounding box center [253, 331] width 48 height 21
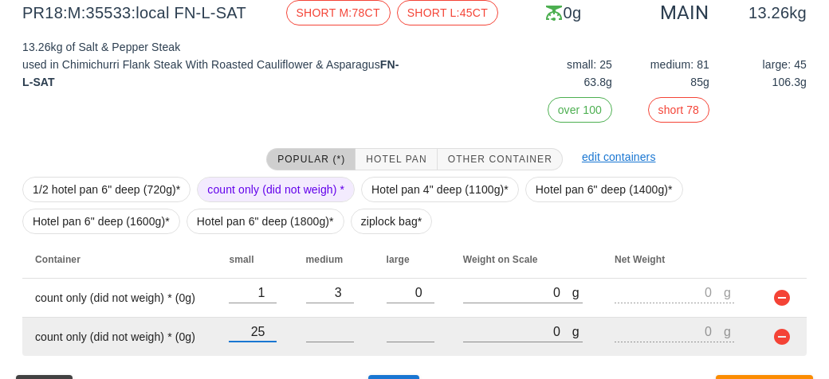
type input "25"
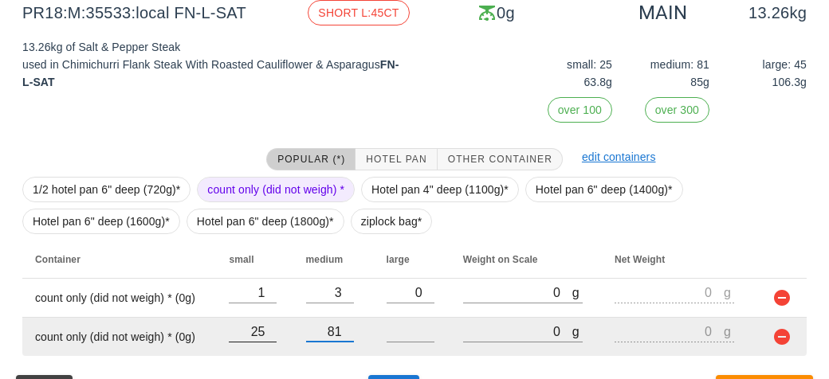
type input "81"
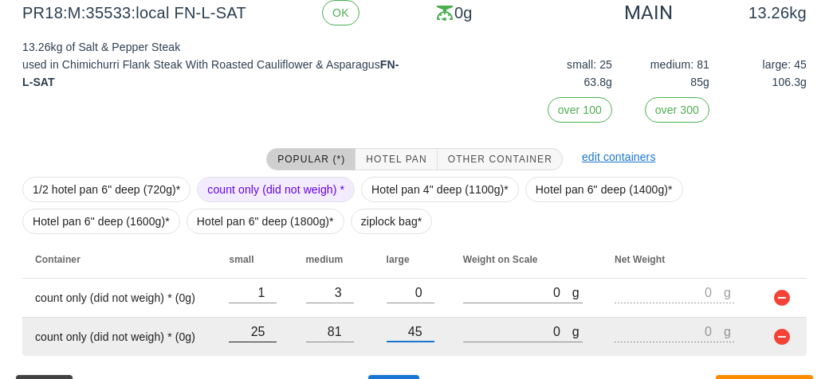
scroll to position [291, 0]
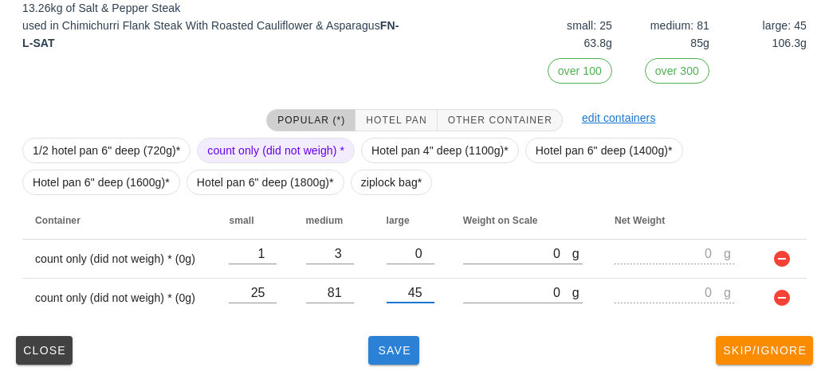
type input "45"
click at [378, 349] on span "Save" at bounding box center [393, 350] width 38 height 13
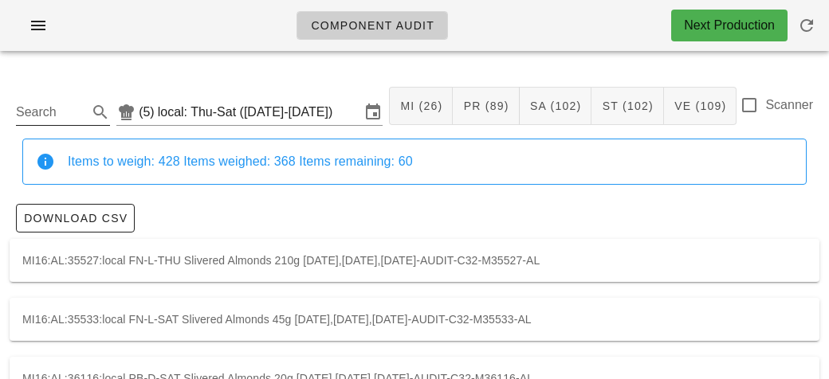
click at [51, 109] on input "Search" at bounding box center [50, 112] width 69 height 25
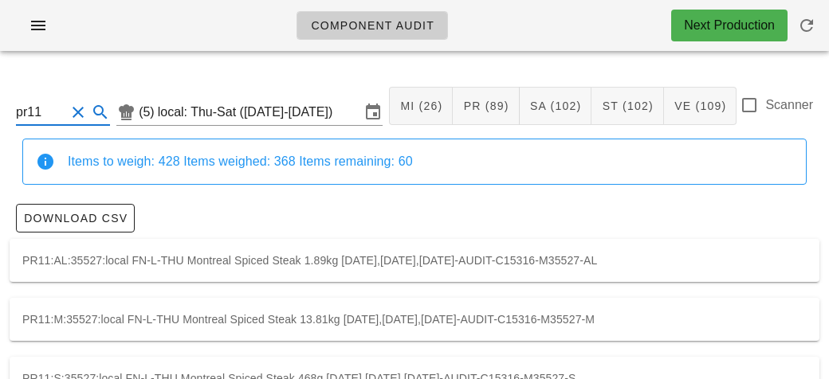
scroll to position [45, 0]
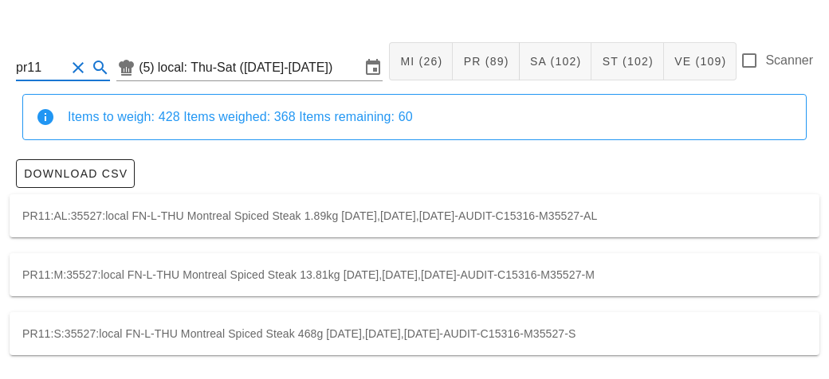
click at [121, 272] on div "PR11:M:35527:local FN-L-THU Montreal Spiced Steak 13.81kg [DATE],[DATE],[DATE]-…" at bounding box center [414, 274] width 809 height 43
type input "PR11:M:35527:local"
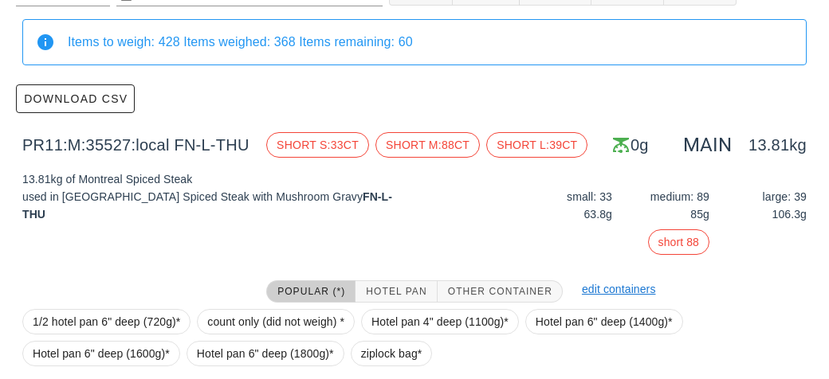
scroll to position [252, 0]
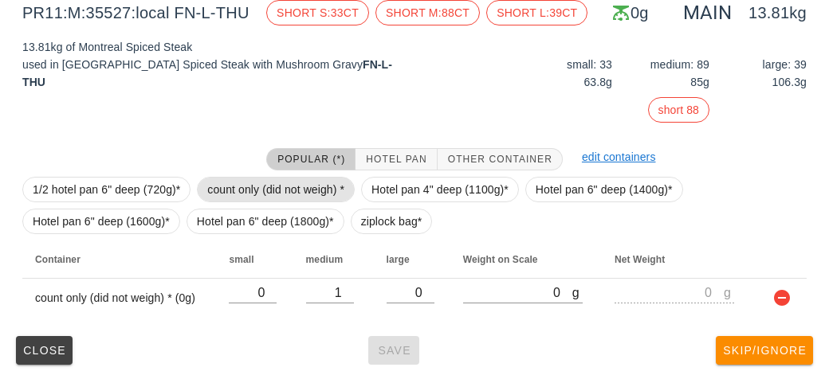
click at [215, 189] on span "count only (did not weigh) *" at bounding box center [275, 190] width 137 height 24
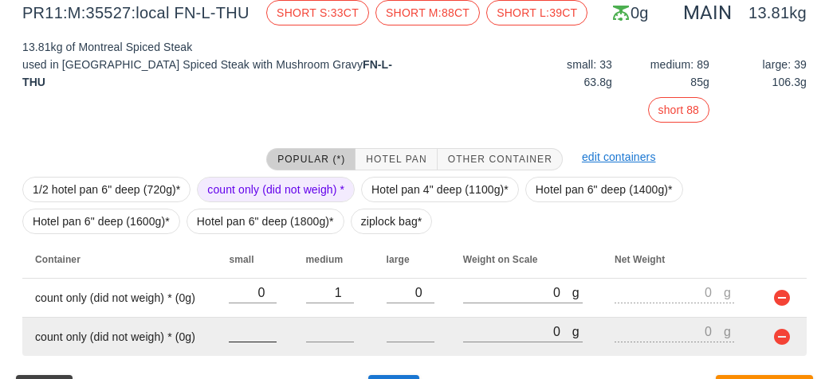
click at [258, 336] on input "number" at bounding box center [253, 331] width 48 height 21
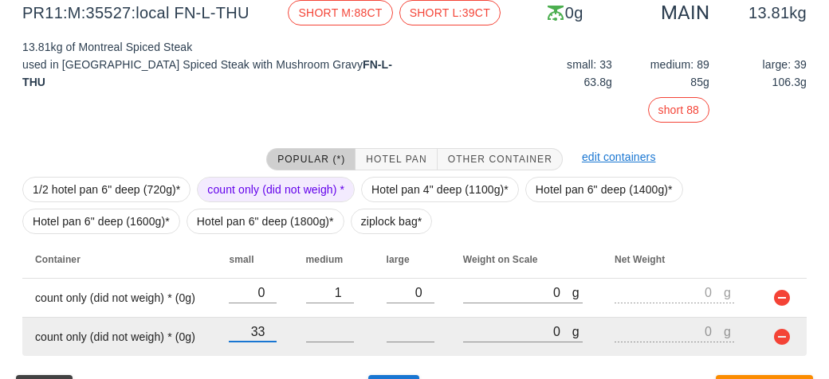
type input "33"
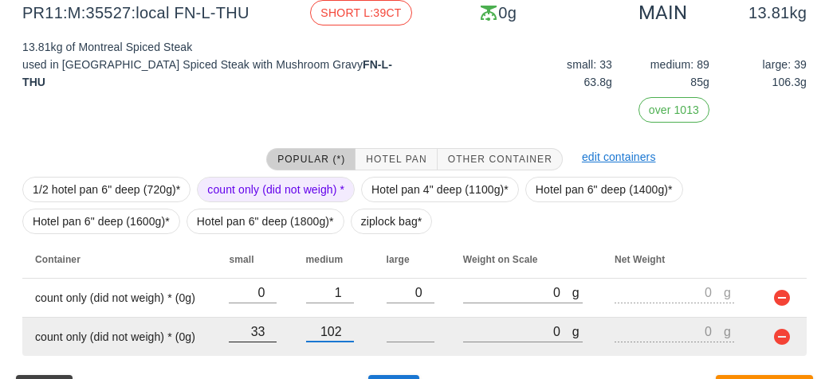
type input "102"
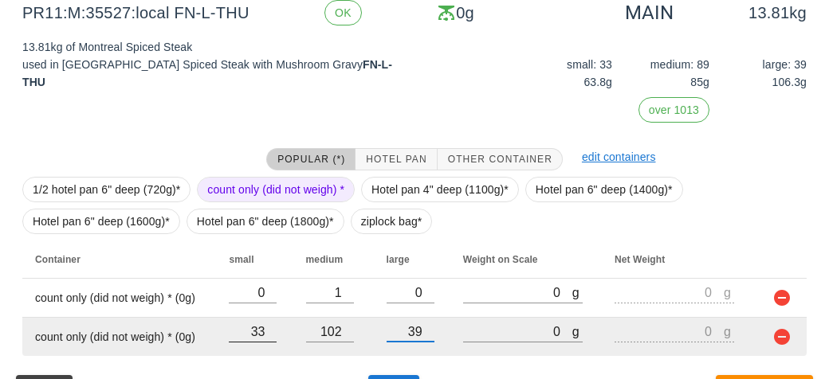
type input "39"
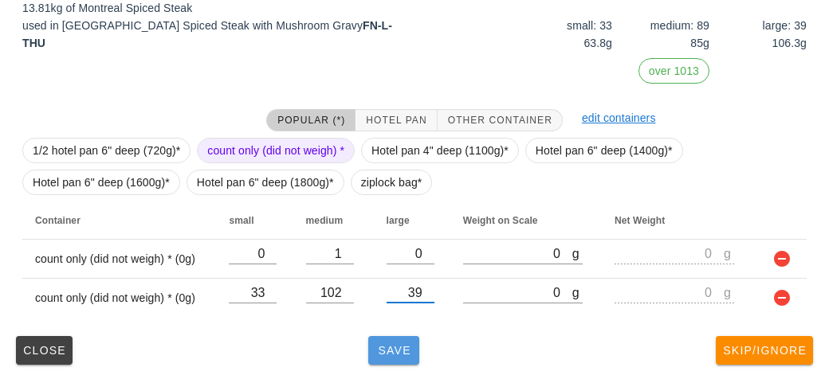
click at [391, 354] on span "Save" at bounding box center [393, 350] width 38 height 13
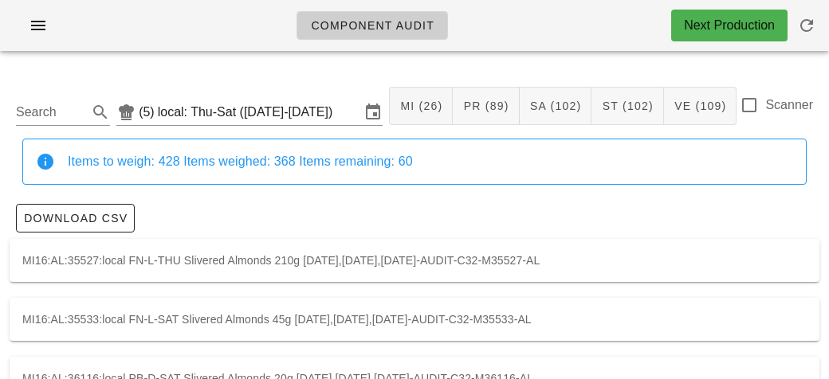
click at [762, 112] on div "Scanner" at bounding box center [775, 105] width 73 height 19
checkbox input "true"
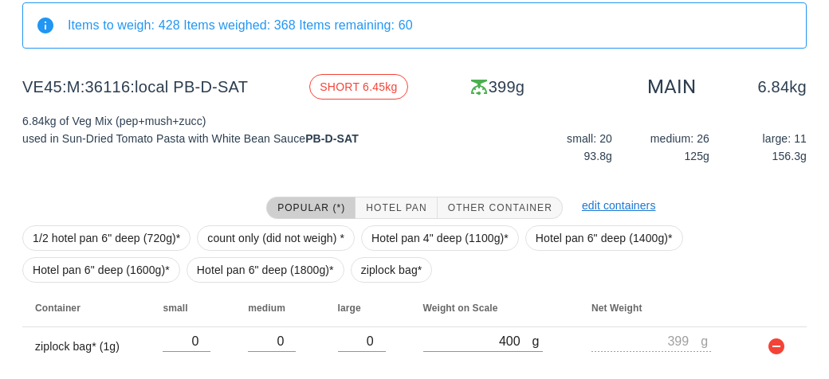
scroll to position [185, 0]
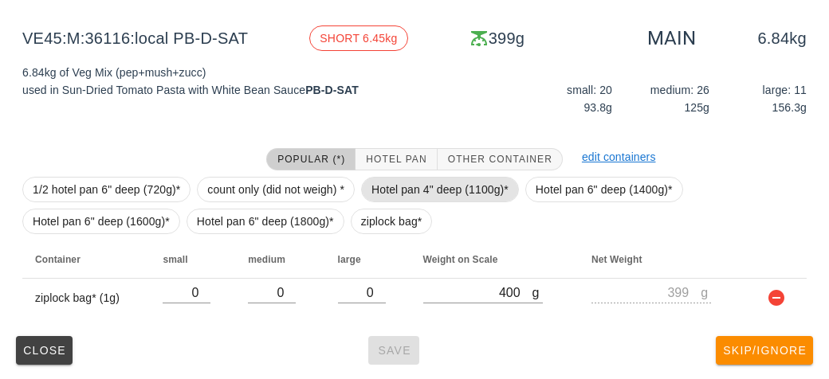
click at [406, 179] on span "Hotel pan 4" deep (1100g)*" at bounding box center [439, 190] width 137 height 24
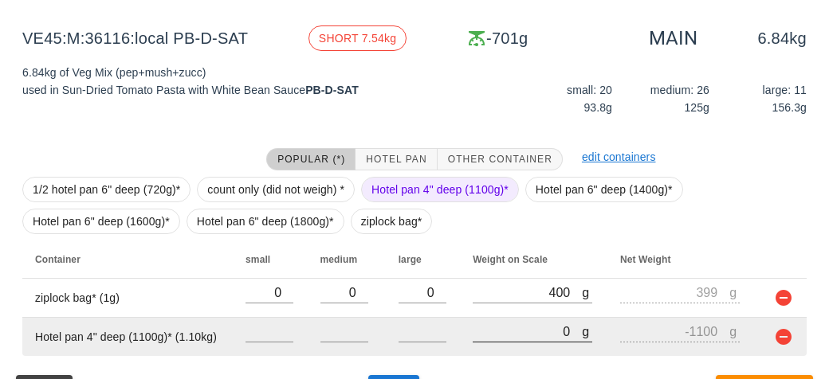
click at [474, 334] on input "0" at bounding box center [526, 331] width 109 height 21
type input "80"
type input "-1020"
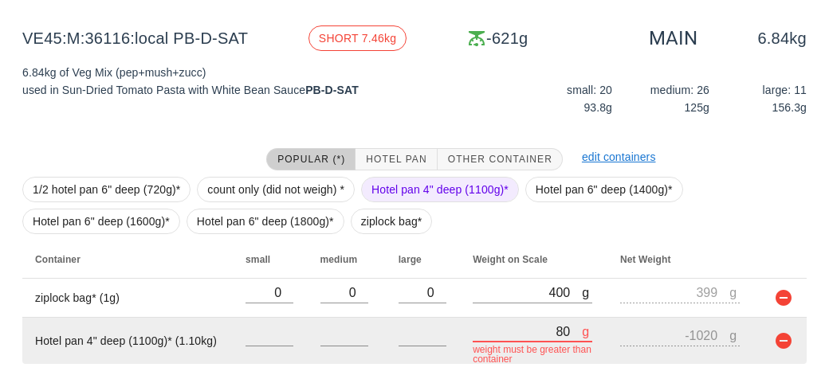
type input "810"
type input "-290"
type input "8160"
type input "7060"
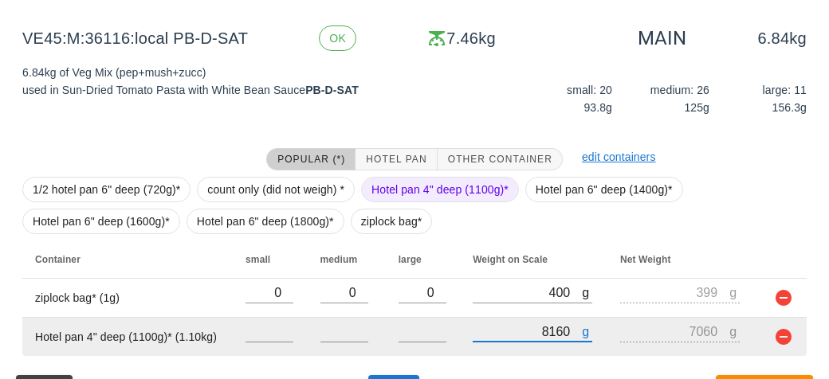
scroll to position [224, 0]
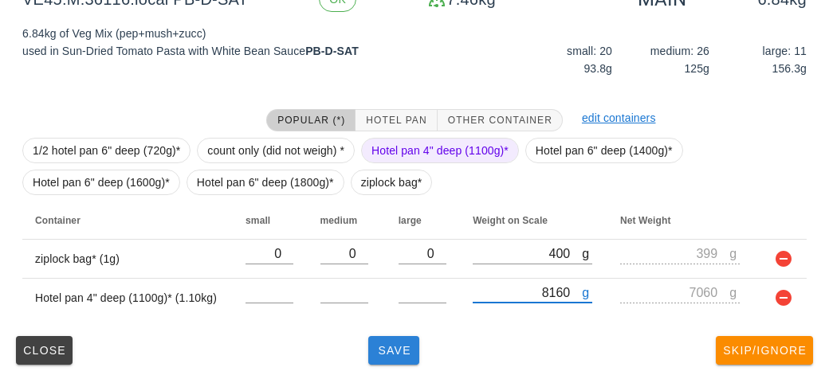
type input "8160"
click at [385, 348] on span "Save" at bounding box center [393, 350] width 38 height 13
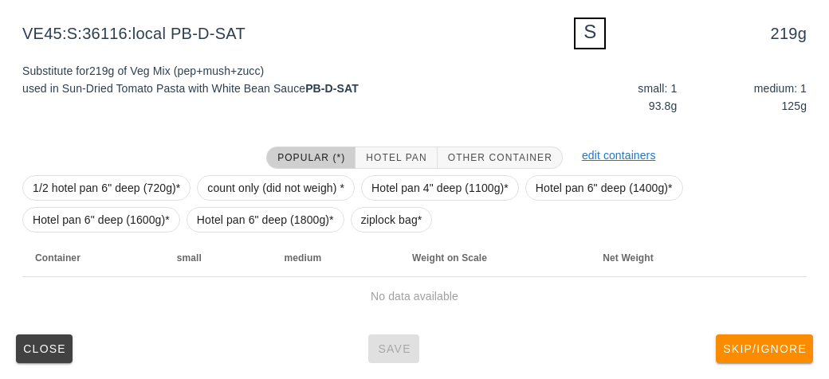
scroll to position [191, 0]
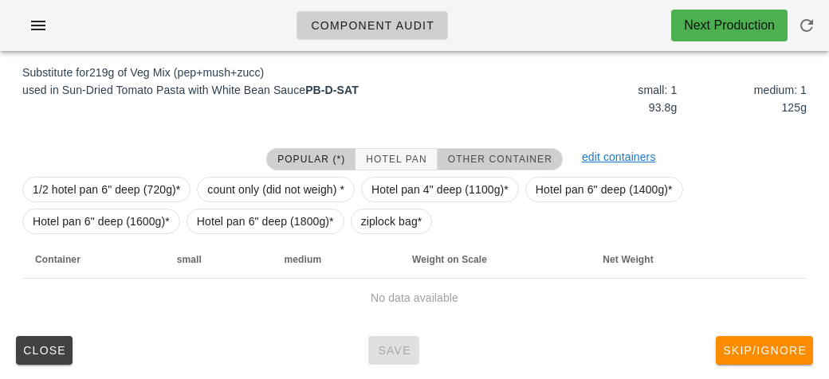
click at [484, 150] on button "Other Container" at bounding box center [499, 159] width 125 height 22
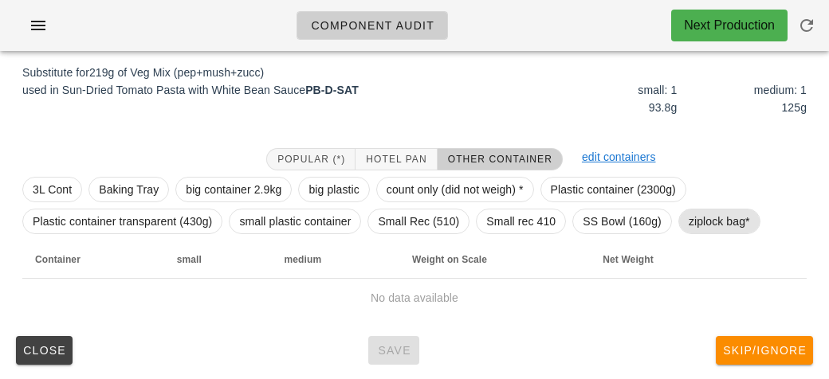
click at [711, 215] on span "ziplock bag*" at bounding box center [718, 222] width 61 height 24
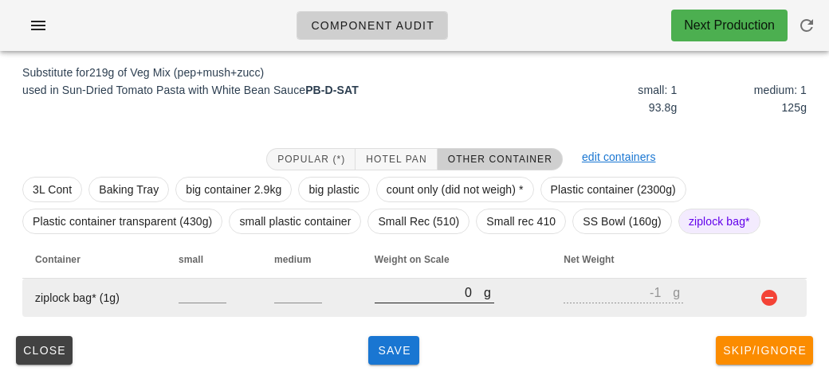
click at [410, 294] on input "0" at bounding box center [428, 292] width 109 height 21
type input "30"
type input "29"
type input "320"
type input "319"
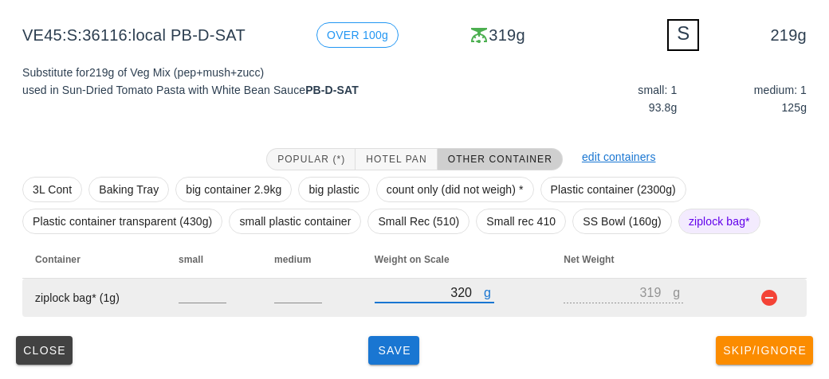
type input "320"
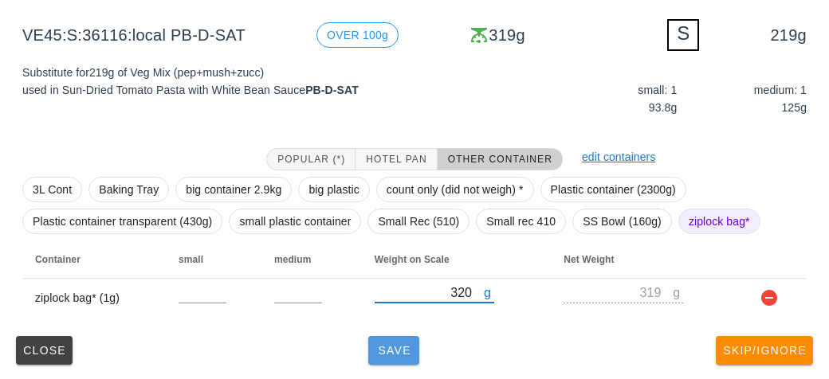
click at [376, 338] on button "Save" at bounding box center [393, 350] width 51 height 29
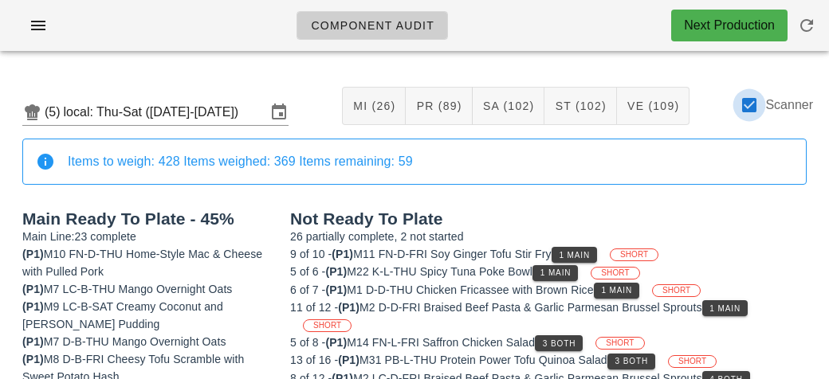
click at [746, 108] on div at bounding box center [748, 105] width 27 height 27
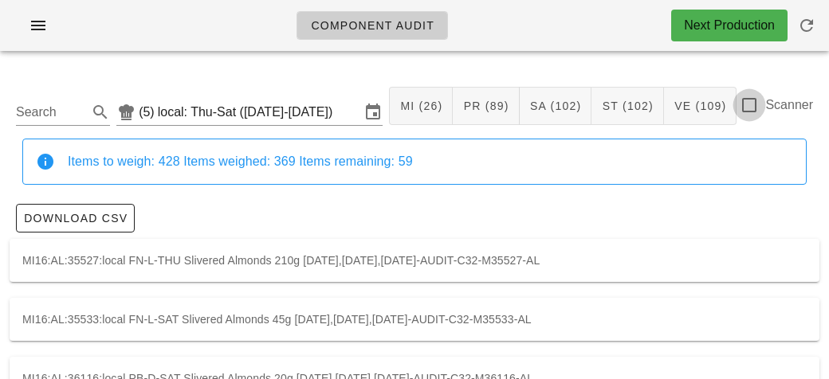
checkbox input "false"
click at [75, 117] on input "Search" at bounding box center [50, 112] width 69 height 25
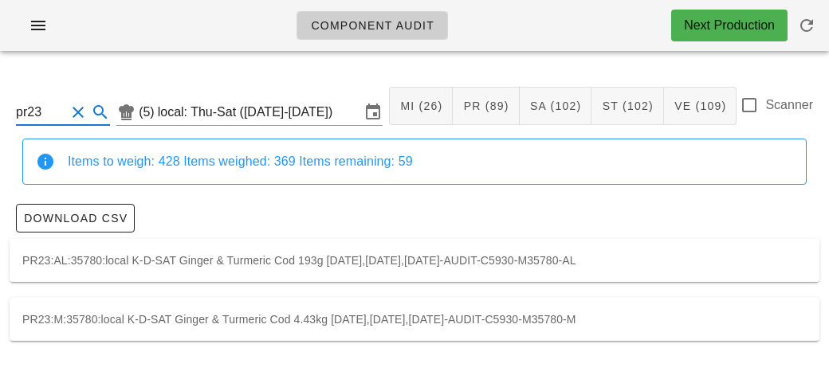
click at [629, 323] on div "PR23:M:35780:local K-D-SAT Ginger & Turmeric Cod 4.43kg [DATE],[DATE],[DATE]-AU…" at bounding box center [414, 319] width 809 height 43
type input "PR23:M:35780:local"
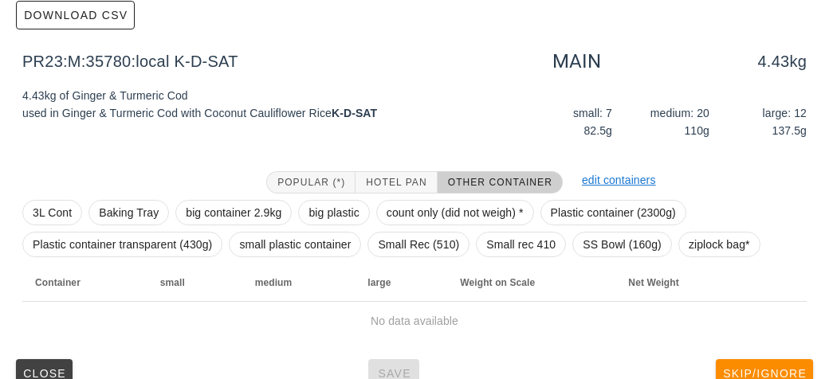
scroll to position [226, 0]
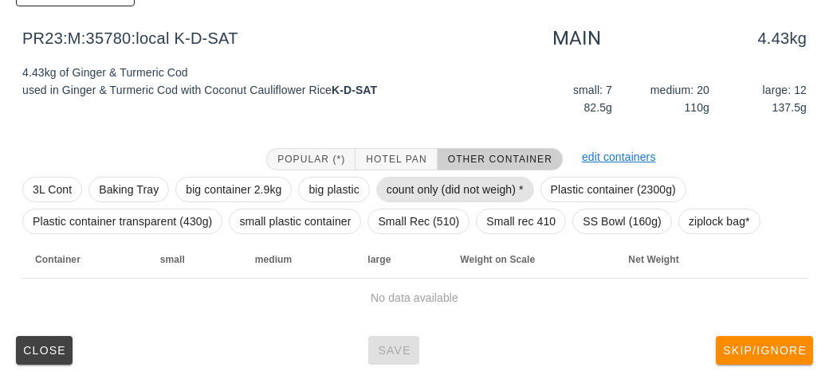
click at [451, 186] on span "count only (did not weigh) *" at bounding box center [454, 190] width 137 height 24
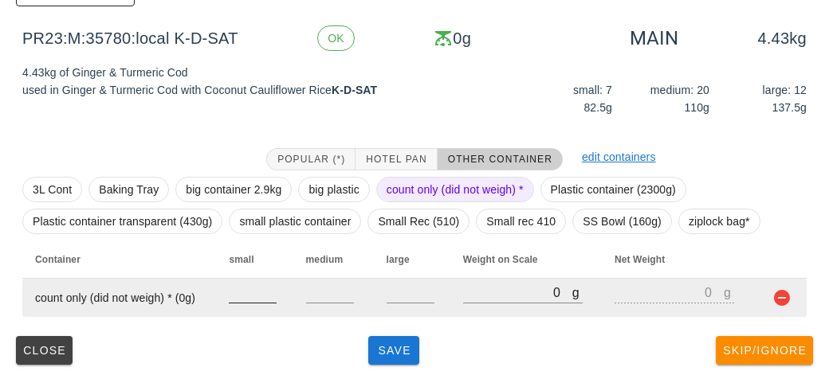
click at [240, 289] on input "number" at bounding box center [253, 292] width 48 height 21
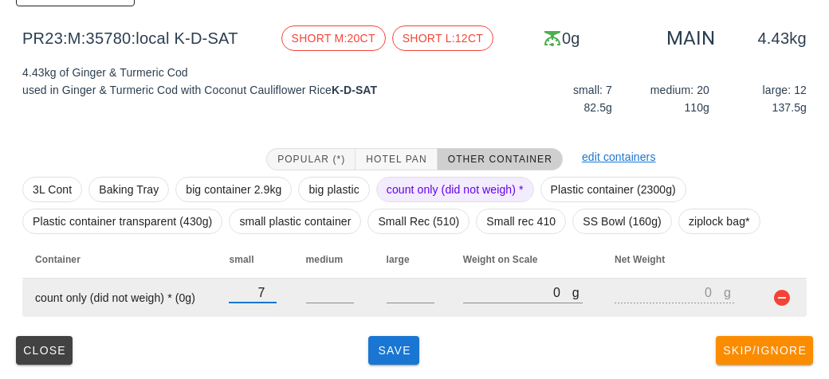
type input "7"
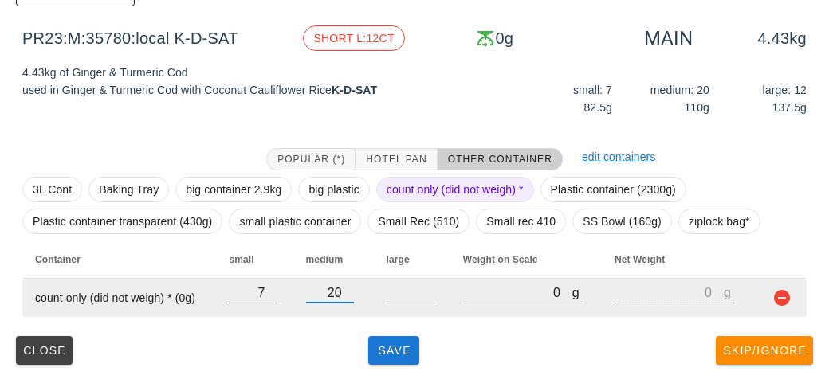
type input "20"
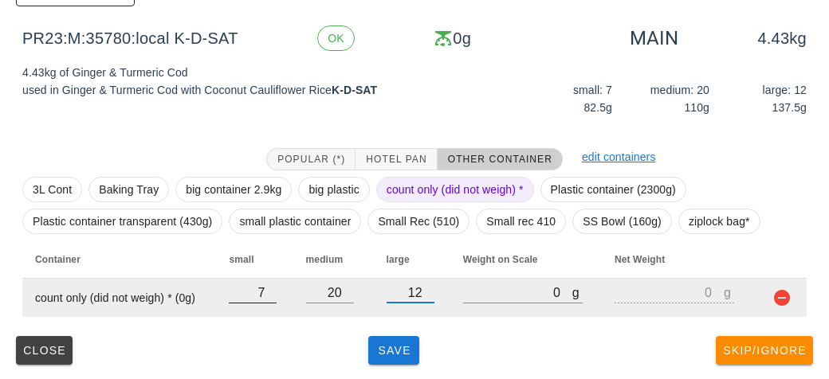
type input "12"
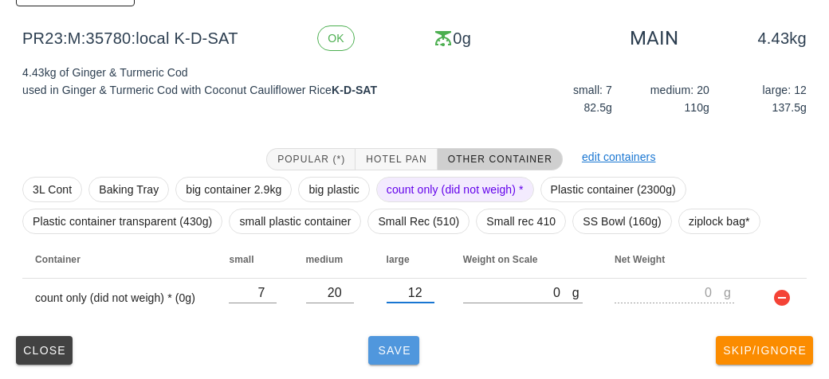
click at [394, 362] on button "Save" at bounding box center [393, 350] width 51 height 29
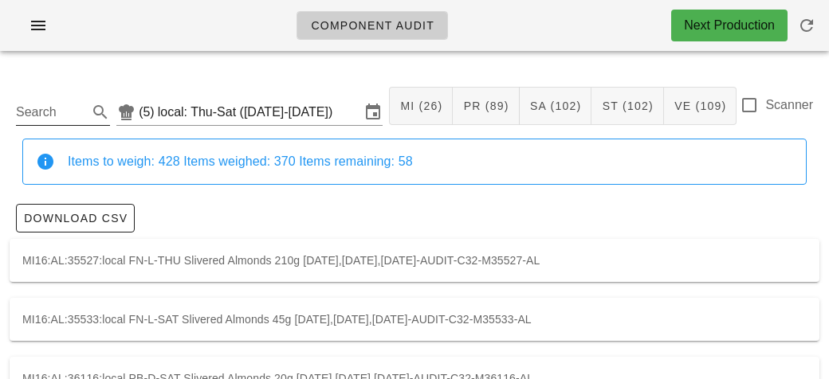
click at [57, 104] on input "Search" at bounding box center [50, 112] width 69 height 25
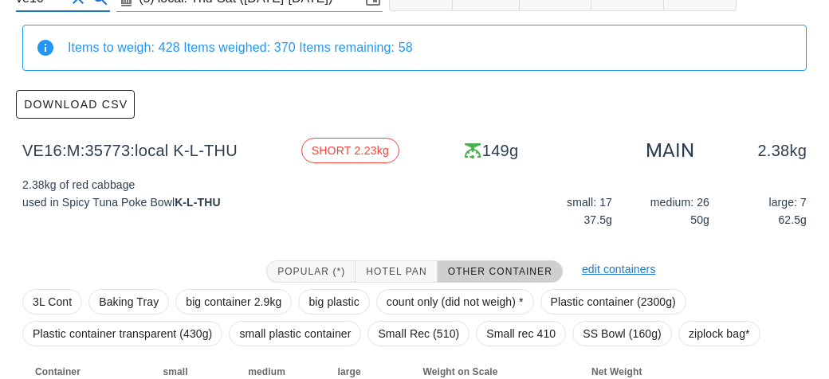
scroll to position [226, 0]
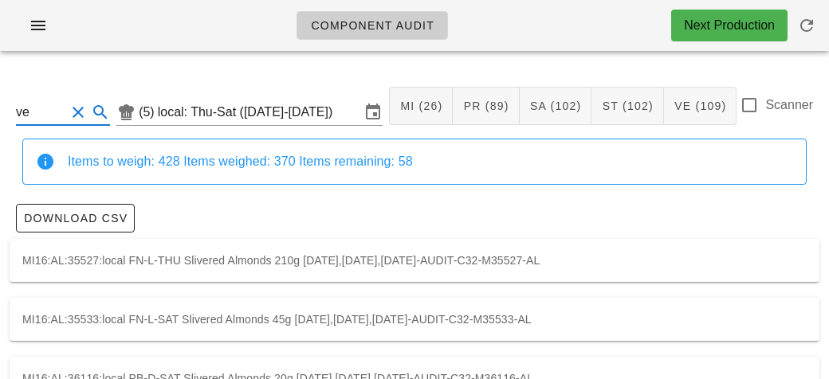
type input "v"
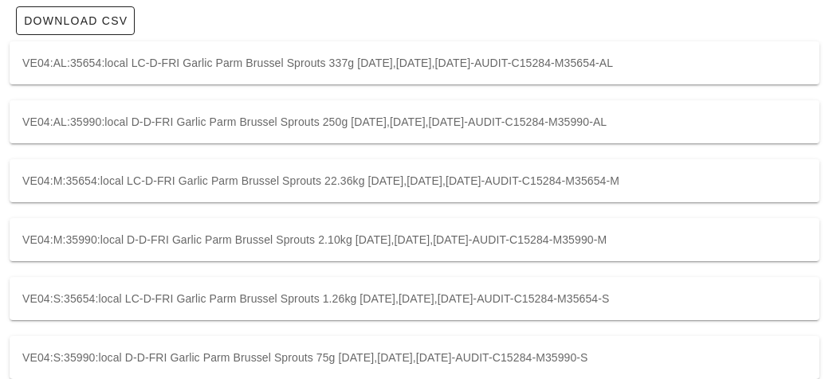
scroll to position [221, 0]
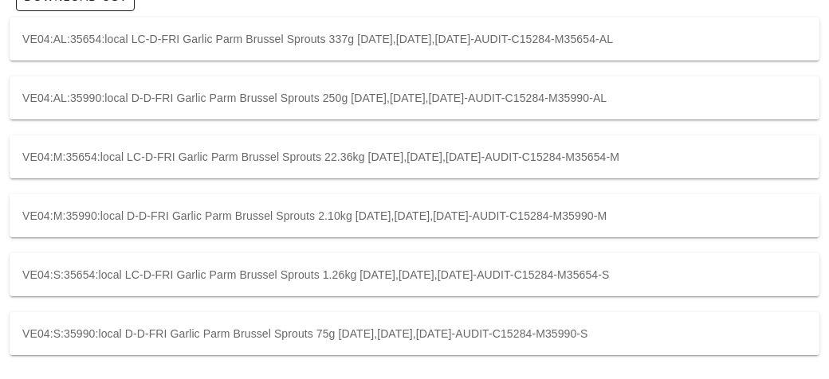
click at [633, 147] on div "VE04:M:35654:local LC-D-FRI Garlic Parm Brussel Sprouts 22.36kg [DATE],[DATE],[…" at bounding box center [414, 156] width 809 height 43
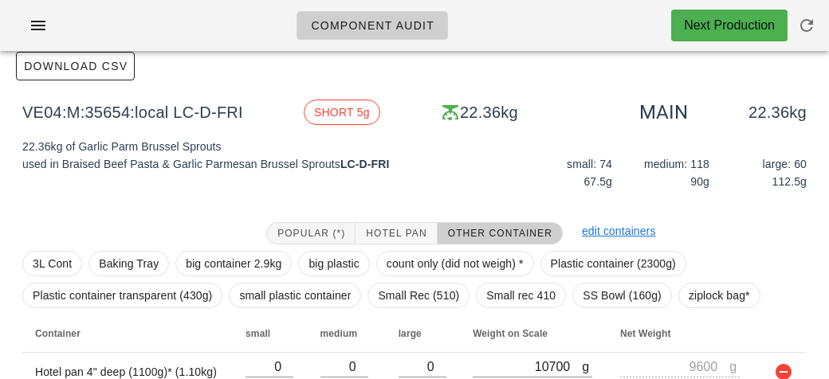
scroll to position [151, 0]
type input "ve04"
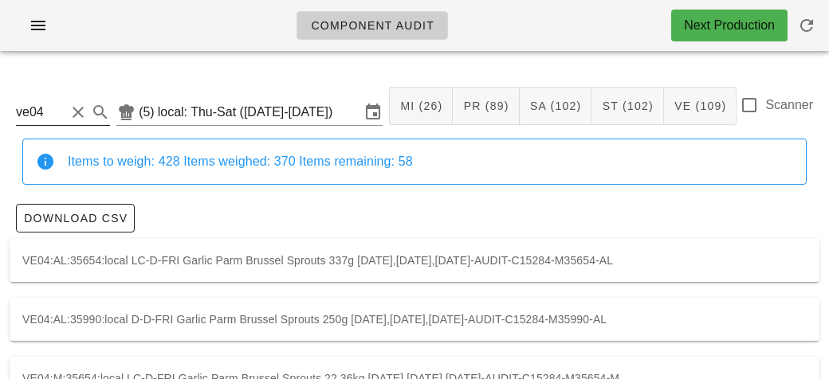
click at [71, 119] on button "Clear Search" at bounding box center [78, 112] width 19 height 19
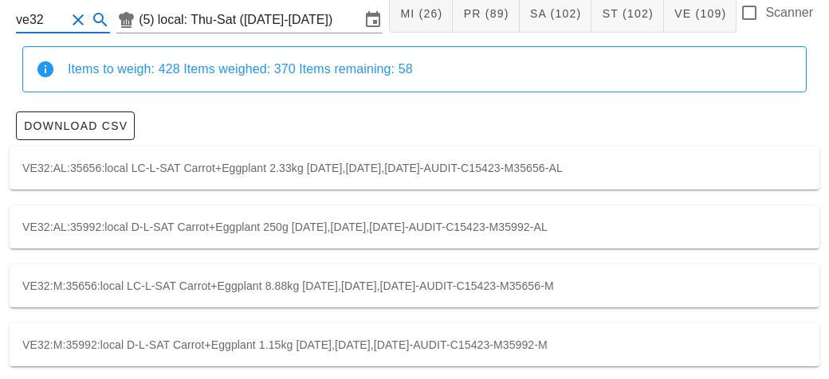
scroll to position [104, 0]
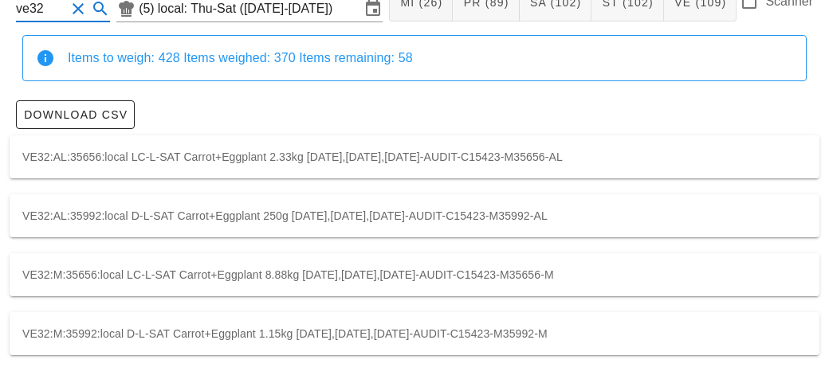
click at [626, 282] on div "VE32:M:35656:local LC-L-SAT Carrot+Eggplant 8.88kg [DATE],[DATE],[DATE]-AUDIT-C…" at bounding box center [414, 274] width 809 height 43
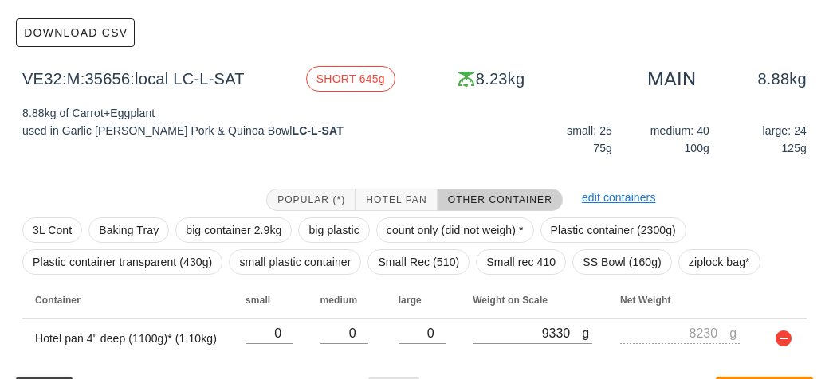
scroll to position [226, 0]
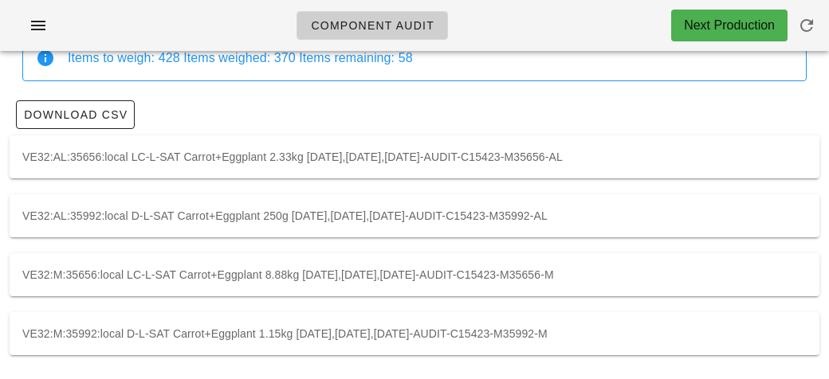
click at [552, 340] on div "VE32:M:35992:local D-L-SAT Carrot+Eggplant 1.15kg [DATE],[DATE],[DATE]-AUDIT-C1…" at bounding box center [414, 333] width 809 height 43
type input "VE32:M:35992:local"
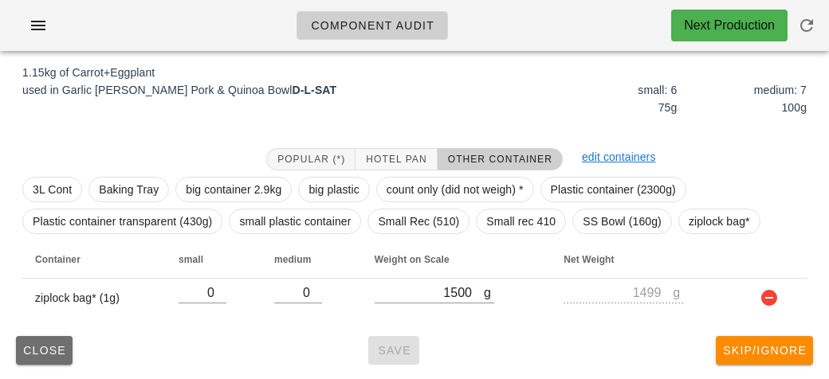
click at [41, 336] on button "Close" at bounding box center [44, 350] width 57 height 29
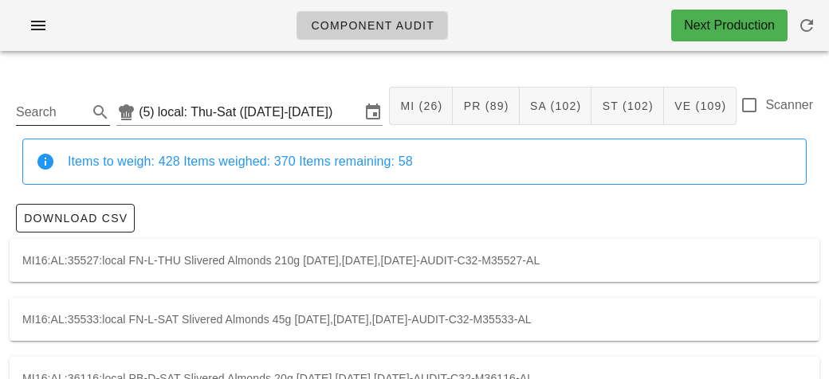
click at [84, 120] on input "Search" at bounding box center [50, 112] width 69 height 25
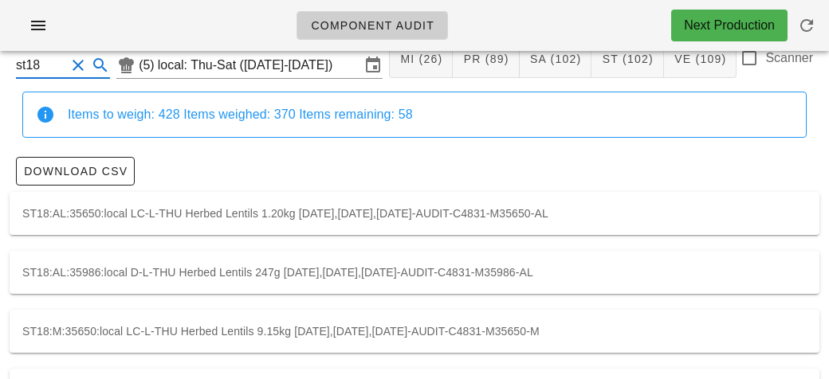
scroll to position [104, 0]
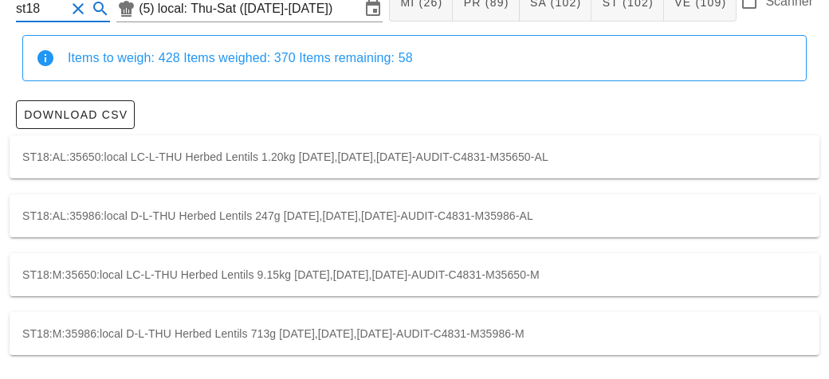
click at [378, 269] on div "ST18:M:35650:local LC-L-THU Herbed Lentils 9.15kg [DATE],[DATE],[DATE]-AUDIT-C4…" at bounding box center [414, 274] width 809 height 43
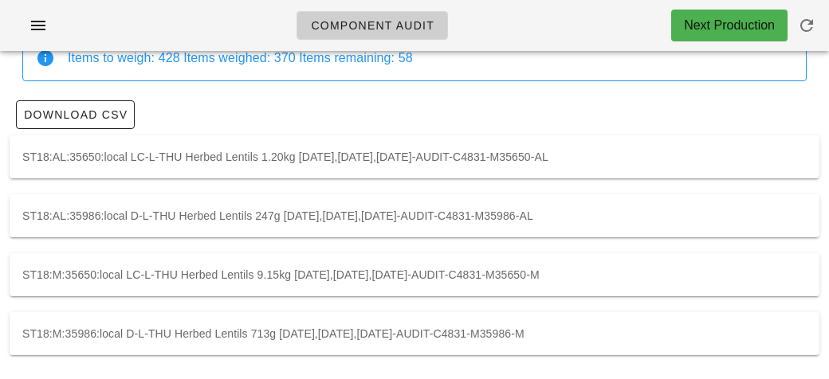
click at [475, 327] on div "ST18:M:35986:local D-L-THU Herbed Lentils 713g [DATE],[DATE],[DATE]-AUDIT-C4831…" at bounding box center [414, 333] width 809 height 43
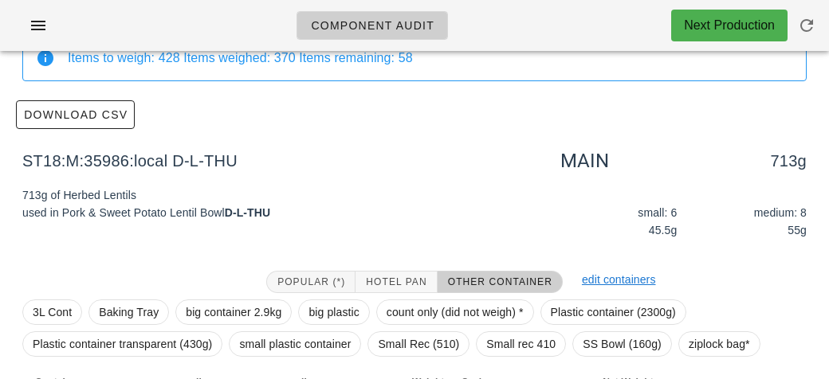
scroll to position [226, 0]
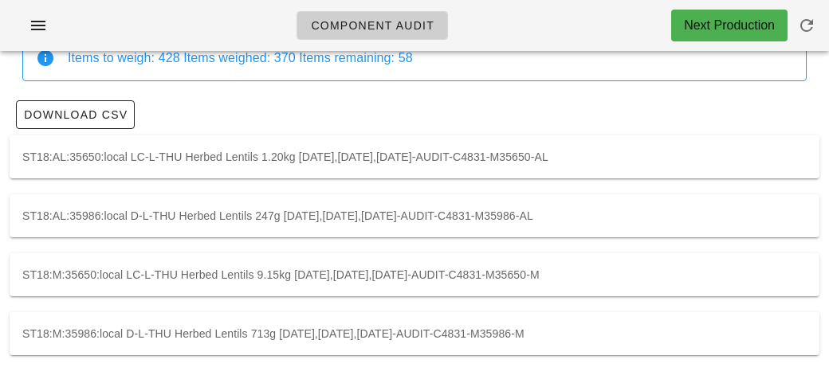
click at [498, 275] on div "ST18:M:35650:local LC-L-THU Herbed Lentils 9.15kg [DATE],[DATE],[DATE]-AUDIT-C4…" at bounding box center [414, 274] width 809 height 43
click at [341, 331] on div "ST18:M:35986:local D-L-THU Herbed Lentils 713g [DATE],[DATE],[DATE]-AUDIT-C4831…" at bounding box center [414, 333] width 809 height 43
type input "ST18:M:35986:local"
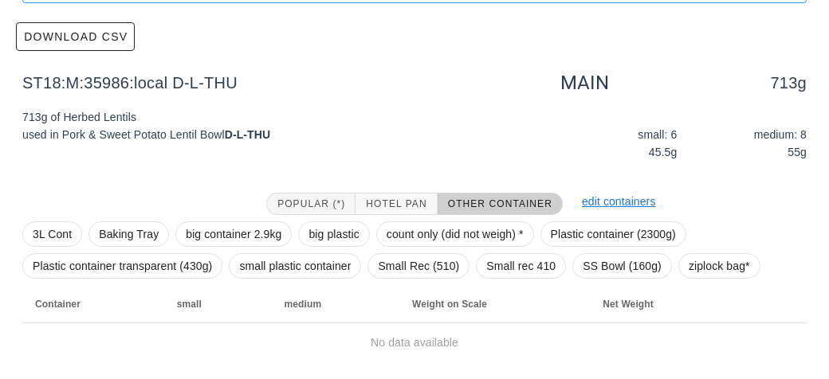
scroll to position [226, 0]
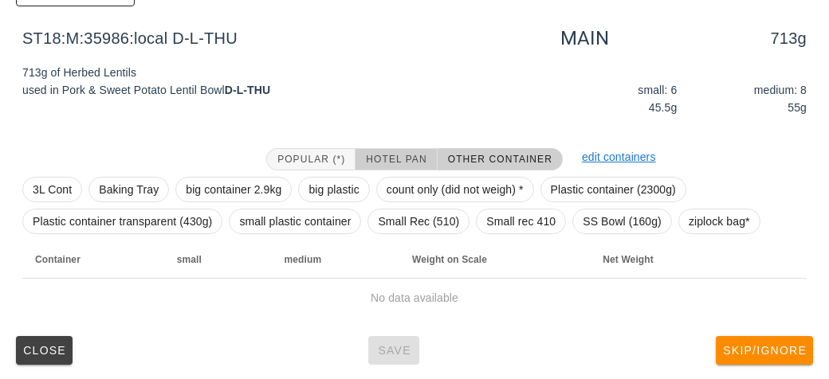
click at [417, 149] on button "Hotel Pan" at bounding box center [395, 159] width 81 height 22
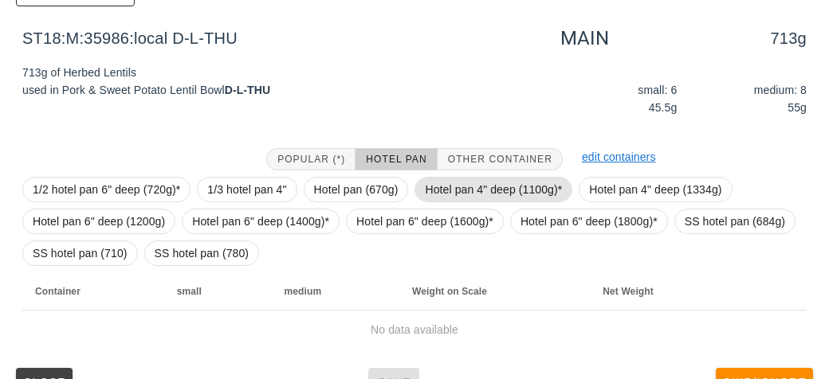
click at [485, 185] on span "Hotel pan 4" deep (1100g)*" at bounding box center [493, 190] width 137 height 24
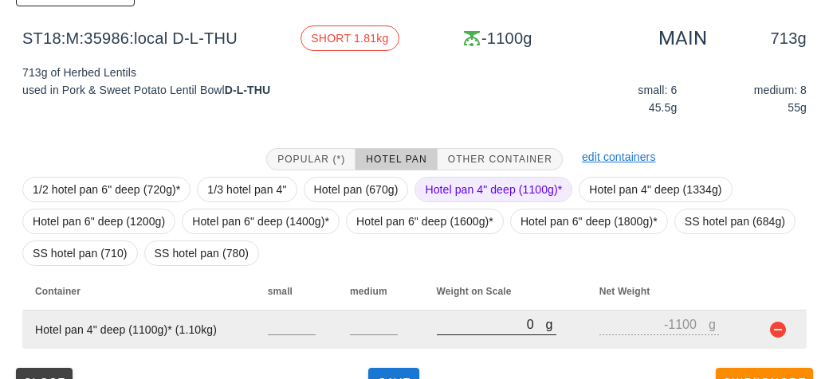
click at [499, 324] on input "0" at bounding box center [491, 324] width 109 height 21
type input "10"
type input "-1090"
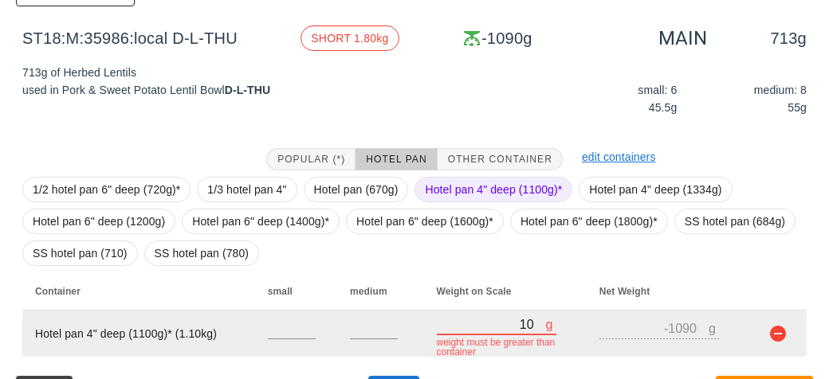
type input "180"
type input "-920"
type input "1810"
type input "710"
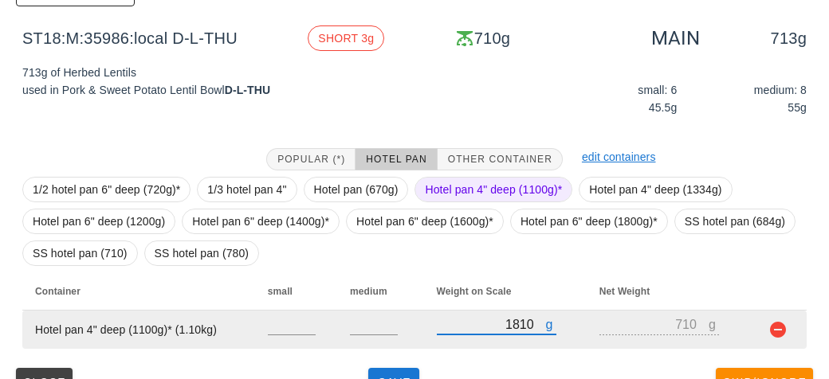
scroll to position [258, 0]
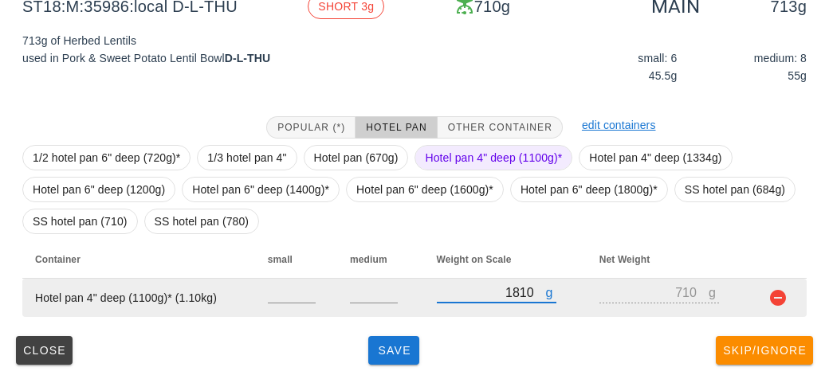
type input "181"
type input "-919"
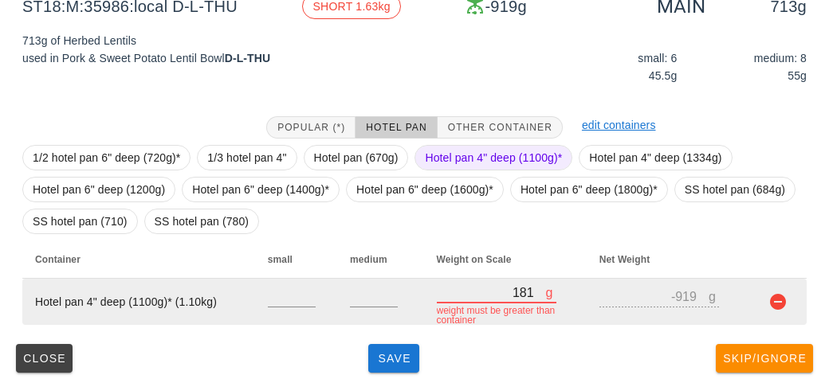
type input "1813"
type input "713"
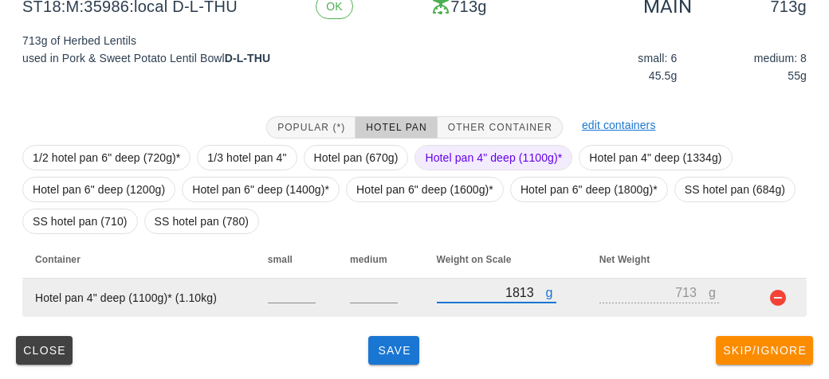
type input "1813"
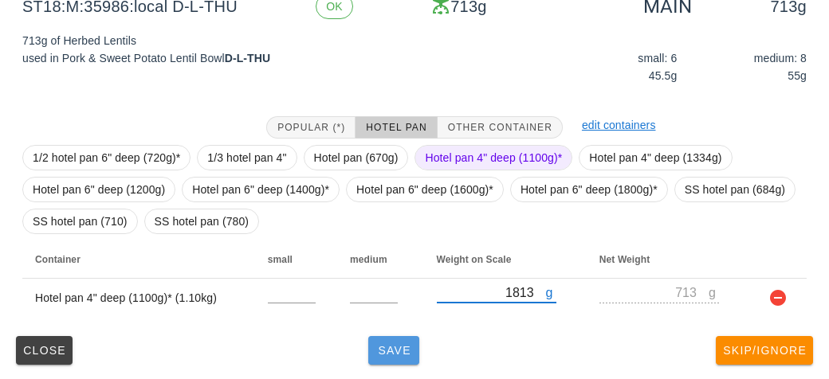
click at [396, 342] on button "Save" at bounding box center [393, 350] width 51 height 29
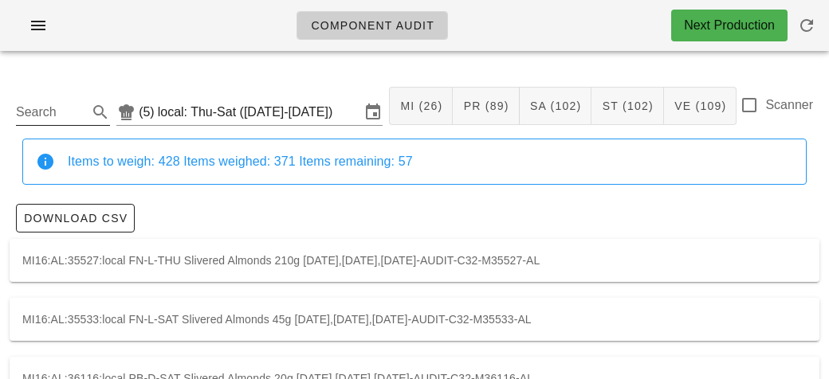
click at [65, 115] on input "Search" at bounding box center [50, 112] width 69 height 25
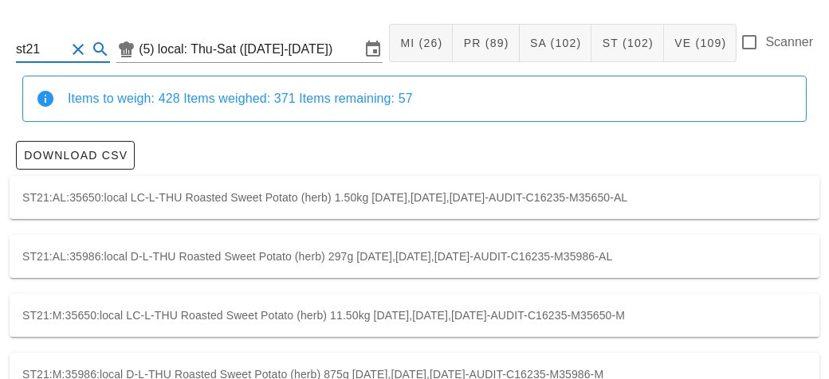
scroll to position [104, 0]
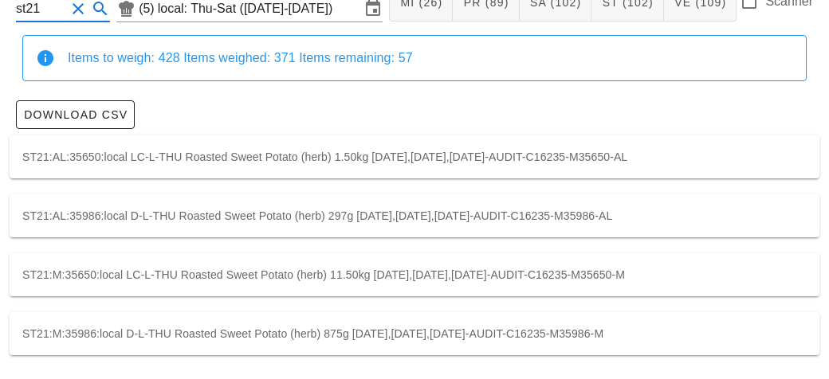
click at [368, 330] on div "ST21:M:35986:local D-L-THU Roasted Sweet Potato (herb) 875g [DATE],[DATE],[DATE…" at bounding box center [414, 333] width 809 height 43
type input "ST21:M:35986:local"
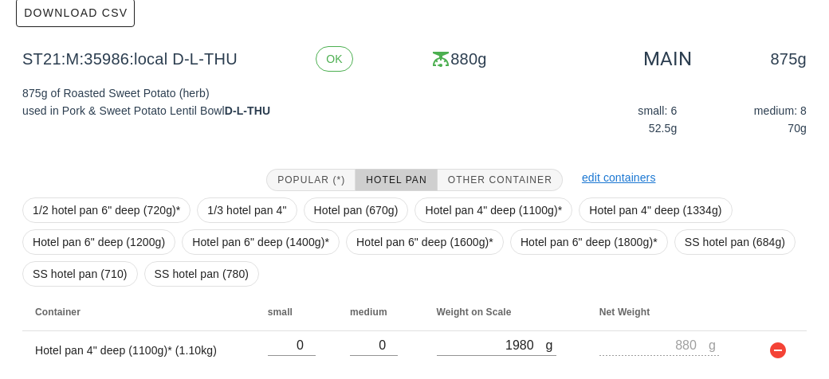
scroll to position [258, 0]
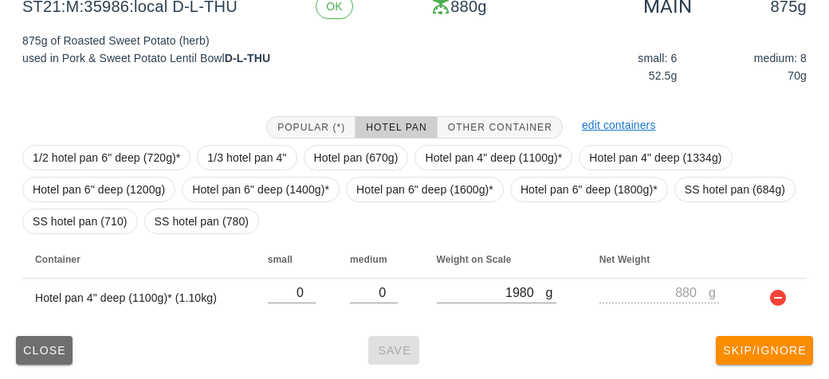
click at [33, 358] on button "Close" at bounding box center [44, 350] width 57 height 29
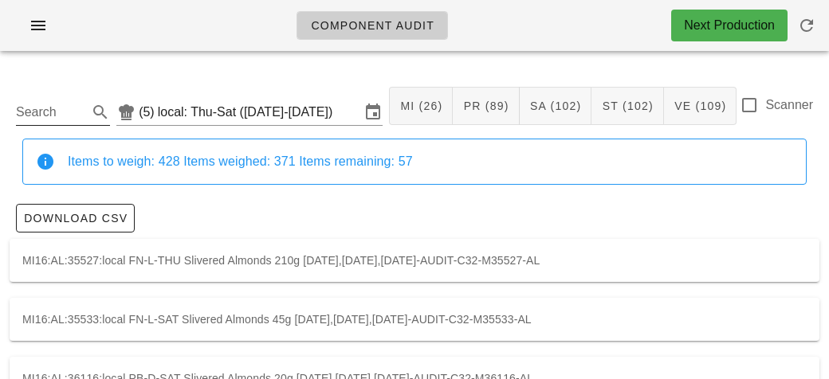
click at [66, 112] on input "Search" at bounding box center [50, 112] width 69 height 25
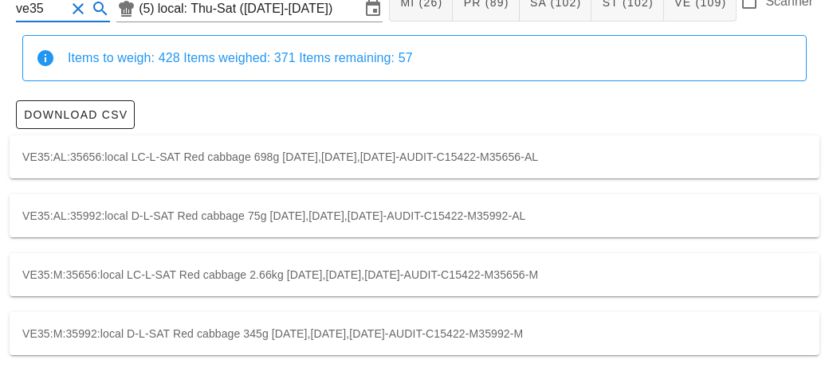
click at [394, 283] on div "VE35:M:35656:local LC-L-SAT Red cabbage 2.66kg [DATE],[DATE],[DATE]-AUDIT-C1542…" at bounding box center [414, 274] width 809 height 43
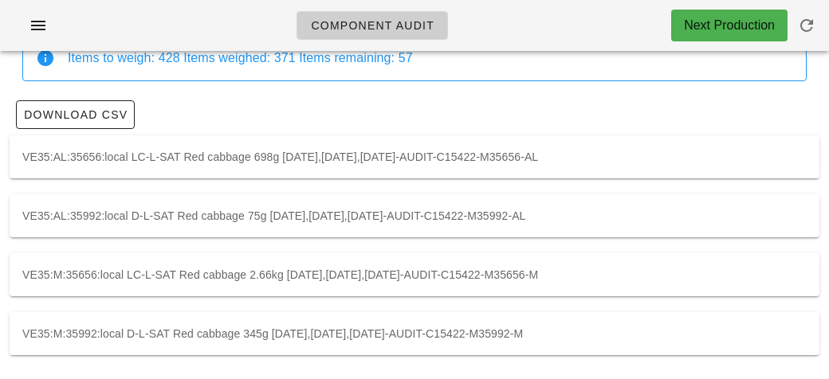
click at [488, 330] on div "VE35:M:35992:local D-L-SAT Red cabbage 345g [DATE],[DATE],[DATE]-AUDIT-C15422-M…" at bounding box center [414, 333] width 809 height 43
type input "VE35:M:35992:local"
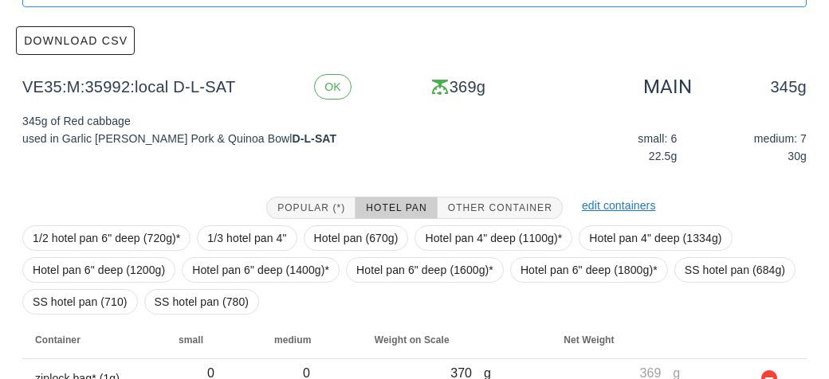
scroll to position [258, 0]
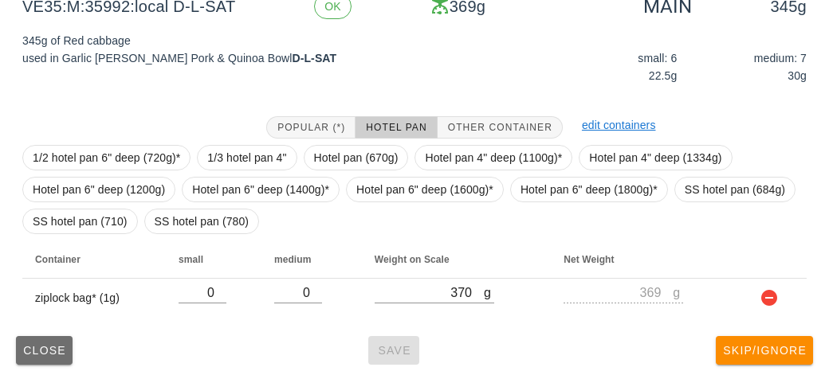
click at [57, 361] on button "Close" at bounding box center [44, 350] width 57 height 29
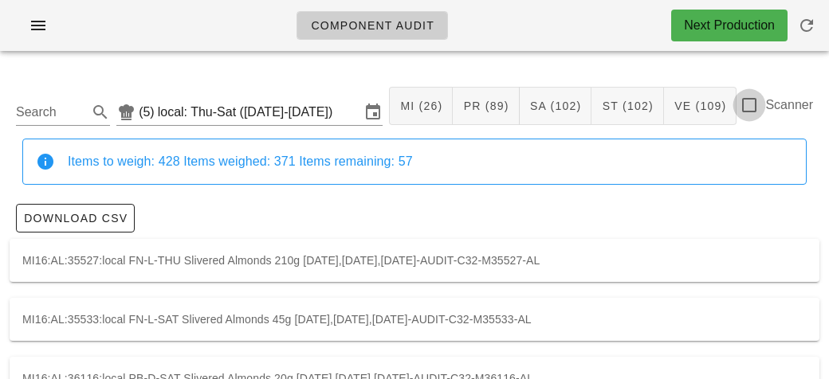
click at [751, 111] on div at bounding box center [748, 105] width 27 height 27
checkbox input "true"
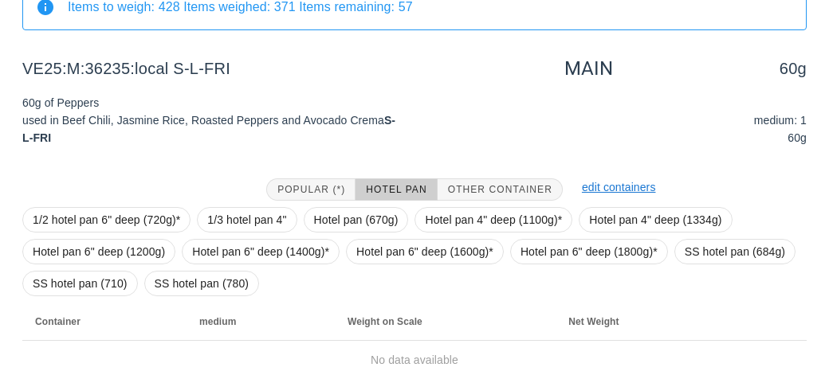
scroll to position [217, 0]
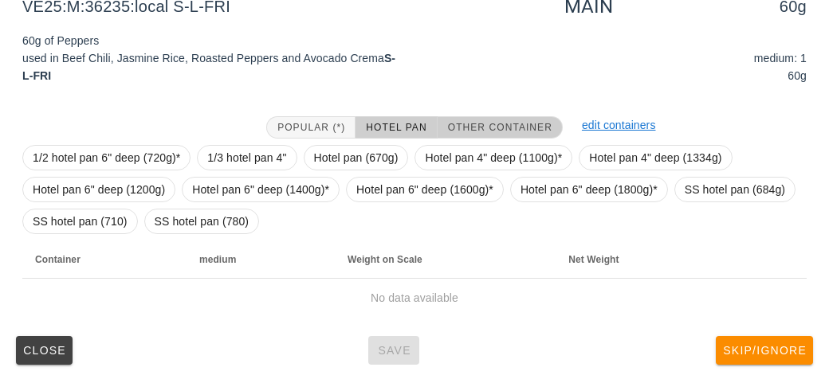
click at [457, 118] on button "Other Container" at bounding box center [499, 127] width 125 height 22
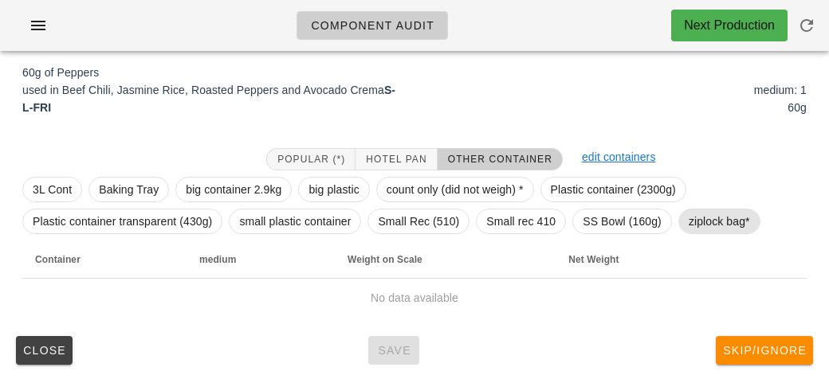
click at [700, 212] on span "ziplock bag*" at bounding box center [718, 222] width 61 height 24
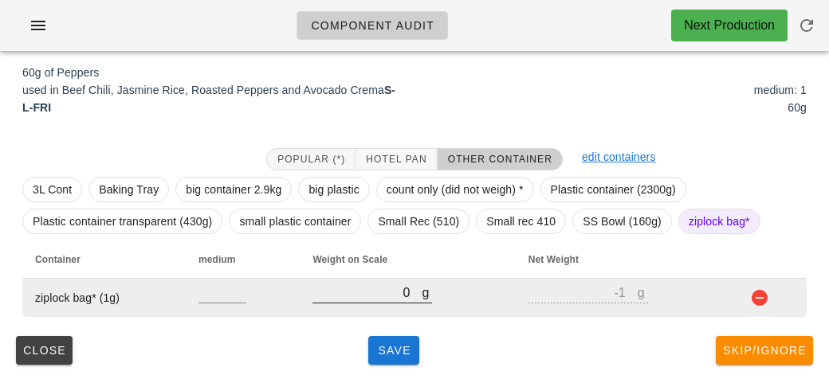
click at [363, 286] on input "0" at bounding box center [366, 292] width 109 height 21
type input "10"
type input "9"
type input "130"
type input "129"
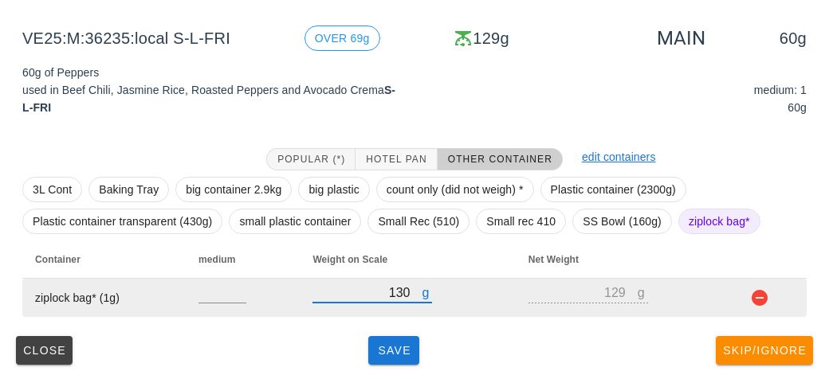
type input "130"
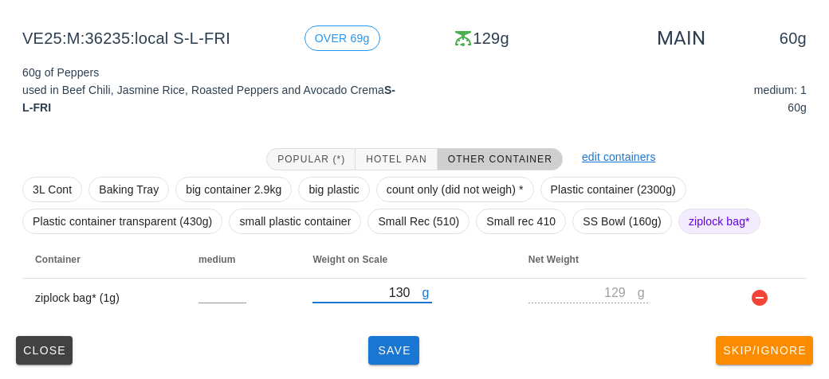
click at [411, 370] on div "(5) local: Thu-Sat (Sep 18-Sep 20) MI (26) PR (89) SA (102) ST (102) VE (109) S…" at bounding box center [414, 130] width 829 height 502
click at [396, 341] on button "Save" at bounding box center [393, 350] width 51 height 29
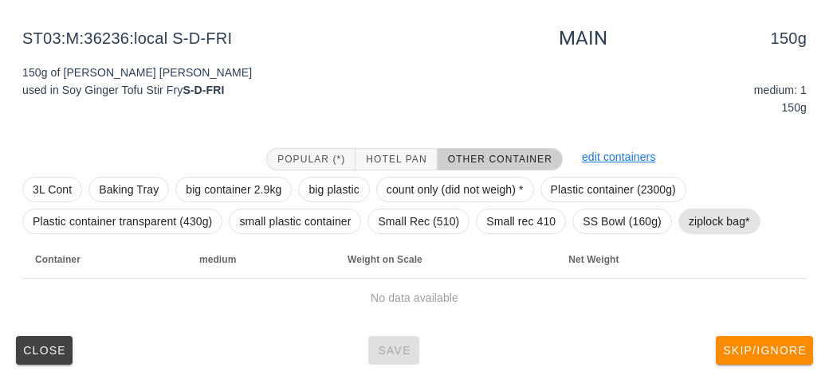
click at [727, 217] on span "ziplock bag*" at bounding box center [718, 222] width 61 height 24
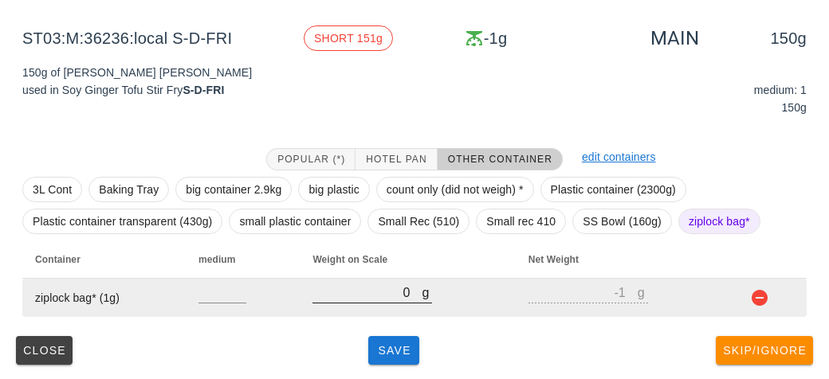
click at [378, 287] on input "0" at bounding box center [366, 292] width 109 height 21
type input "20"
type input "19"
type input "200"
type input "199"
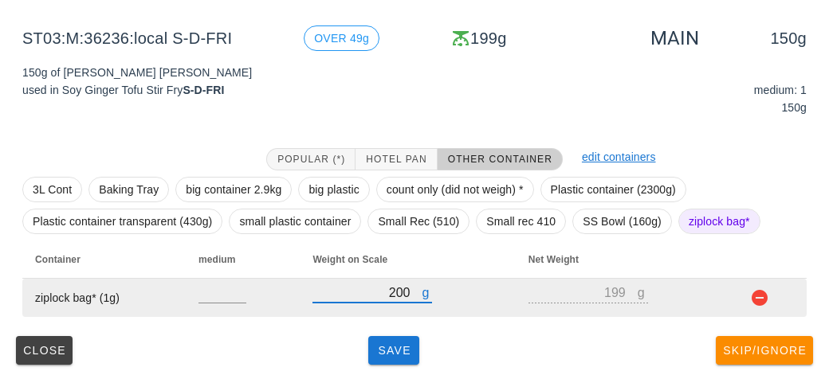
type input "200"
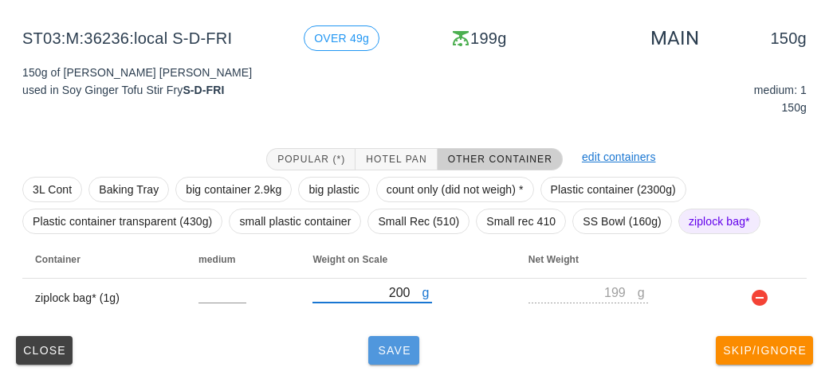
click at [402, 346] on span "Save" at bounding box center [393, 350] width 38 height 13
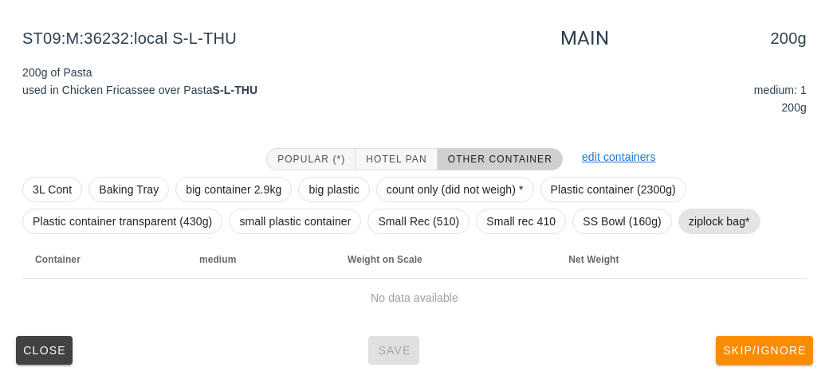
click at [699, 221] on span "ziplock bag*" at bounding box center [718, 222] width 61 height 24
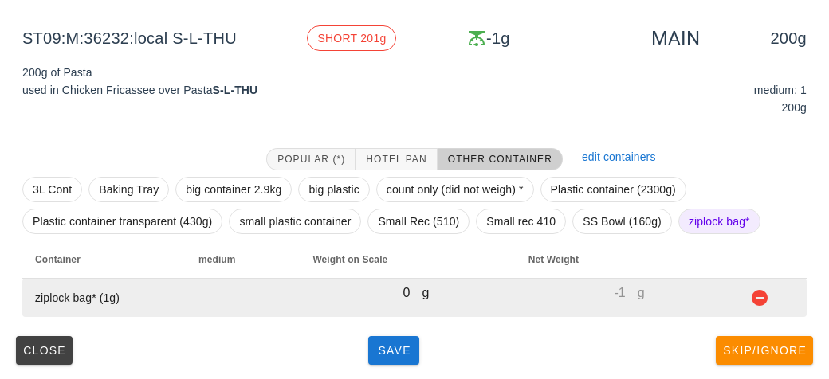
click at [374, 296] on input "0" at bounding box center [366, 292] width 109 height 21
type input "20"
type input "19"
type input "280"
type input "279"
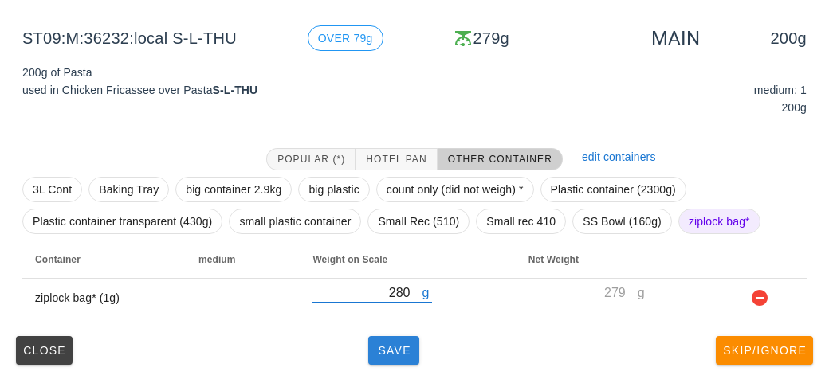
type input "280"
click at [394, 349] on span "Save" at bounding box center [393, 350] width 38 height 13
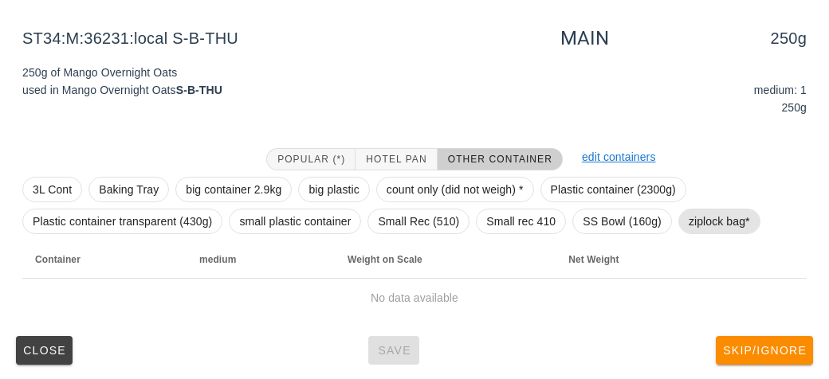
click at [715, 222] on span "ziplock bag*" at bounding box center [718, 222] width 61 height 24
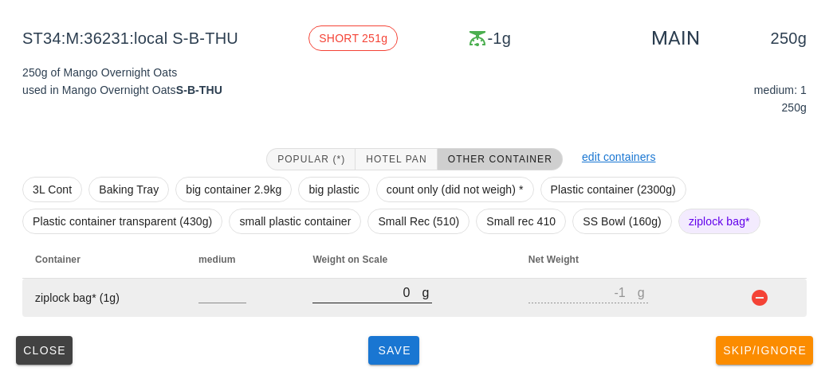
click at [370, 292] on input "0" at bounding box center [366, 292] width 109 height 21
type input "20"
type input "19"
type input "270"
type input "269"
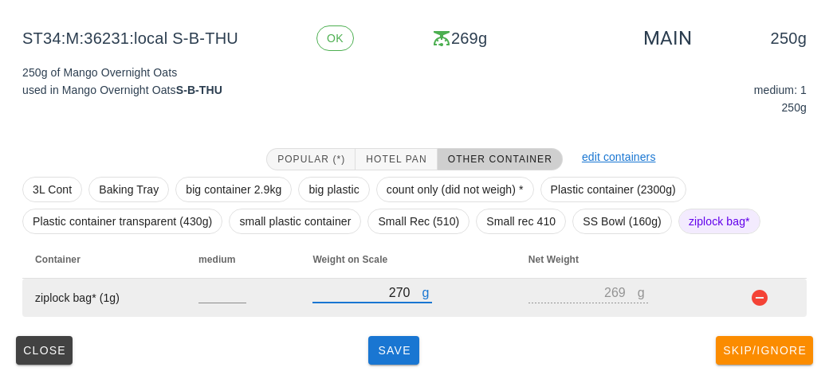
type input "270"
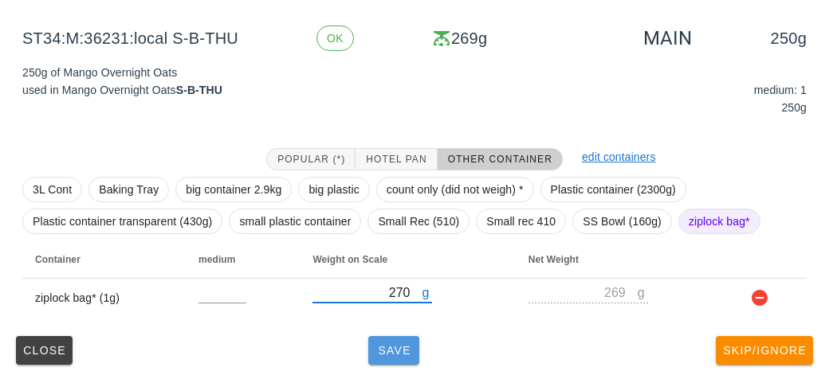
click at [389, 344] on span "Save" at bounding box center [393, 350] width 38 height 13
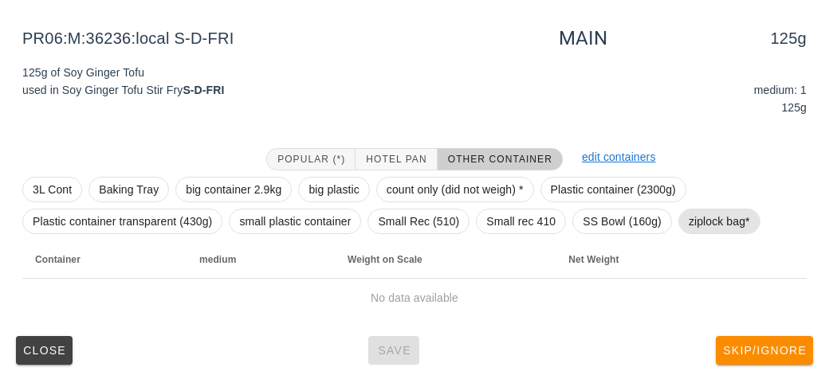
click at [724, 214] on span "ziplock bag*" at bounding box center [718, 222] width 61 height 24
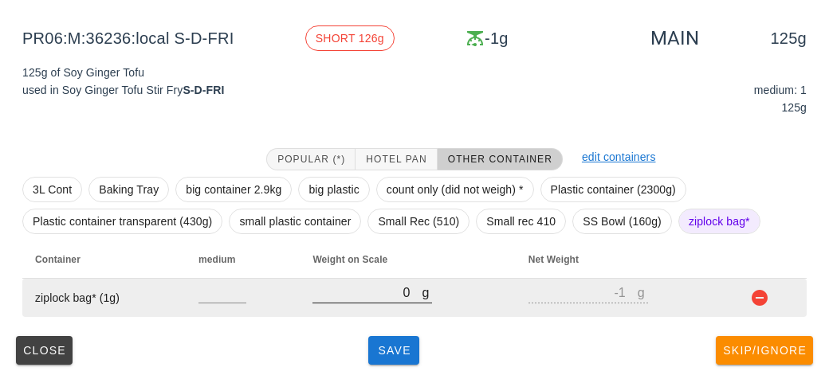
click at [378, 295] on input "0" at bounding box center [366, 292] width 109 height 21
type input "20"
type input "19"
type input "230"
type input "229"
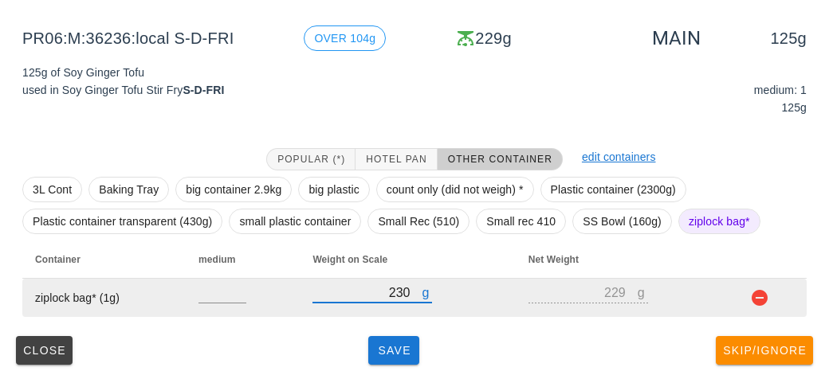
type input "230"
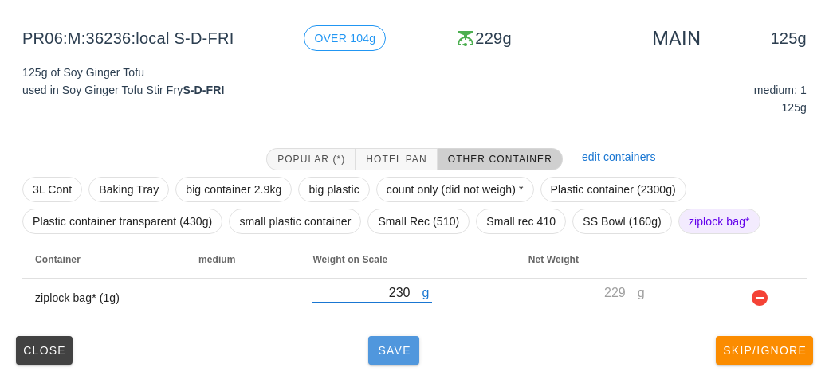
click at [401, 360] on button "Save" at bounding box center [393, 350] width 51 height 29
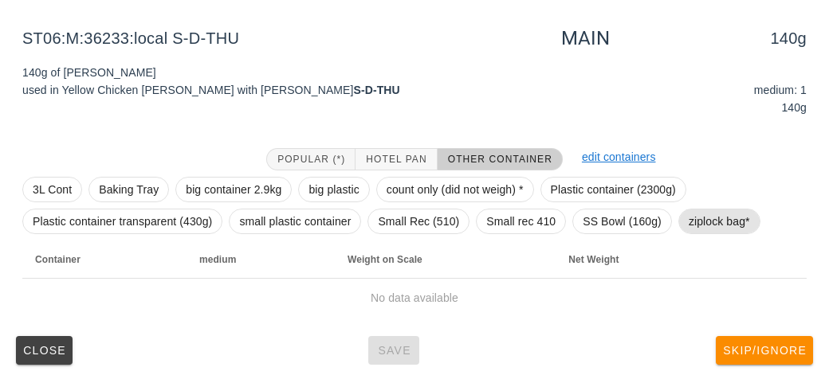
click at [707, 230] on span "ziplock bag*" at bounding box center [718, 222] width 61 height 24
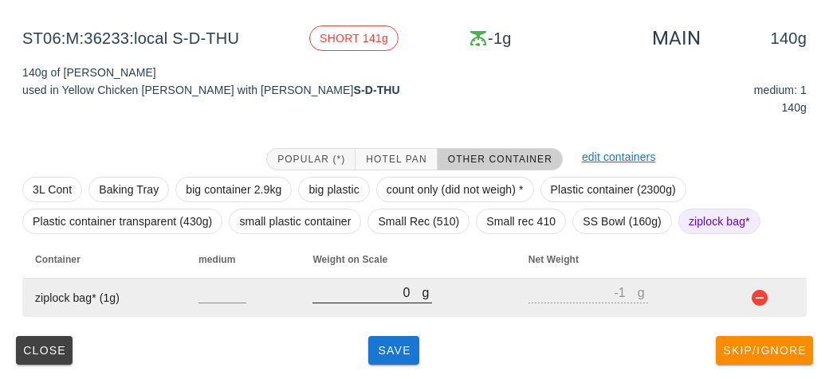
click at [359, 302] on div "g 0" at bounding box center [372, 292] width 120 height 21
click at [378, 292] on input "0" at bounding box center [366, 292] width 109 height 21
type input "10"
type input "9"
type input "160"
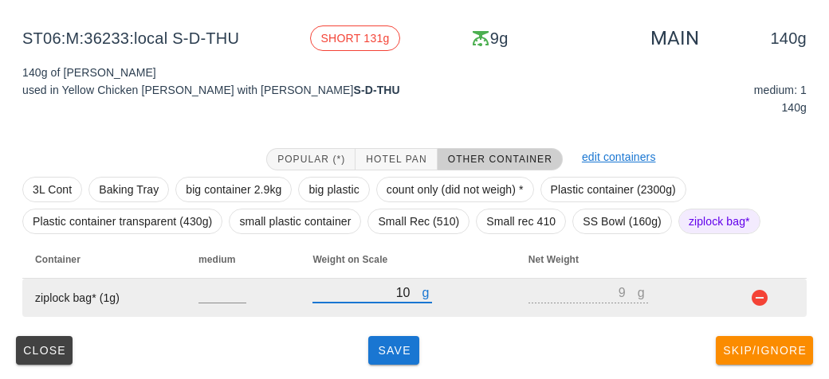
type input "159"
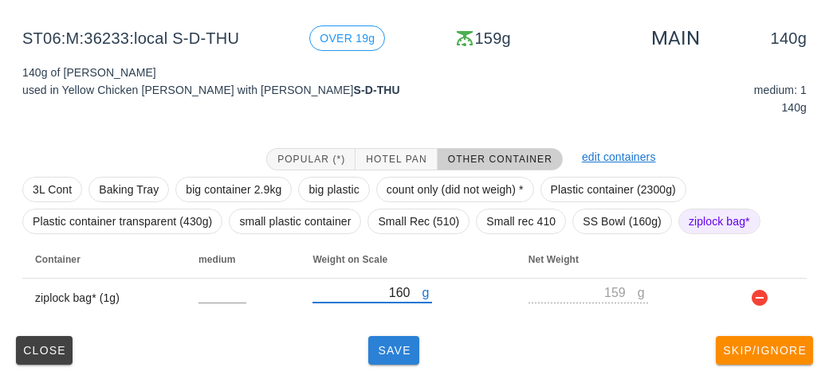
type input "160"
click at [392, 352] on span "Save" at bounding box center [393, 350] width 38 height 13
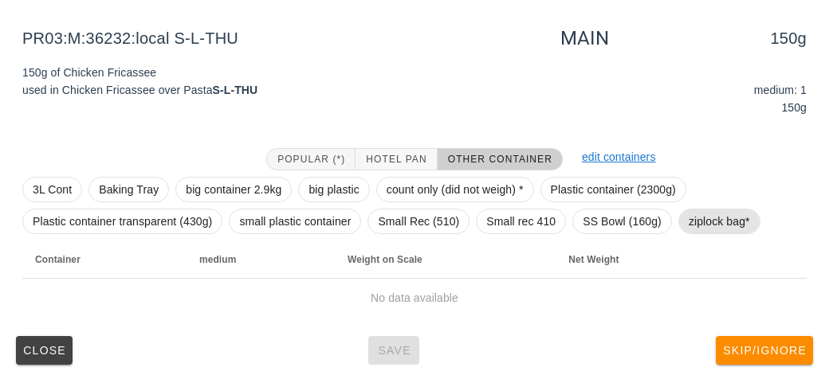
click at [725, 225] on span "ziplock bag*" at bounding box center [718, 222] width 61 height 24
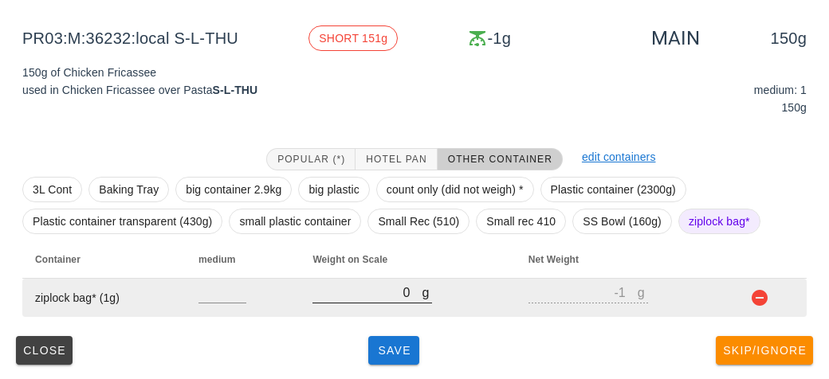
click at [360, 295] on input "0" at bounding box center [366, 292] width 109 height 21
type input "20"
type input "19"
type input "270"
type input "269"
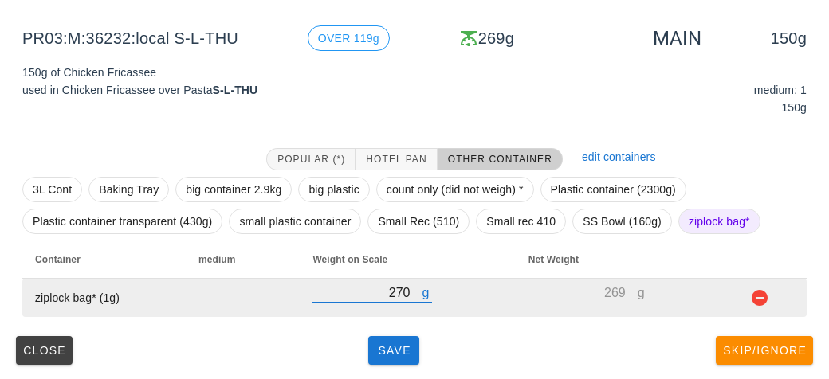
type input "270"
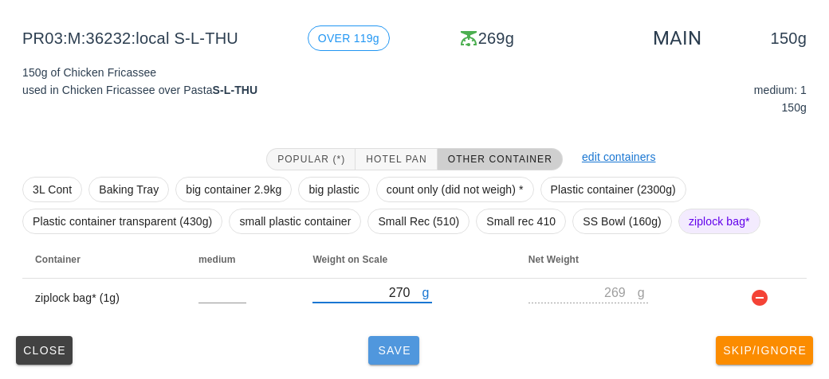
click at [417, 360] on button "Save" at bounding box center [393, 350] width 51 height 29
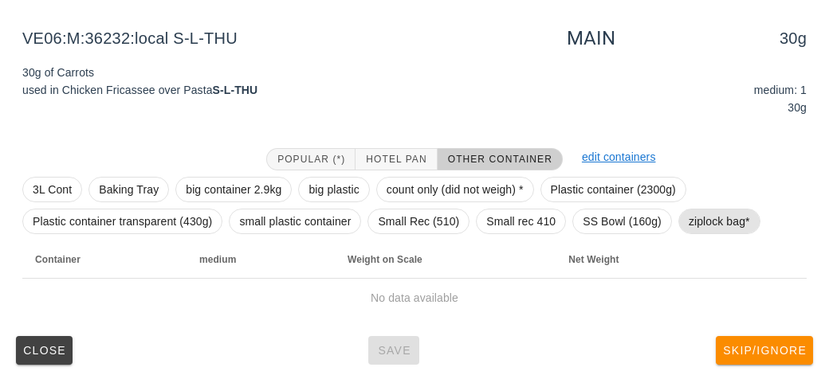
click at [688, 213] on span "ziplock bag*" at bounding box center [718, 222] width 61 height 24
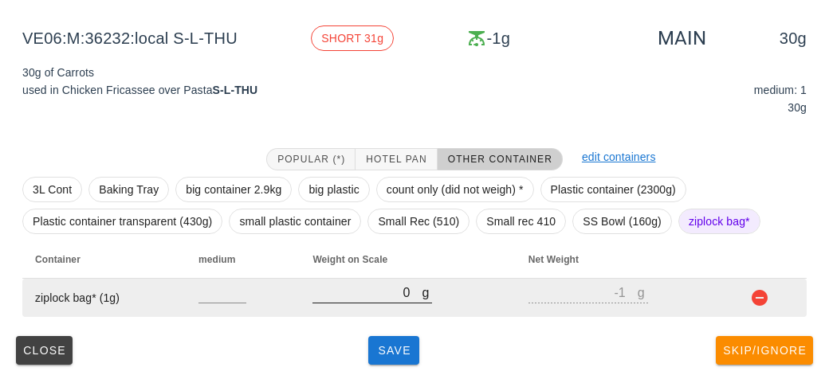
click at [398, 289] on input "0" at bounding box center [366, 292] width 109 height 21
type input "60"
type input "59"
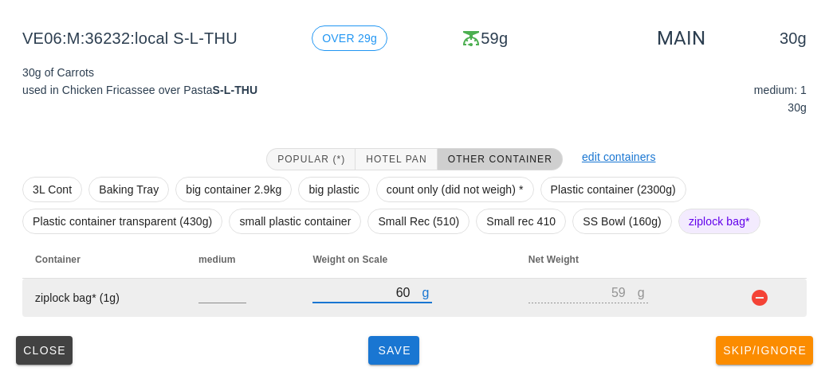
type input "60"
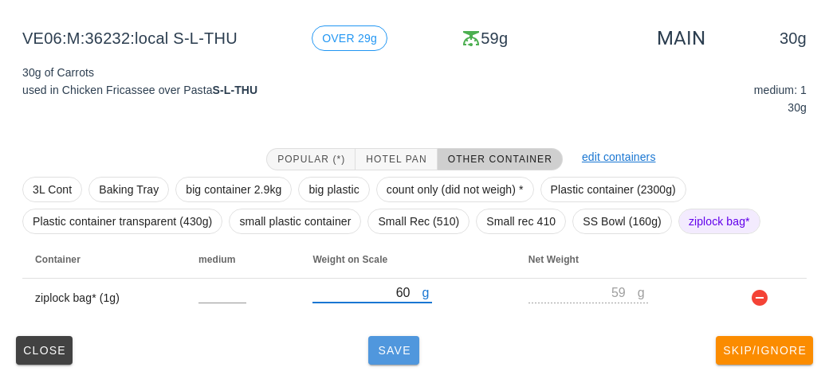
click at [391, 344] on span "Save" at bounding box center [393, 350] width 38 height 13
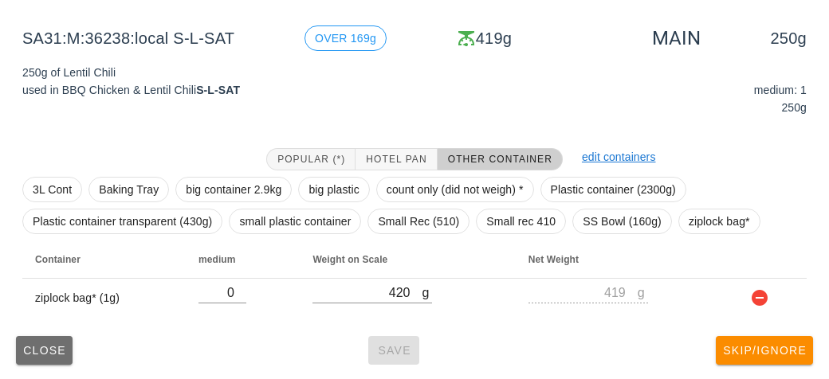
click at [53, 351] on span "Close" at bounding box center [44, 350] width 44 height 13
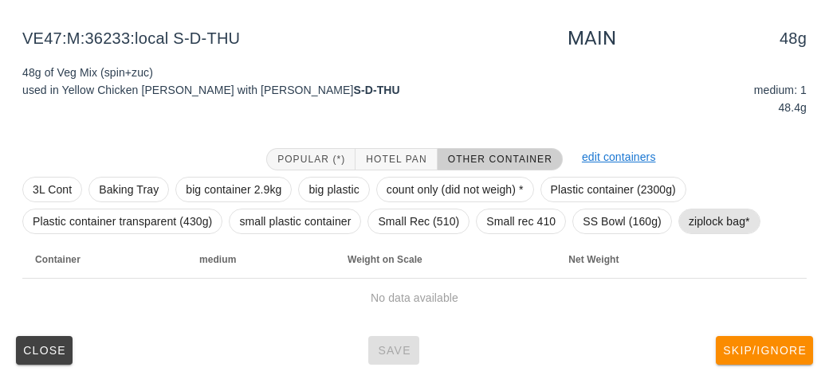
click at [727, 229] on span "ziplock bag*" at bounding box center [718, 222] width 61 height 24
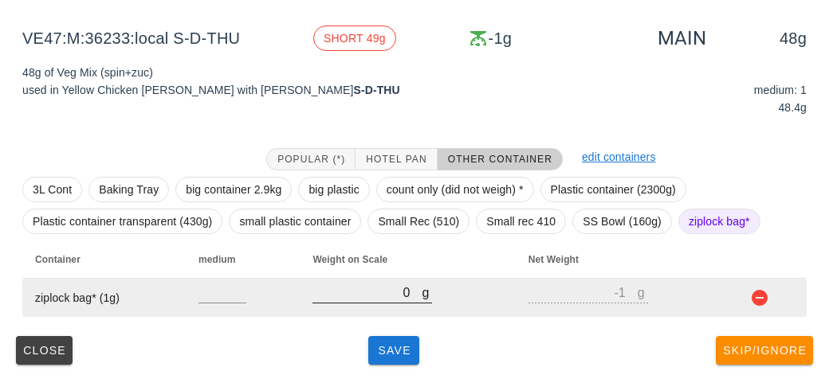
click at [378, 296] on input "0" at bounding box center [366, 292] width 109 height 21
type input "10"
type input "9"
type input "130"
type input "129"
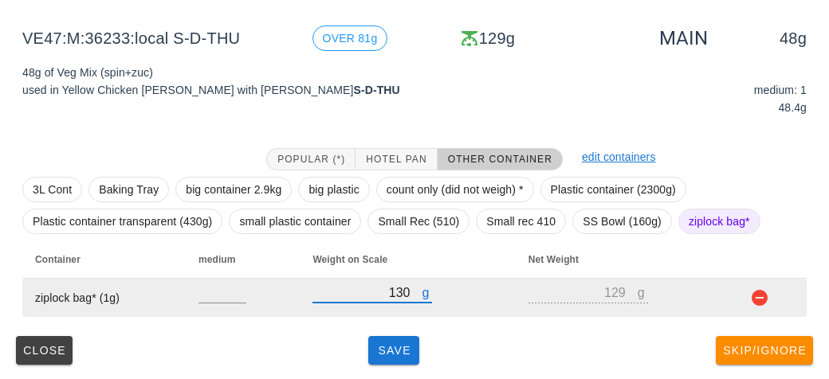
type input "130"
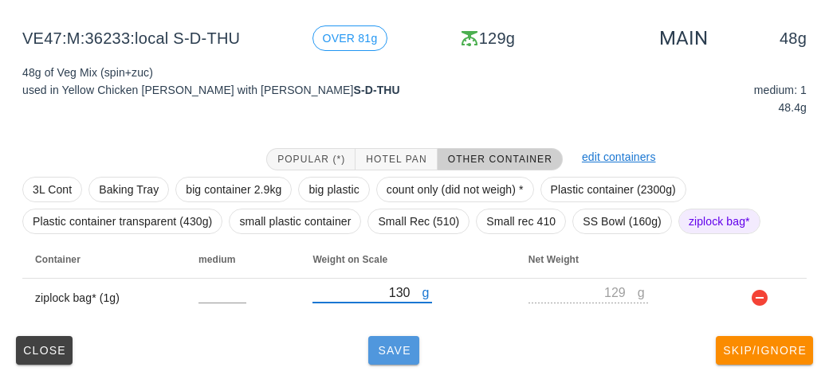
click at [382, 351] on span "Save" at bounding box center [393, 350] width 38 height 13
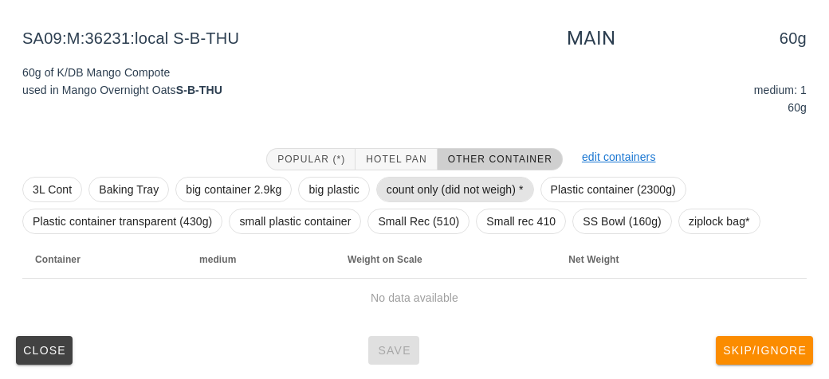
click at [409, 184] on span "count only (did not weigh) *" at bounding box center [454, 190] width 137 height 24
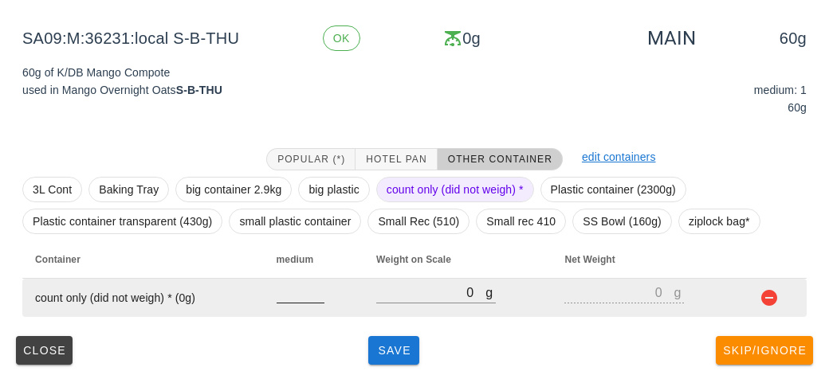
click at [281, 296] on input "number" at bounding box center [300, 292] width 48 height 21
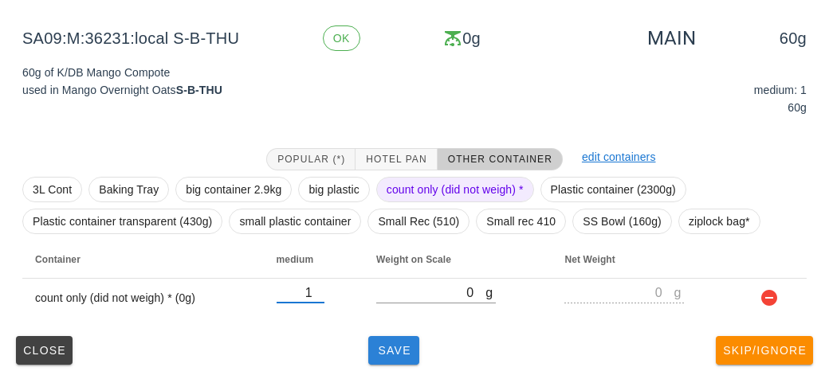
type input "1"
click at [382, 360] on button "Save" at bounding box center [393, 350] width 51 height 29
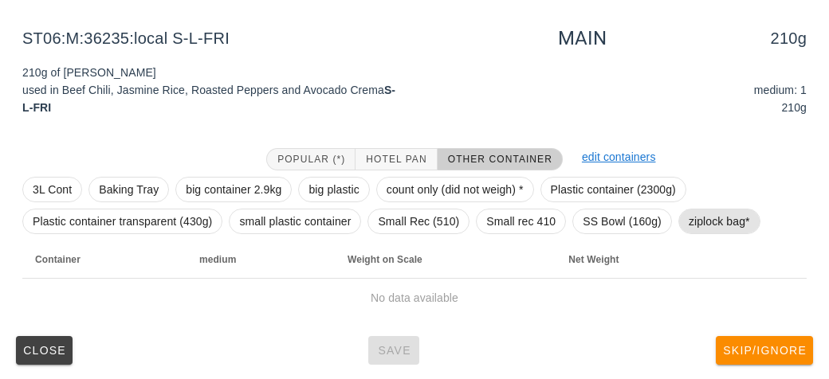
click at [699, 227] on span "ziplock bag*" at bounding box center [718, 222] width 61 height 24
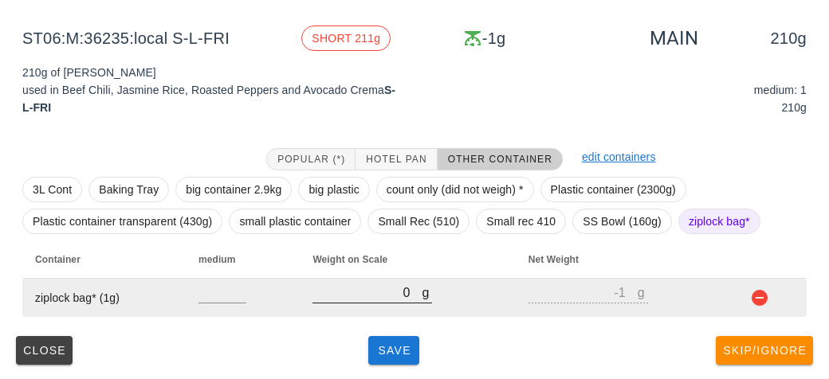
click at [356, 285] on input "0" at bounding box center [366, 292] width 109 height 21
type input "20"
type input "19"
type input "230"
type input "229"
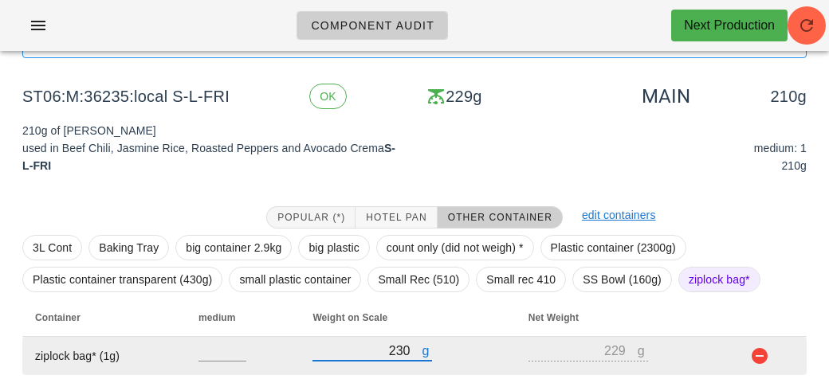
scroll to position [185, 0]
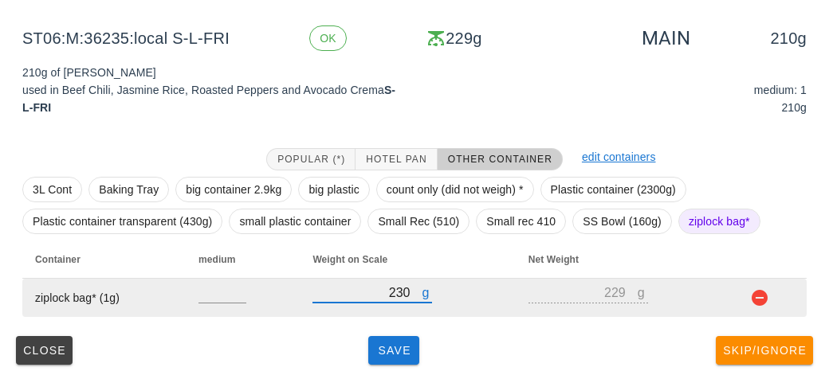
type input "230"
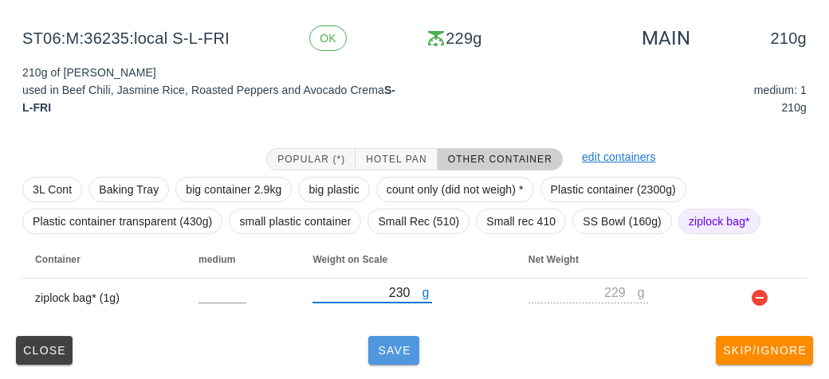
click at [378, 345] on span "Save" at bounding box center [393, 350] width 38 height 13
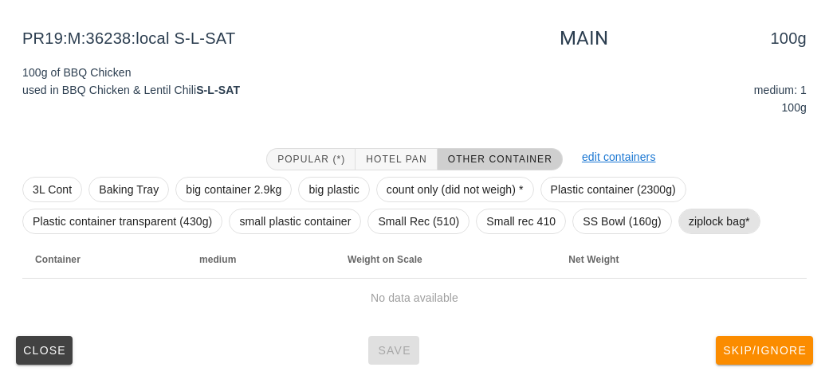
click at [735, 216] on span "ziplock bag*" at bounding box center [718, 222] width 61 height 24
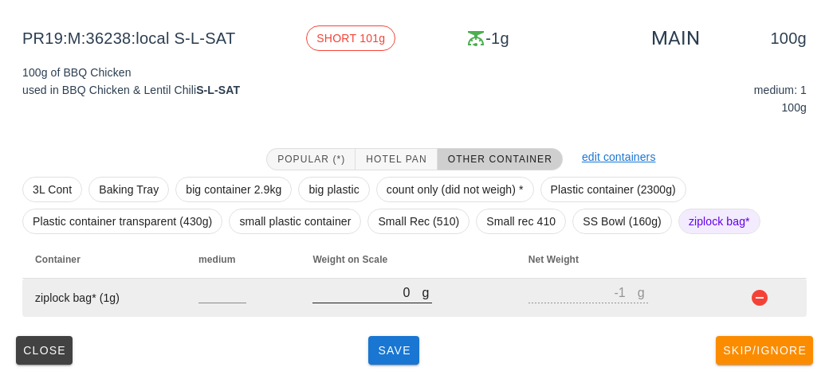
click at [361, 289] on input "0" at bounding box center [366, 292] width 109 height 21
type input "10"
type input "9"
type input "150"
type input "149"
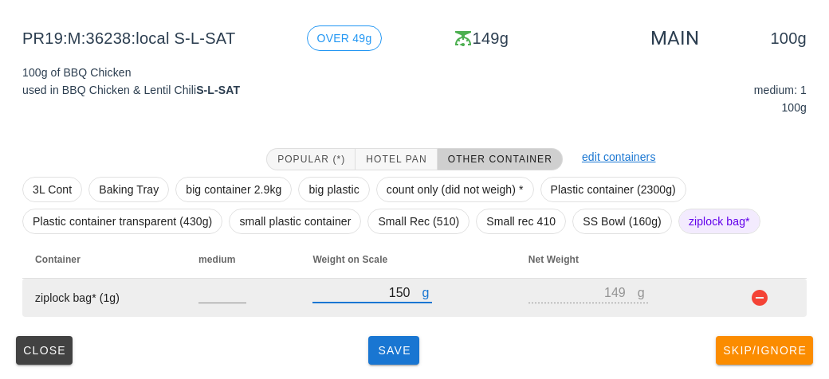
type input "150"
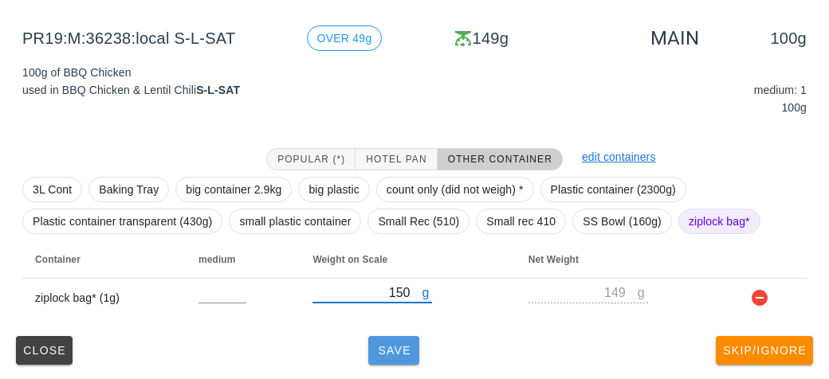
click at [398, 345] on span "Save" at bounding box center [393, 350] width 38 height 13
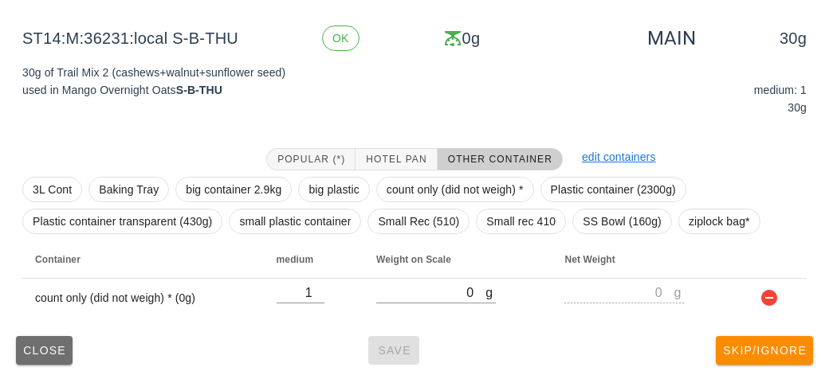
click at [39, 346] on span "Close" at bounding box center [44, 350] width 44 height 13
click at [25, 339] on button "Close" at bounding box center [44, 350] width 57 height 29
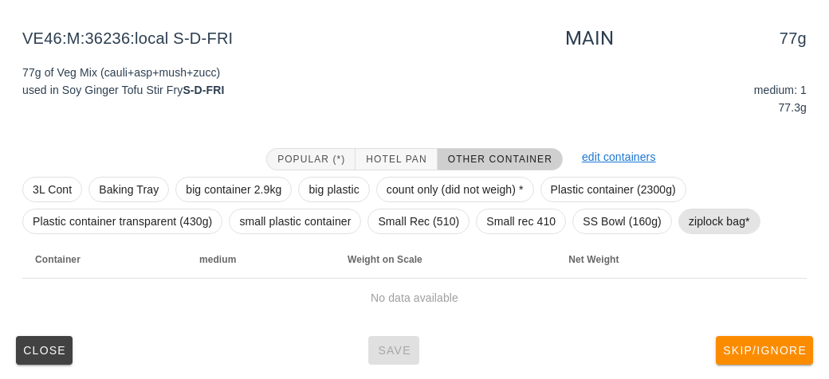
click at [722, 220] on span "ziplock bag*" at bounding box center [718, 222] width 61 height 24
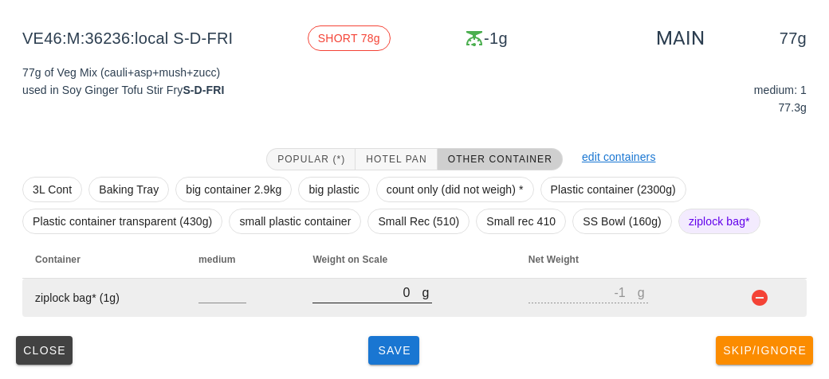
click at [363, 288] on input "0" at bounding box center [366, 292] width 109 height 21
type input "20"
type input "19"
type input "210"
type input "209"
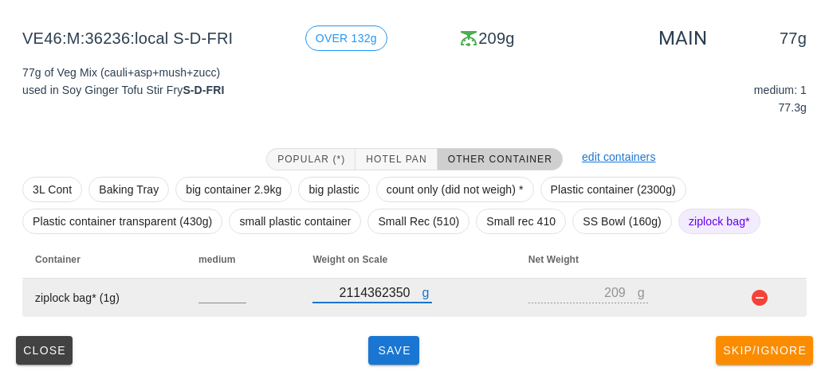
type input "2114362350"
type input "2114362349"
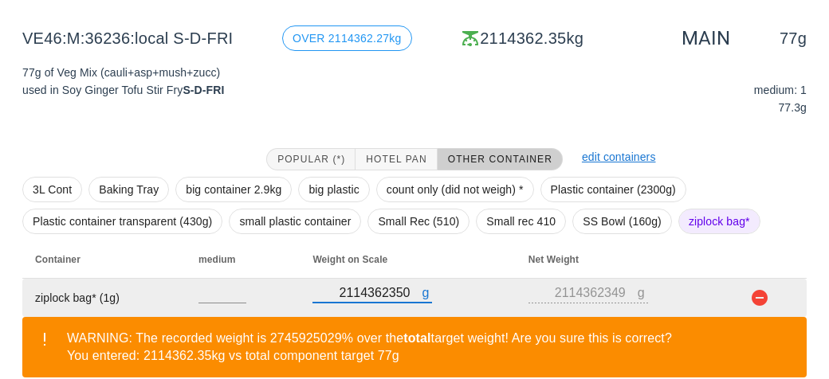
type input "211436230"
type input "211436229"
type input "21143620"
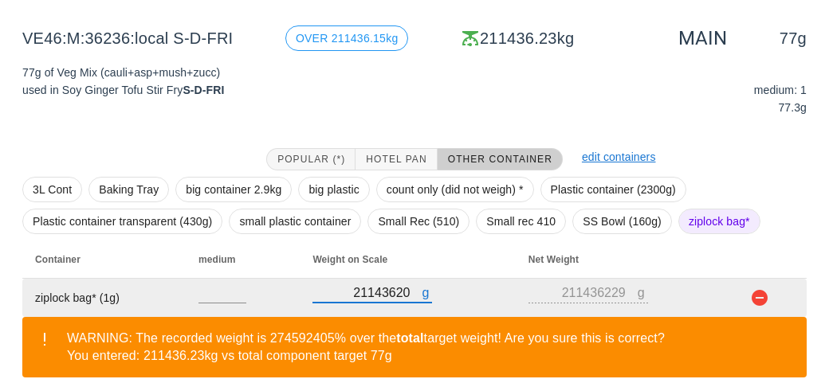
type input "21143619"
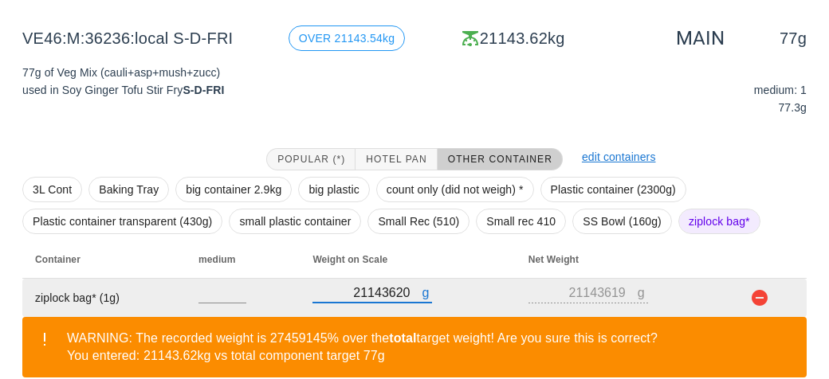
type input "2114360"
type input "2114359"
type input "211430"
type input "211429"
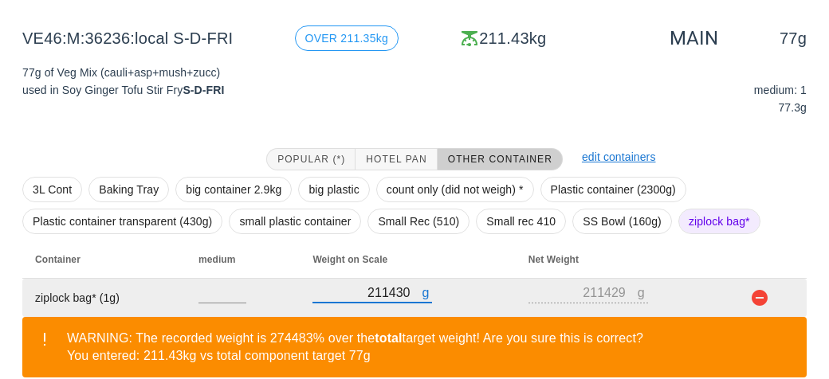
type input "21140"
type input "21139"
type input "2110"
type input "2109"
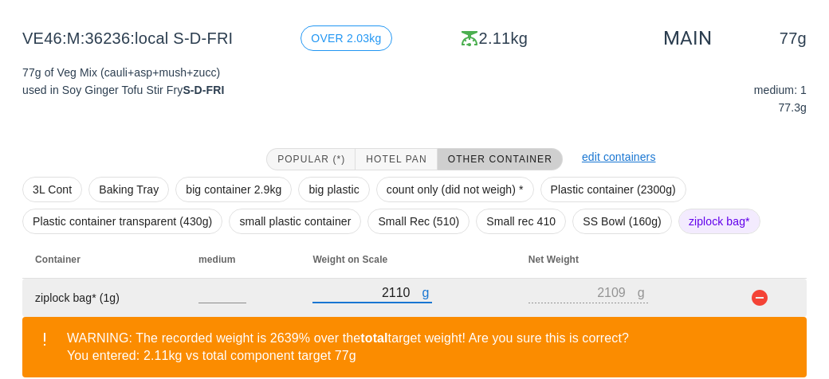
type input "210"
type input "209"
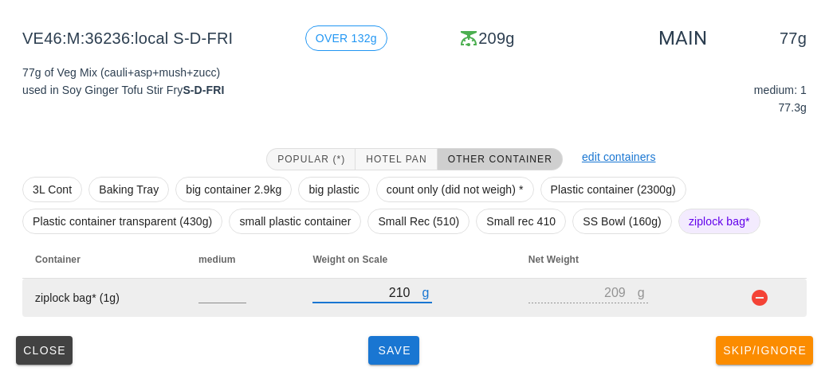
type input "210"
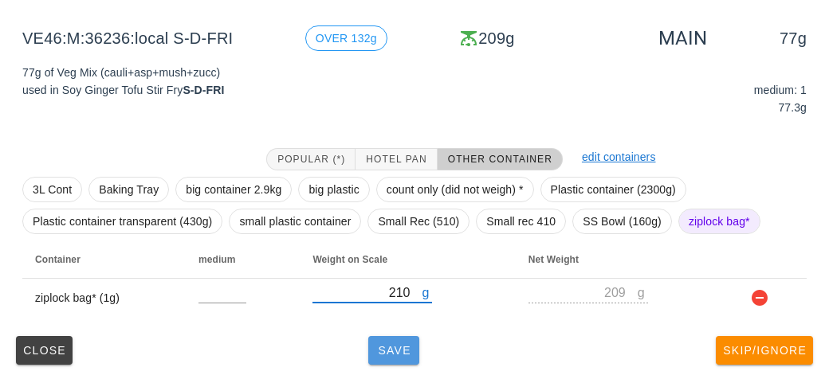
click at [404, 356] on button "Save" at bounding box center [393, 350] width 51 height 29
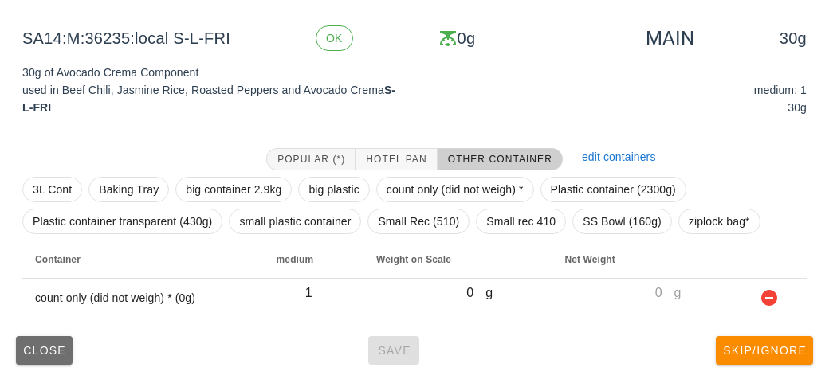
click at [69, 348] on button "Close" at bounding box center [44, 350] width 57 height 29
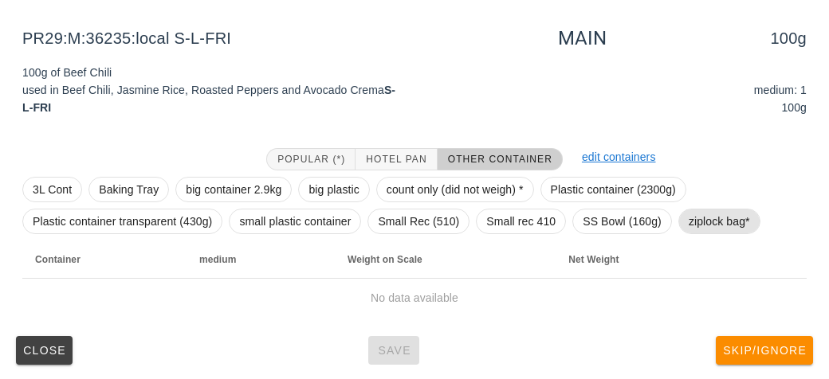
click at [720, 218] on span "ziplock bag*" at bounding box center [718, 222] width 61 height 24
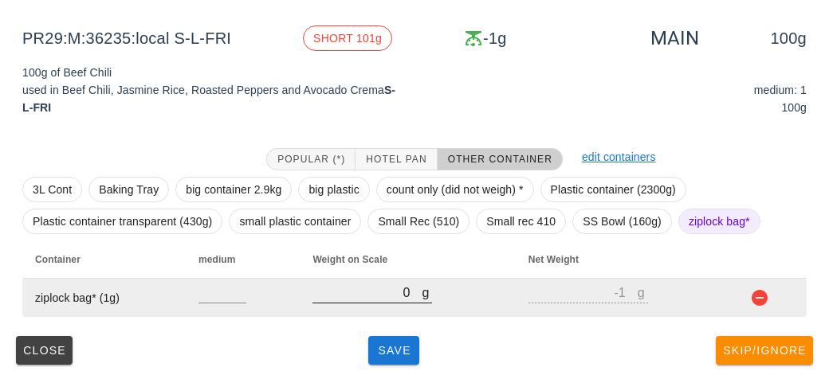
click at [385, 287] on input "0" at bounding box center [366, 292] width 109 height 21
type input "60"
type input "59"
type input "620"
type input "619"
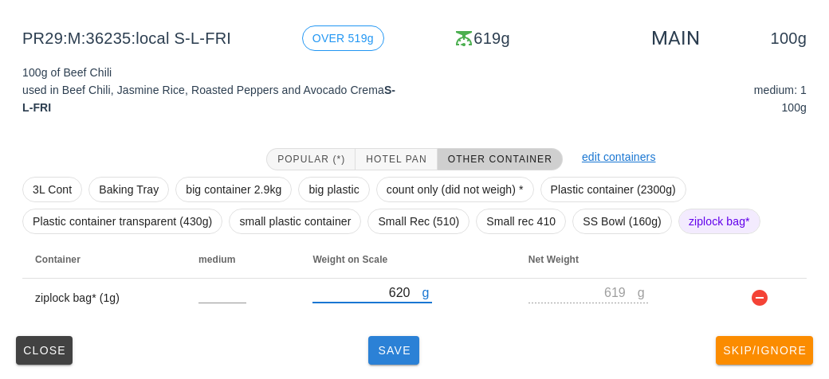
type input "620"
click at [407, 363] on button "Save" at bounding box center [393, 350] width 51 height 29
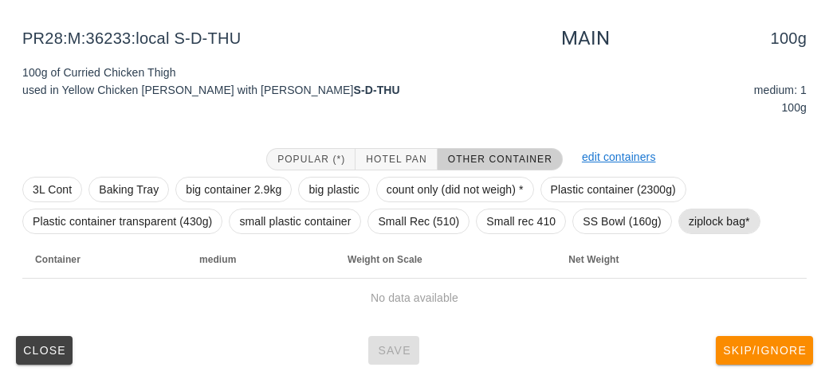
click at [702, 223] on span "ziplock bag*" at bounding box center [718, 222] width 61 height 24
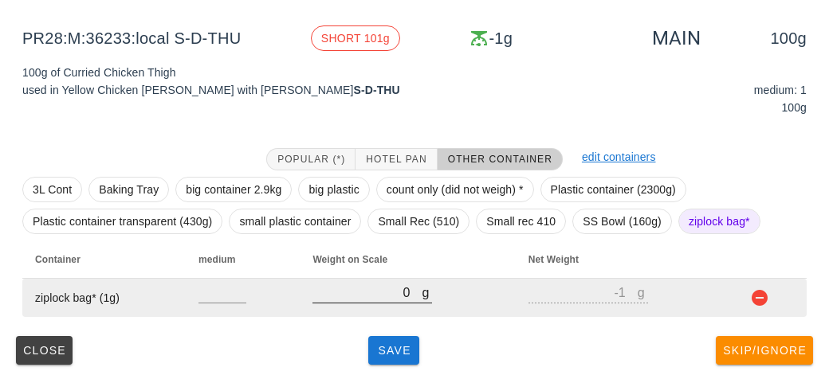
click at [387, 296] on input "0" at bounding box center [366, 292] width 109 height 21
type input "20"
type input "19"
type input "200"
type input "199"
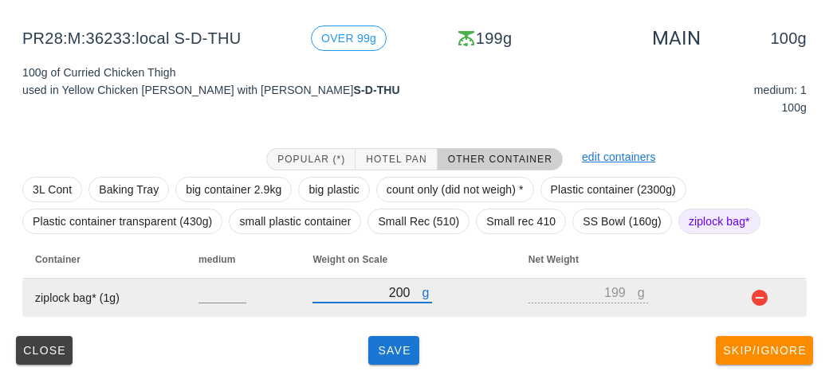
type input "200"
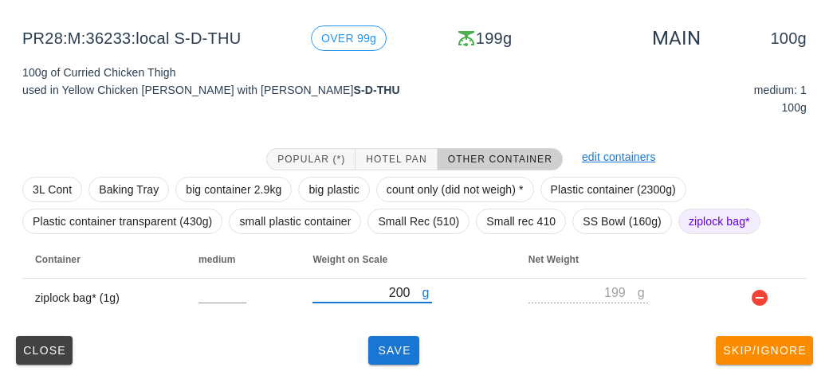
click at [364, 363] on div "Close Save Skip/Ignore" at bounding box center [414, 350] width 809 height 41
click at [409, 345] on span "Save" at bounding box center [393, 350] width 38 height 13
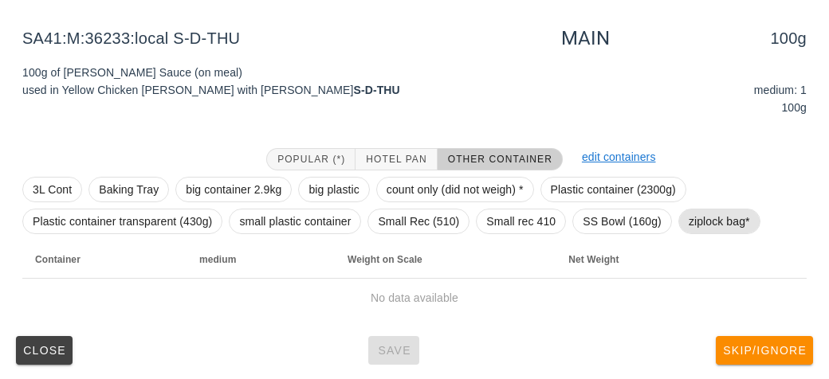
click at [723, 218] on span "ziplock bag*" at bounding box center [718, 222] width 61 height 24
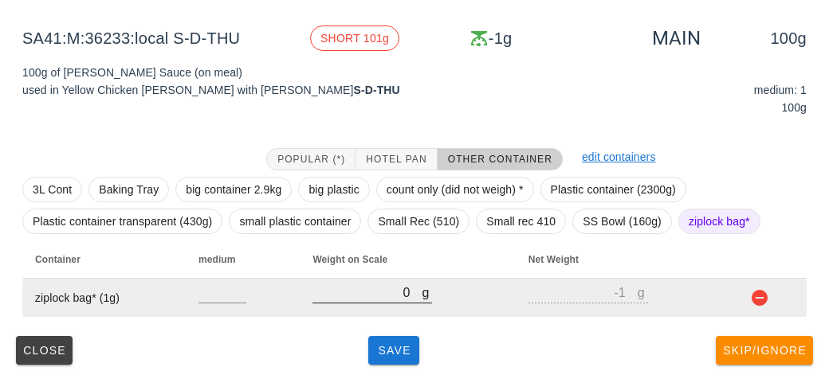
click at [354, 298] on input "0" at bounding box center [366, 292] width 109 height 21
type input "10"
type input "9"
type input "170"
type input "169"
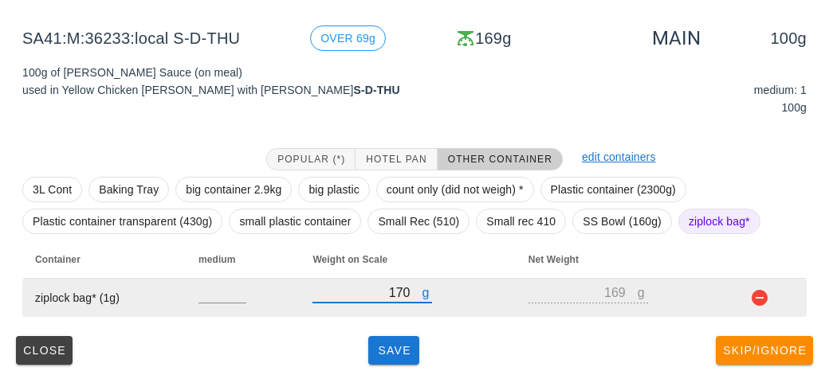
type input "170"
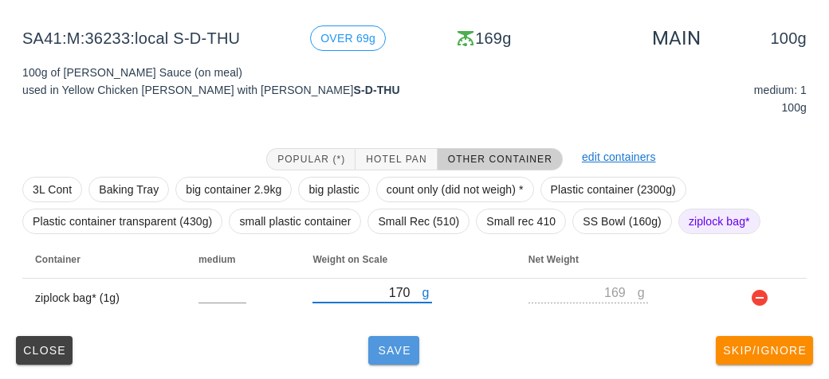
click at [388, 362] on button "Save" at bounding box center [393, 350] width 51 height 29
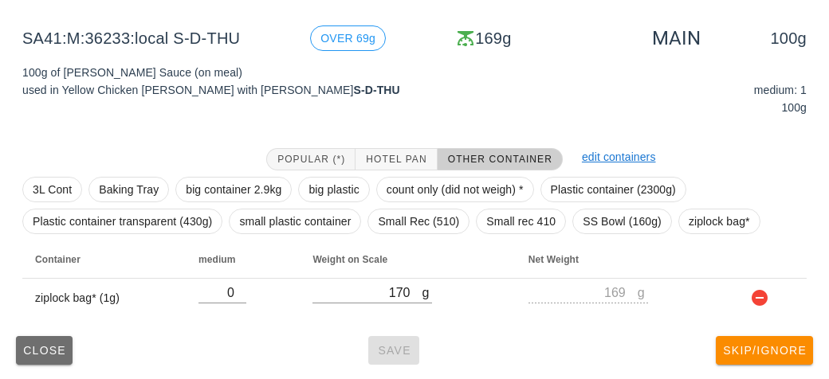
click at [26, 345] on span "Close" at bounding box center [44, 350] width 44 height 13
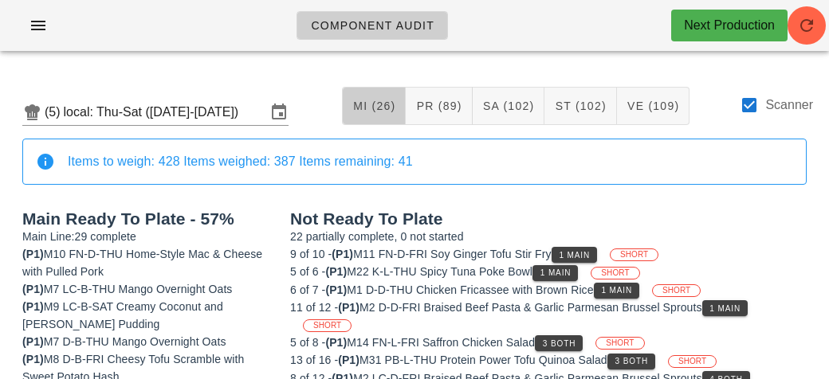
click at [368, 112] on button "MI (26)" at bounding box center [374, 106] width 64 height 38
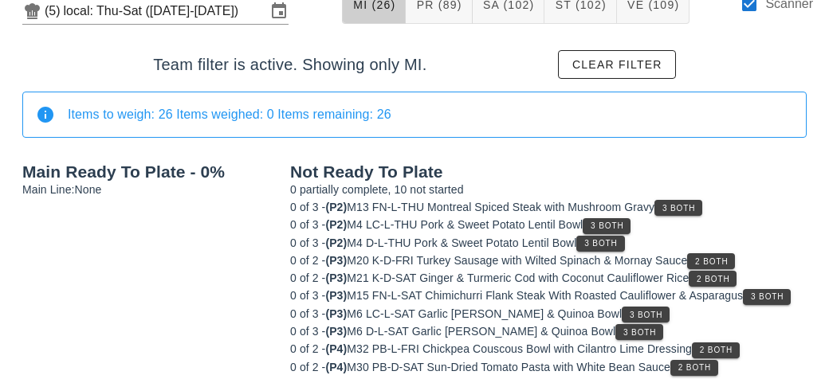
scroll to position [116, 0]
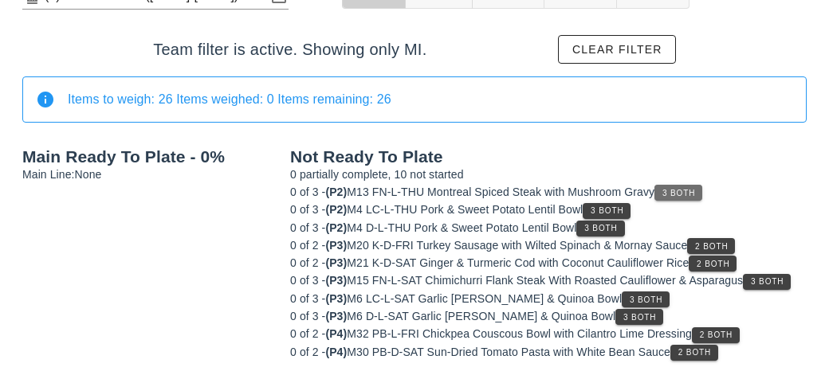
click at [692, 185] on button "3 Both" at bounding box center [678, 193] width 48 height 16
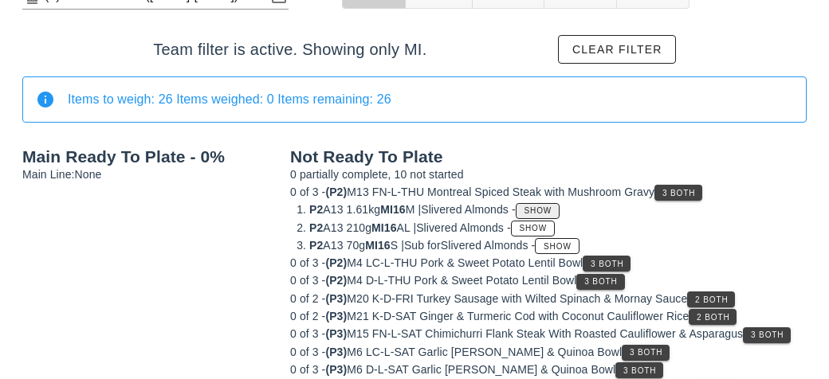
click at [552, 210] on span "Show" at bounding box center [537, 210] width 29 height 9
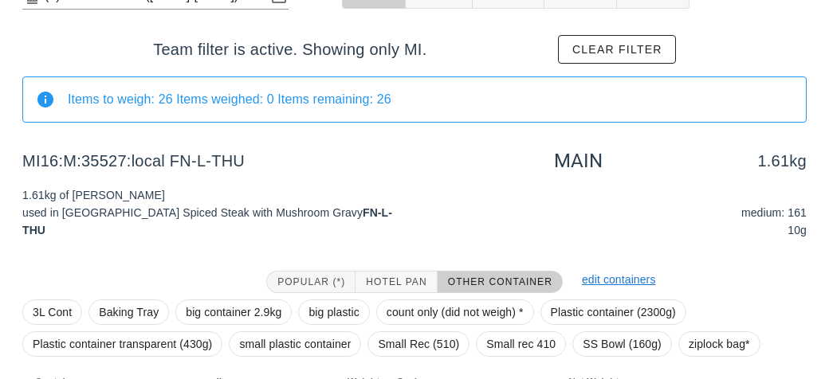
scroll to position [239, 0]
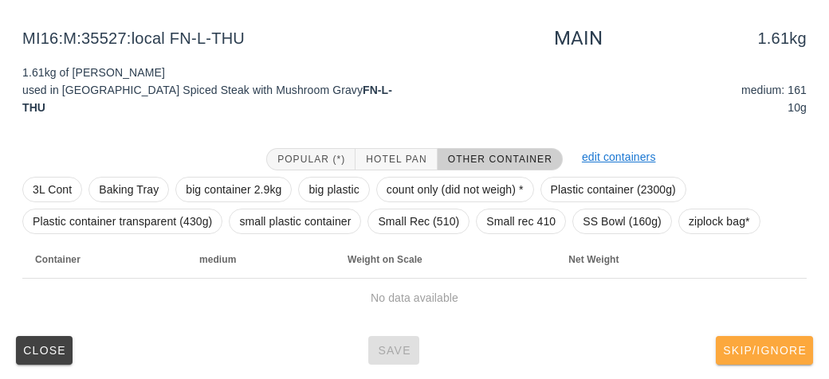
click at [755, 358] on button "Skip/Ignore" at bounding box center [763, 350] width 97 height 29
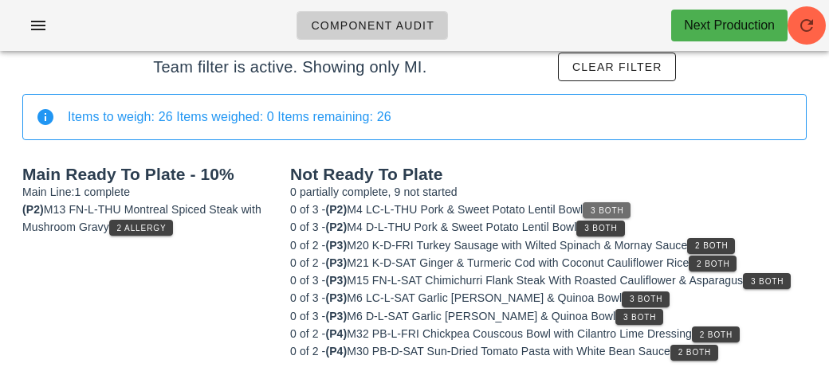
click at [620, 207] on span "3 Both" at bounding box center [606, 210] width 33 height 9
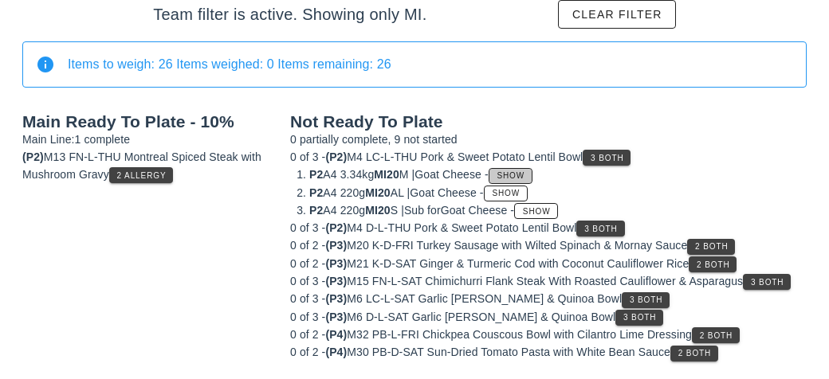
click at [523, 171] on span "Show" at bounding box center [510, 175] width 29 height 9
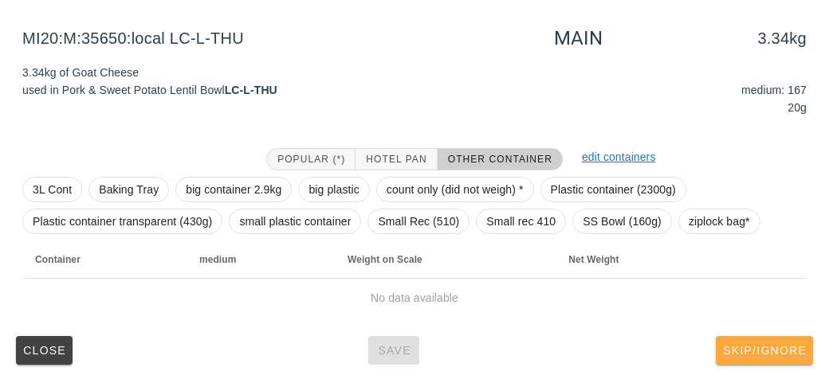
click at [757, 357] on button "Skip/Ignore" at bounding box center [763, 350] width 97 height 29
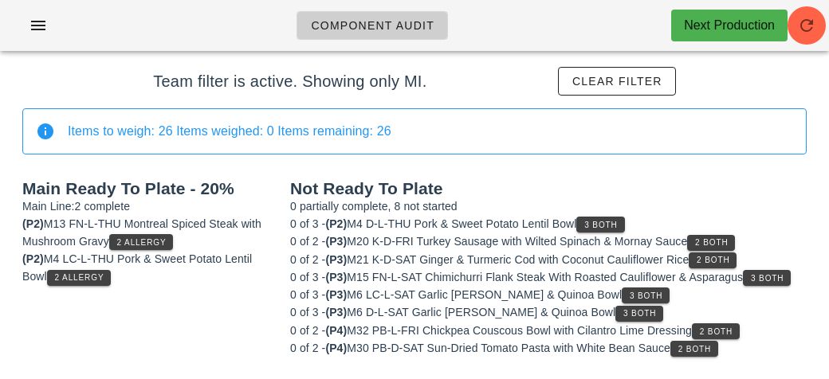
scroll to position [81, 0]
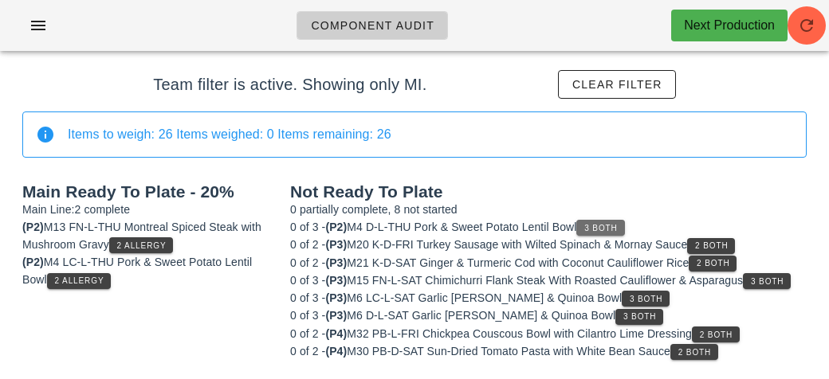
click at [607, 221] on button "3 Both" at bounding box center [600, 228] width 48 height 16
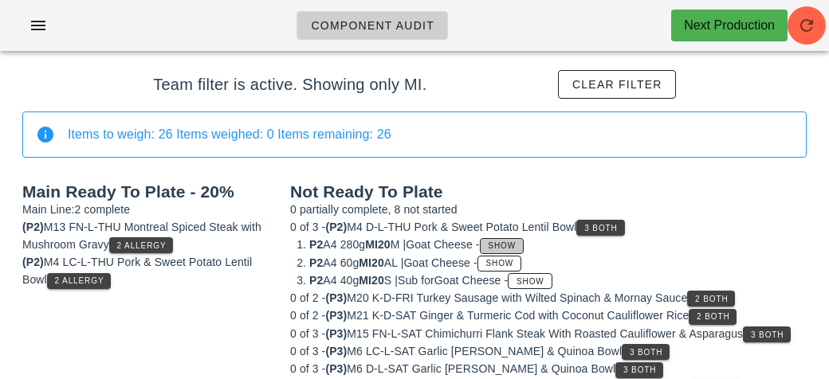
click at [523, 238] on button "Show" at bounding box center [502, 246] width 44 height 16
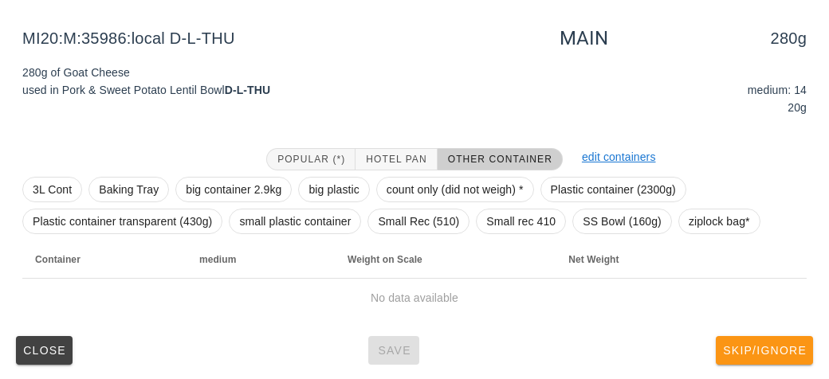
click at [759, 353] on span "Skip/Ignore" at bounding box center [764, 350] width 84 height 13
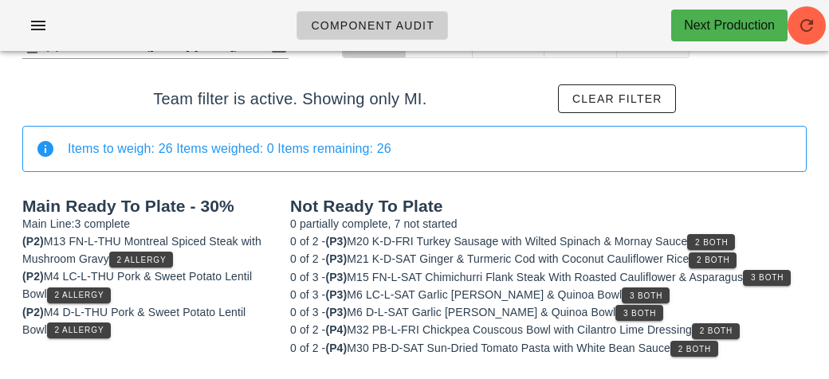
scroll to position [64, 0]
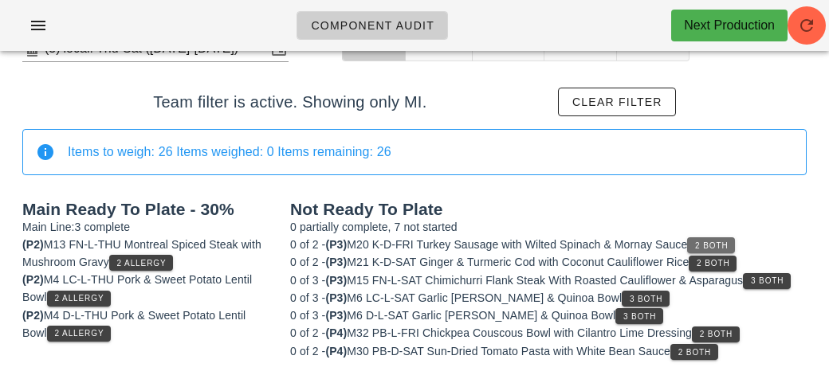
click at [716, 242] on span "2 Both" at bounding box center [710, 245] width 33 height 9
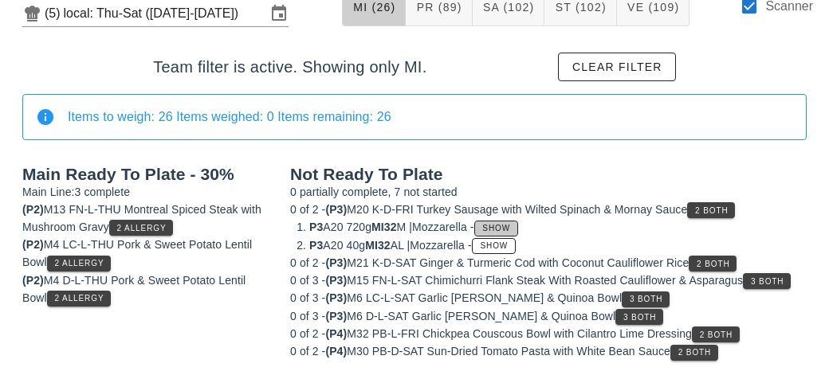
click at [510, 225] on span "Show" at bounding box center [495, 228] width 29 height 9
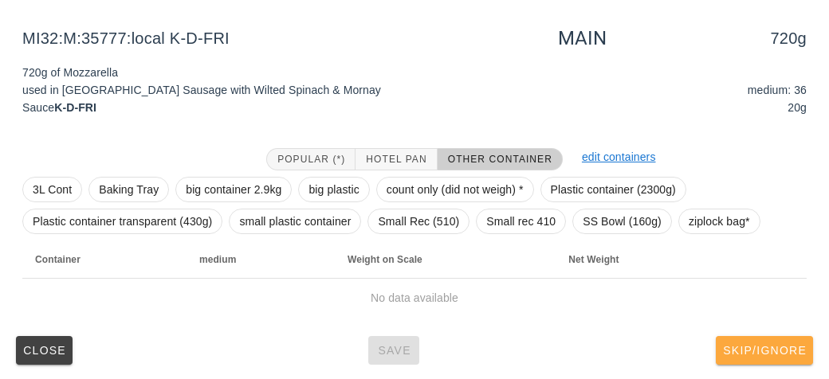
click at [777, 336] on button "Skip/Ignore" at bounding box center [763, 350] width 97 height 29
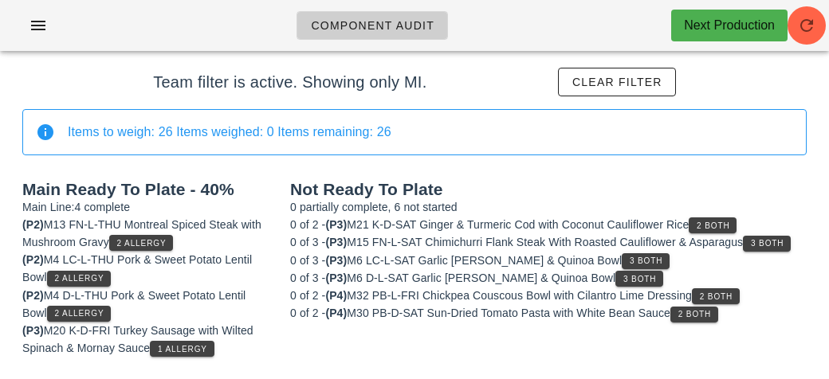
scroll to position [81, 0]
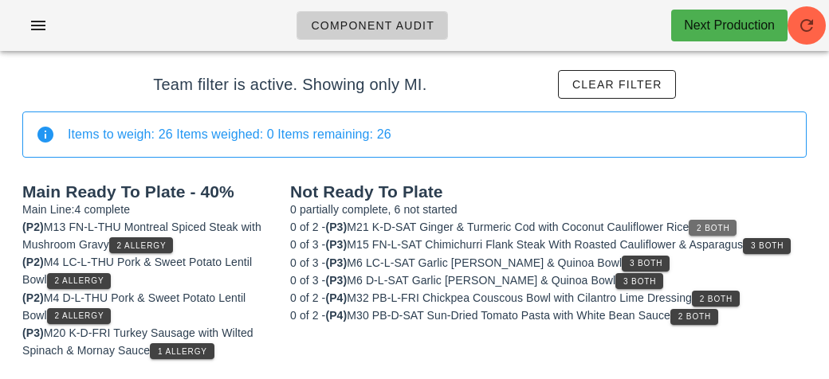
click at [709, 224] on span "2 Both" at bounding box center [712, 228] width 33 height 9
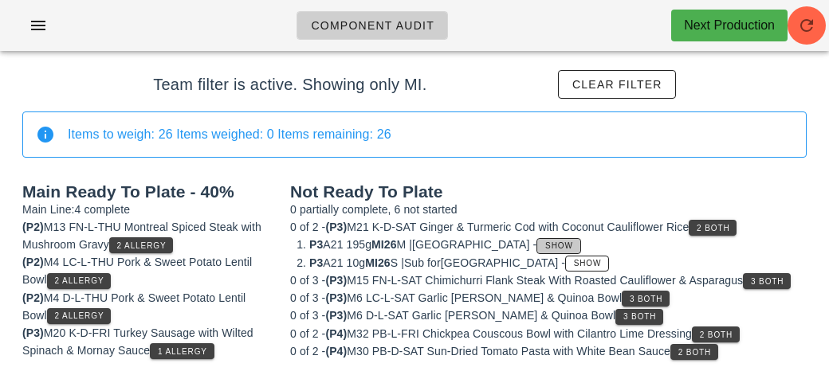
click at [536, 238] on button "Show" at bounding box center [558, 246] width 44 height 16
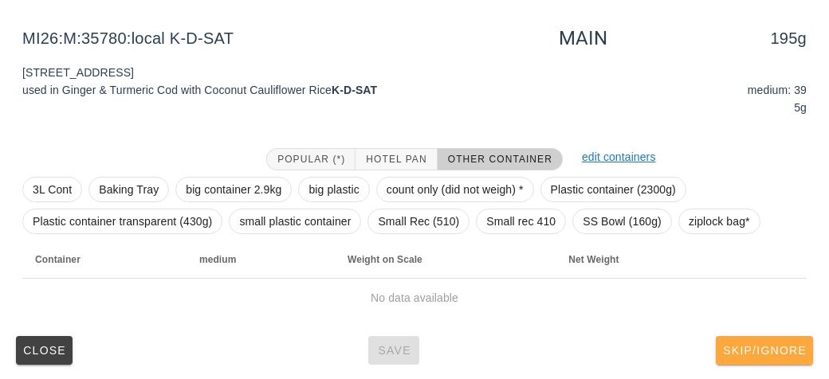
click at [761, 354] on span "Skip/Ignore" at bounding box center [764, 350] width 84 height 13
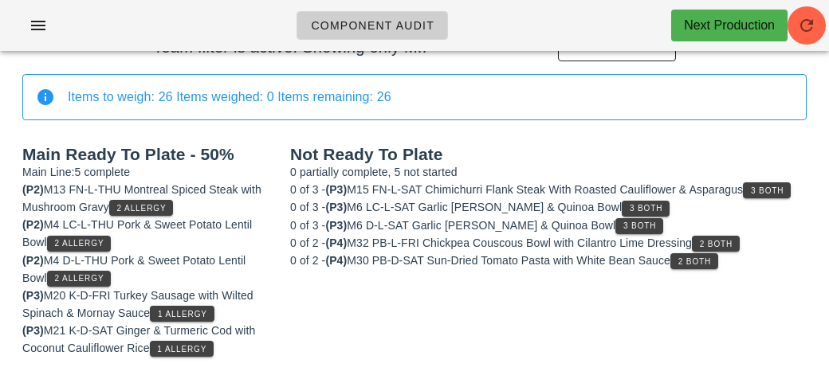
scroll to position [116, 0]
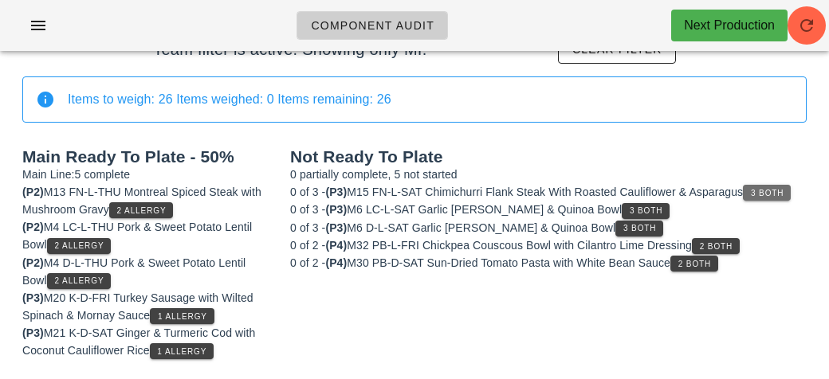
click at [778, 196] on button "3 Both" at bounding box center [767, 193] width 48 height 16
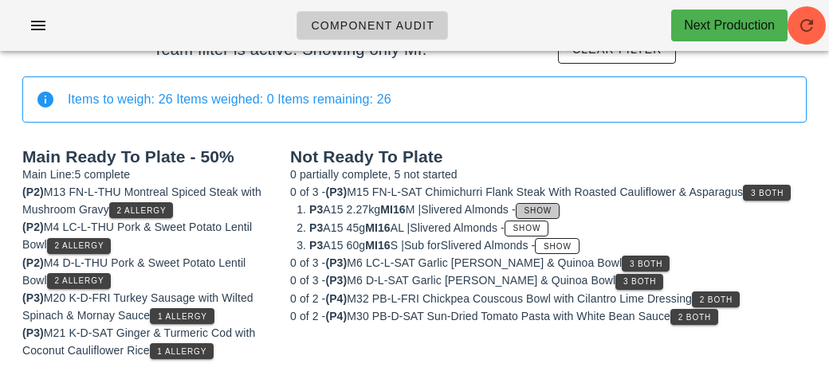
click at [559, 214] on button "Show" at bounding box center [537, 211] width 44 height 16
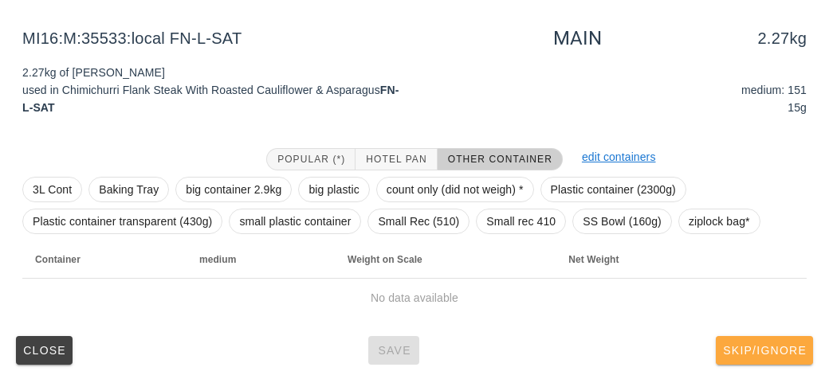
click at [758, 344] on span "Skip/Ignore" at bounding box center [764, 350] width 84 height 13
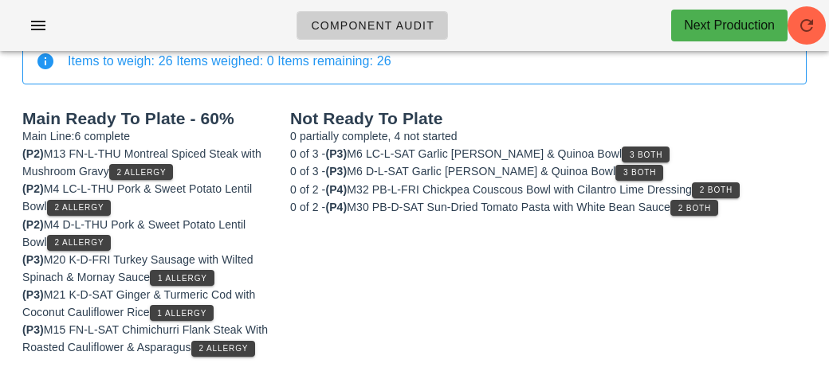
scroll to position [151, 0]
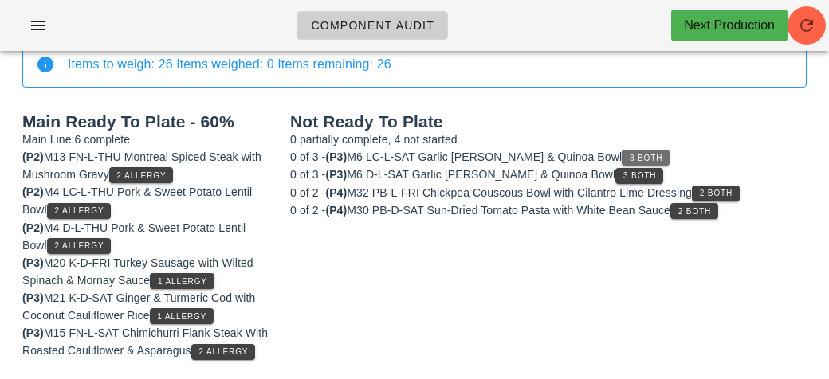
click at [645, 158] on span "3 Both" at bounding box center [645, 158] width 33 height 9
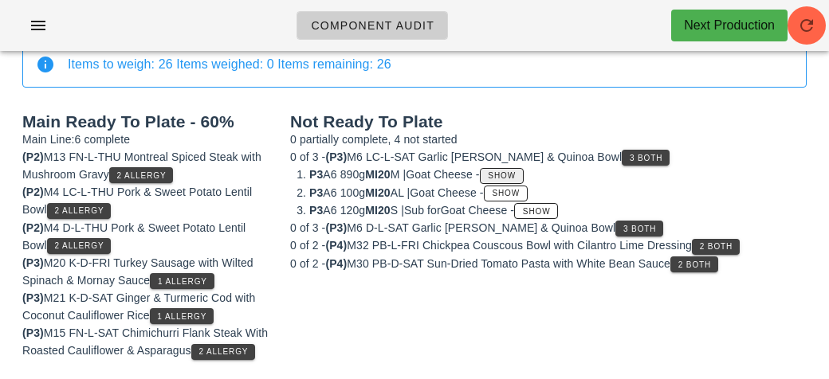
click at [523, 173] on button "Show" at bounding box center [502, 176] width 44 height 16
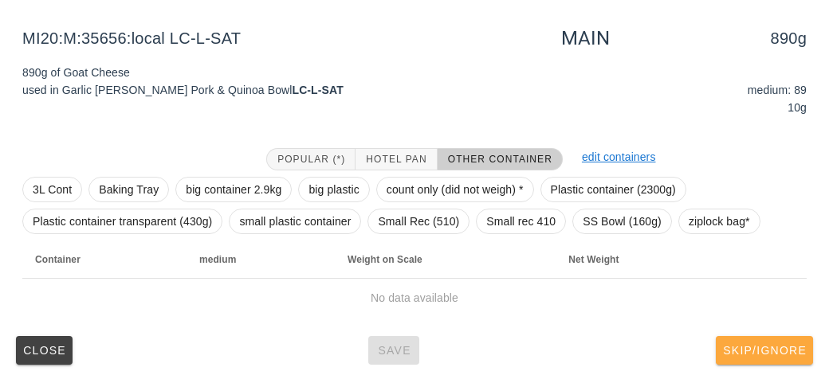
click at [757, 350] on span "Skip/Ignore" at bounding box center [764, 350] width 84 height 13
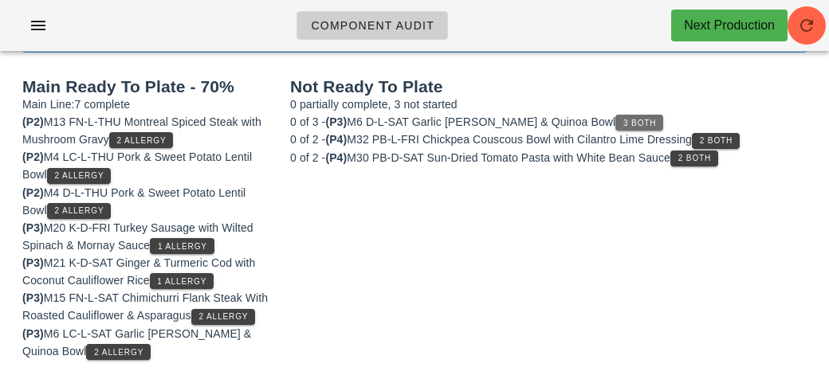
click at [634, 119] on span "3 Both" at bounding box center [638, 123] width 33 height 9
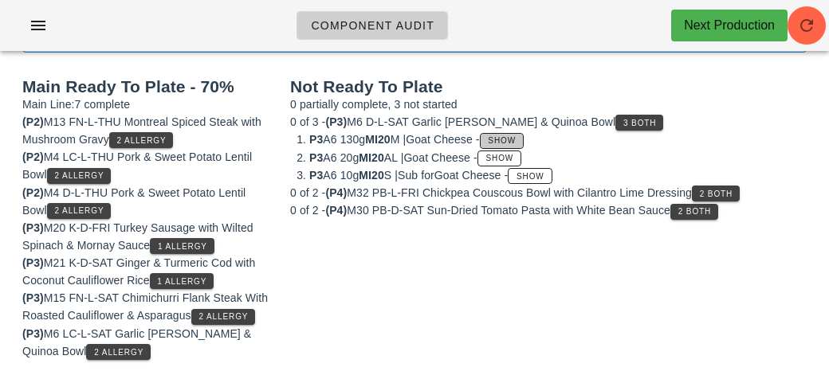
click at [508, 133] on button "Show" at bounding box center [502, 141] width 44 height 16
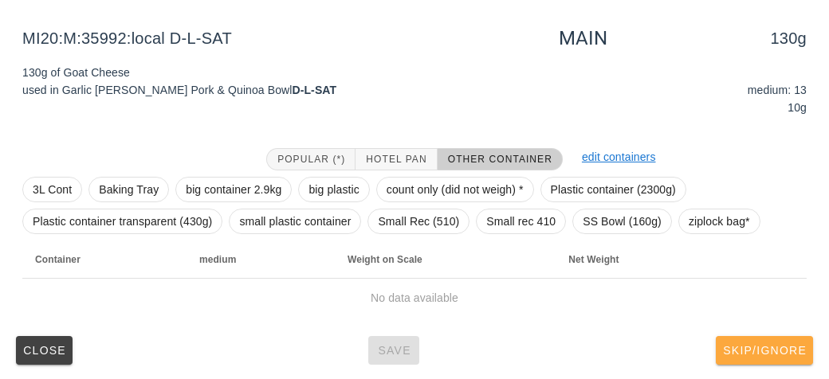
click at [747, 349] on span "Skip/Ignore" at bounding box center [764, 350] width 84 height 13
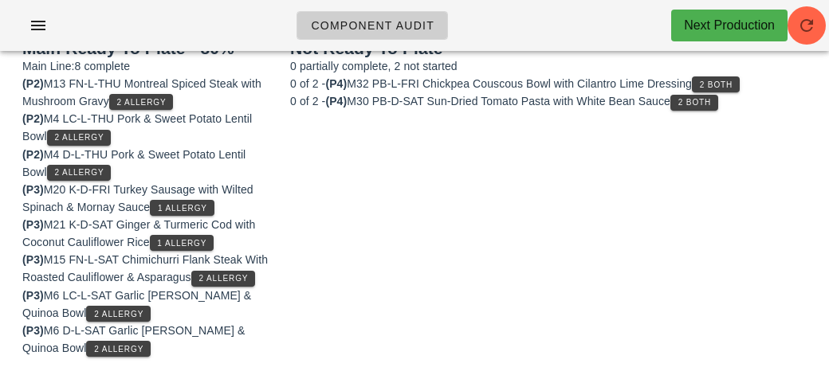
scroll to position [221, 0]
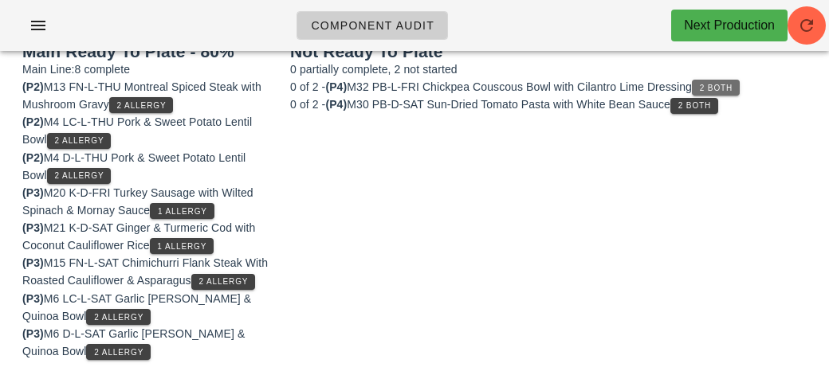
click at [724, 94] on button "2 Both" at bounding box center [716, 88] width 48 height 16
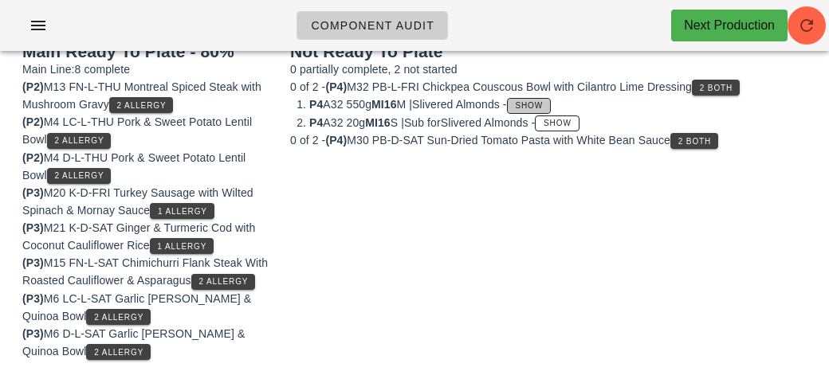
click at [532, 101] on span "Show" at bounding box center [529, 105] width 29 height 9
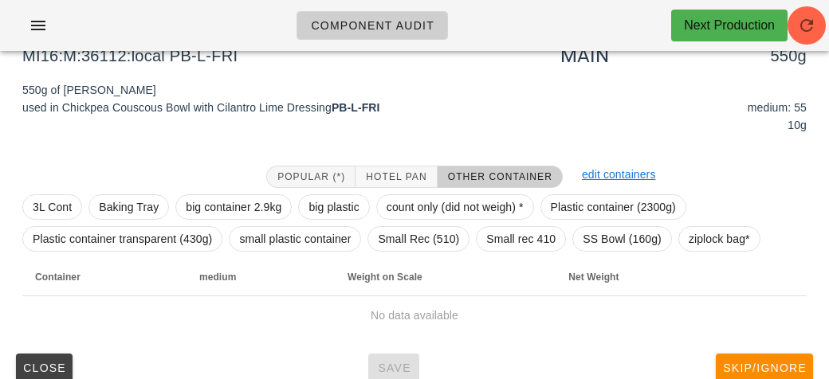
scroll to position [239, 0]
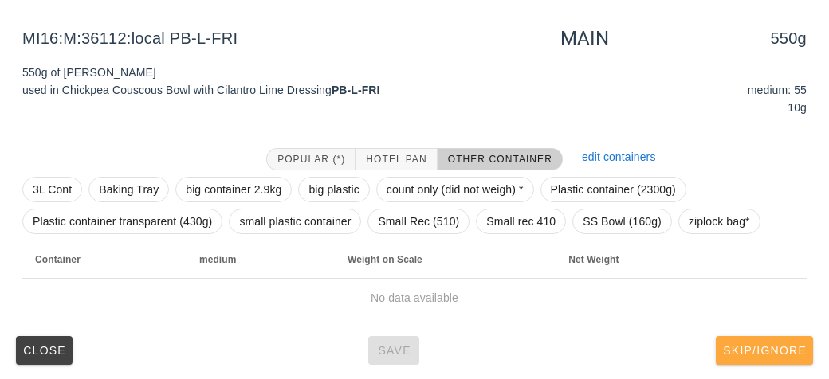
click at [765, 344] on span "Skip/Ignore" at bounding box center [764, 350] width 84 height 13
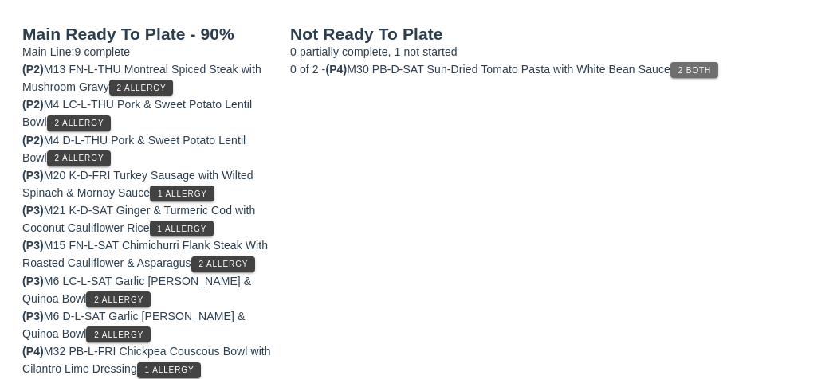
click at [701, 62] on button "2 Both" at bounding box center [694, 70] width 48 height 16
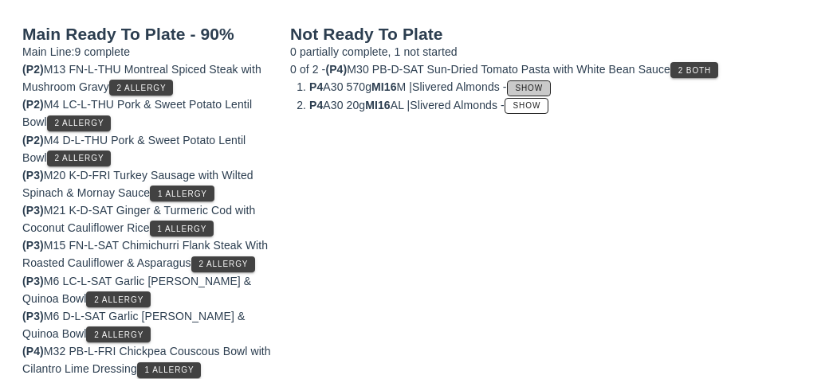
click at [543, 85] on span "Show" at bounding box center [529, 88] width 29 height 9
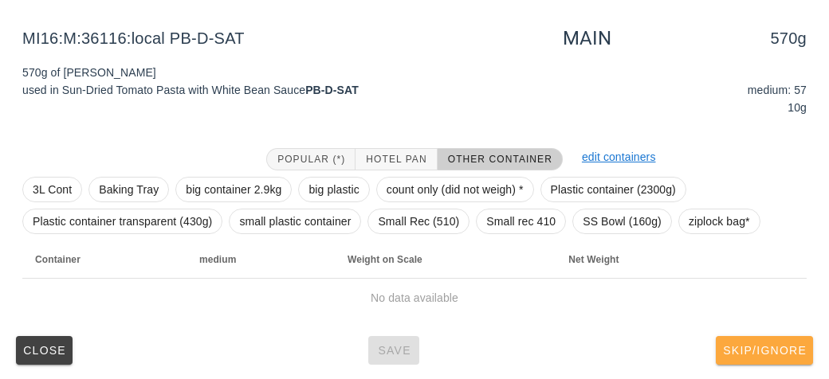
click at [763, 362] on button "Skip/Ignore" at bounding box center [763, 350] width 97 height 29
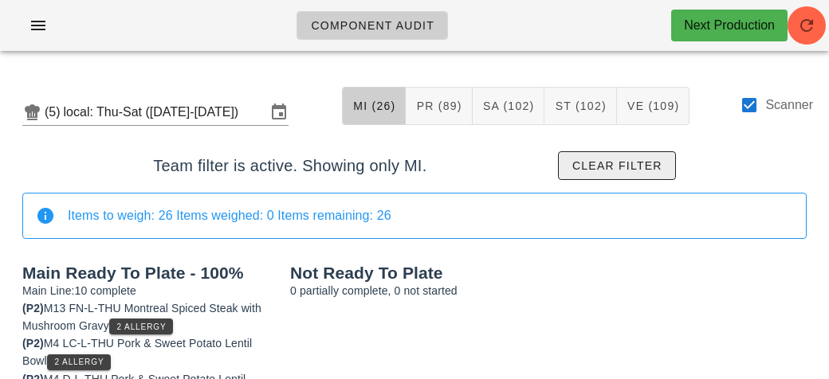
click at [620, 155] on button "Clear filter" at bounding box center [617, 165] width 118 height 29
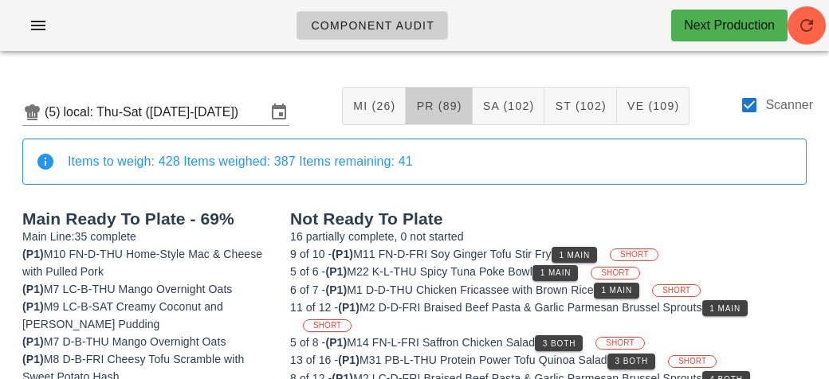
click at [442, 109] on span "PR (89)" at bounding box center [438, 106] width 46 height 13
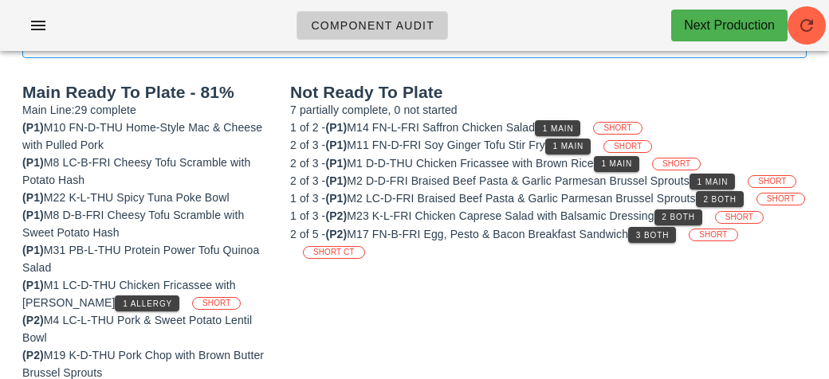
scroll to position [184, 0]
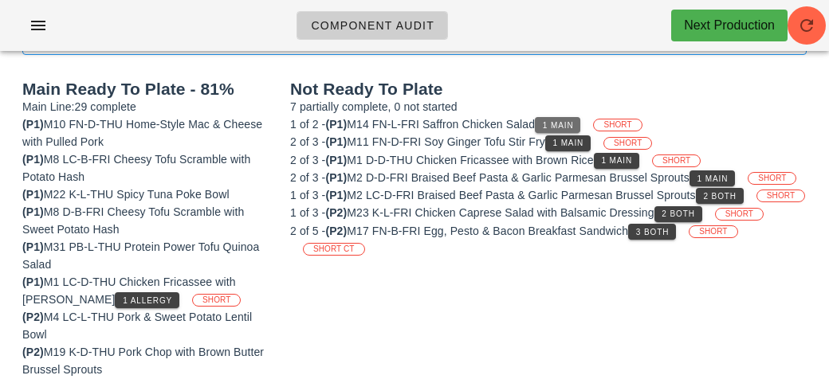
click at [574, 121] on span "1 Main" at bounding box center [558, 125] width 32 height 9
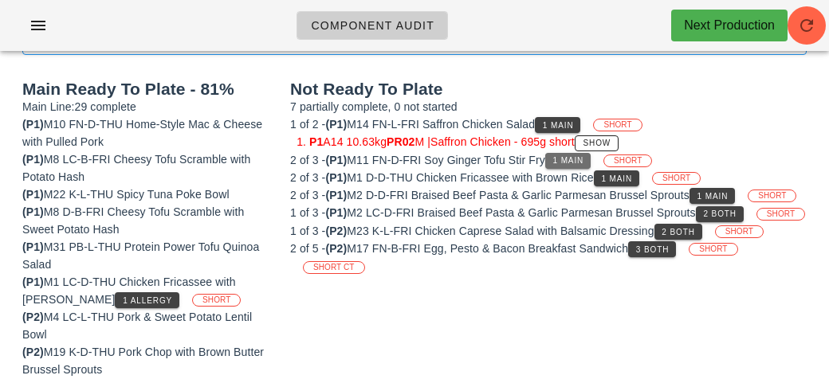
click at [574, 159] on span "1 Main" at bounding box center [568, 160] width 32 height 9
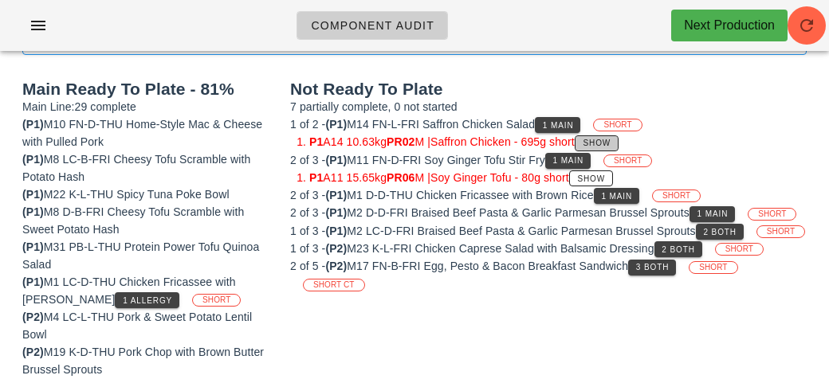
click at [611, 142] on span "Show" at bounding box center [596, 143] width 29 height 9
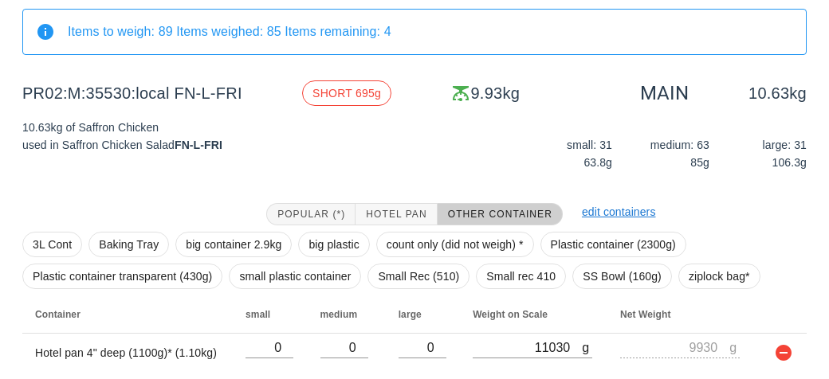
scroll to position [239, 0]
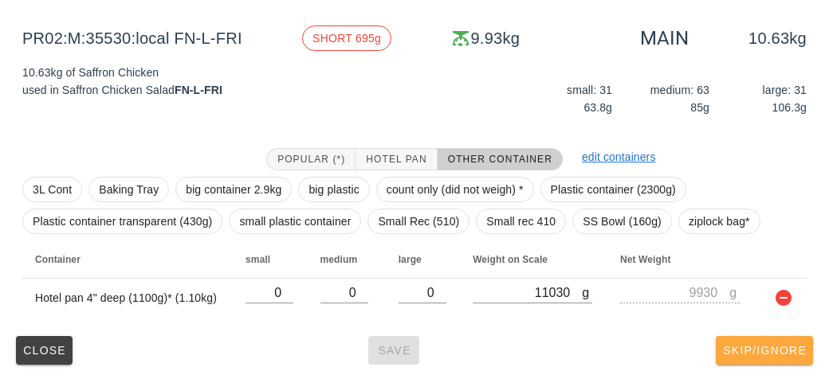
click at [777, 337] on button "Skip/Ignore" at bounding box center [763, 350] width 97 height 29
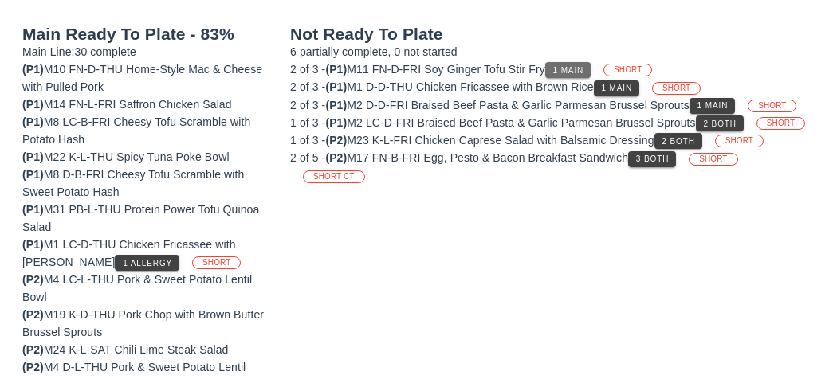
click at [563, 66] on span "1 Main" at bounding box center [568, 70] width 32 height 9
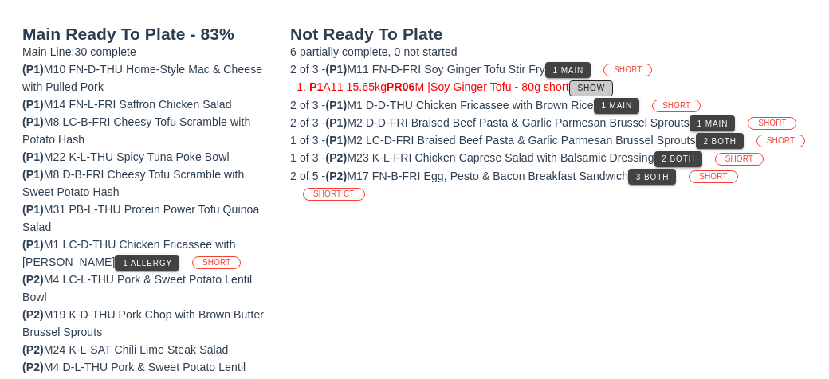
click at [602, 89] on span "Show" at bounding box center [591, 88] width 29 height 9
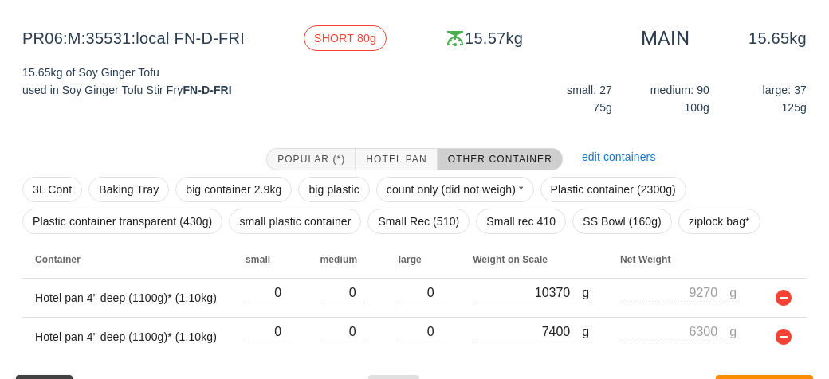
scroll to position [278, 0]
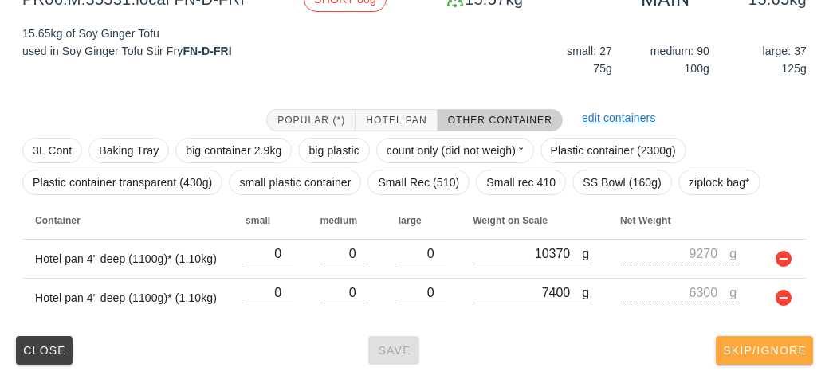
click at [782, 338] on button "Skip/Ignore" at bounding box center [763, 350] width 97 height 29
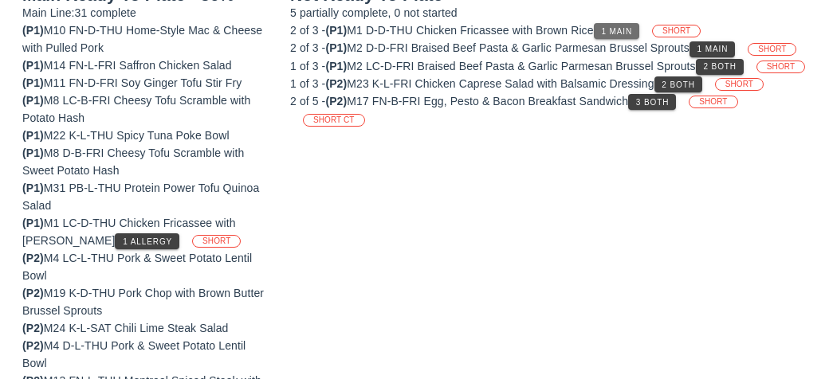
click at [618, 28] on span "1 Main" at bounding box center [616, 31] width 32 height 9
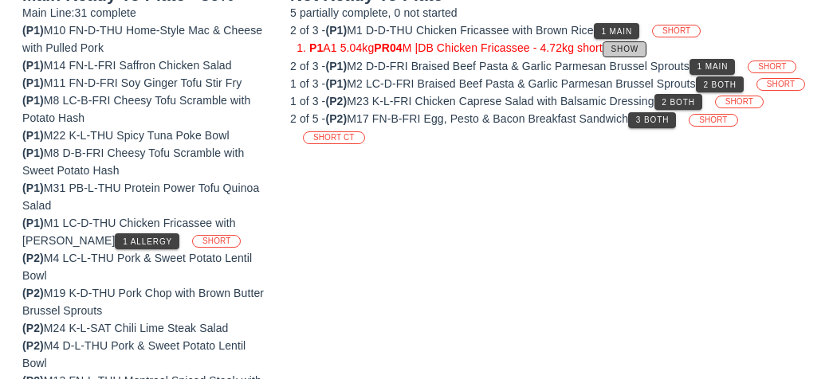
click at [639, 45] on span "Show" at bounding box center [624, 49] width 29 height 9
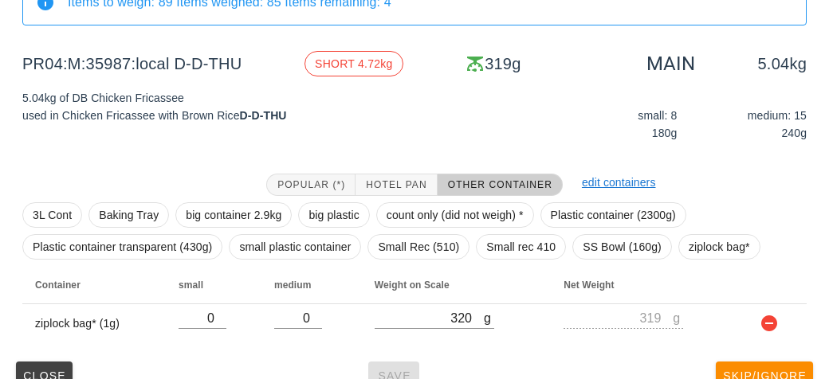
scroll to position [239, 0]
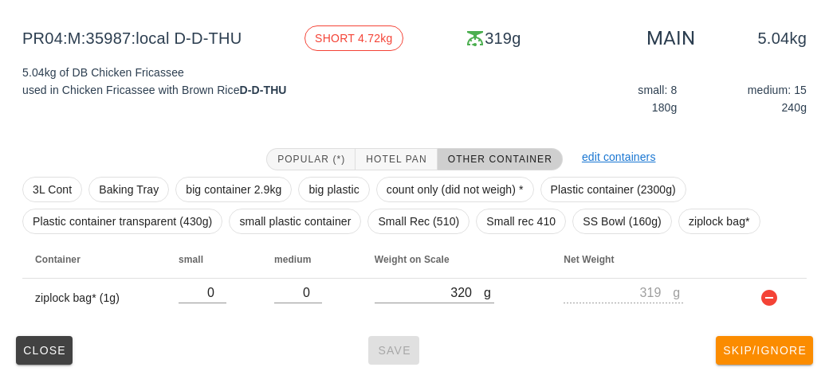
click at [395, 171] on div "3L Cont Baking Tray big container 2.9kg big plastic count only (did not weigh) …" at bounding box center [414, 206] width 784 height 70
click at [417, 151] on button "Hotel Pan" at bounding box center [395, 159] width 81 height 22
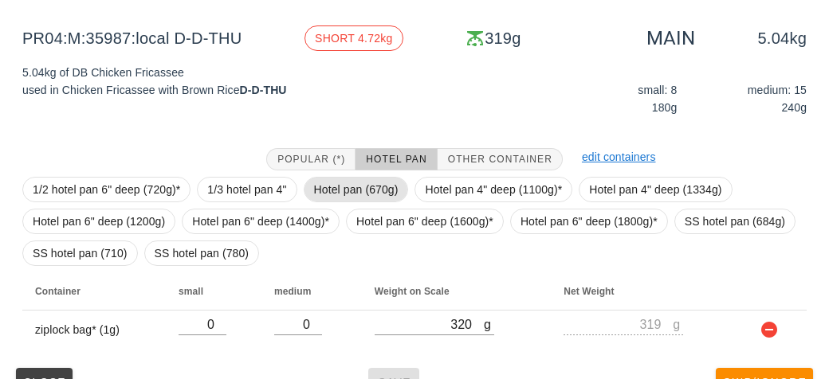
click at [369, 182] on span "Hotel pan (670g)" at bounding box center [356, 190] width 84 height 24
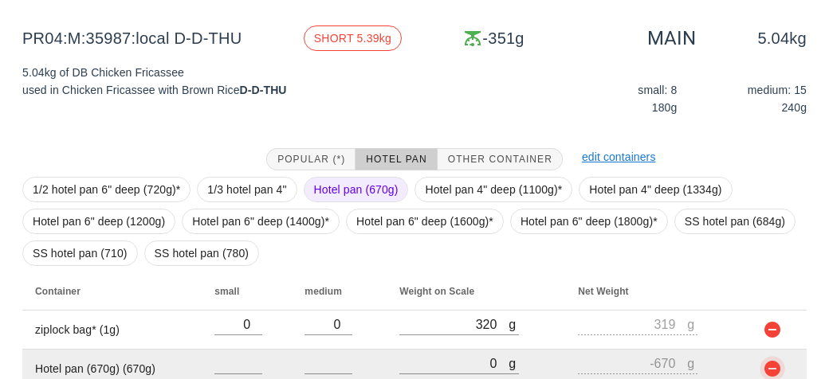
click at [777, 370] on button "button" at bounding box center [771, 368] width 19 height 19
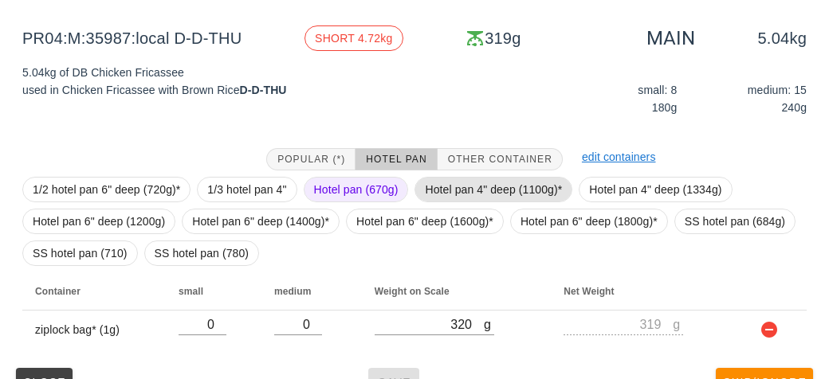
click at [520, 182] on span "Hotel pan 4" deep (1100g)*" at bounding box center [493, 190] width 137 height 24
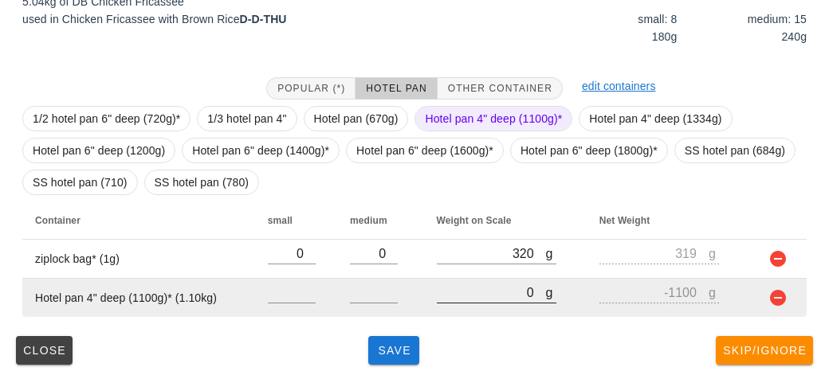
click at [460, 297] on input "0" at bounding box center [491, 292] width 109 height 21
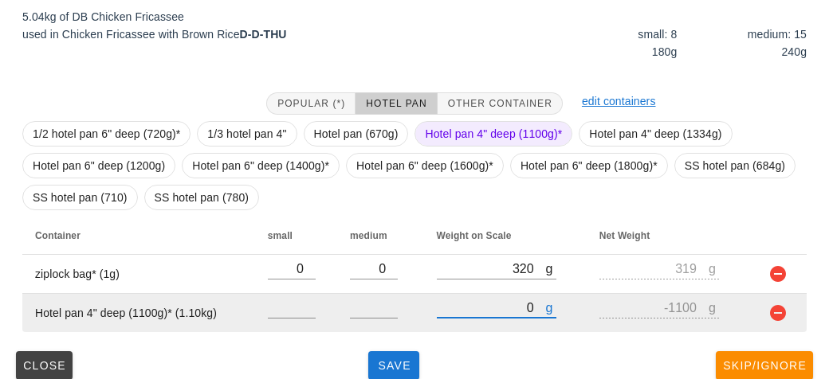
scroll to position [310, 0]
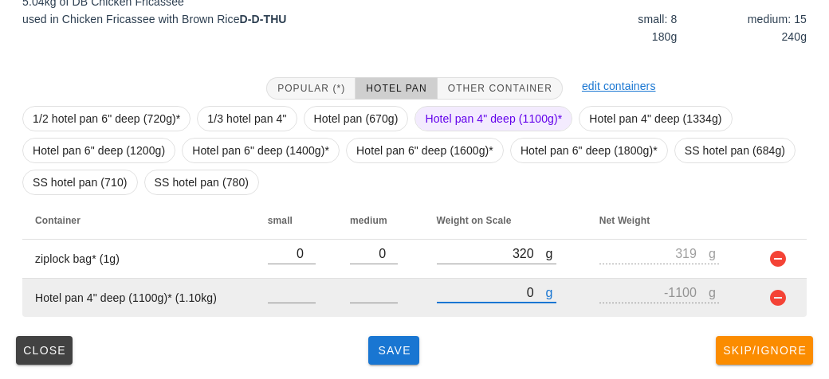
type input "50"
type input "-1050"
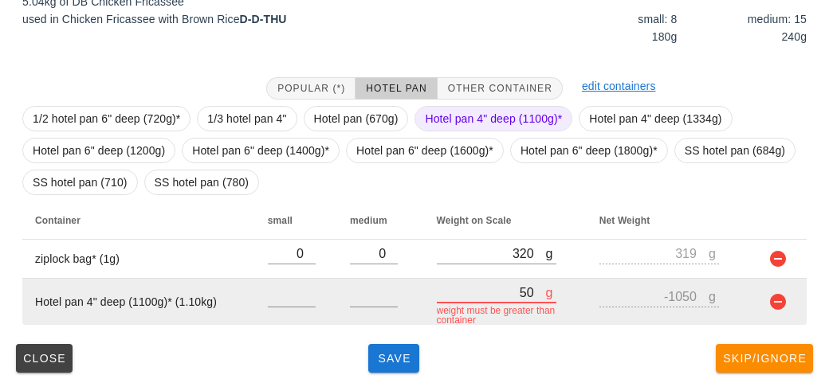
type input "580"
type input "-520"
type input "5820"
type input "4720"
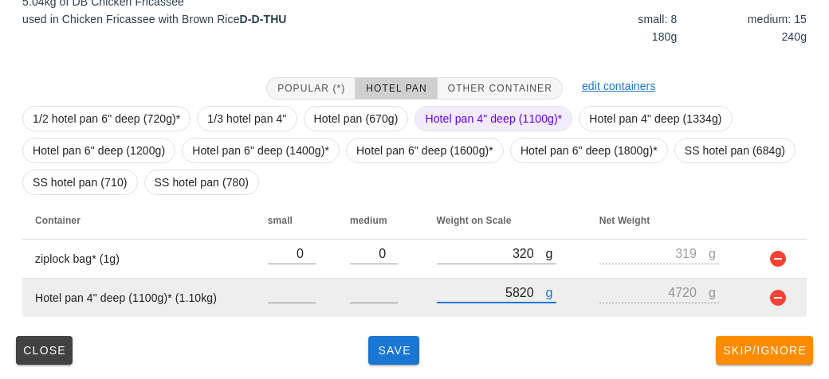
type input "582"
type input "-518"
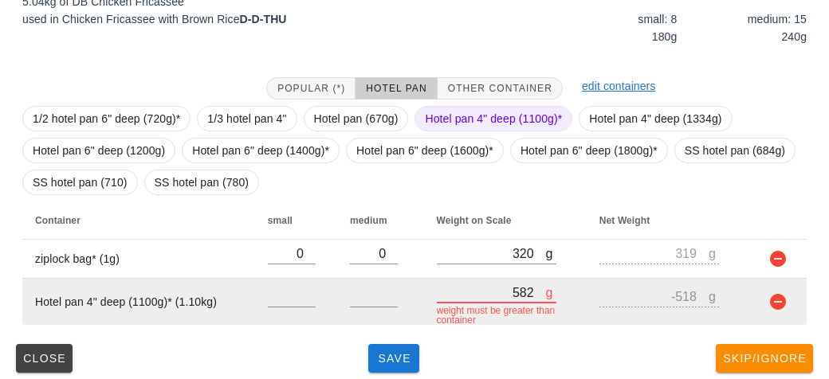
type input "5821"
type input "4721"
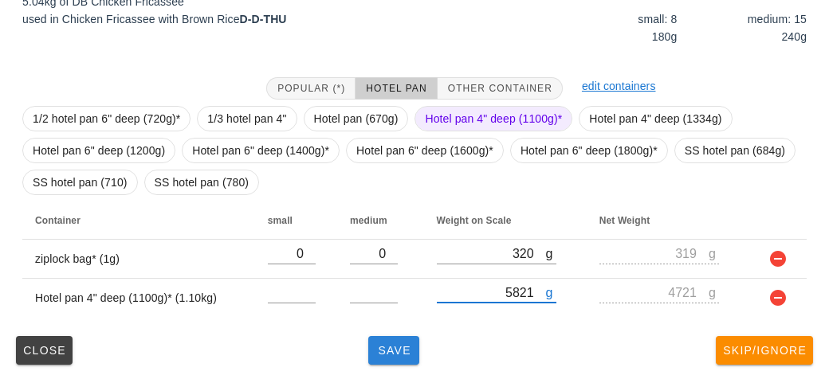
type input "5821"
click at [392, 361] on button "Save" at bounding box center [393, 350] width 51 height 29
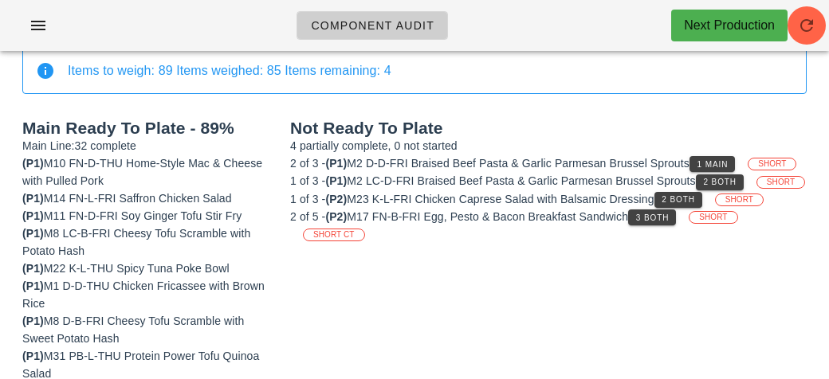
scroll to position [143, 0]
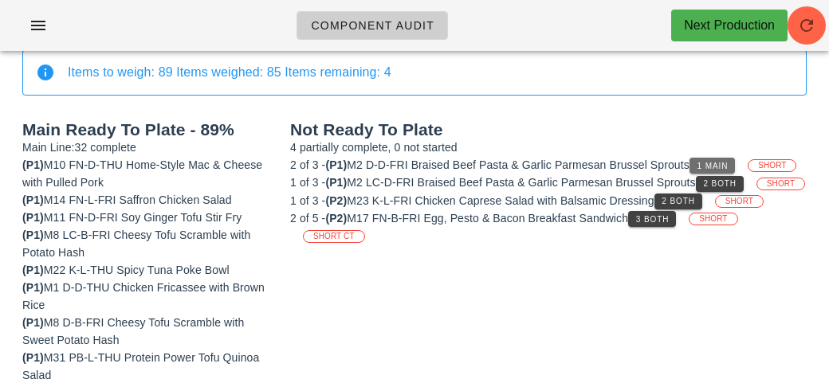
click at [725, 164] on span "1 Main" at bounding box center [712, 166] width 32 height 9
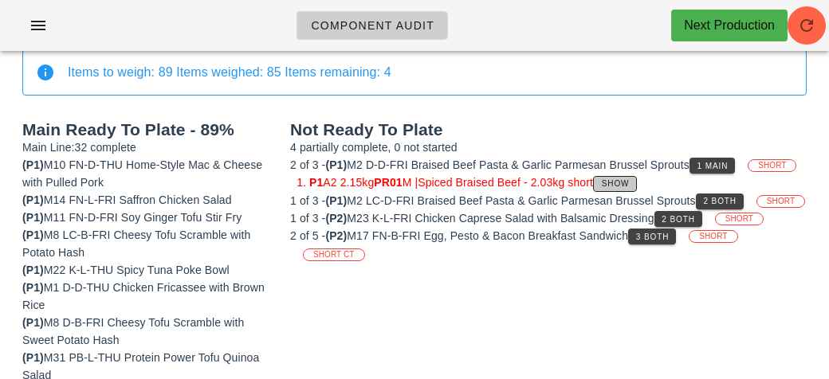
click at [625, 182] on span "Show" at bounding box center [615, 183] width 29 height 9
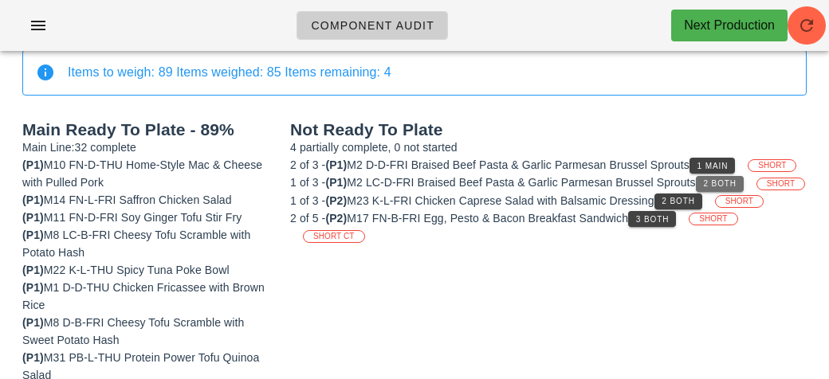
click at [731, 184] on span "2 Both" at bounding box center [719, 183] width 33 height 9
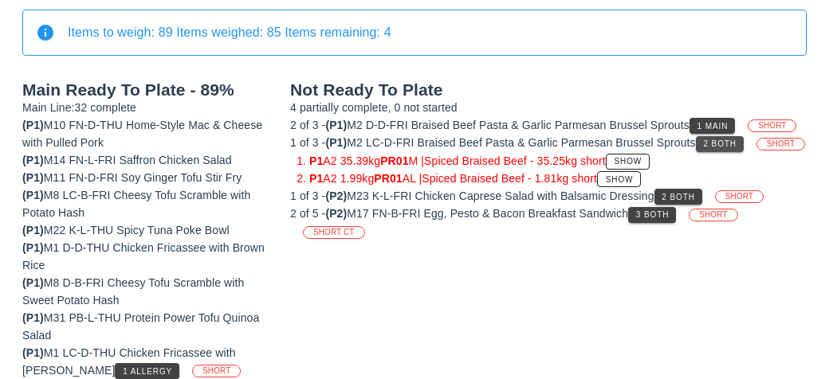
scroll to position [182, 0]
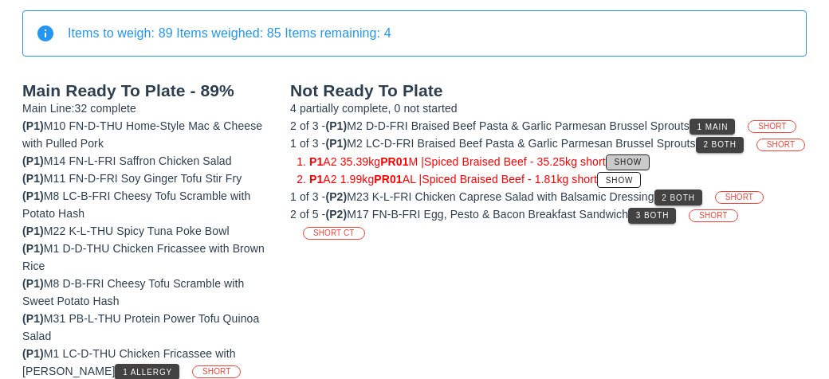
click at [635, 167] on span "Show" at bounding box center [627, 162] width 29 height 9
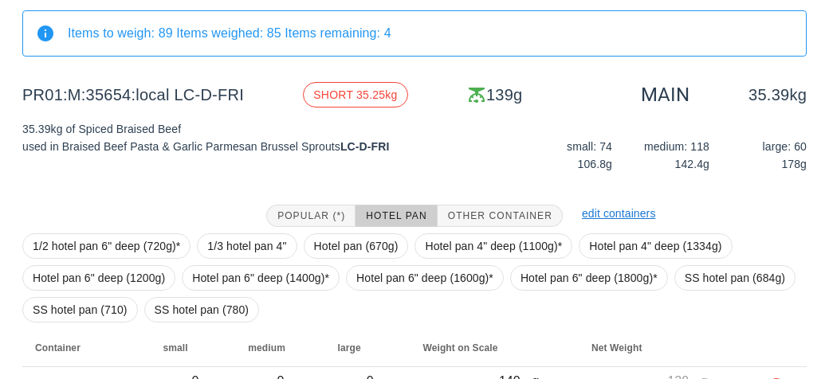
scroll to position [271, 0]
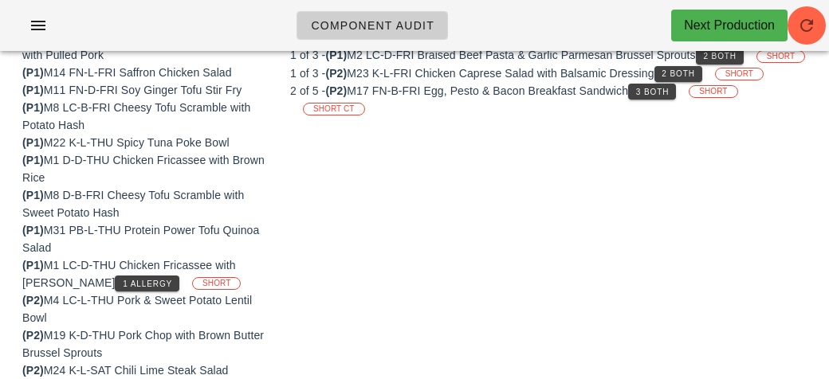
scroll to position [182, 0]
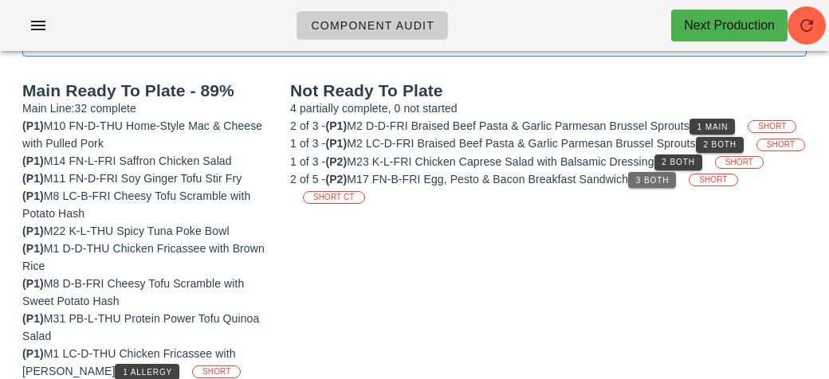
click at [656, 185] on span "3 Both" at bounding box center [651, 180] width 33 height 9
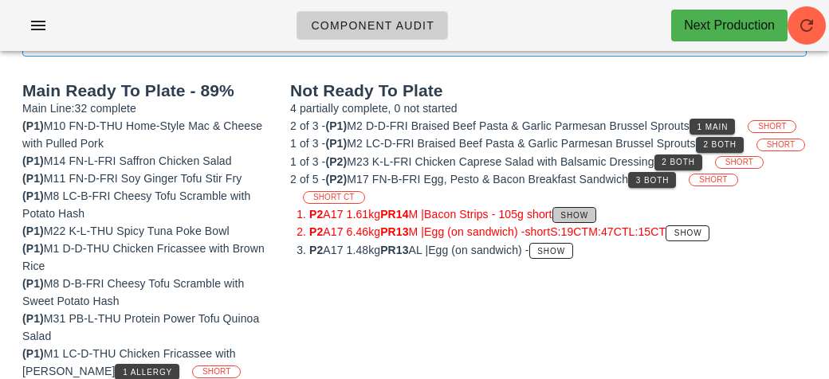
click at [588, 220] on span "Show" at bounding box center [573, 215] width 29 height 9
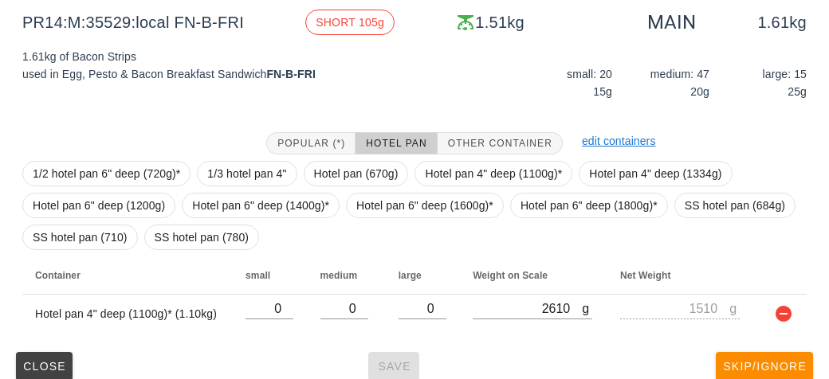
scroll to position [271, 0]
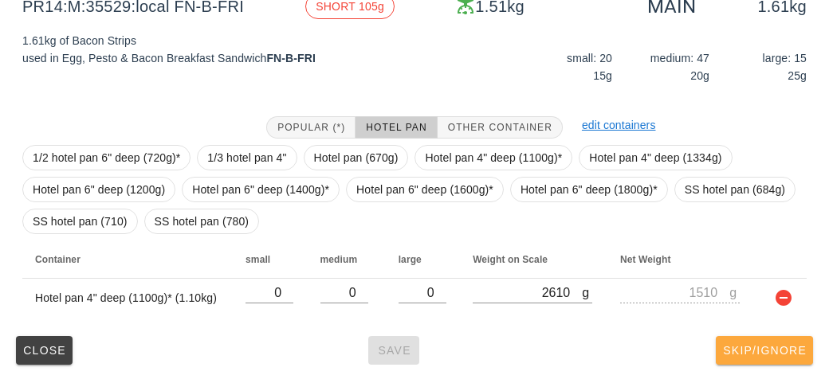
click at [766, 345] on span "Skip/Ignore" at bounding box center [764, 350] width 84 height 13
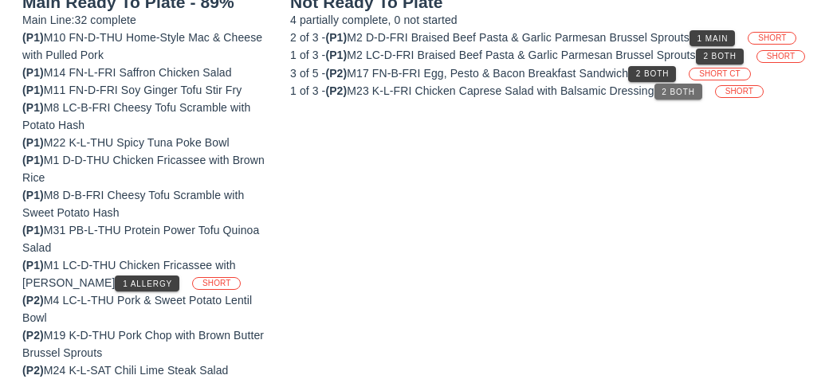
click at [673, 100] on button "2 Both" at bounding box center [678, 92] width 48 height 16
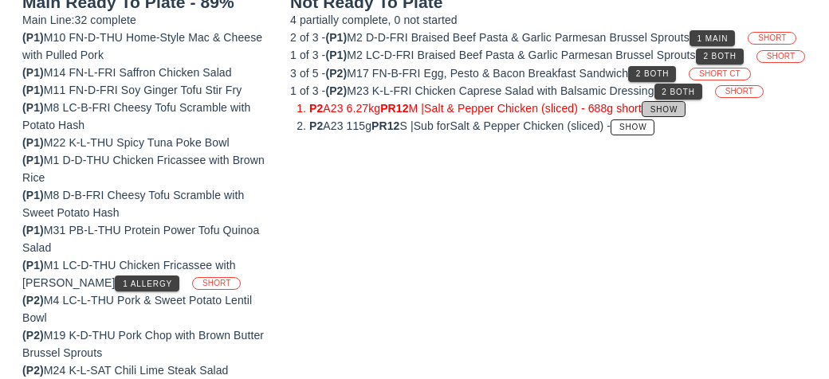
click at [676, 117] on button "Show" at bounding box center [663, 109] width 44 height 16
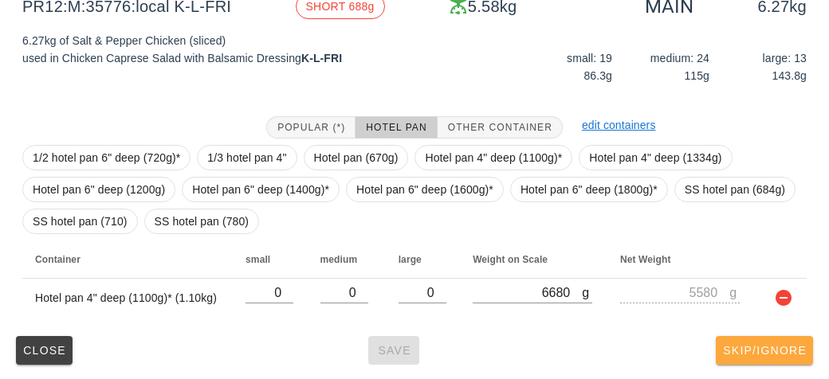
click at [752, 344] on span "Skip/Ignore" at bounding box center [764, 350] width 84 height 13
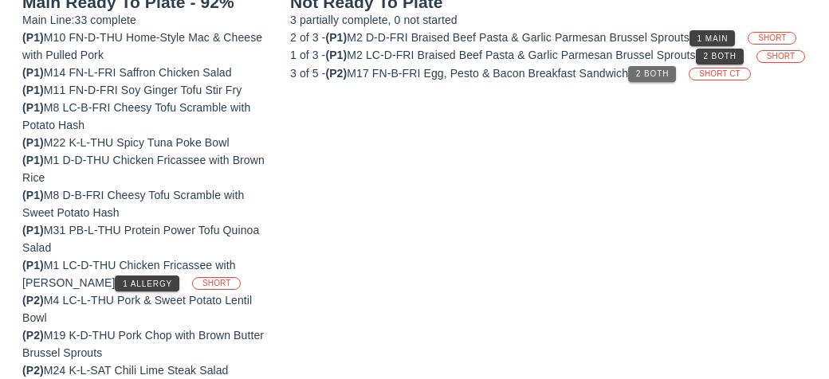
click at [660, 78] on span "2 Both" at bounding box center [651, 73] width 33 height 9
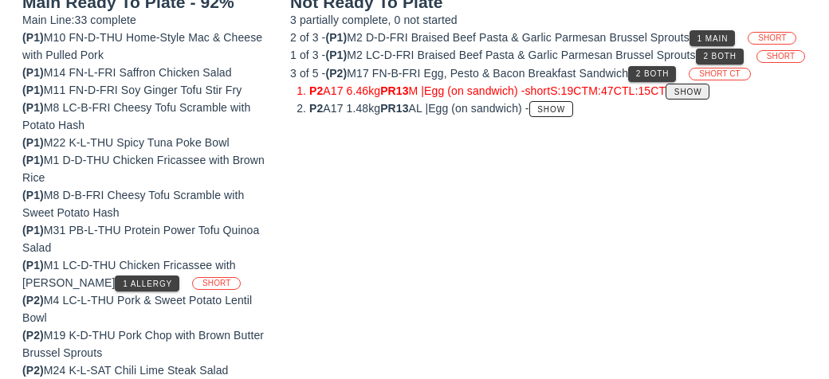
click at [702, 96] on span "Show" at bounding box center [687, 92] width 29 height 9
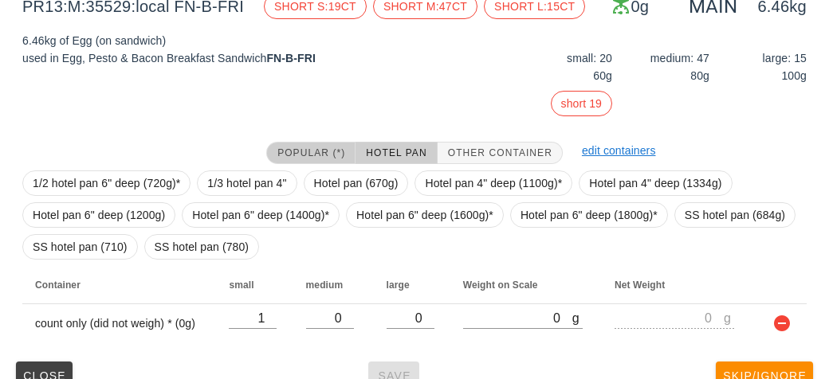
click at [350, 157] on button "Popular (*)" at bounding box center [310, 153] width 89 height 22
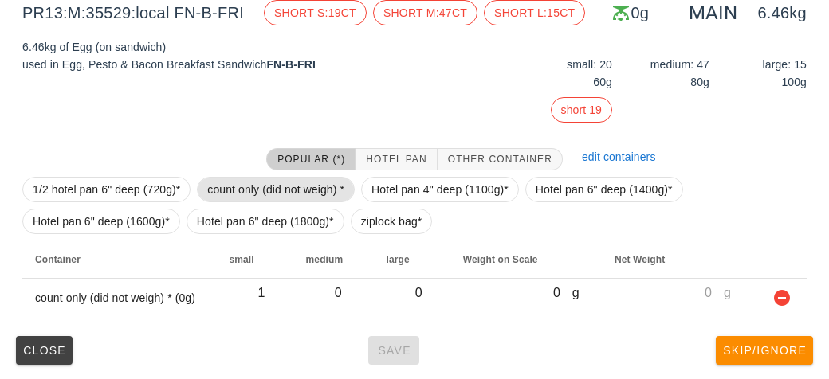
click at [312, 198] on span "count only (did not weigh) *" at bounding box center [275, 190] width 137 height 24
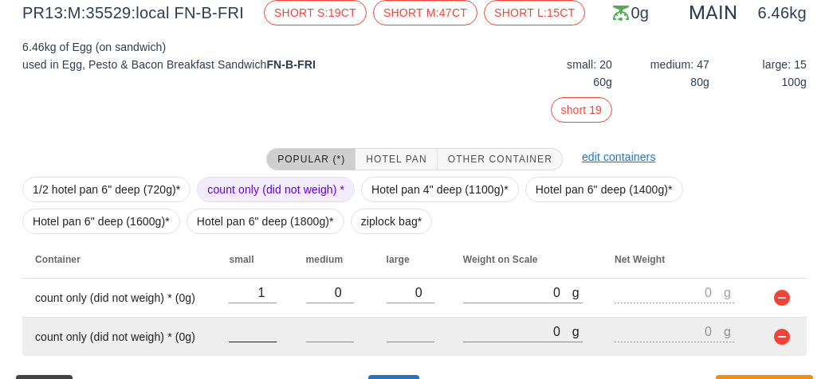
click at [254, 332] on input "number" at bounding box center [253, 331] width 48 height 21
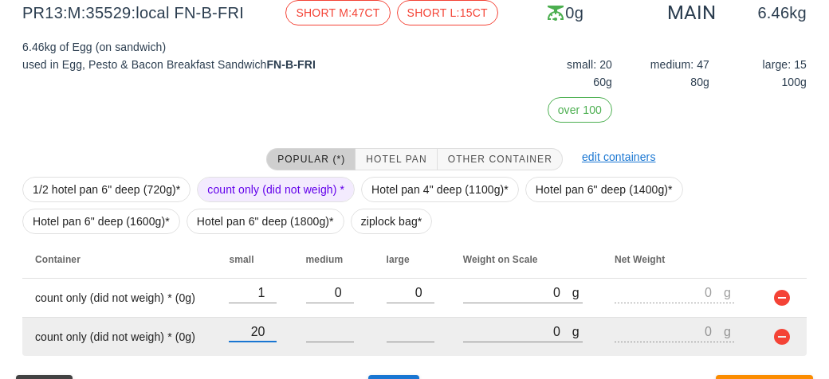
type input "20"
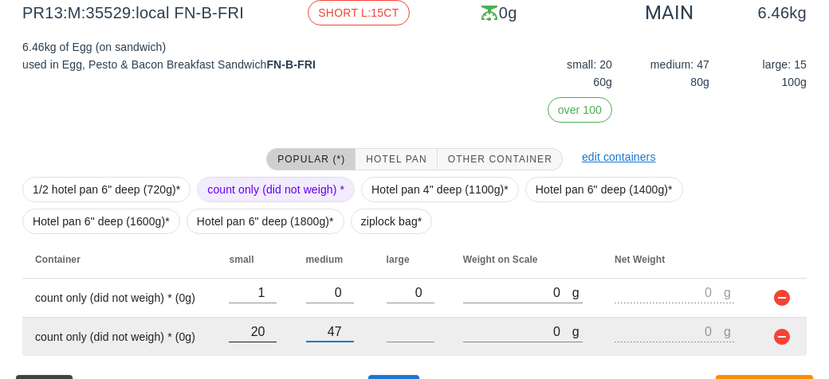
type input "47"
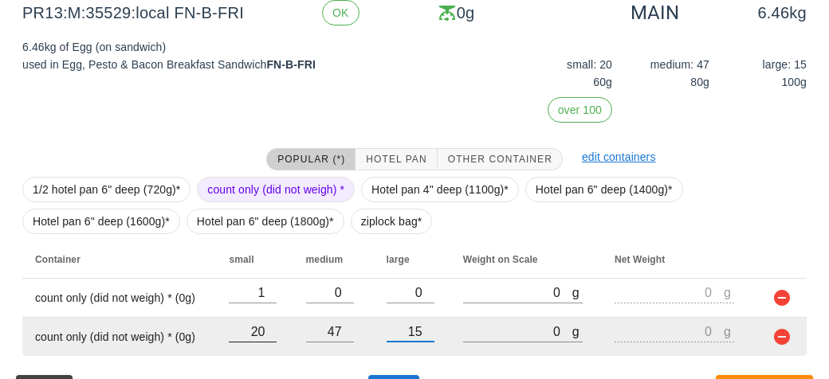
scroll to position [304, 0]
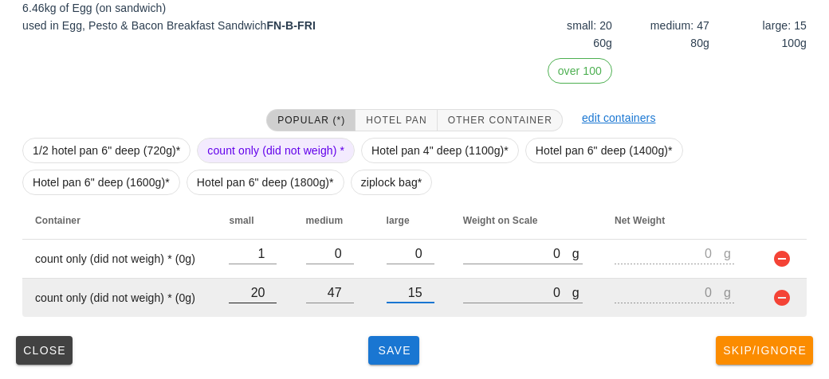
type input "15"
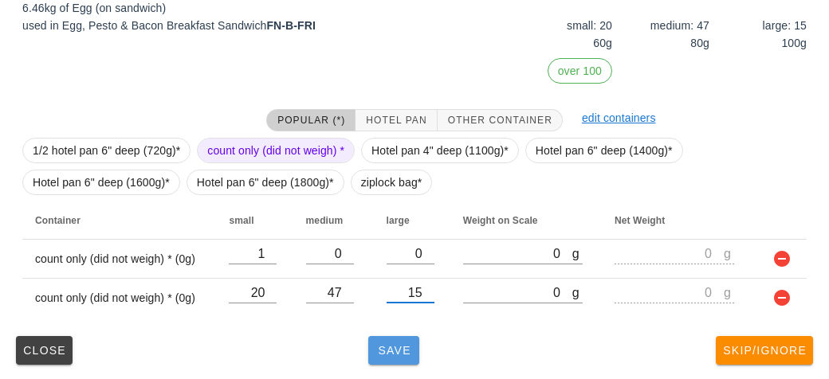
click at [386, 344] on span "Save" at bounding box center [393, 350] width 38 height 13
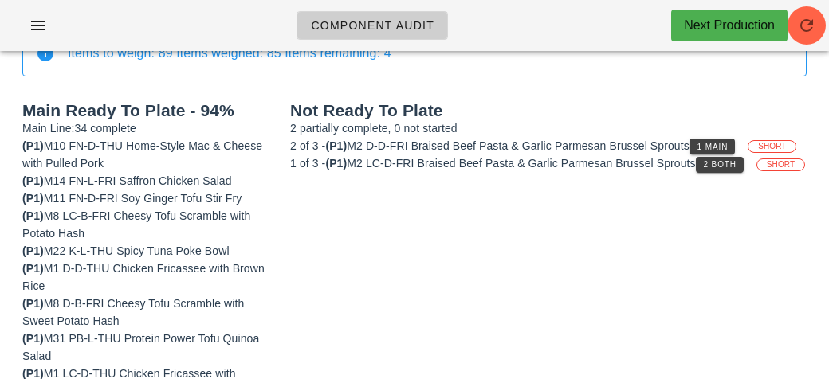
scroll to position [160, 0]
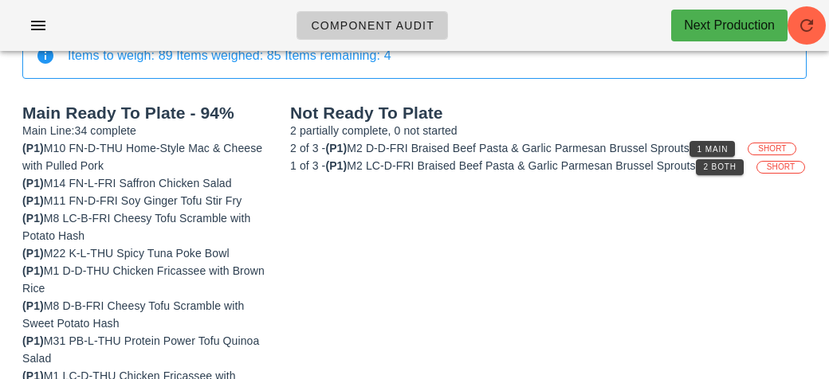
click at [724, 174] on div "1 of 3 - (P1) M2 LC-D-FRI Braised Beef Pasta & Garlic Parmesan Brussel Sprouts …" at bounding box center [548, 166] width 516 height 18
click at [724, 168] on span "2 Both" at bounding box center [719, 167] width 33 height 9
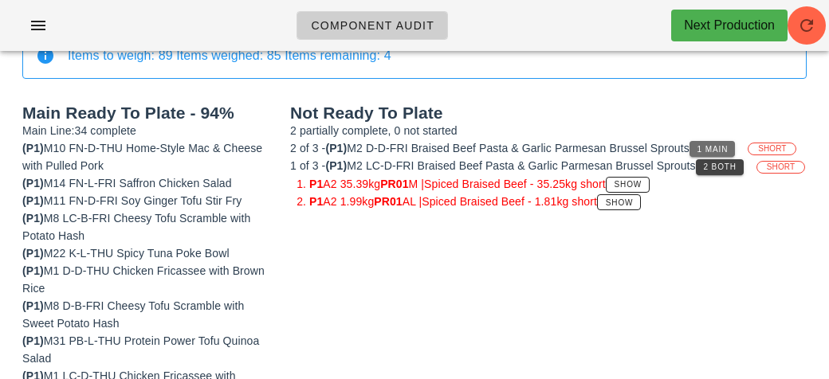
click at [722, 142] on button "1 Main" at bounding box center [711, 149] width 45 height 16
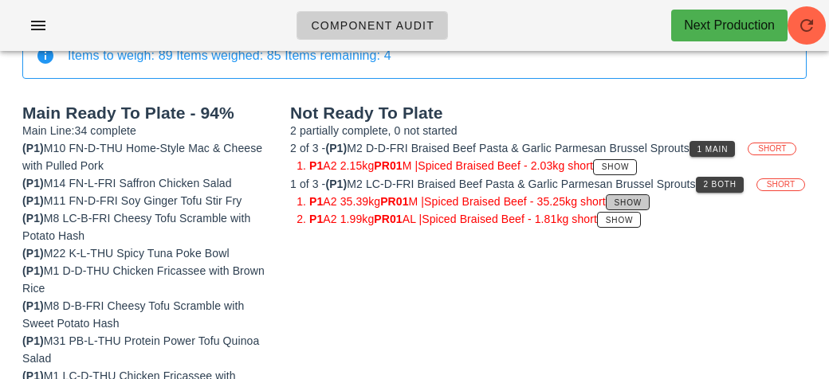
click at [640, 210] on button "Show" at bounding box center [628, 202] width 44 height 16
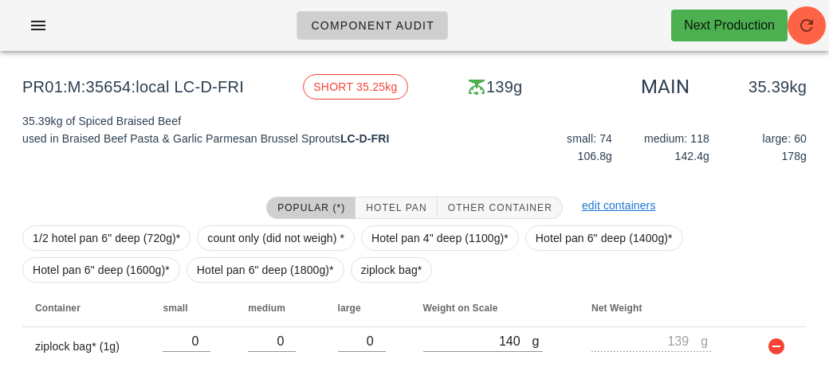
scroll to position [239, 0]
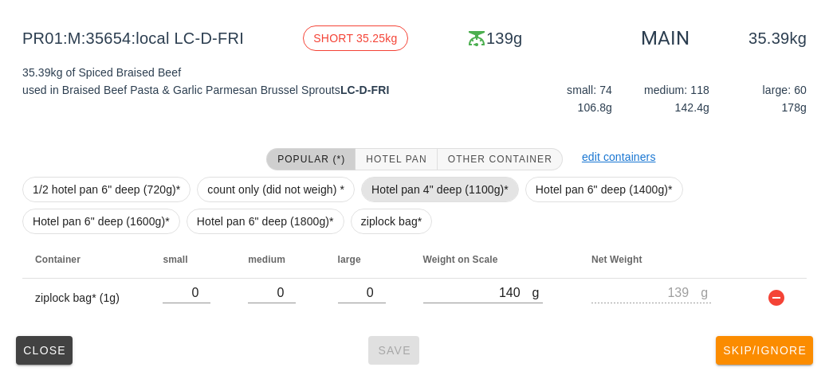
click at [464, 195] on span "Hotel pan 4" deep (1100g)*" at bounding box center [439, 190] width 137 height 24
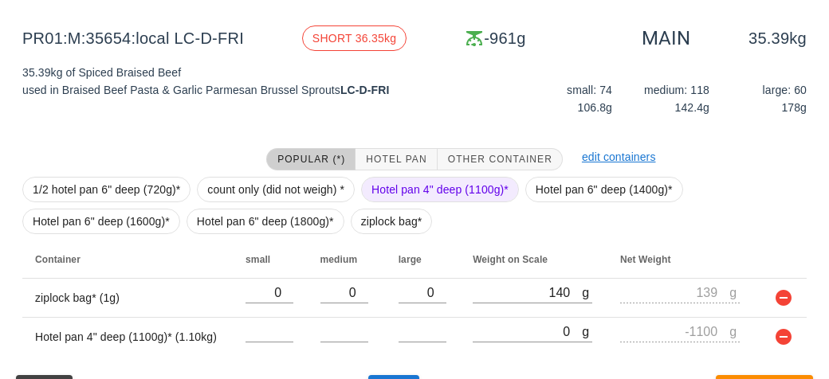
click at [480, 186] on span "Hotel pan 4" deep (1100g)*" at bounding box center [439, 190] width 137 height 24
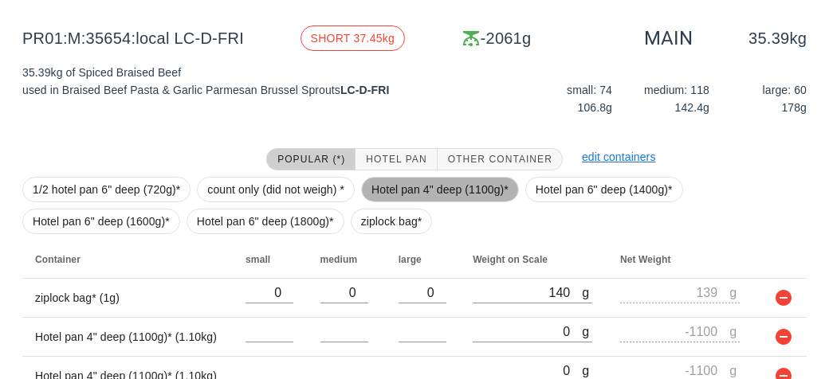
click at [492, 192] on span "Hotel pan 4" deep (1100g)*" at bounding box center [439, 190] width 137 height 24
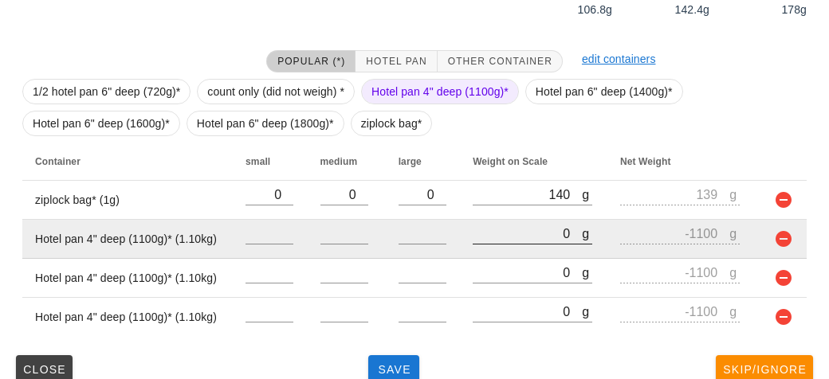
click at [536, 234] on input "0" at bounding box center [526, 233] width 109 height 21
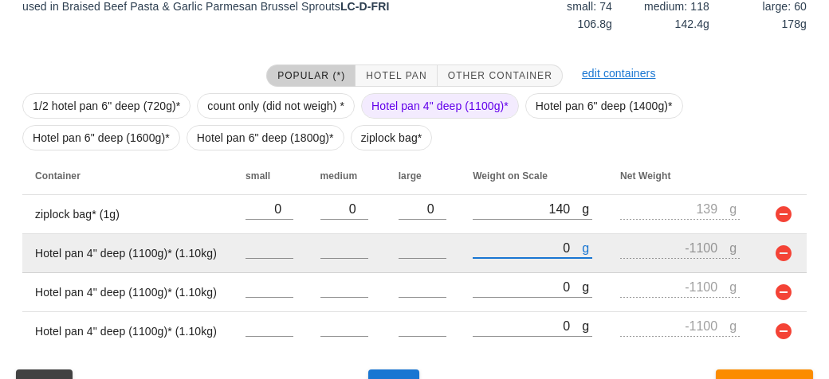
scroll to position [355, 0]
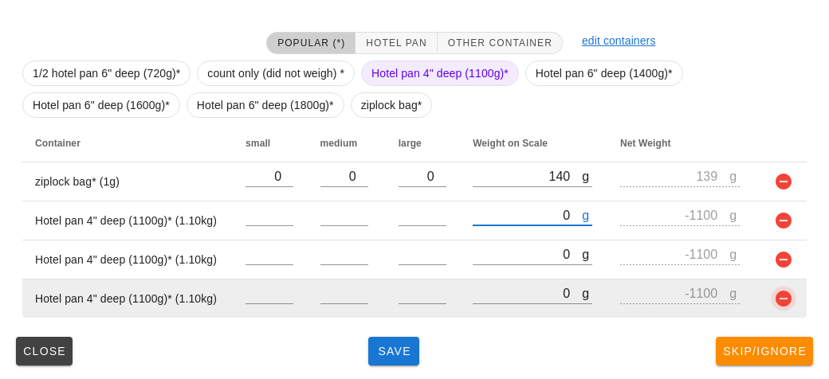
click at [789, 302] on button "button" at bounding box center [783, 298] width 19 height 19
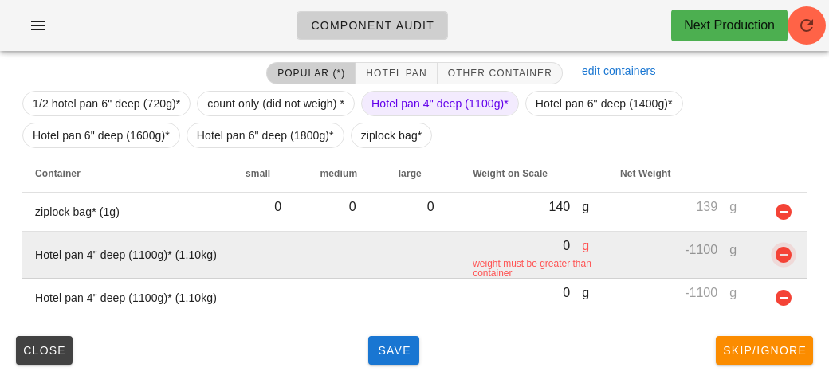
click at [787, 261] on button "button" at bounding box center [783, 254] width 19 height 19
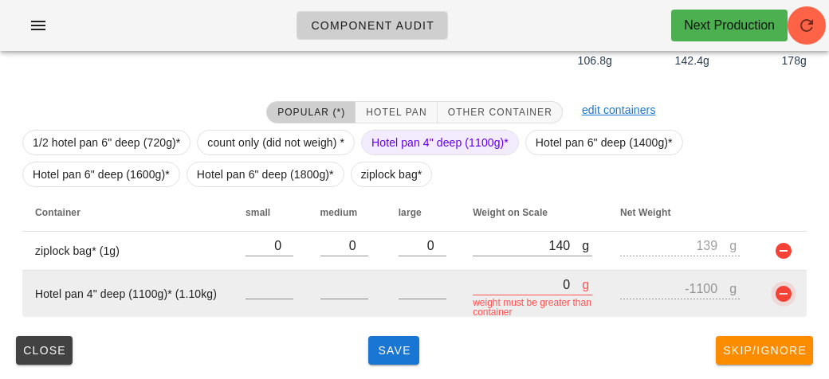
click at [783, 289] on button "button" at bounding box center [783, 293] width 19 height 19
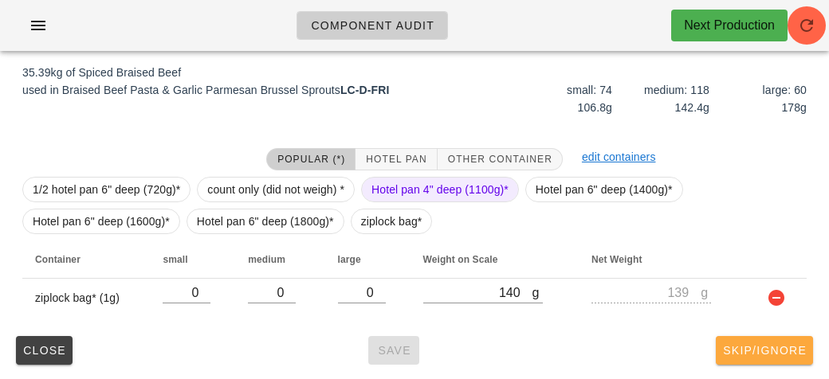
click at [779, 347] on span "Skip/Ignore" at bounding box center [764, 350] width 84 height 13
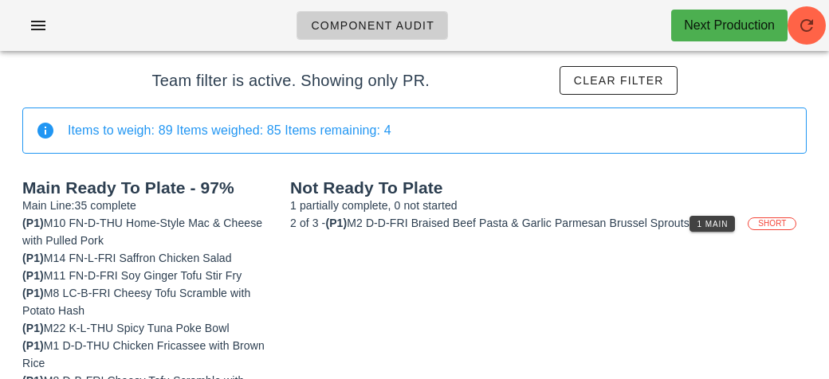
scroll to position [79, 0]
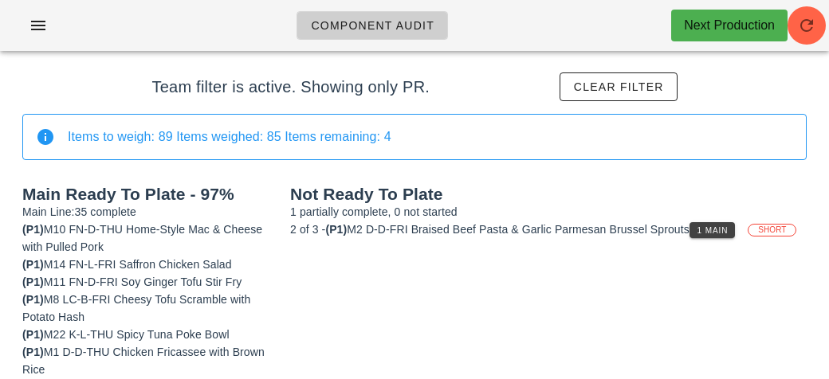
click at [719, 226] on span "1 Main" at bounding box center [712, 230] width 32 height 9
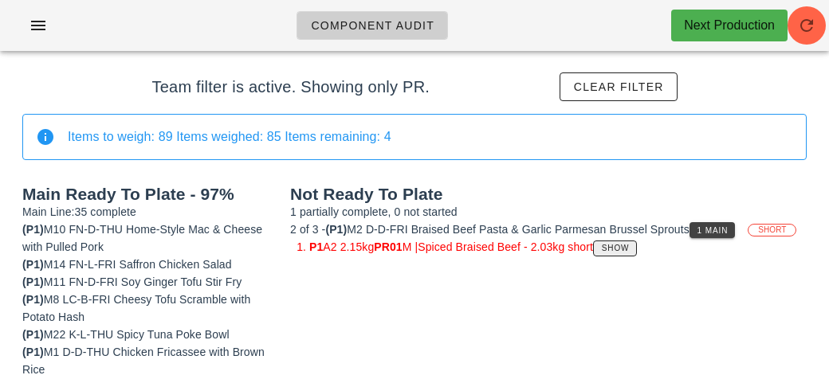
click at [627, 251] on button "Show" at bounding box center [615, 249] width 44 height 16
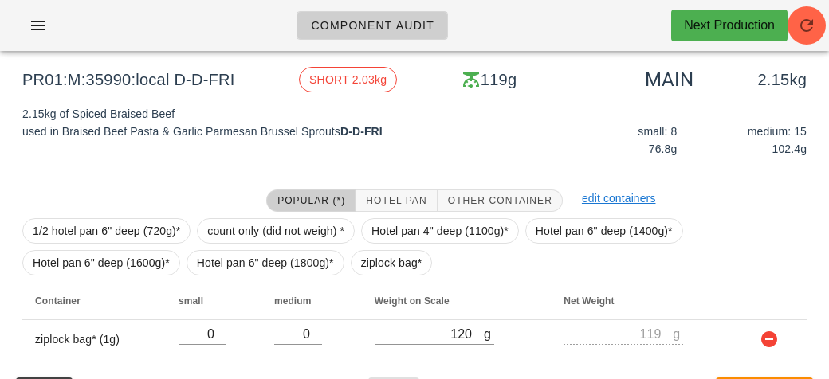
scroll to position [239, 0]
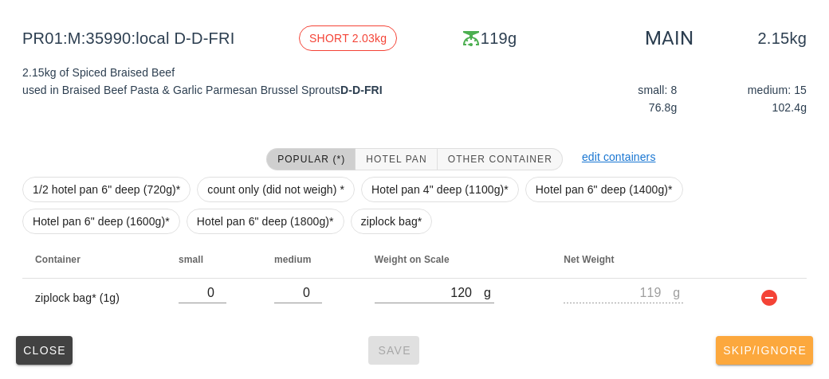
click at [751, 356] on button "Skip/Ignore" at bounding box center [763, 350] width 97 height 29
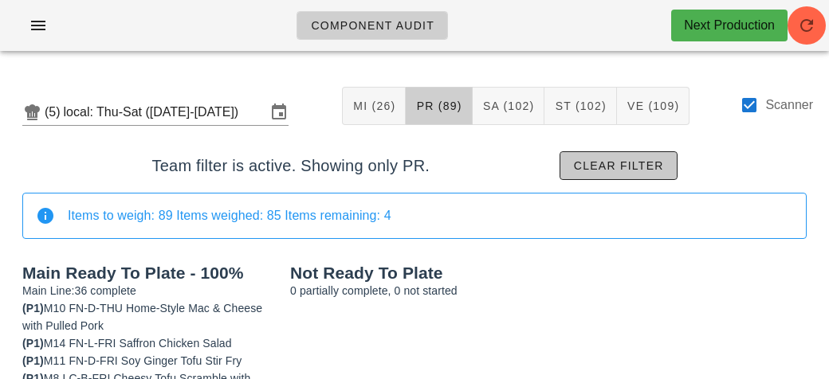
click at [649, 170] on span "Clear filter" at bounding box center [618, 165] width 91 height 13
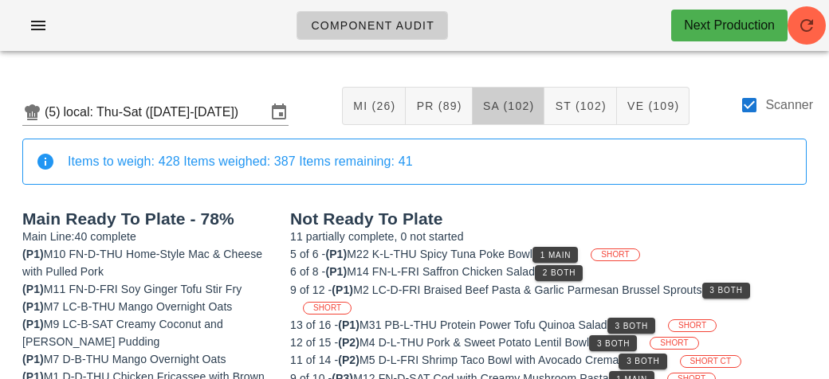
click at [519, 104] on span "SA (102)" at bounding box center [508, 106] width 53 height 13
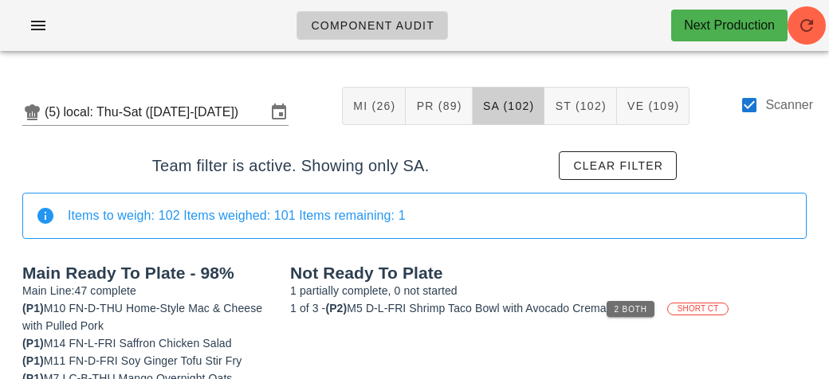
click at [638, 313] on button "2 Both" at bounding box center [630, 309] width 48 height 16
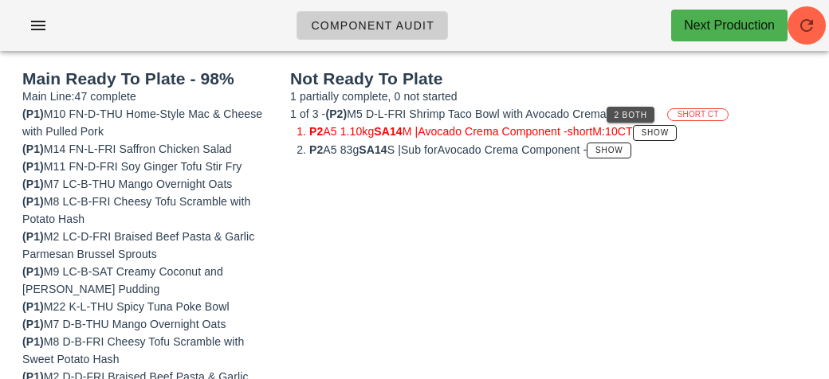
scroll to position [180, 0]
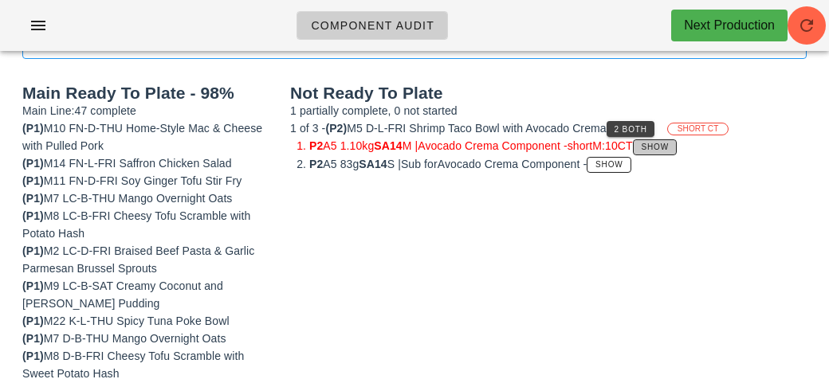
click at [669, 143] on span "Show" at bounding box center [655, 147] width 29 height 9
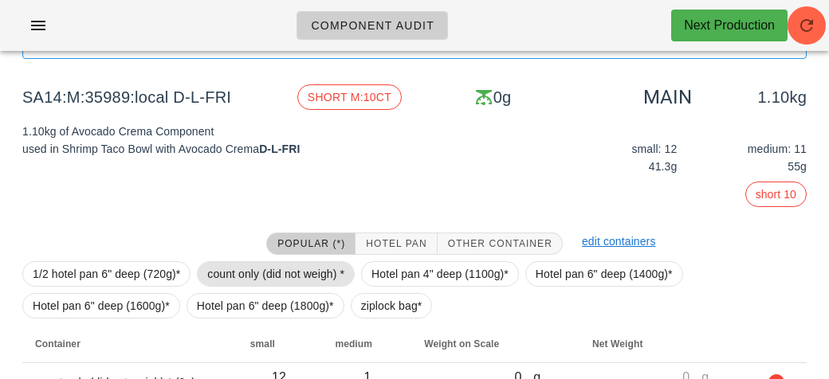
click at [301, 269] on span "count only (did not weigh) *" at bounding box center [275, 274] width 137 height 24
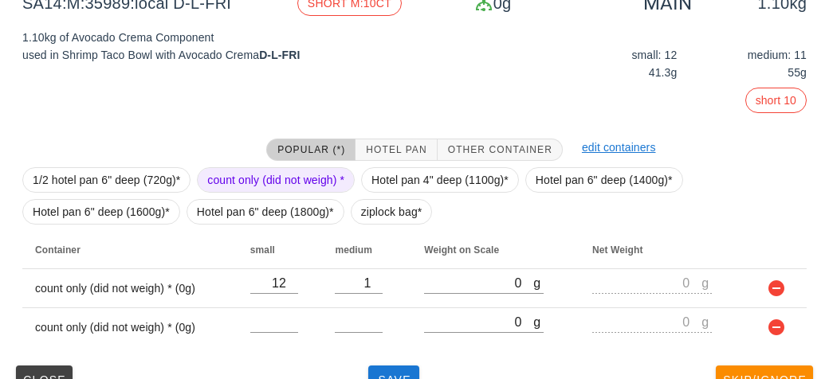
scroll to position [304, 0]
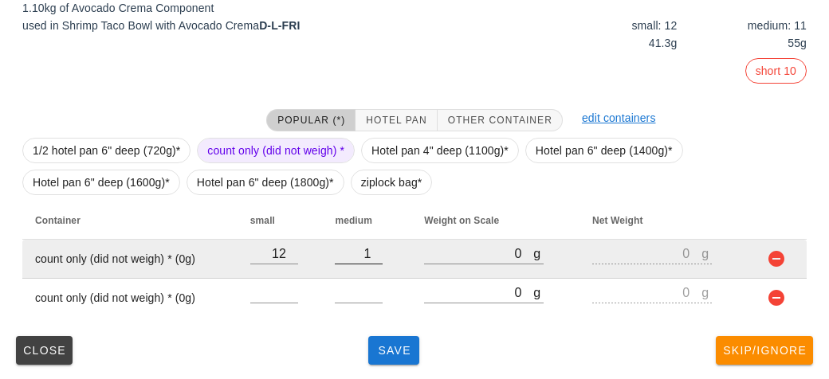
click at [371, 252] on input "1" at bounding box center [359, 253] width 48 height 21
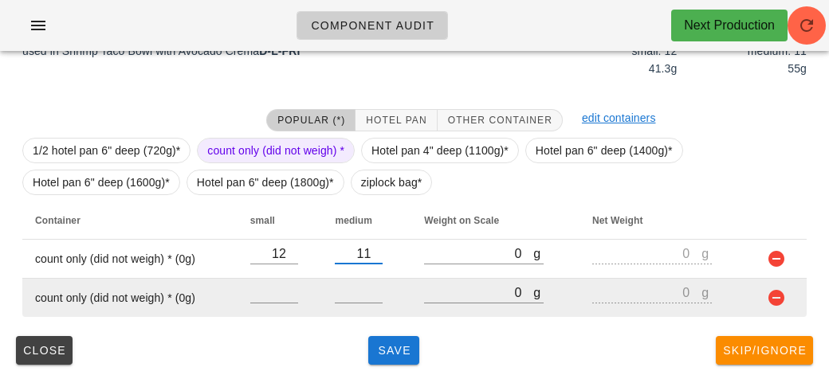
type input "11"
click at [779, 300] on button "button" at bounding box center [775, 297] width 19 height 19
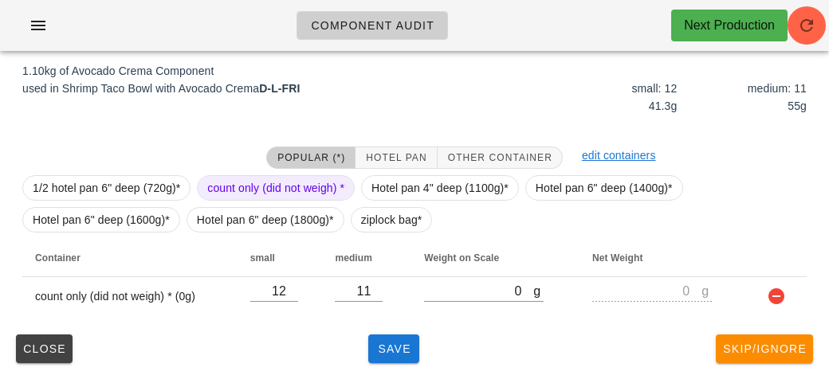
scroll to position [239, 0]
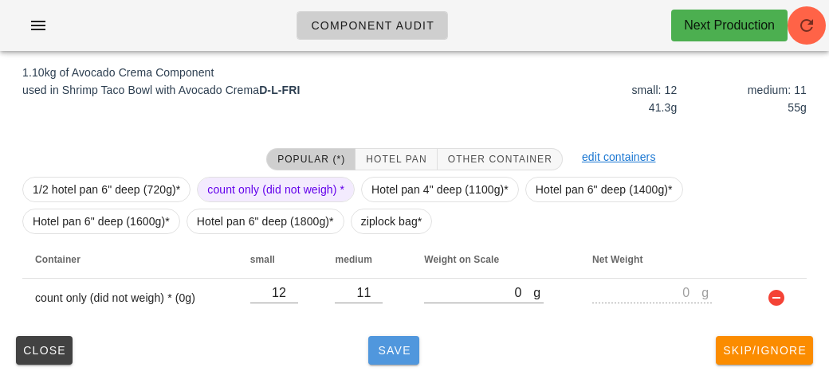
click at [374, 344] on span "Save" at bounding box center [393, 350] width 38 height 13
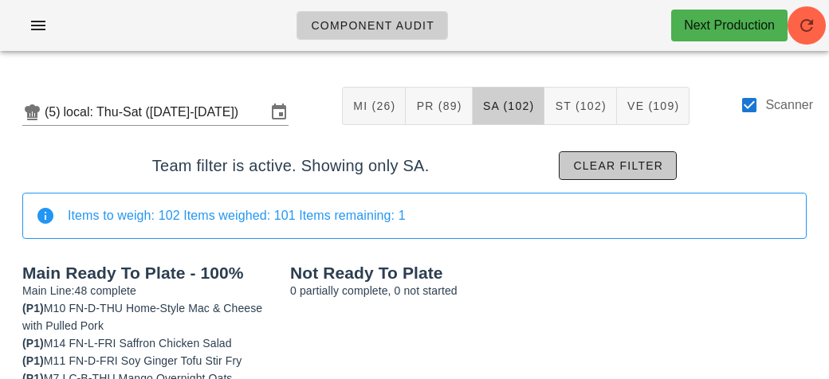
click at [571, 157] on button "Clear filter" at bounding box center [618, 165] width 118 height 29
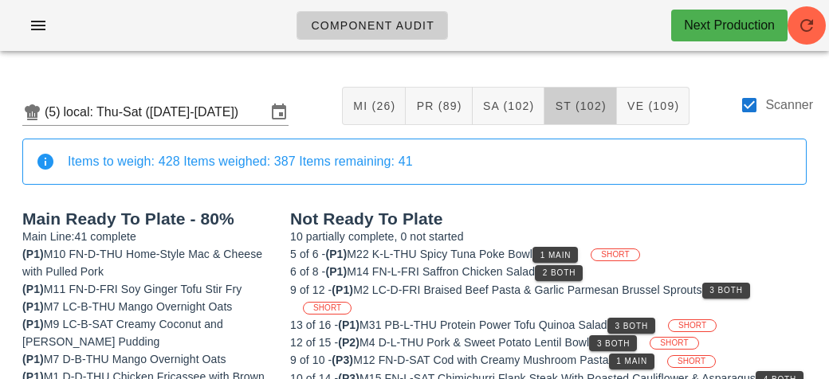
click at [578, 108] on span "ST (102)" at bounding box center [580, 106] width 52 height 13
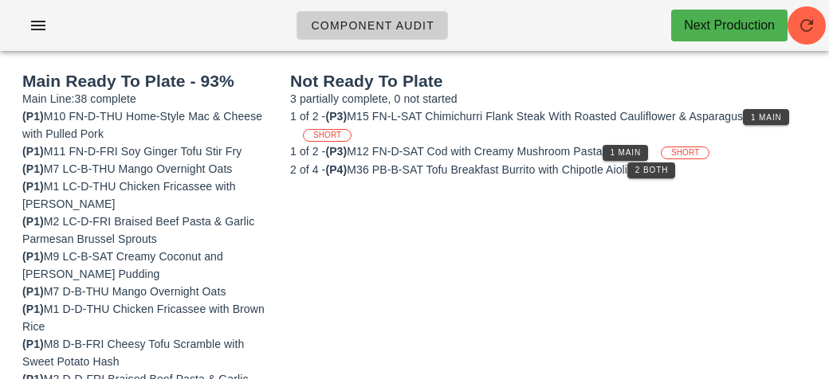
scroll to position [193, 0]
click at [774, 112] on span "1 Main" at bounding box center [766, 116] width 32 height 9
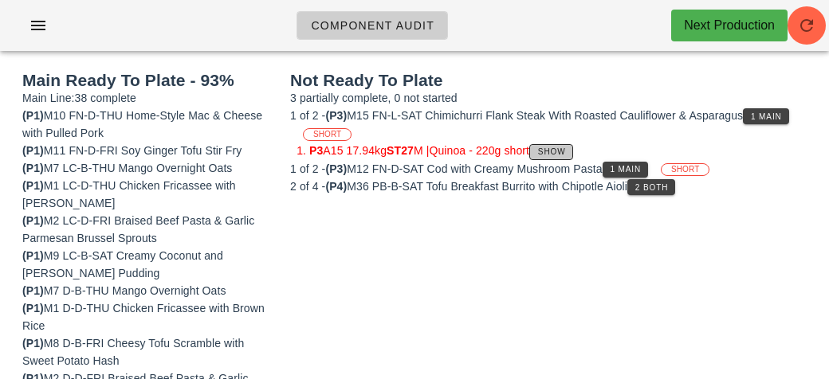
click at [564, 144] on button "Show" at bounding box center [551, 152] width 44 height 16
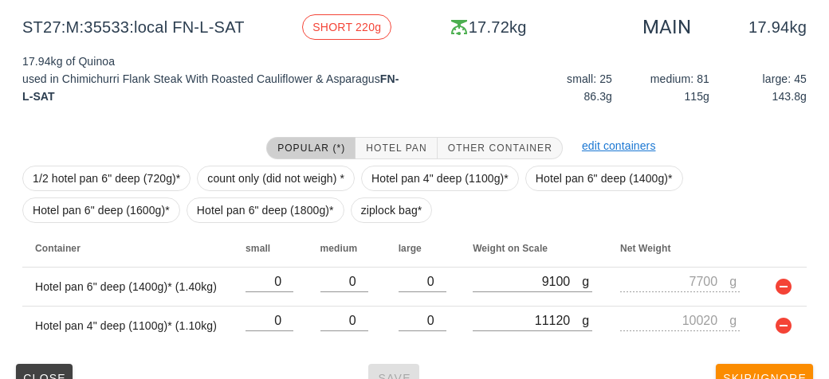
scroll to position [278, 0]
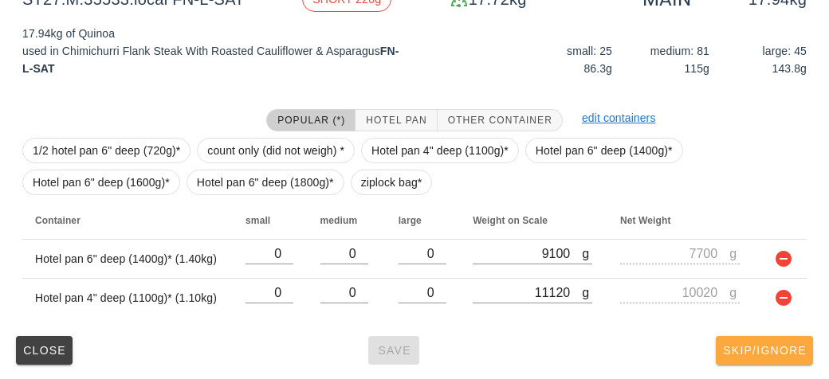
click at [767, 355] on span "Skip/Ignore" at bounding box center [764, 350] width 84 height 13
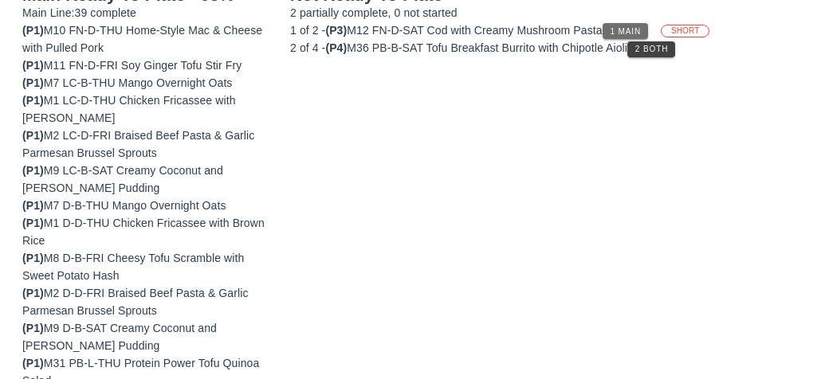
click at [634, 29] on span "1 Main" at bounding box center [626, 31] width 32 height 9
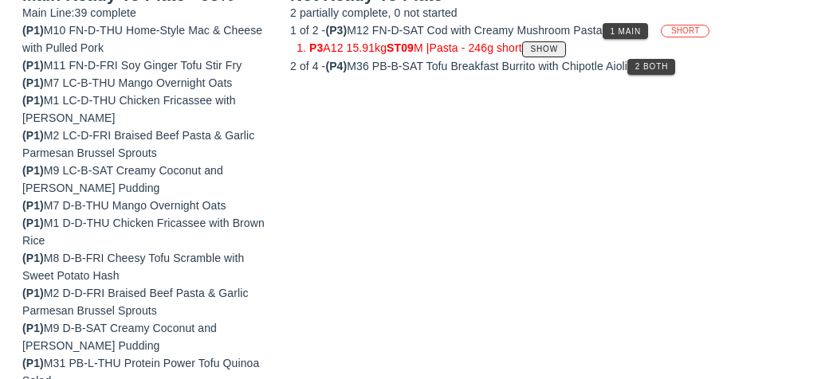
click at [558, 45] on span "Show" at bounding box center [544, 49] width 29 height 9
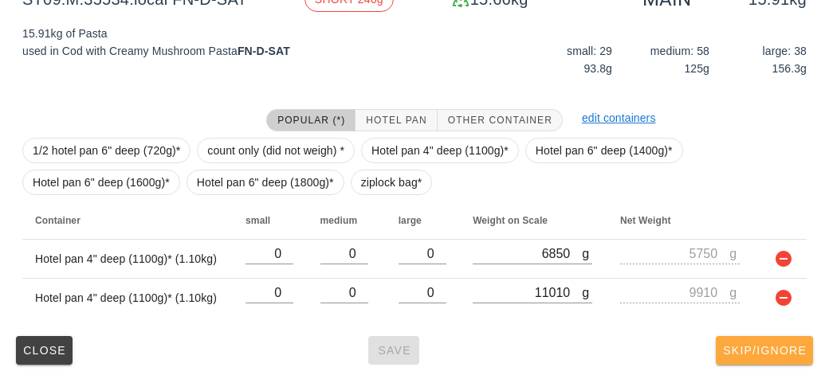
click at [759, 351] on span "Skip/Ignore" at bounding box center [764, 350] width 84 height 13
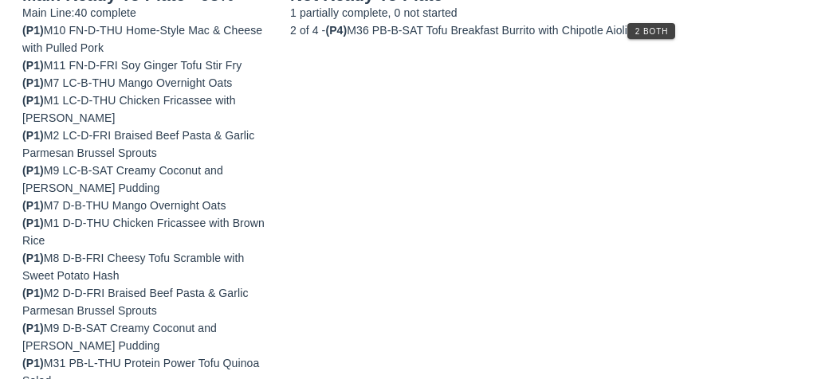
click at [675, 35] on button "2 Both" at bounding box center [651, 31] width 48 height 16
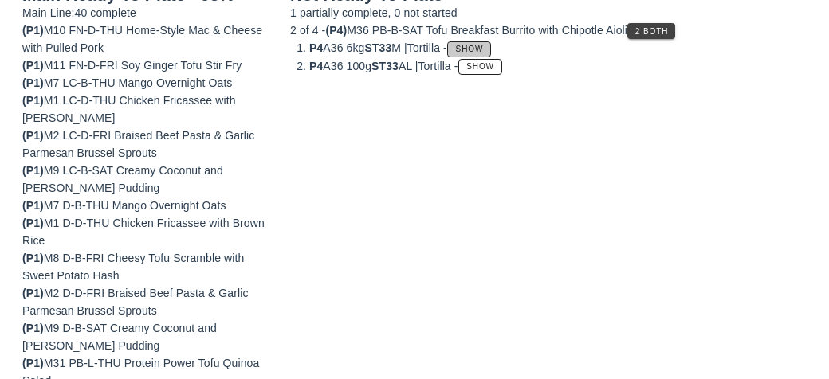
click at [475, 47] on span "Show" at bounding box center [469, 49] width 29 height 9
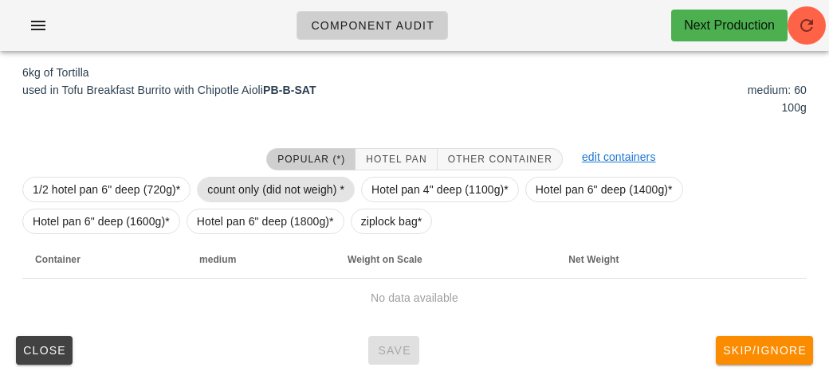
click at [300, 190] on span "count only (did not weigh) *" at bounding box center [275, 190] width 137 height 24
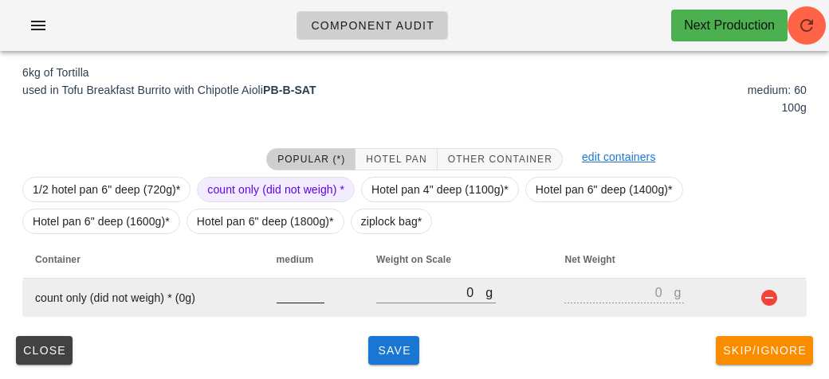
click at [289, 292] on input "number" at bounding box center [300, 292] width 48 height 21
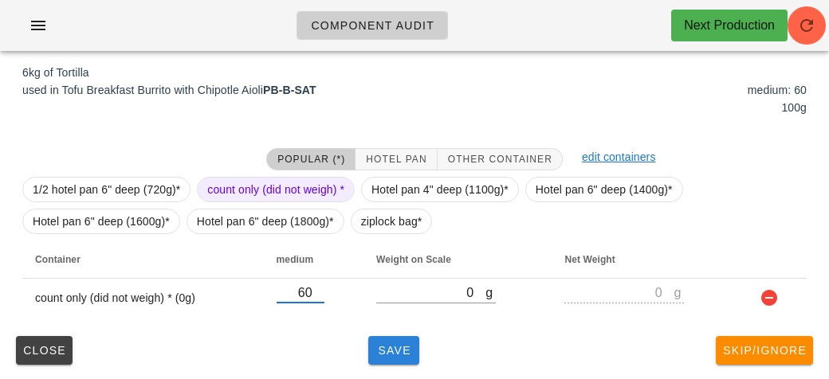
type input "60"
click at [385, 350] on span "Save" at bounding box center [393, 350] width 38 height 13
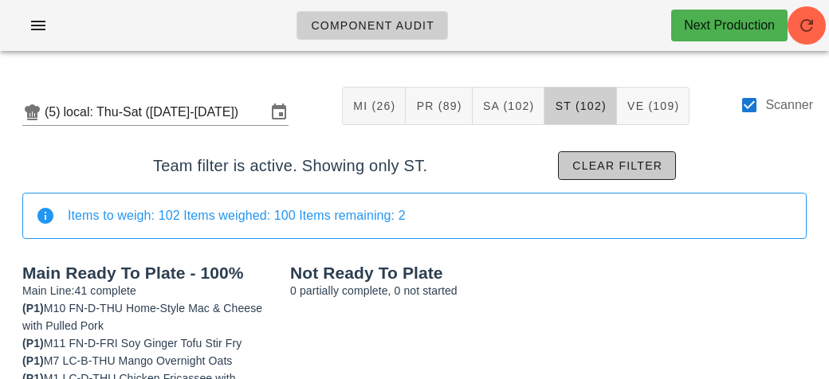
click at [640, 170] on span "Clear filter" at bounding box center [616, 165] width 91 height 13
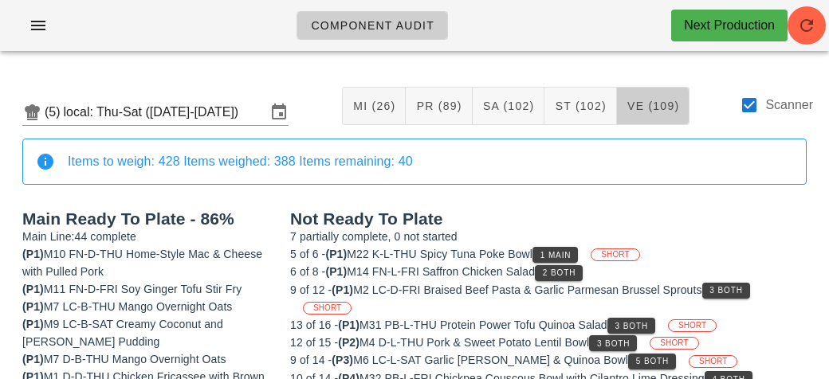
click at [660, 108] on span "VE (109)" at bounding box center [652, 106] width 53 height 13
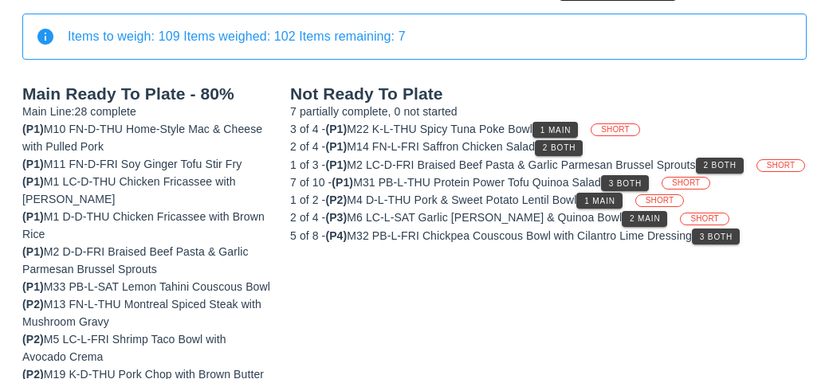
scroll to position [178, 0]
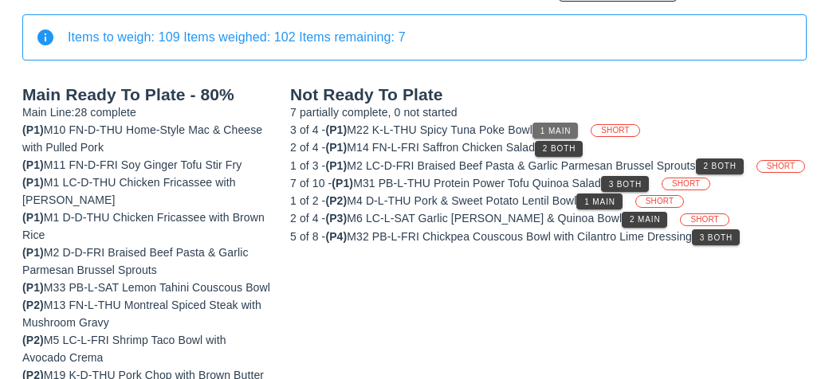
click at [569, 127] on span "1 Main" at bounding box center [555, 131] width 32 height 9
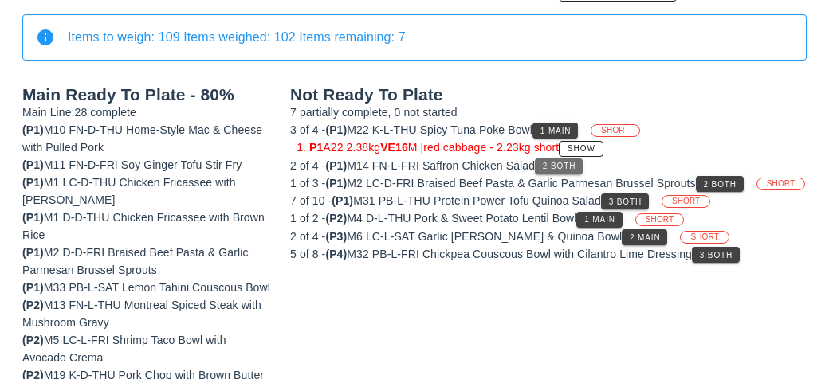
click at [574, 167] on span "2 Both" at bounding box center [558, 166] width 33 height 9
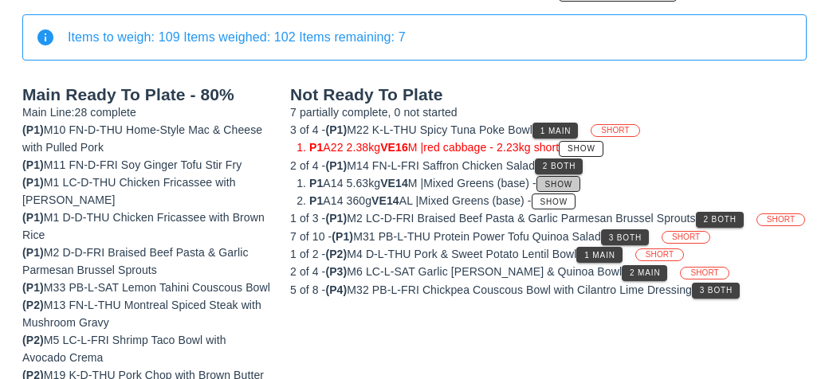
click at [567, 176] on button "Show" at bounding box center [558, 184] width 44 height 16
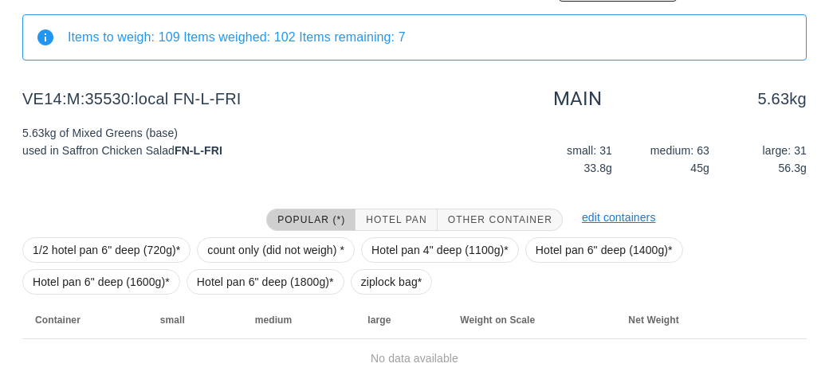
scroll to position [239, 0]
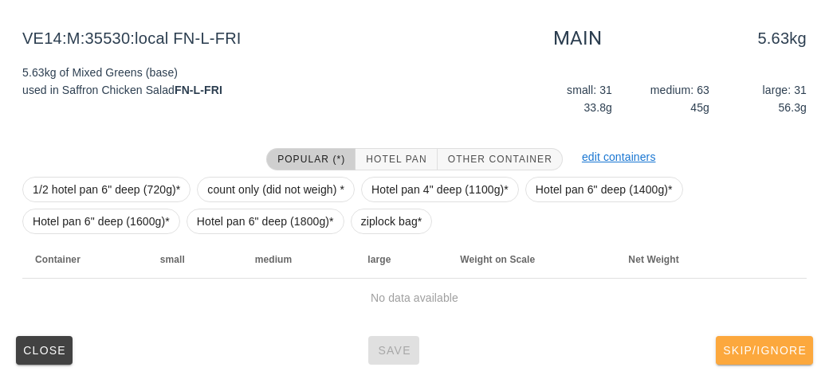
click at [766, 351] on span "Skip/Ignore" at bounding box center [764, 350] width 84 height 13
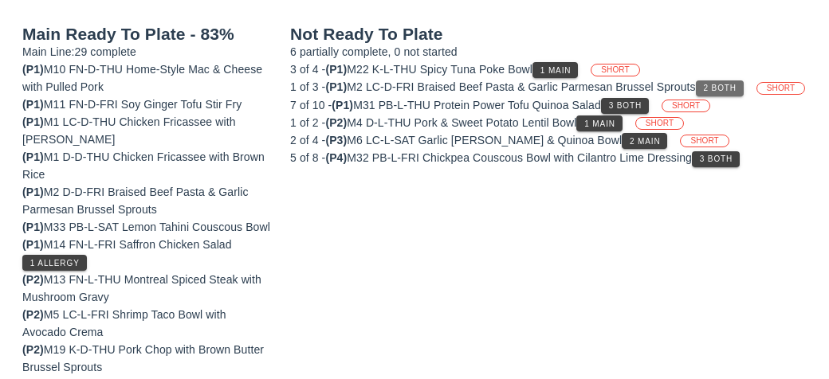
click at [723, 91] on button "2 Both" at bounding box center [720, 88] width 48 height 16
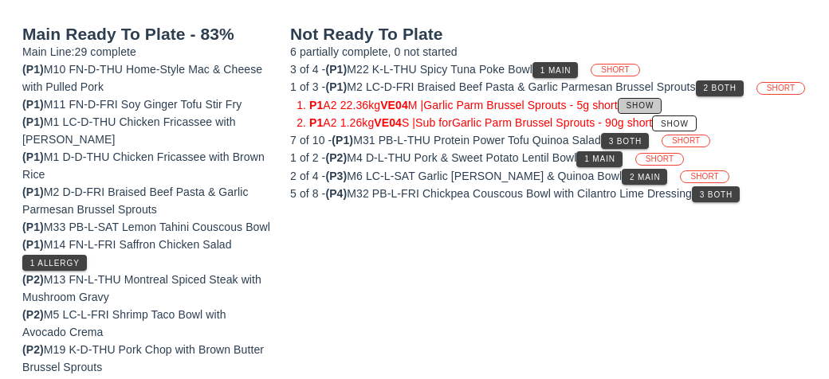
click at [646, 110] on span "Show" at bounding box center [639, 105] width 29 height 9
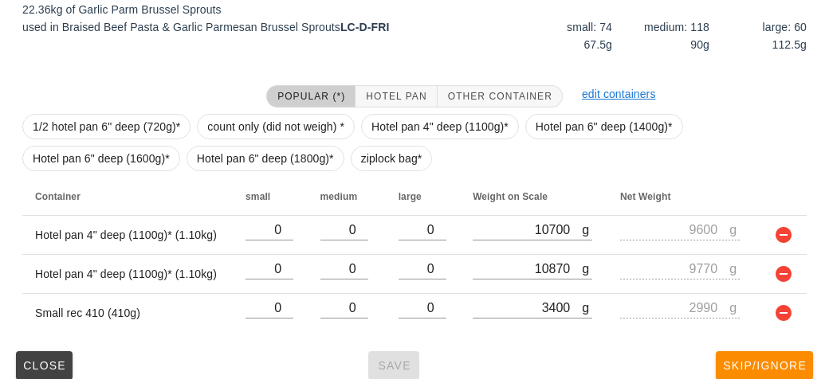
scroll to position [317, 0]
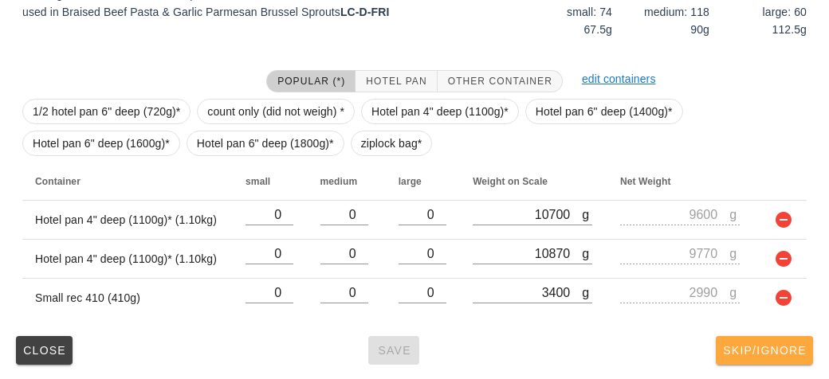
click at [778, 344] on span "Skip/Ignore" at bounding box center [764, 350] width 84 height 13
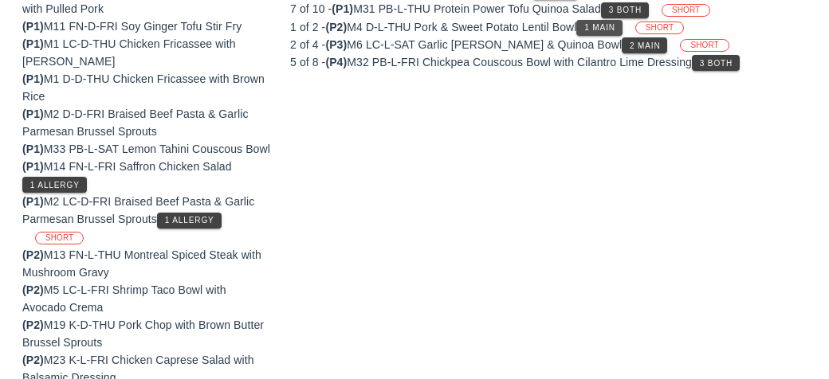
click at [607, 23] on span "1 Main" at bounding box center [599, 27] width 32 height 9
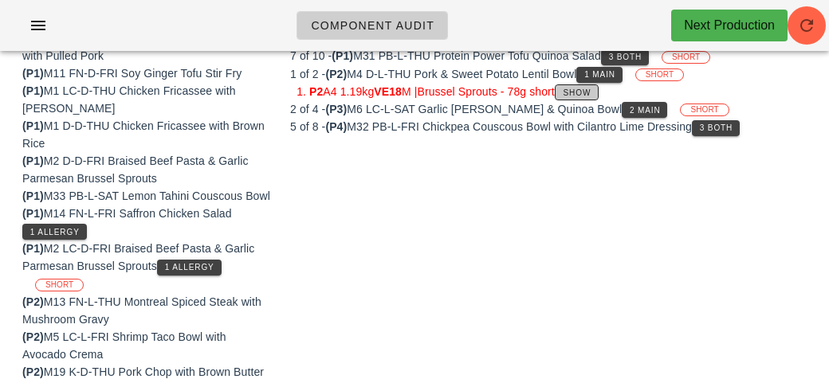
click at [591, 88] on span "Show" at bounding box center [576, 92] width 29 height 9
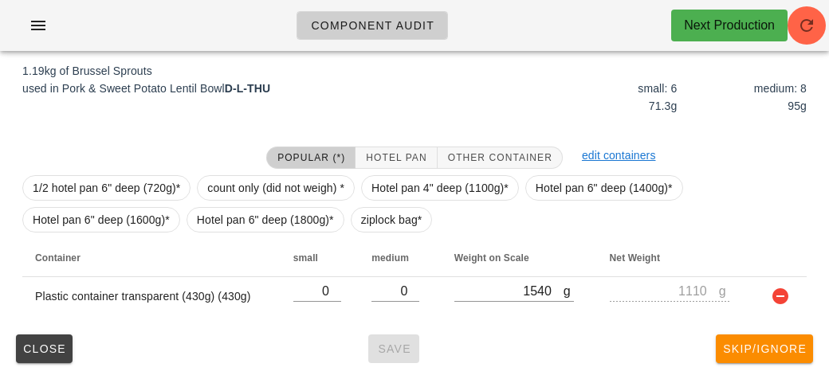
scroll to position [239, 0]
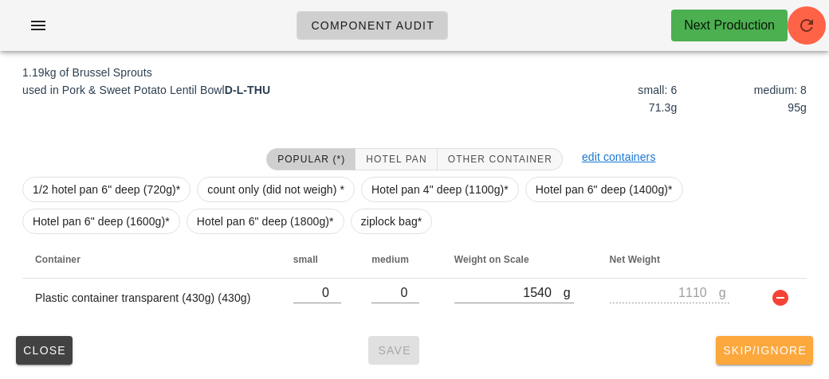
click at [755, 344] on span "Skip/Ignore" at bounding box center [764, 350] width 84 height 13
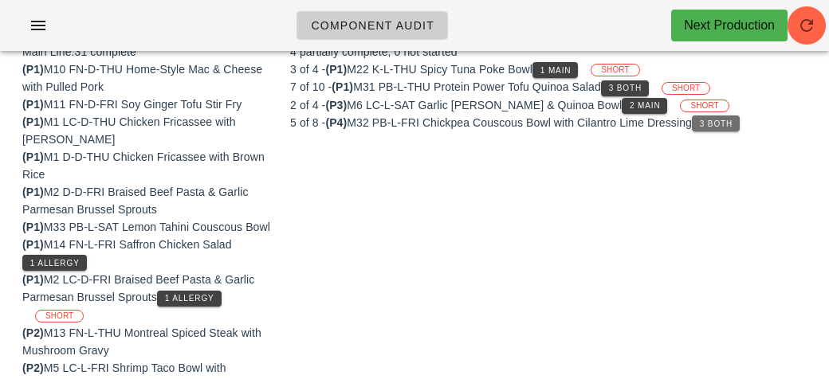
click at [727, 116] on button "3 Both" at bounding box center [716, 124] width 48 height 16
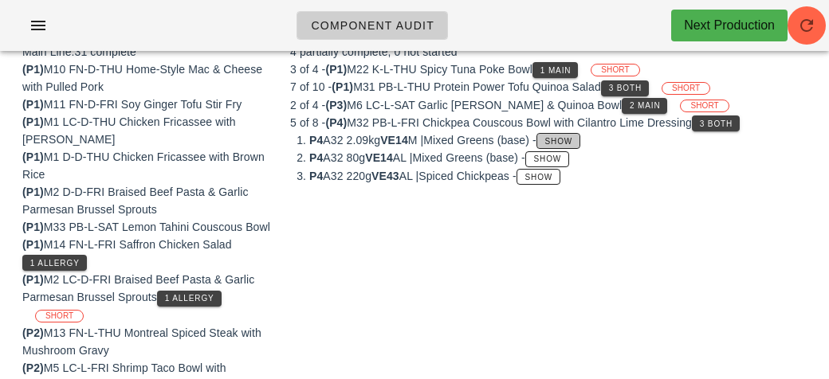
click at [573, 137] on span "Show" at bounding box center [558, 141] width 29 height 9
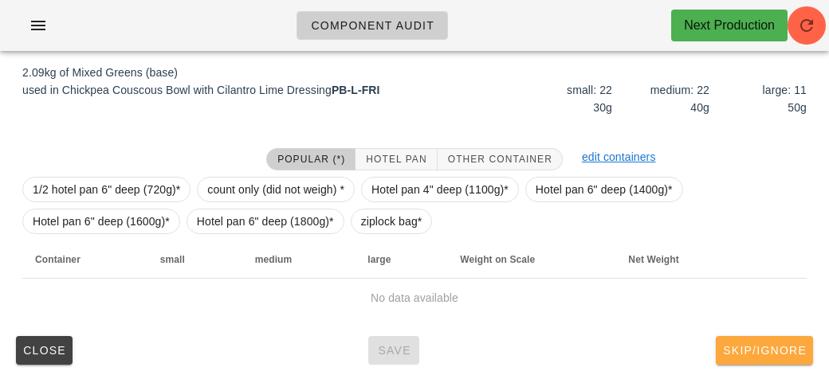
click at [754, 351] on span "Skip/Ignore" at bounding box center [764, 350] width 84 height 13
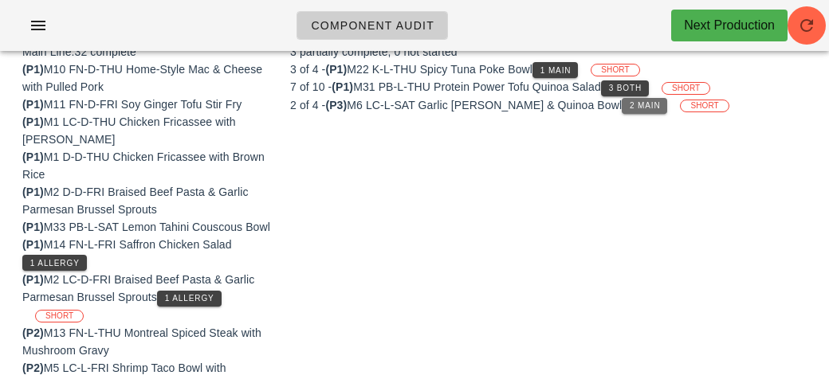
click at [643, 103] on span "2 Main" at bounding box center [645, 105] width 32 height 9
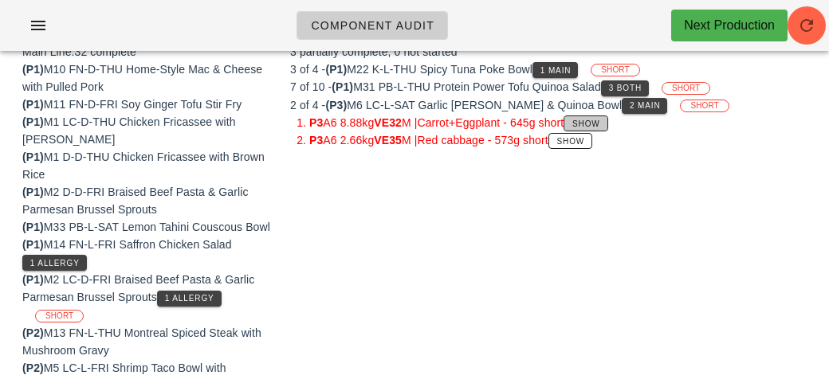
click at [600, 121] on span "Show" at bounding box center [585, 124] width 29 height 9
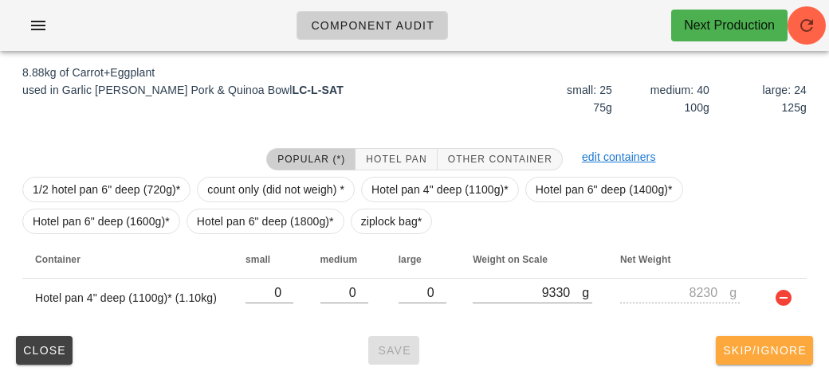
click at [765, 345] on span "Skip/Ignore" at bounding box center [764, 350] width 84 height 13
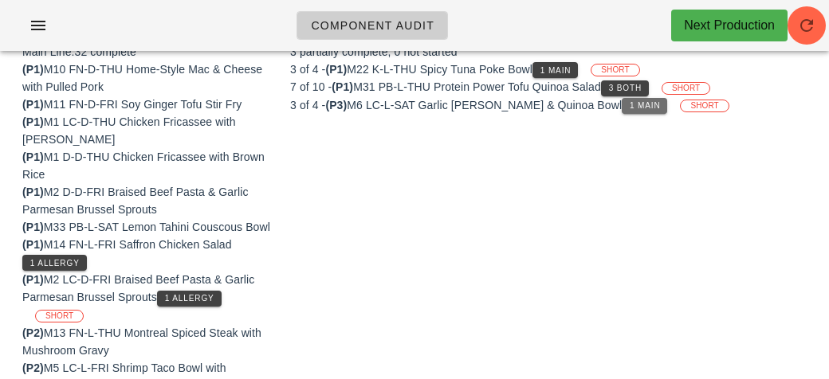
click at [640, 103] on span "1 Main" at bounding box center [645, 105] width 32 height 9
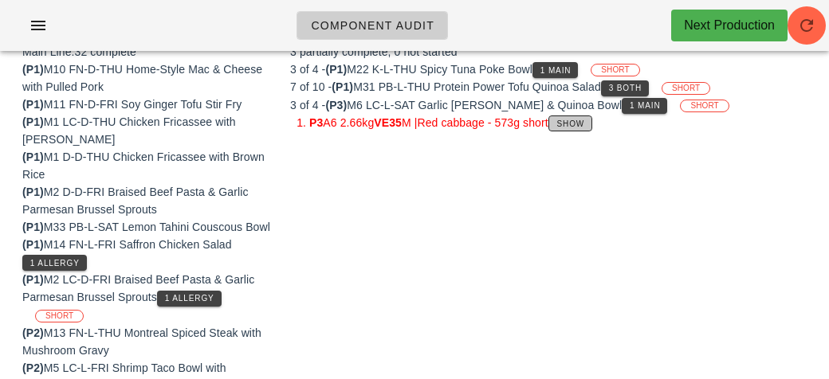
click at [586, 127] on button "Show" at bounding box center [570, 124] width 44 height 16
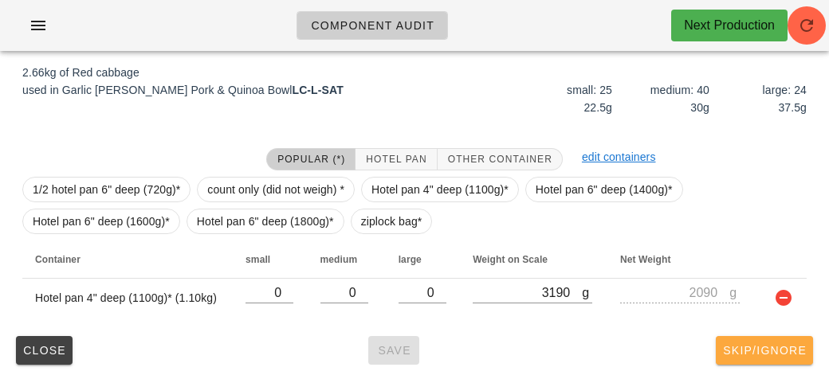
click at [763, 348] on span "Skip/Ignore" at bounding box center [764, 350] width 84 height 13
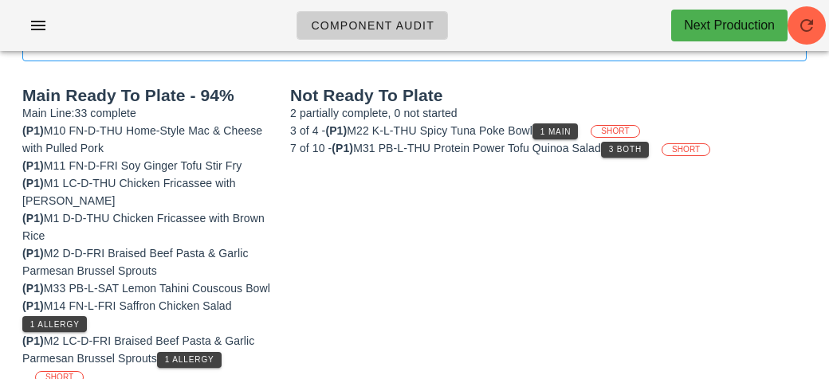
scroll to position [177, 0]
click at [641, 146] on span "3 Both" at bounding box center [624, 150] width 33 height 9
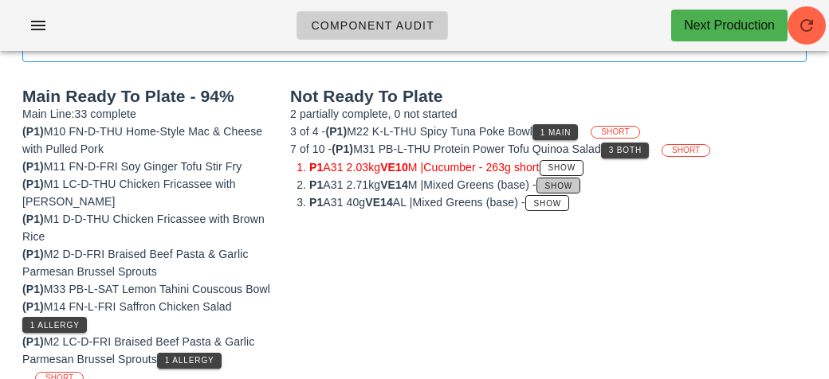
click at [573, 182] on span "Show" at bounding box center [558, 186] width 29 height 9
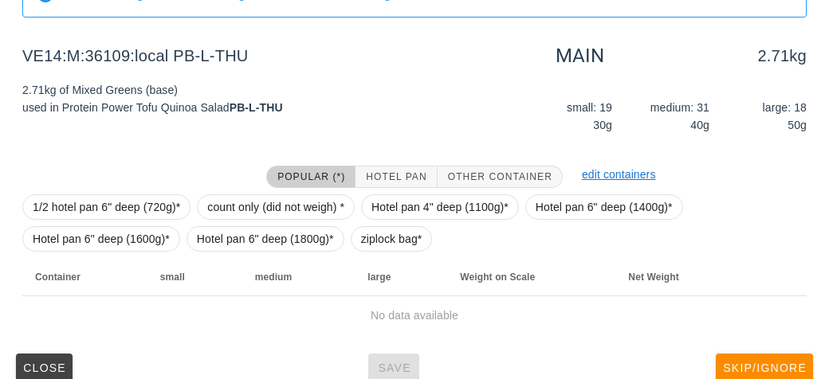
scroll to position [239, 0]
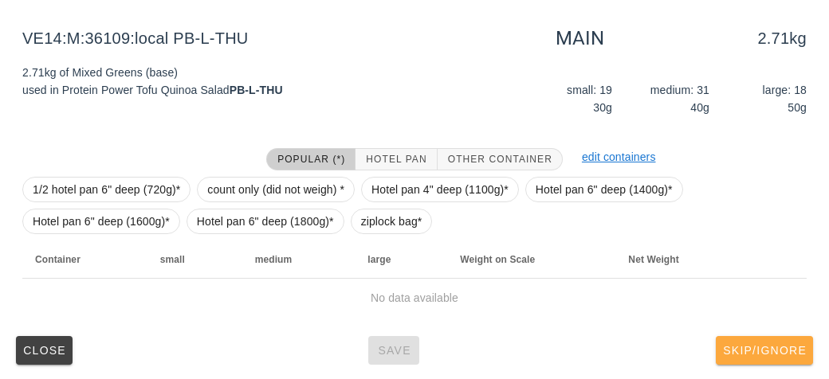
click at [766, 351] on span "Skip/Ignore" at bounding box center [764, 350] width 84 height 13
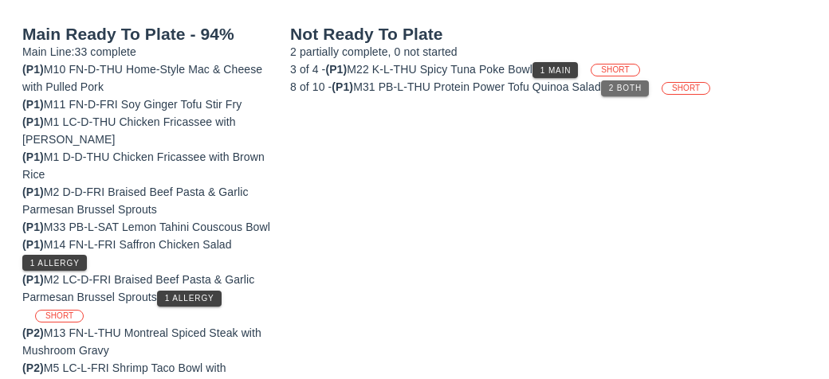
click at [630, 86] on span "2 Both" at bounding box center [624, 88] width 33 height 9
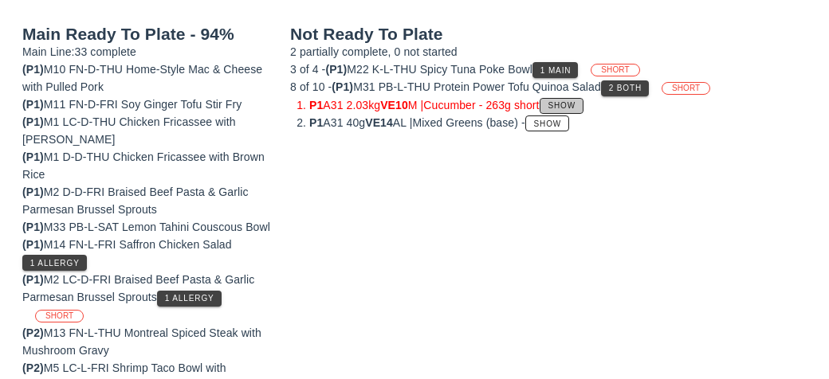
click at [574, 101] on span "Show" at bounding box center [561, 105] width 29 height 9
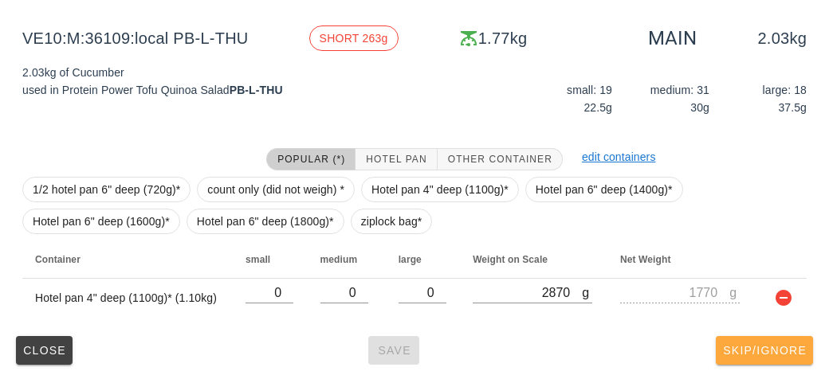
click at [754, 351] on span "Skip/Ignore" at bounding box center [764, 350] width 84 height 13
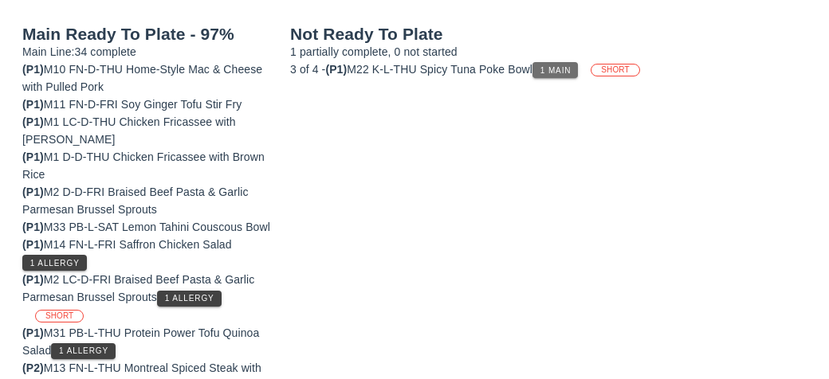
click at [570, 66] on span "1 Main" at bounding box center [555, 70] width 32 height 9
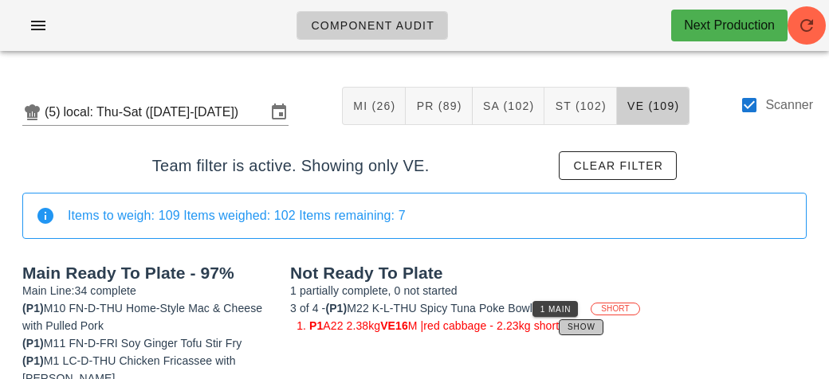
click at [595, 327] on span "Show" at bounding box center [580, 327] width 29 height 9
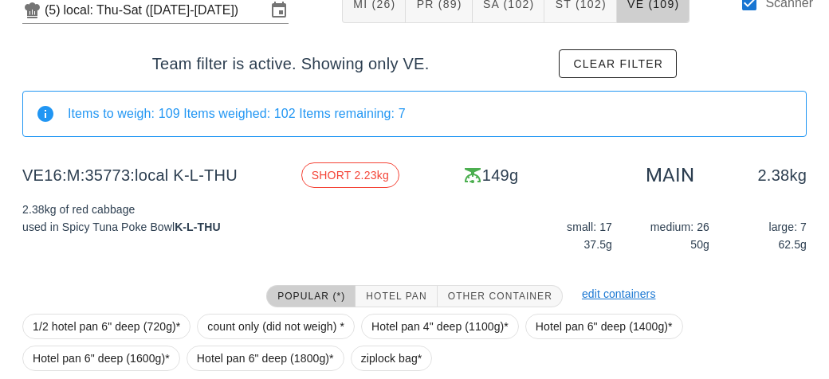
scroll to position [239, 0]
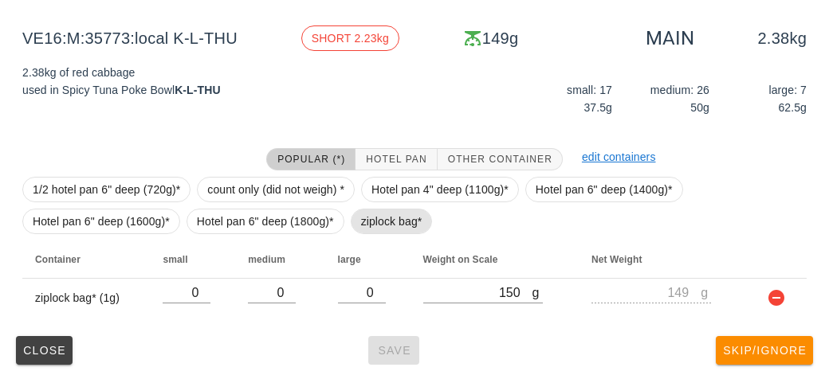
click at [394, 231] on span "ziplock bag*" at bounding box center [391, 222] width 61 height 24
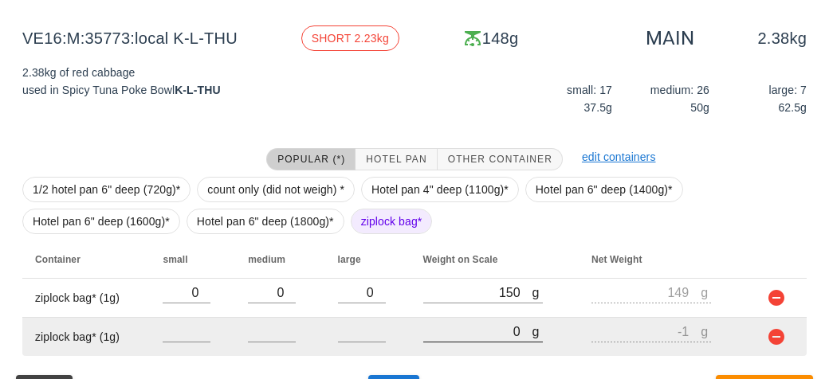
click at [489, 337] on input "0" at bounding box center [477, 331] width 109 height 21
type input "20"
type input "19"
type input "220"
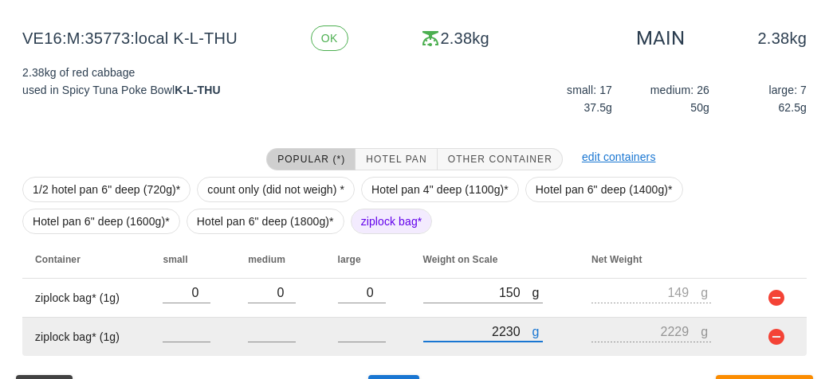
scroll to position [278, 0]
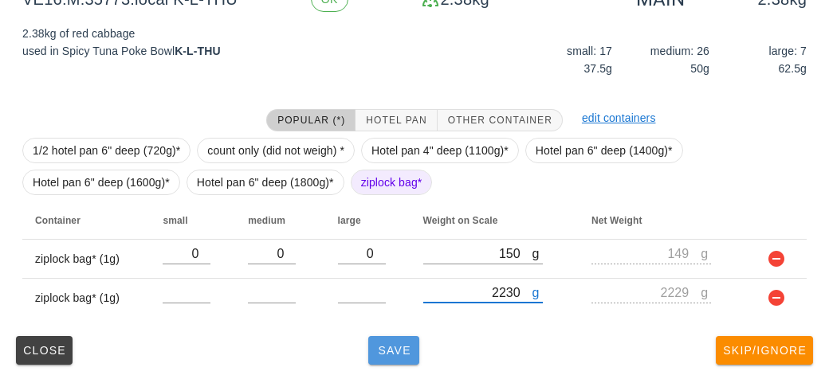
click at [389, 356] on button "Save" at bounding box center [393, 350] width 51 height 29
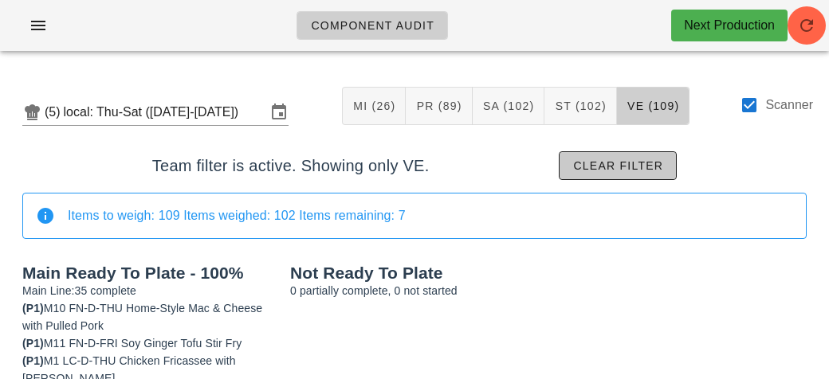
click at [630, 166] on span "Clear filter" at bounding box center [617, 165] width 91 height 13
